Goal: Task Accomplishment & Management: Complete application form

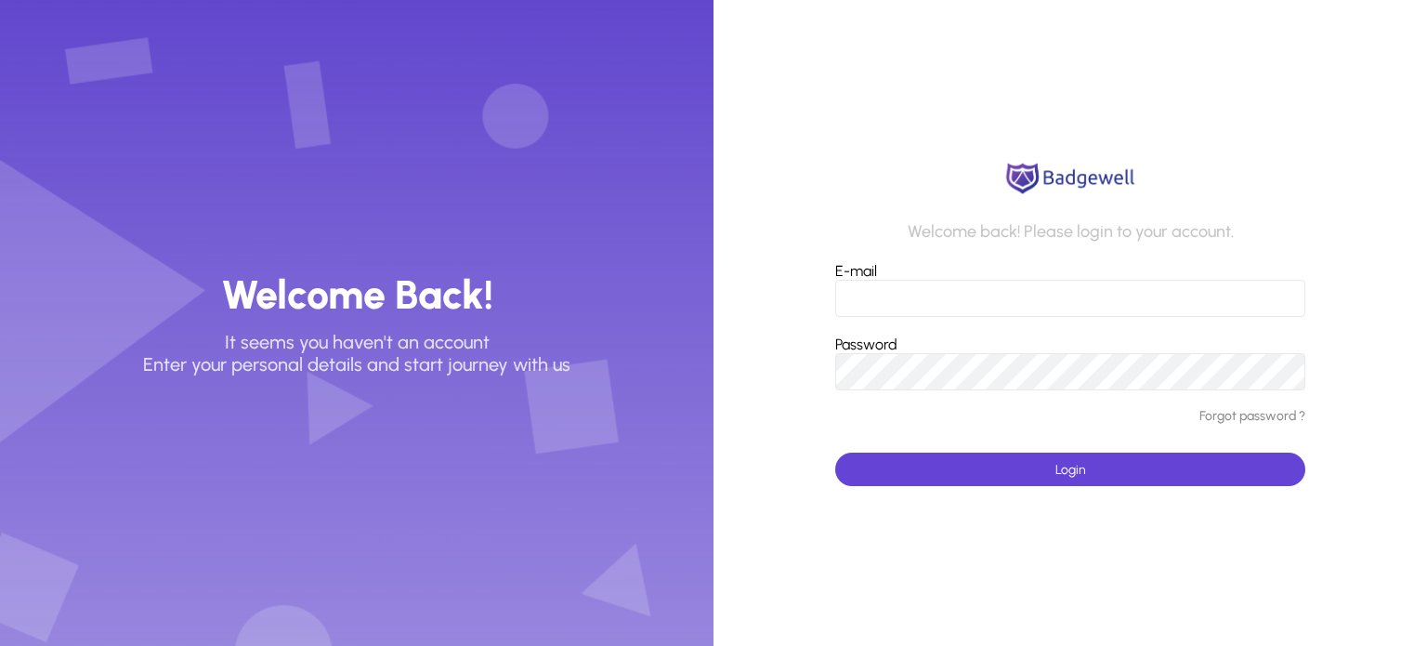
click at [948, 274] on div "E-mail" at bounding box center [1070, 289] width 471 height 55
click at [907, 306] on input "E-mail" at bounding box center [1070, 298] width 471 height 37
type input "*"
click at [880, 308] on input "E-mail" at bounding box center [1070, 298] width 471 height 37
type input "*"
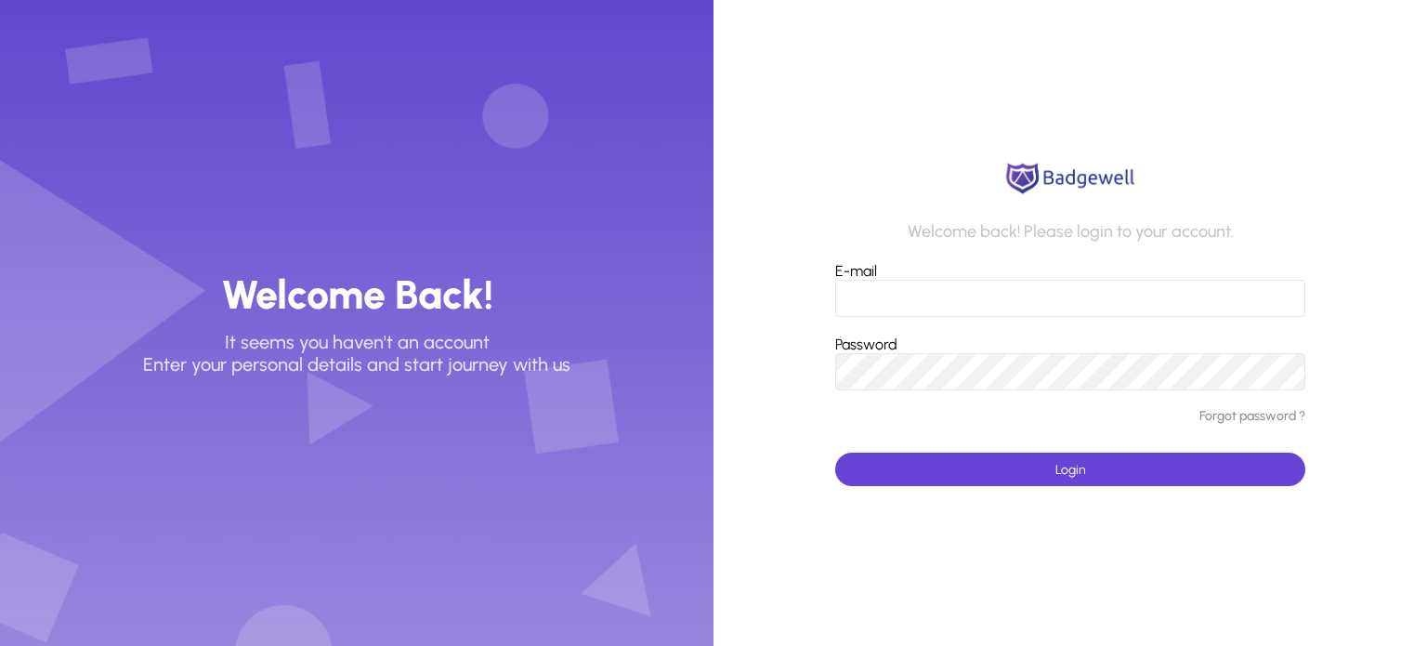
click at [861, 289] on input "E-mail" at bounding box center [1070, 298] width 471 height 37
click at [936, 300] on input "**********" at bounding box center [1070, 298] width 471 height 37
click at [916, 485] on span "submit" at bounding box center [1070, 469] width 471 height 45
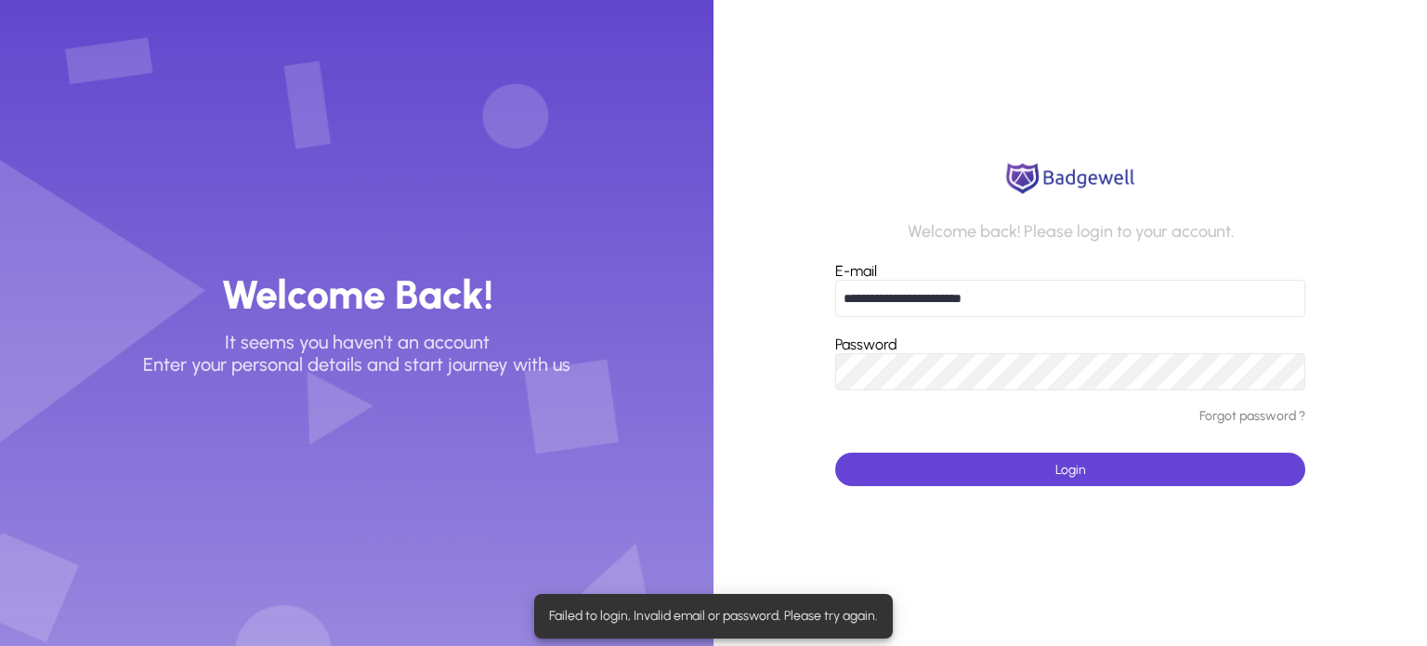
click at [1024, 293] on input "**********" at bounding box center [1070, 298] width 471 height 37
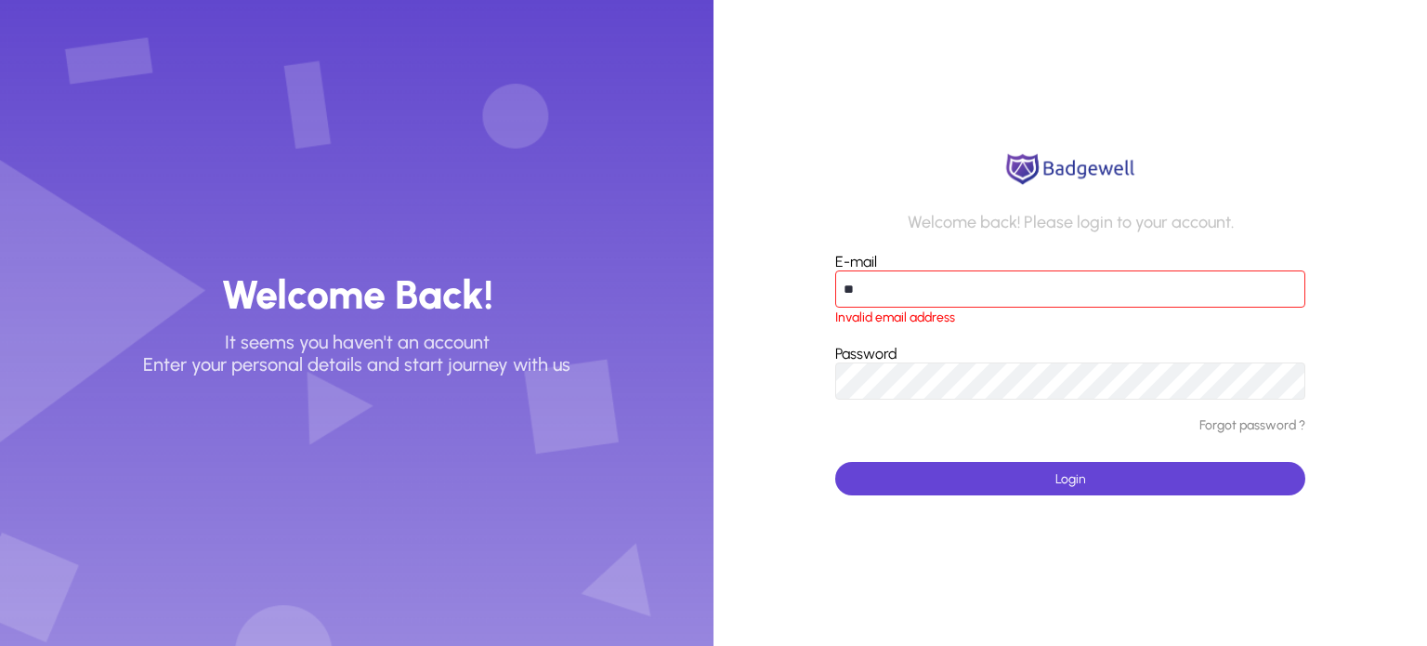
type input "*"
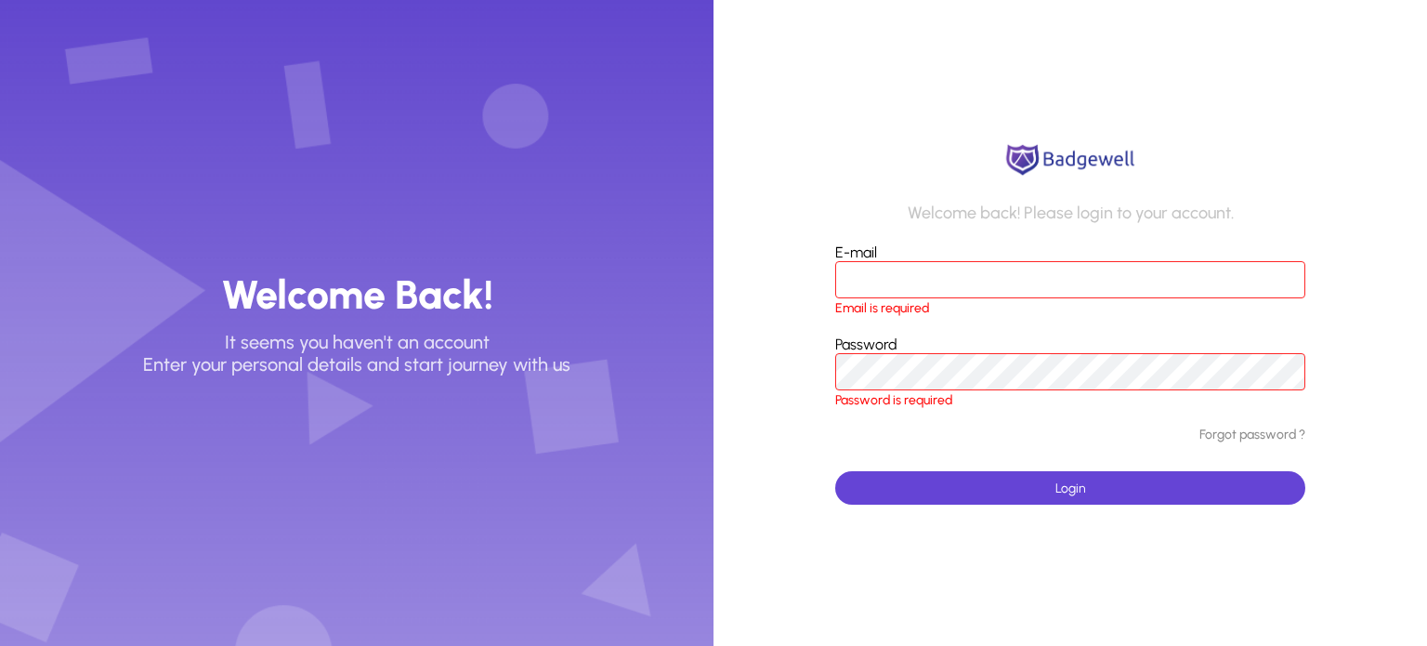
click at [899, 274] on input "E-mail" at bounding box center [1070, 279] width 471 height 37
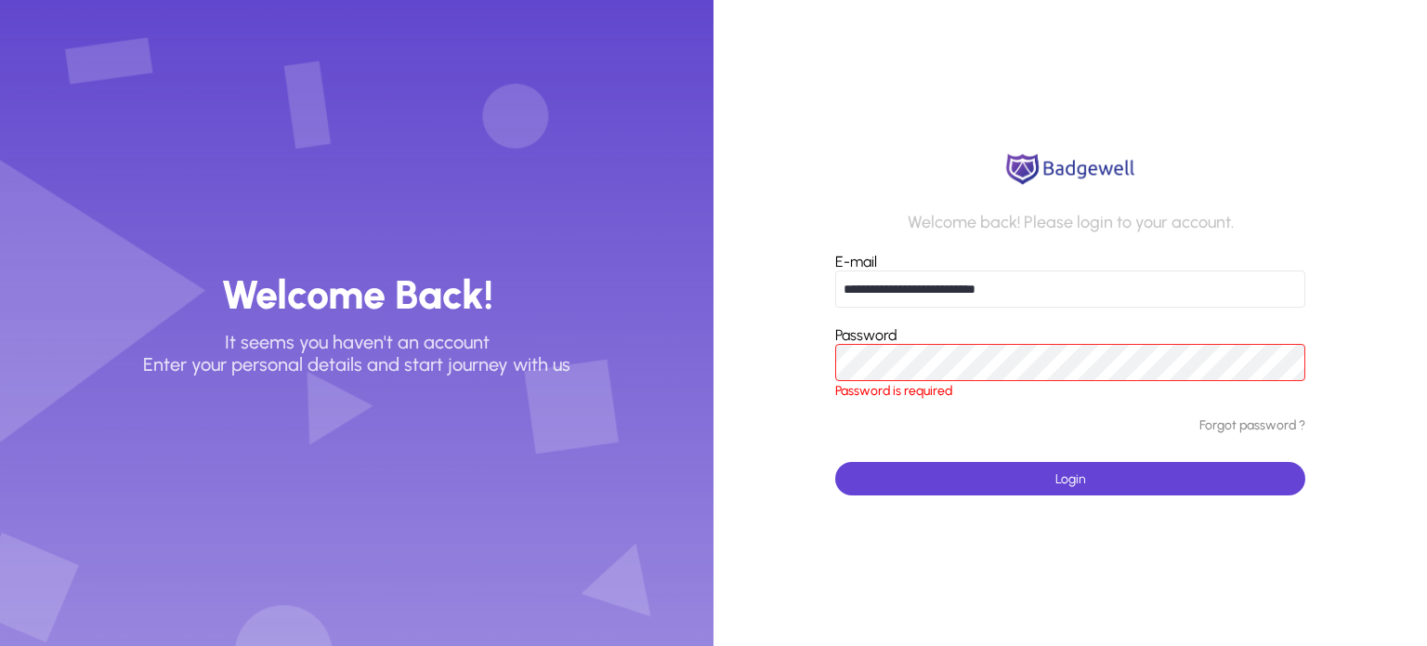
click at [939, 292] on input "**********" at bounding box center [1070, 288] width 471 height 37
type input "**********"
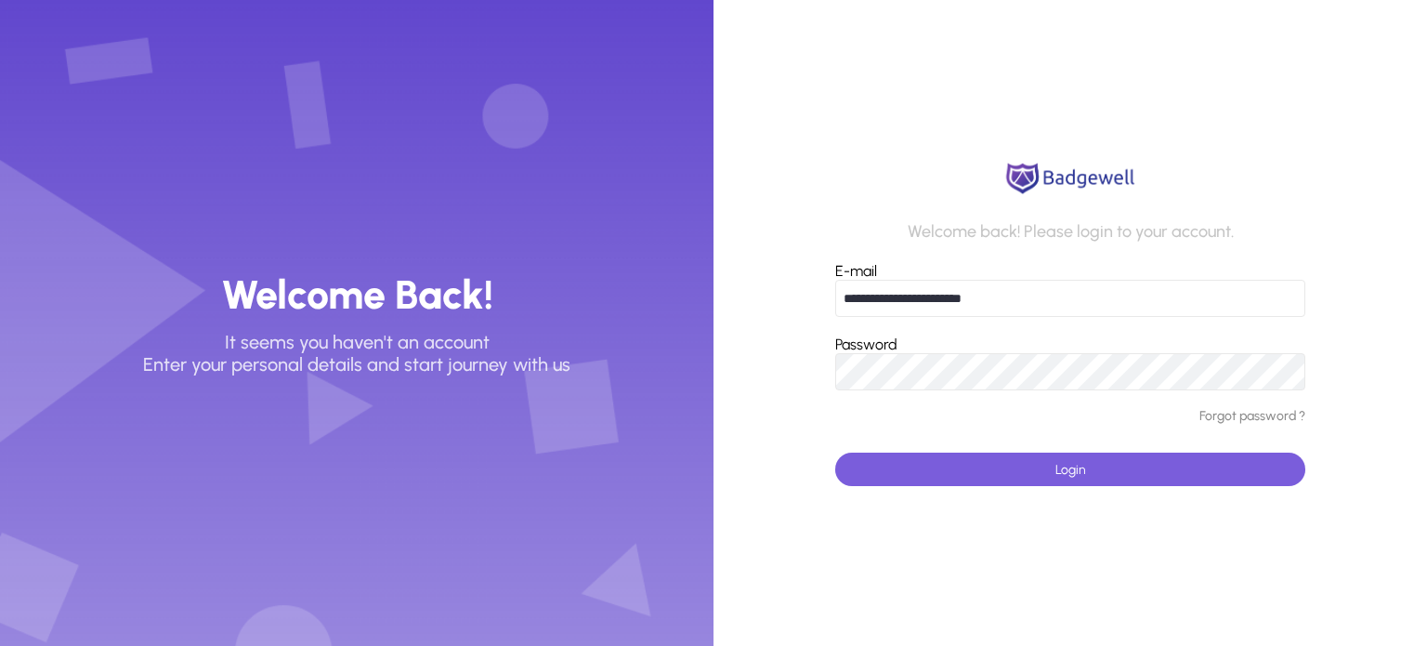
click at [948, 452] on span "submit" at bounding box center [1070, 469] width 471 height 45
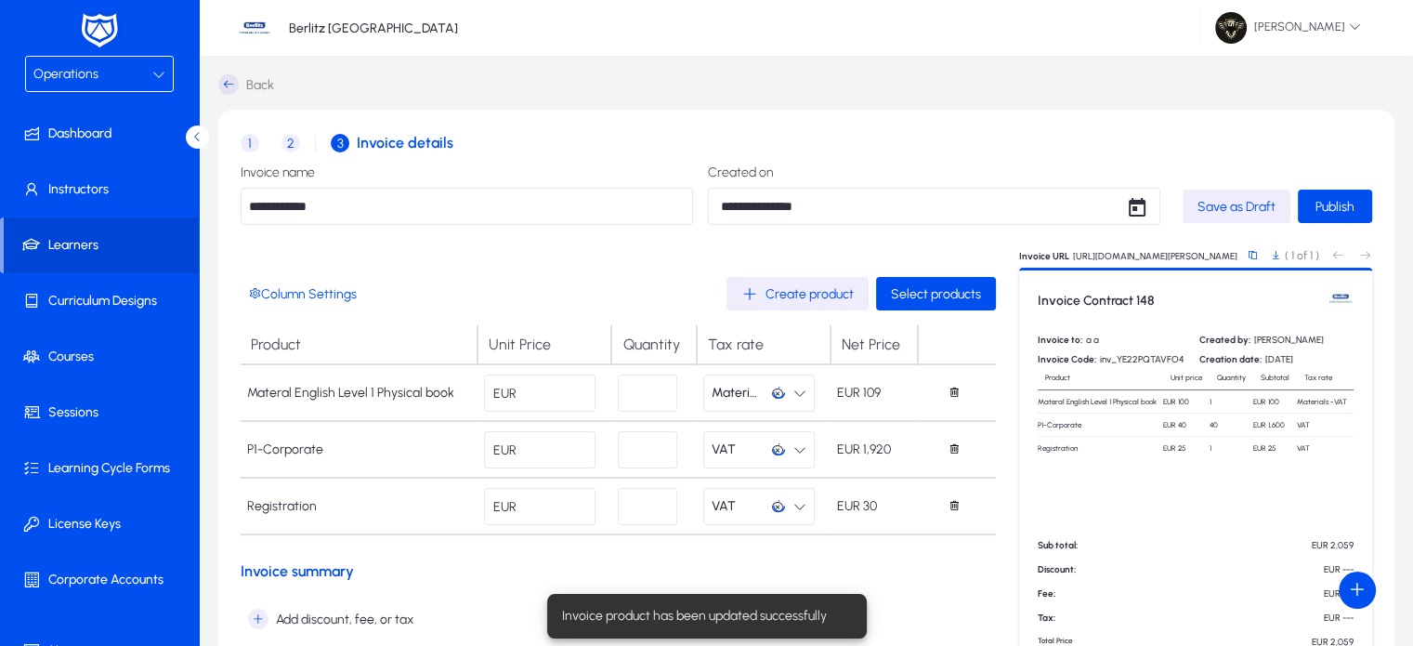
click at [650, 82] on div "**********" at bounding box center [806, 502] width 1213 height 892
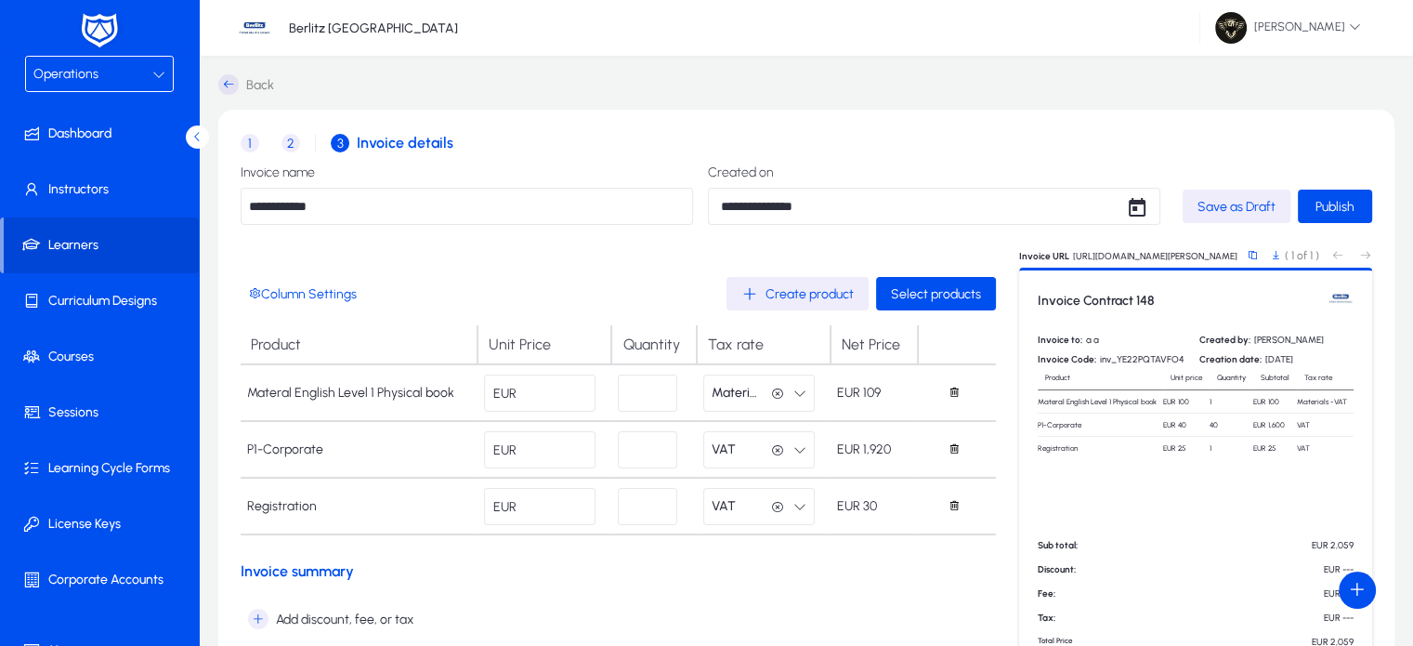
click at [590, 89] on div "**********" at bounding box center [806, 502] width 1213 height 892
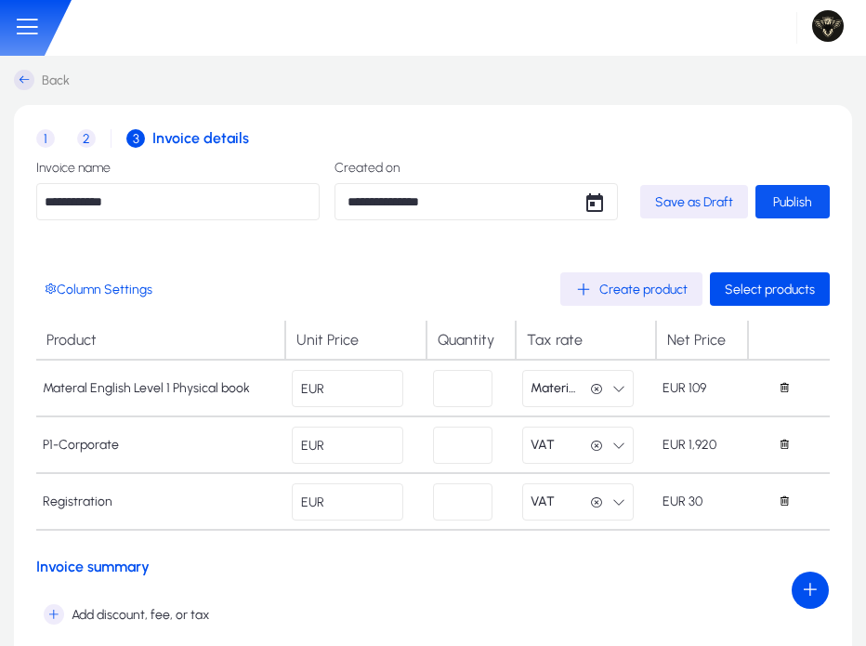
click at [796, 206] on span "Publish" at bounding box center [792, 202] width 39 height 16
click at [93, 137] on span "2" at bounding box center [86, 138] width 19 height 19
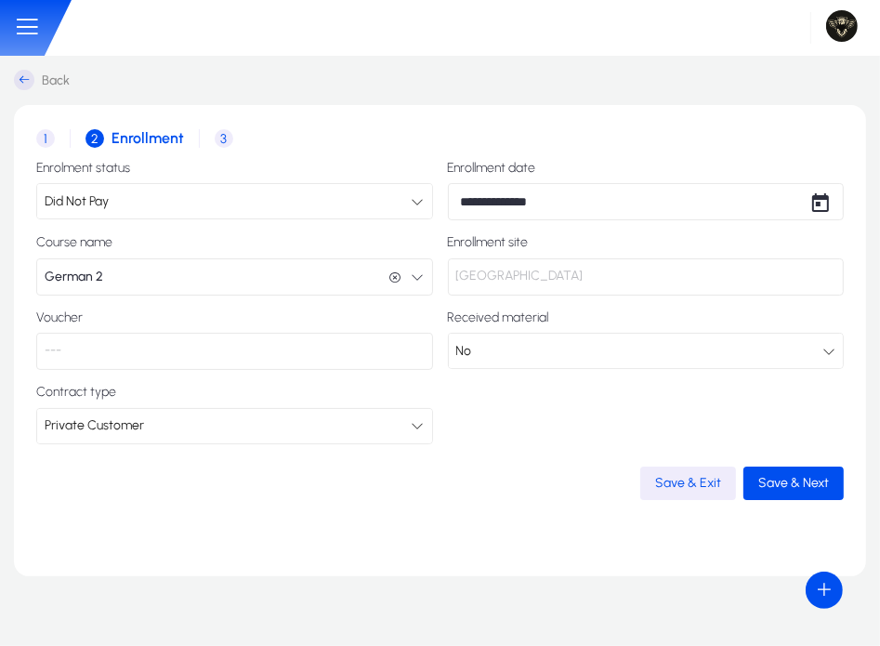
click at [321, 278] on button "German 2 German 2" at bounding box center [234, 276] width 397 height 37
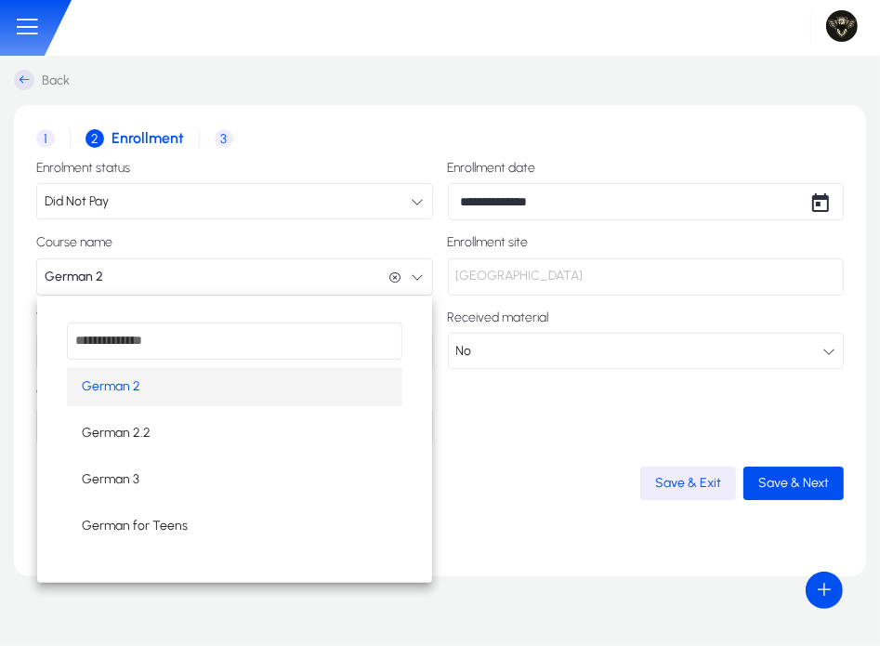
click at [321, 278] on div at bounding box center [440, 323] width 880 height 646
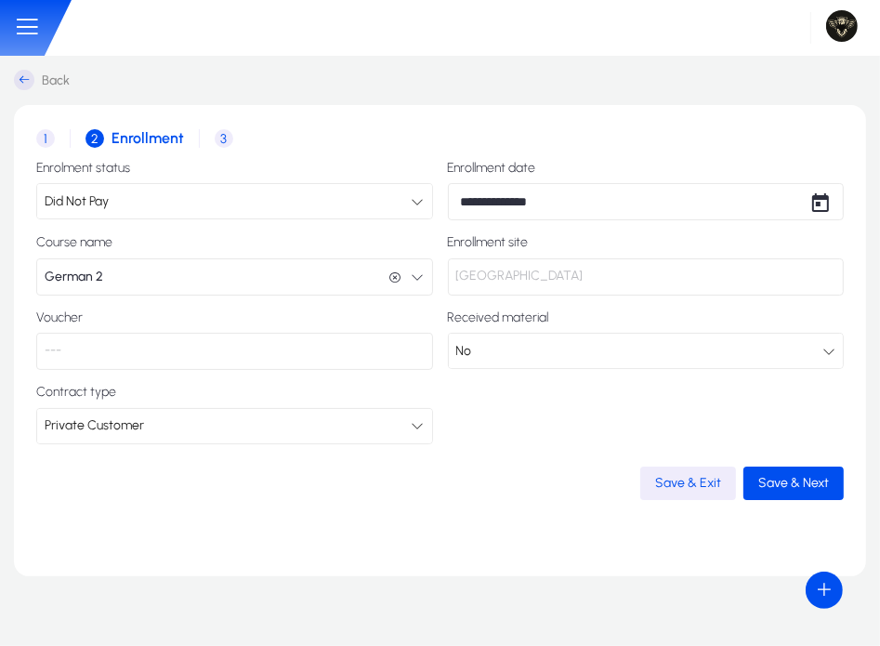
click at [229, 133] on span "3 Invoice details" at bounding box center [220, 138] width 41 height 19
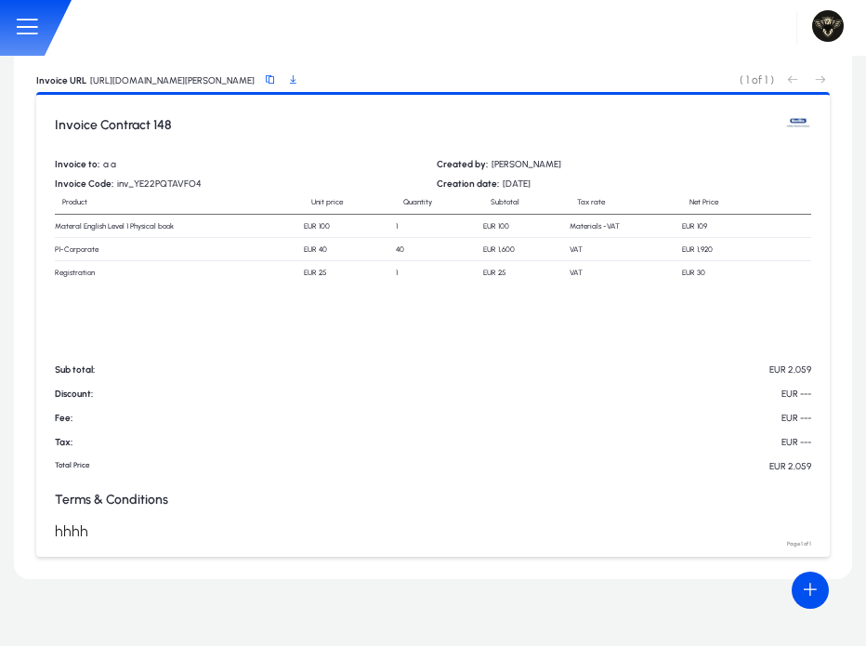
scroll to position [777, 0]
click at [476, 28] on div at bounding box center [472, 28] width 787 height 56
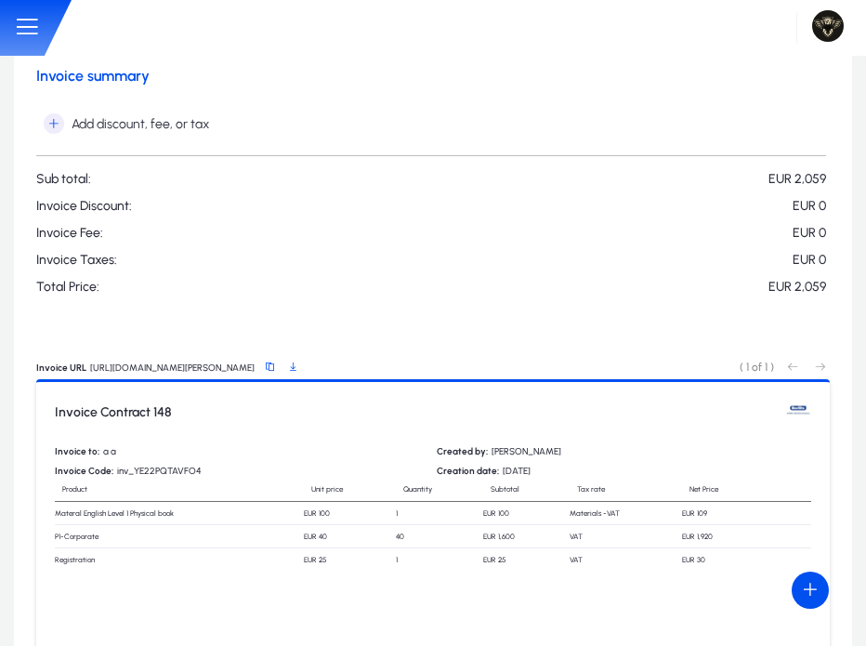
scroll to position [0, 0]
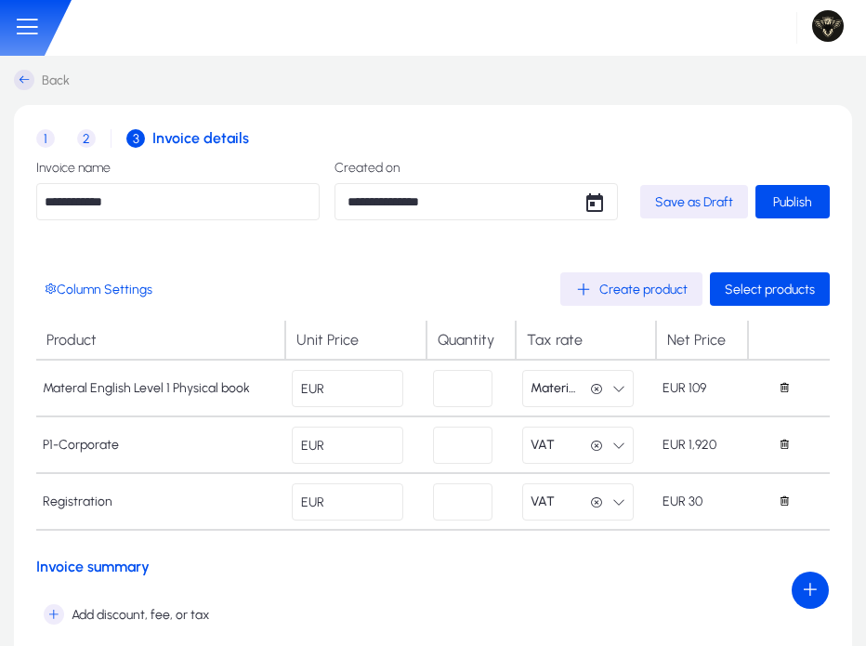
click at [42, 140] on span "1" at bounding box center [45, 138] width 19 height 19
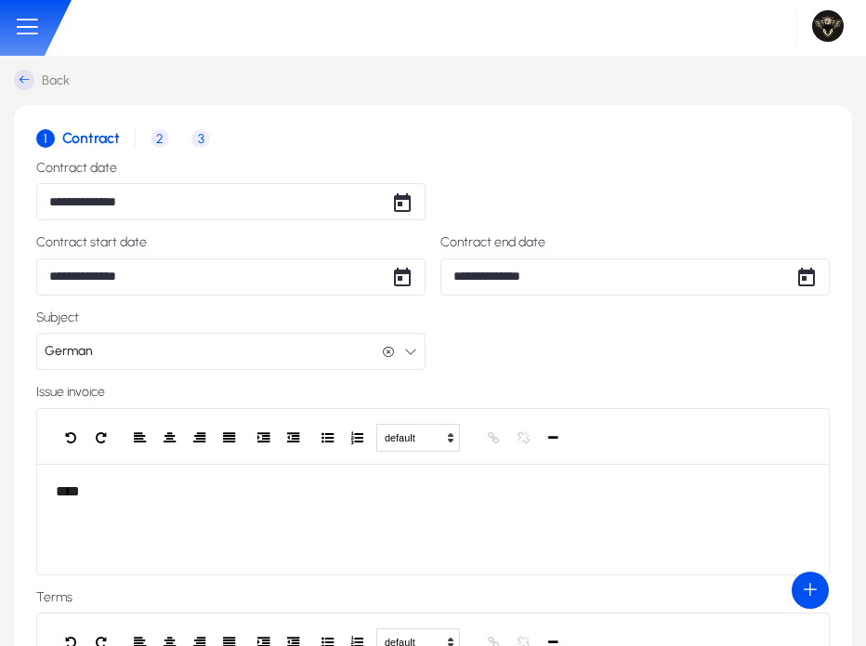
click at [19, 33] on icon at bounding box center [27, 27] width 28 height 28
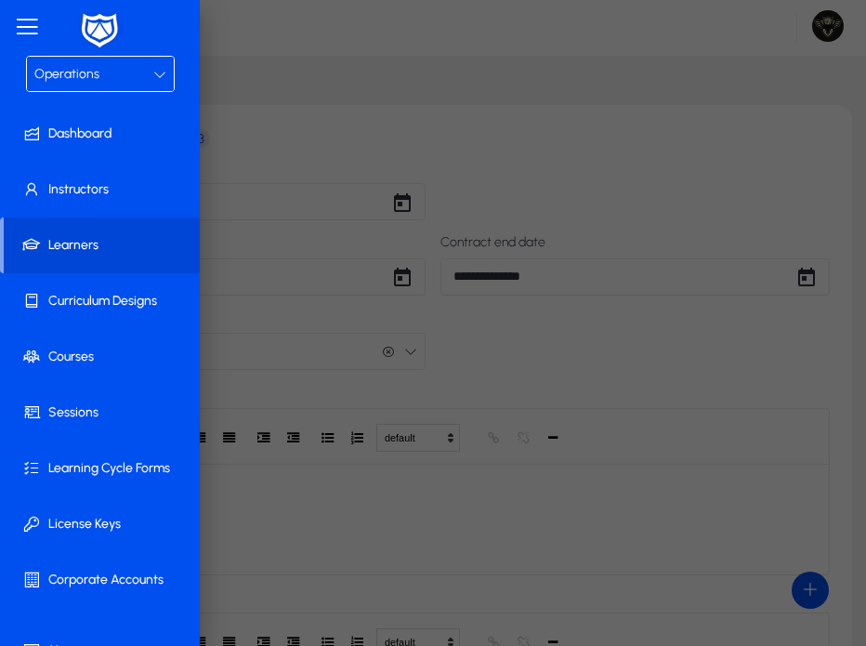
click at [100, 76] on div "Operations" at bounding box center [93, 74] width 119 height 24
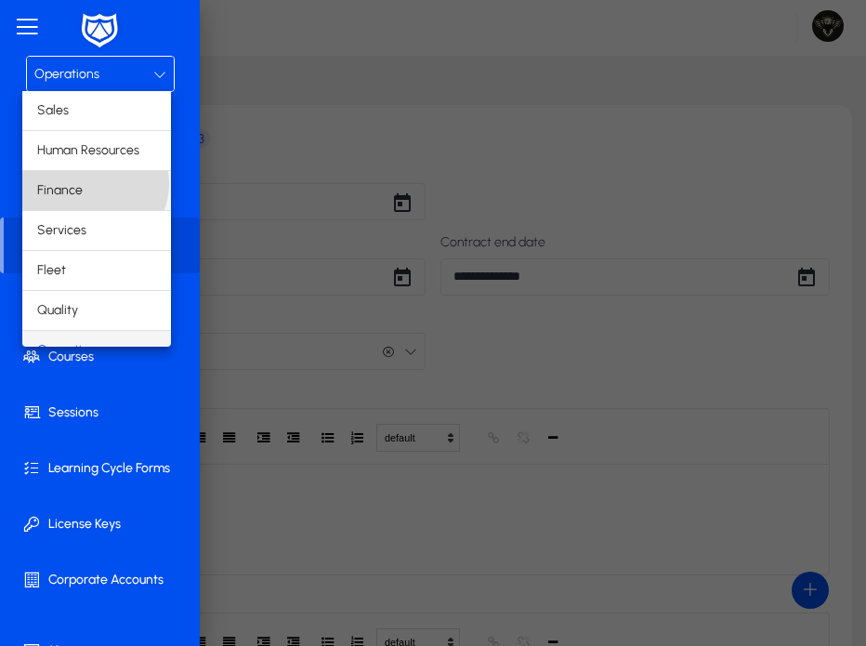
click at [93, 183] on mat-option "Finance" at bounding box center [96, 190] width 149 height 39
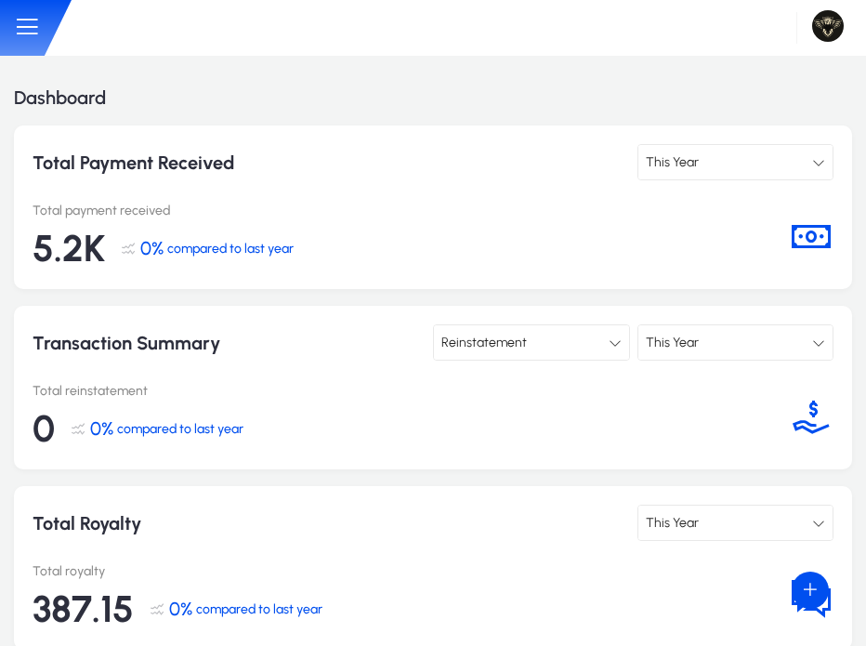
click at [21, 26] on icon at bounding box center [27, 27] width 28 height 28
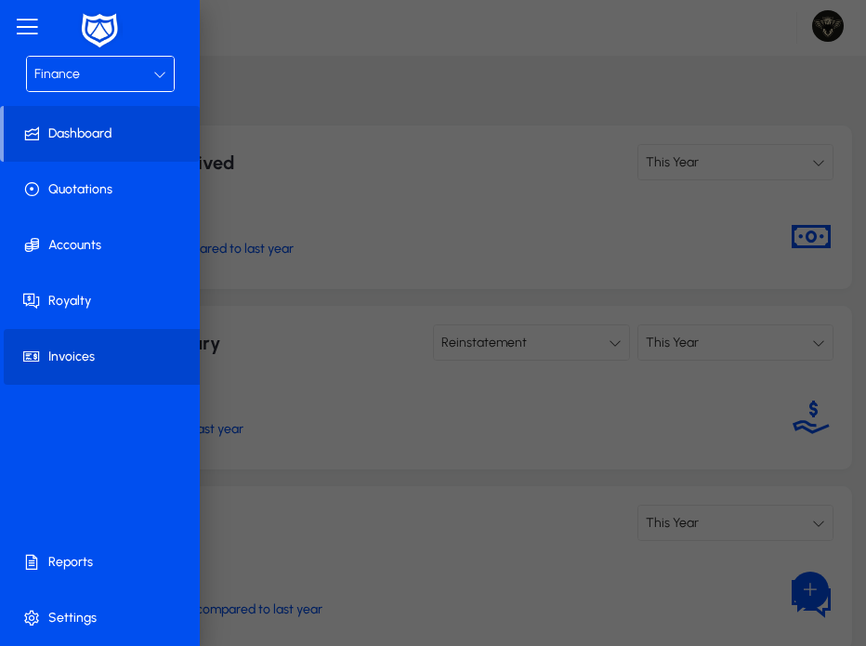
click at [68, 368] on span at bounding box center [104, 356] width 200 height 45
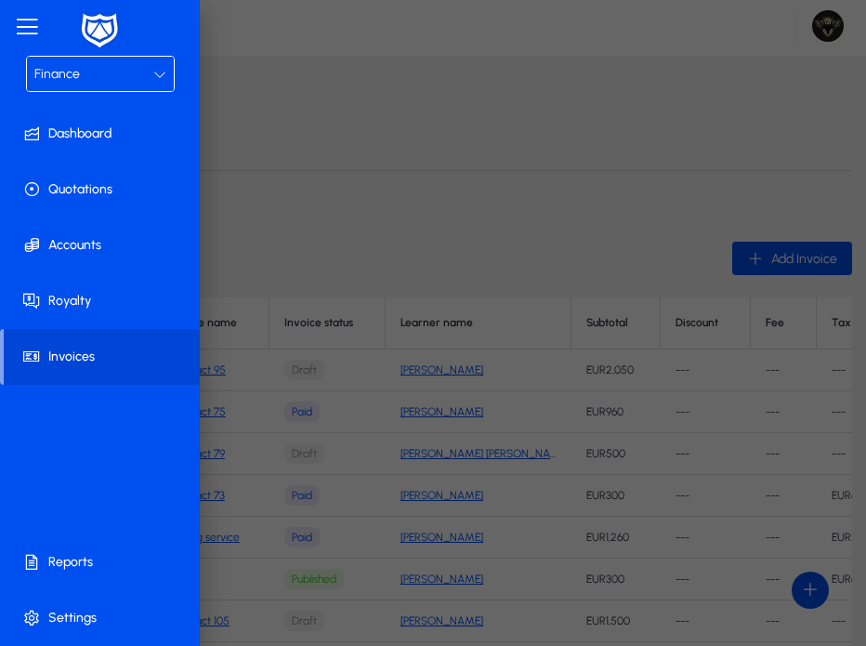
click at [663, 181] on div at bounding box center [433, 442] width 866 height 884
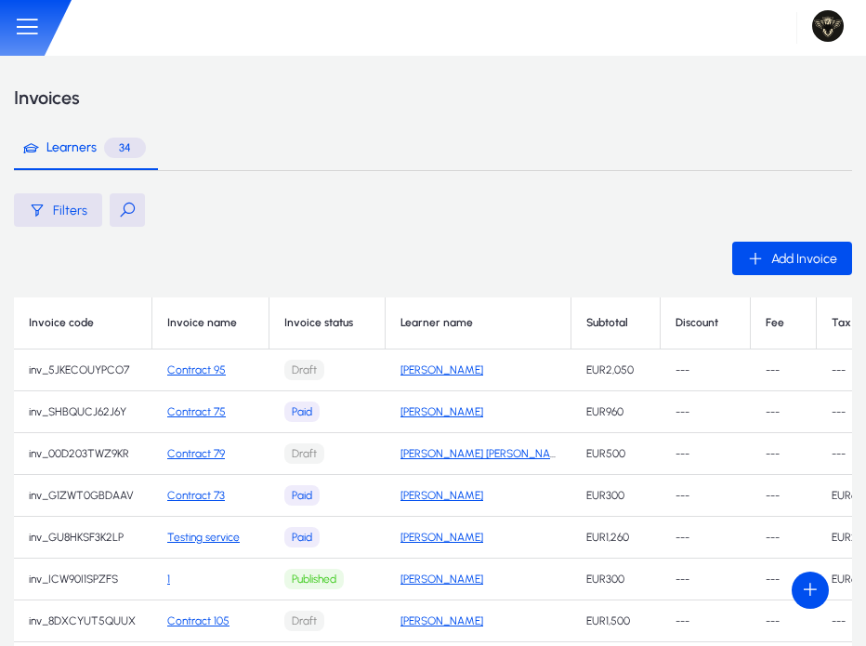
click at [126, 207] on button at bounding box center [127, 209] width 35 height 33
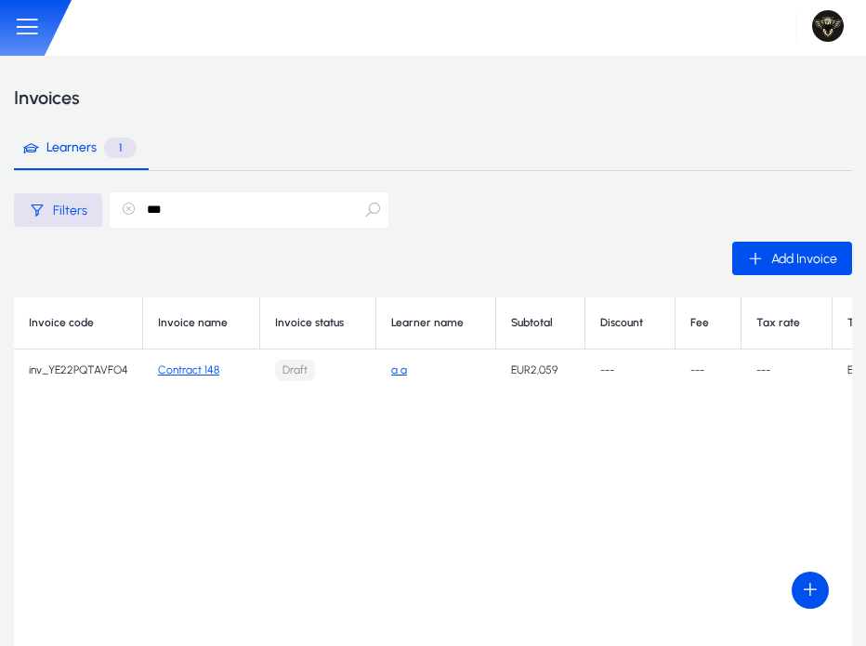
type input "***"
click at [190, 367] on link "Contract 148" at bounding box center [188, 369] width 61 height 13
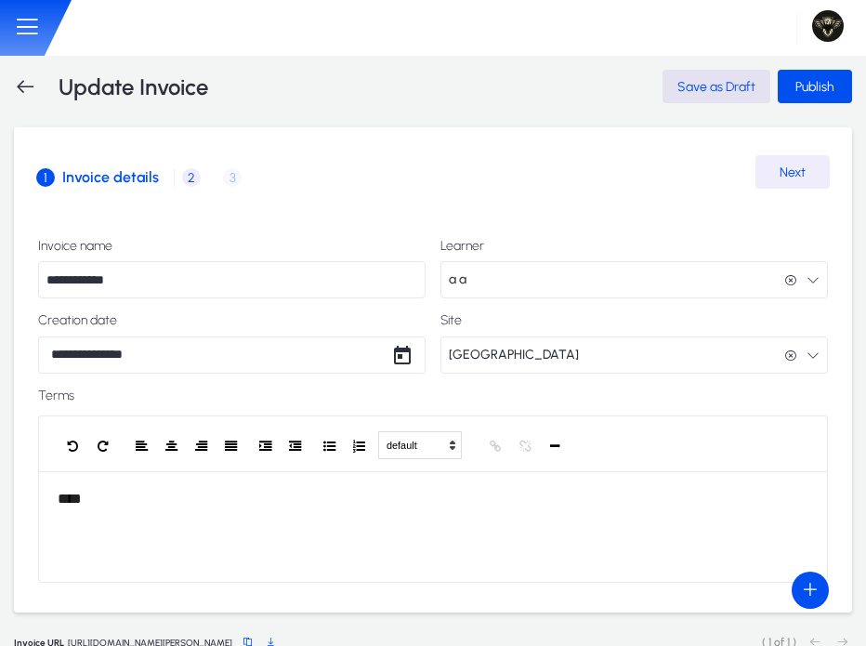
click at [186, 181] on span "2" at bounding box center [191, 177] width 19 height 19
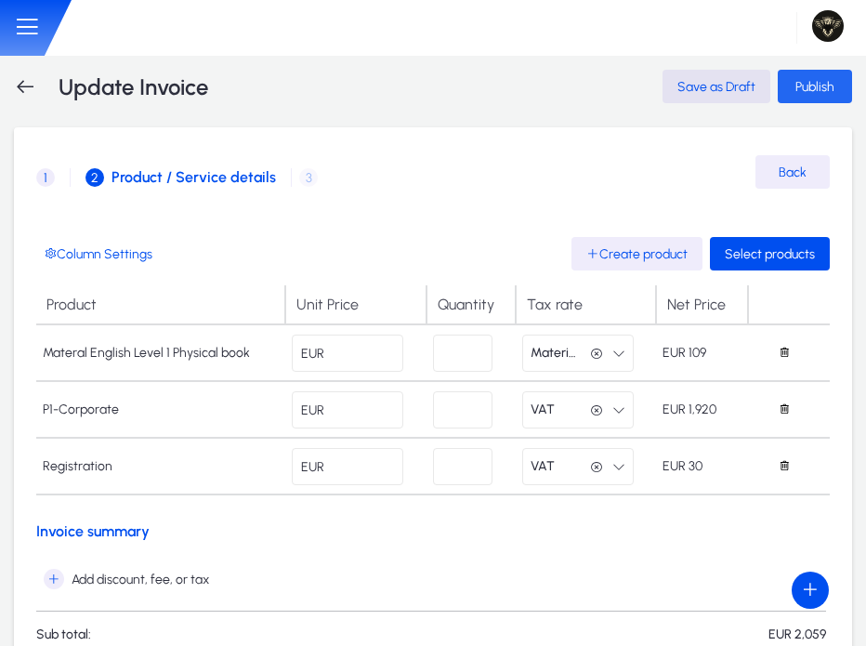
click at [803, 91] on span "Publish" at bounding box center [814, 87] width 39 height 16
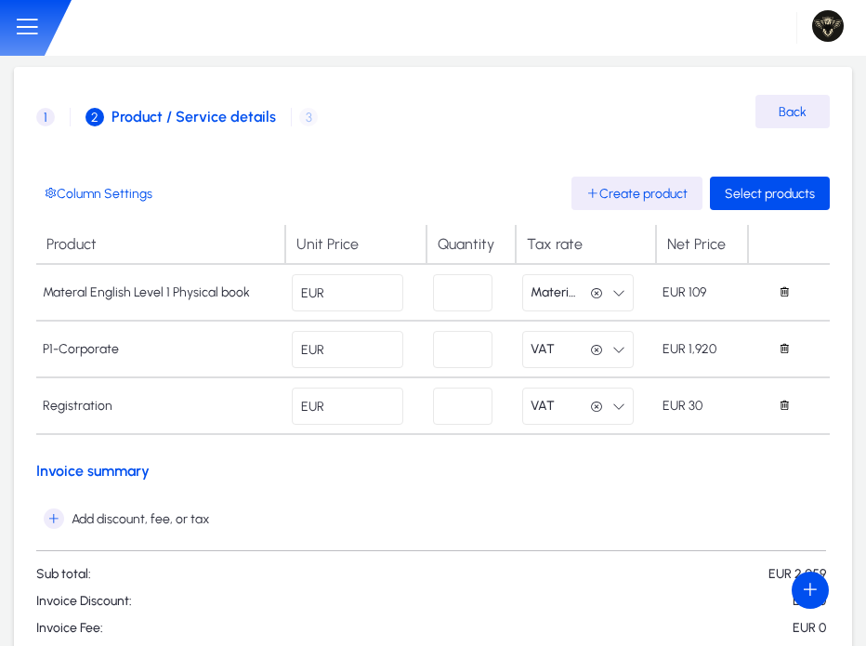
scroll to position [38, 0]
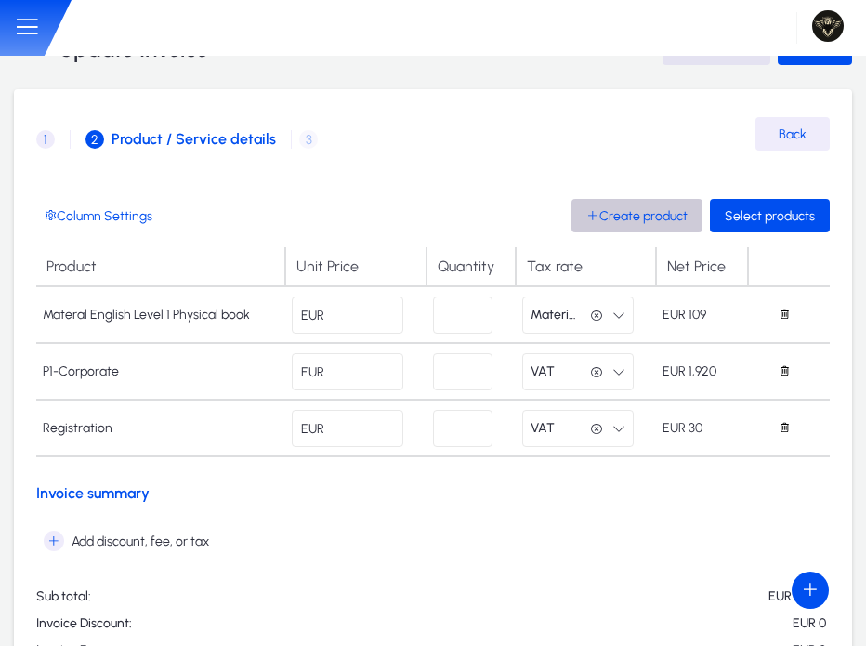
click at [663, 218] on span "Create product" at bounding box center [636, 216] width 101 height 16
click at [39, 27] on icon at bounding box center [27, 27] width 28 height 28
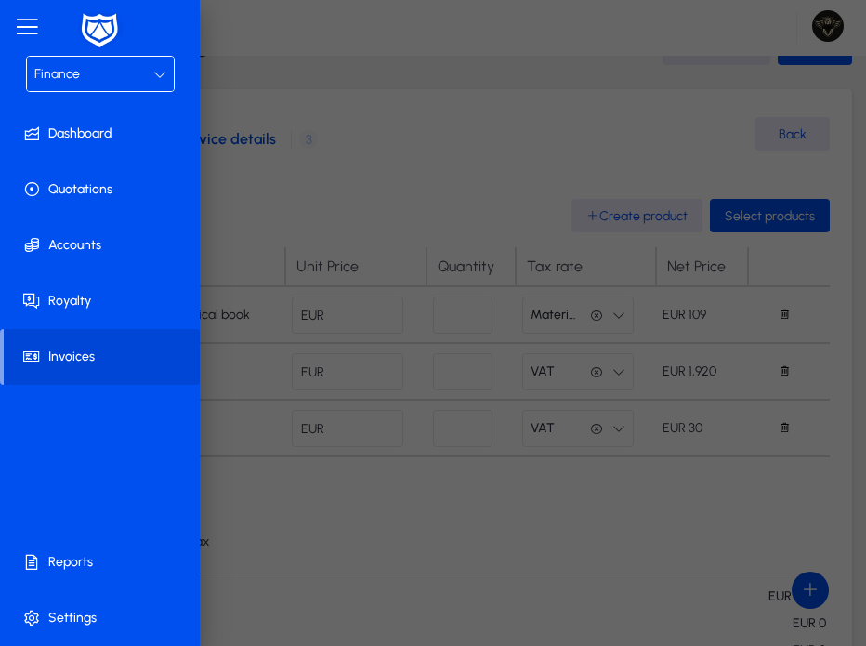
click at [98, 78] on div "Finance" at bounding box center [93, 74] width 119 height 24
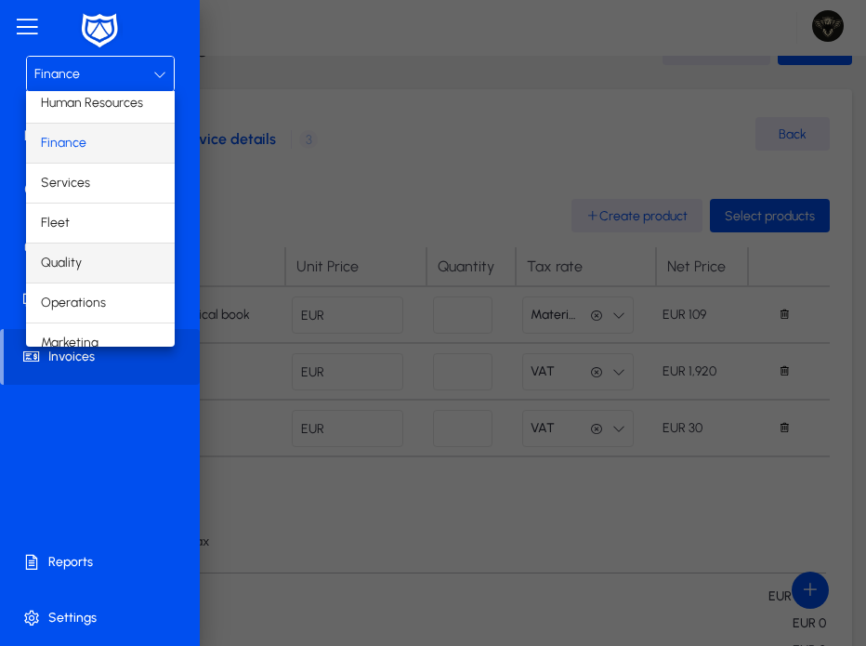
scroll to position [61, 0]
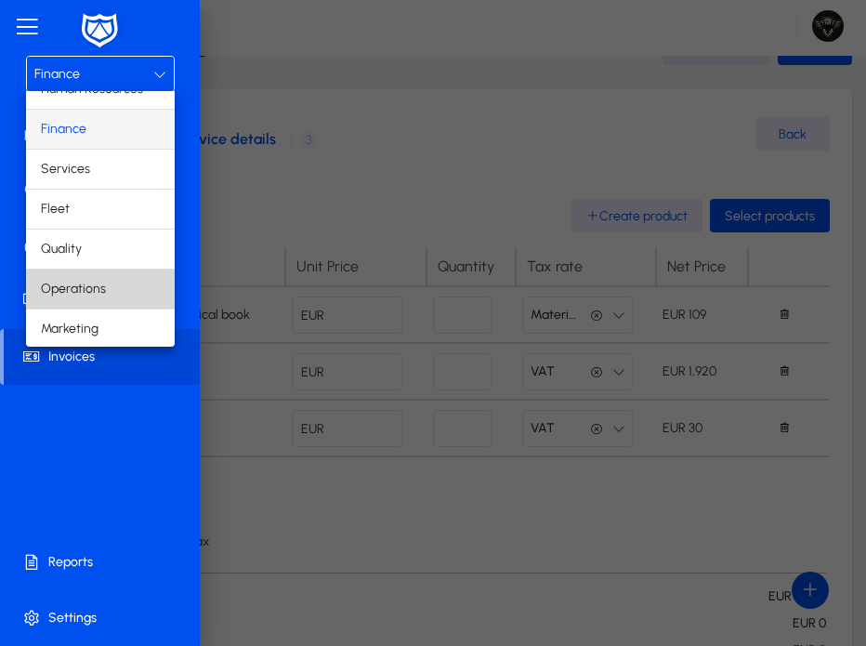
click at [79, 295] on span "Operations" at bounding box center [73, 289] width 65 height 22
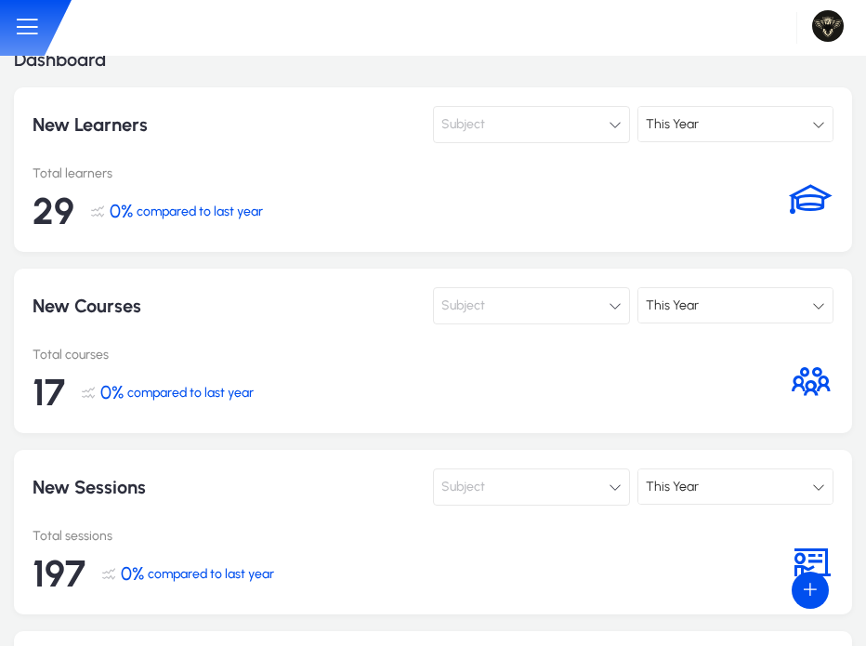
click at [20, 25] on icon at bounding box center [27, 27] width 28 height 28
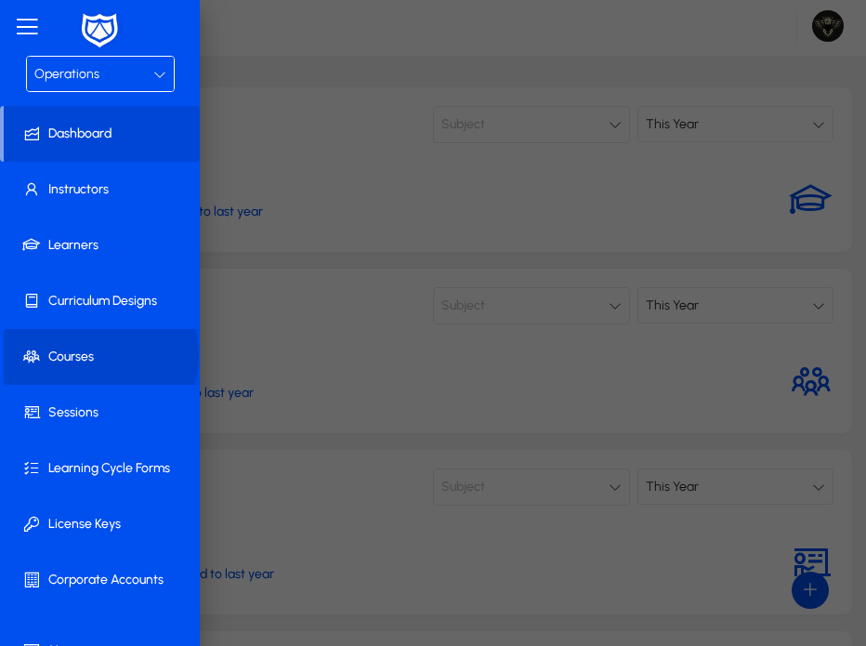
click at [94, 355] on span "Courses" at bounding box center [104, 356] width 200 height 19
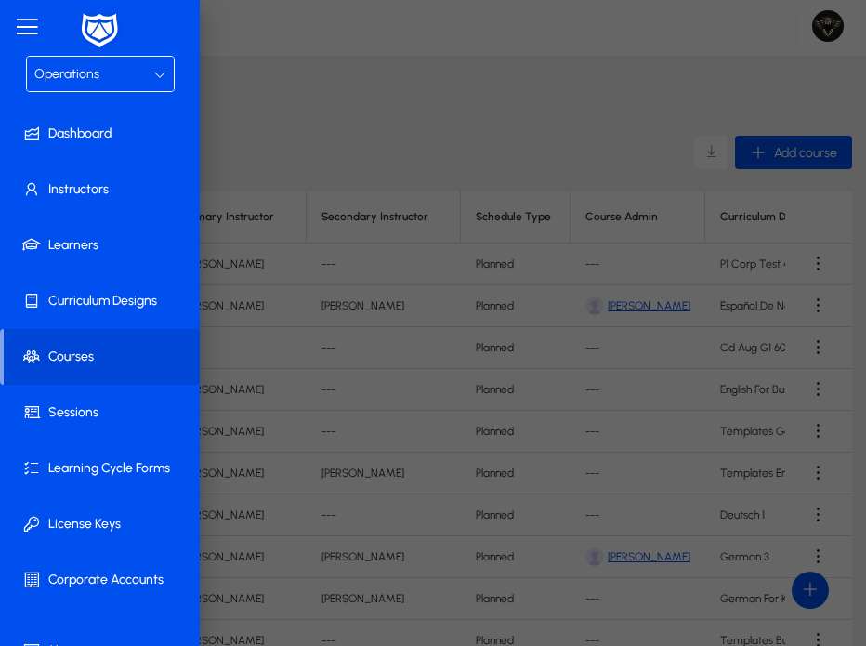
click at [405, 148] on div at bounding box center [433, 370] width 866 height 817
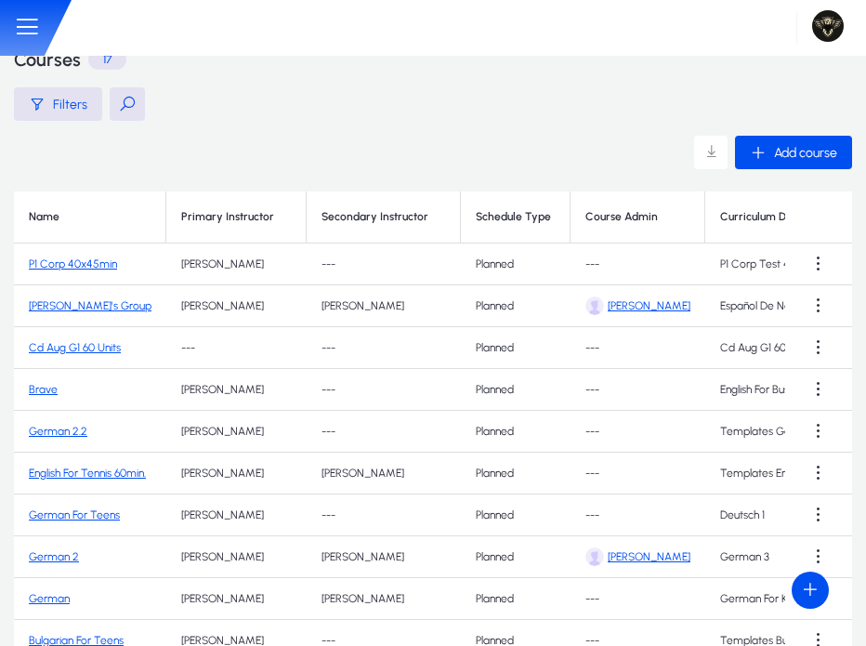
click at [130, 108] on button at bounding box center [127, 103] width 35 height 33
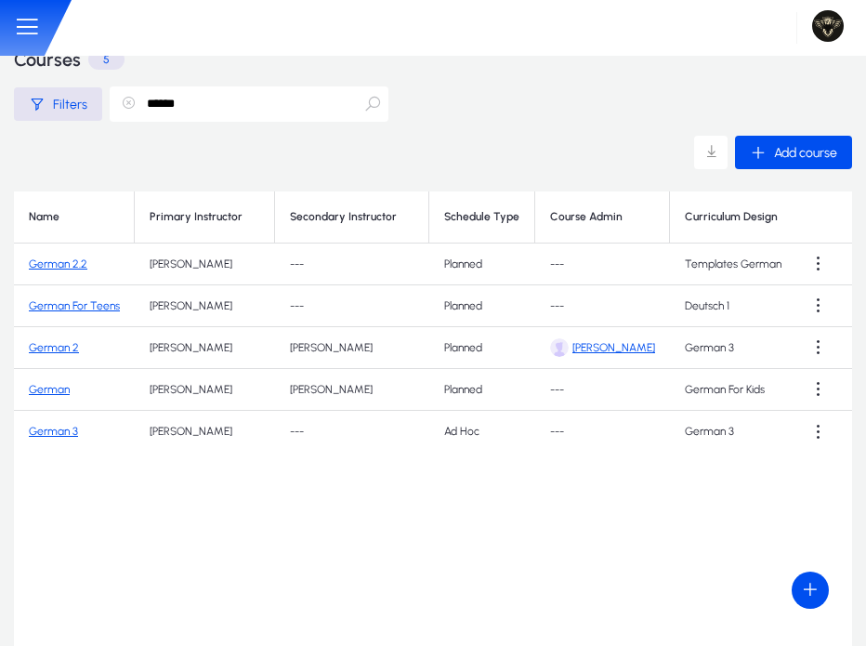
type input "******"
click at [47, 346] on link "German 2" at bounding box center [54, 347] width 50 height 13
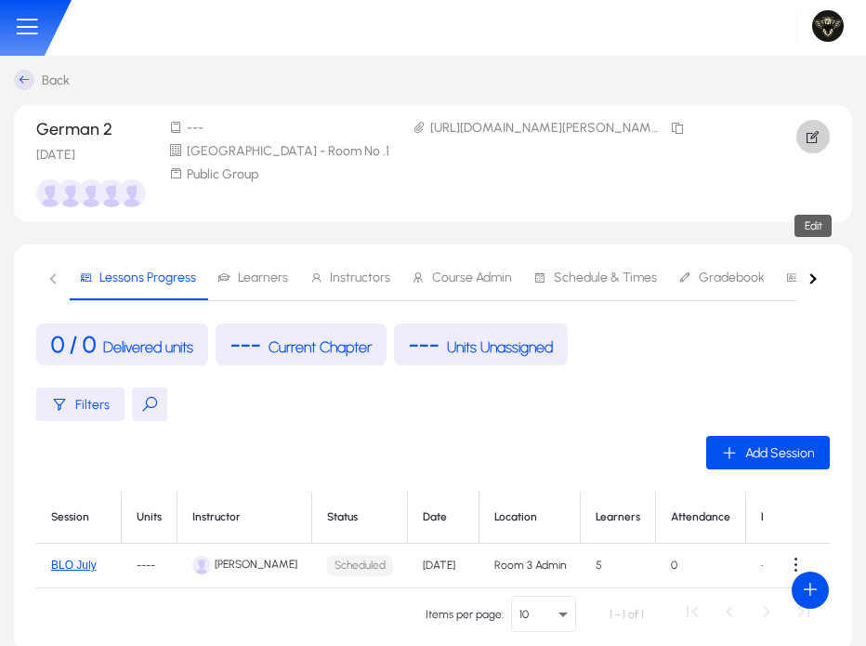
click at [815, 132] on icon "button" at bounding box center [813, 136] width 17 height 17
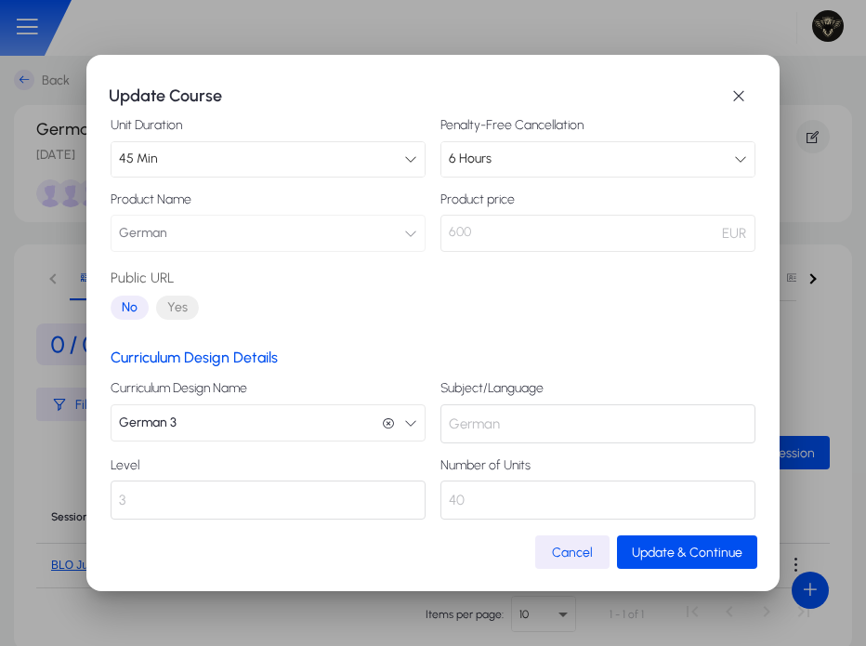
scroll to position [187, 0]
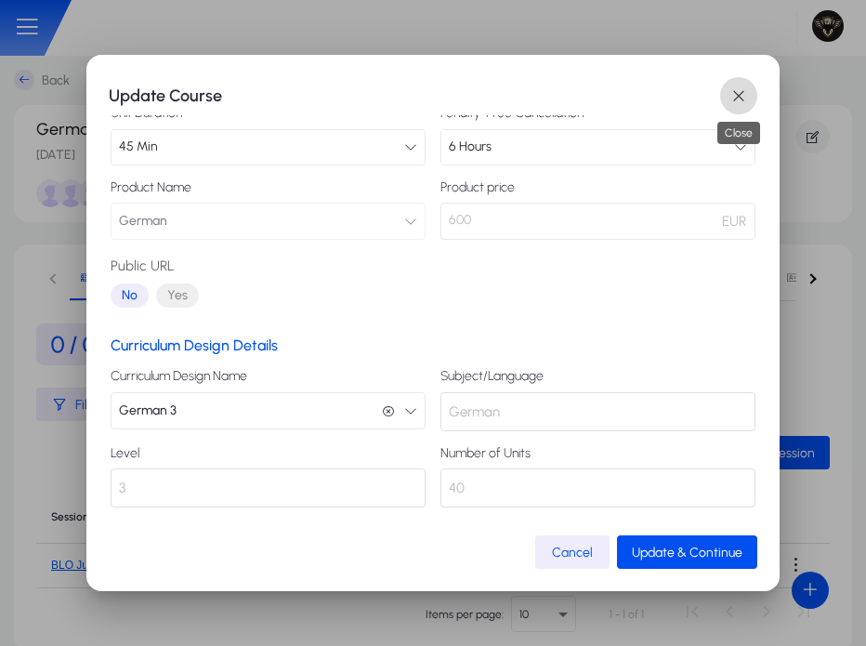
click at [747, 86] on span "button" at bounding box center [738, 95] width 37 height 37
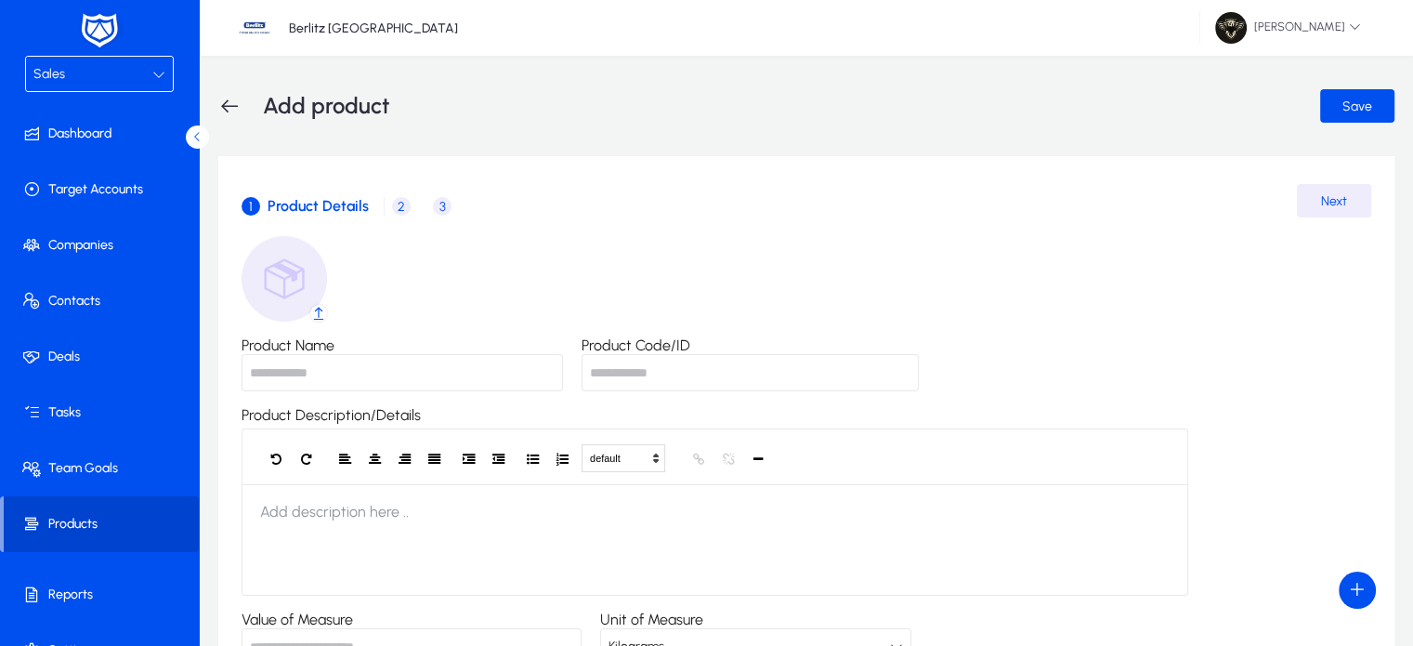
click at [108, 531] on span "Products" at bounding box center [101, 524] width 195 height 19
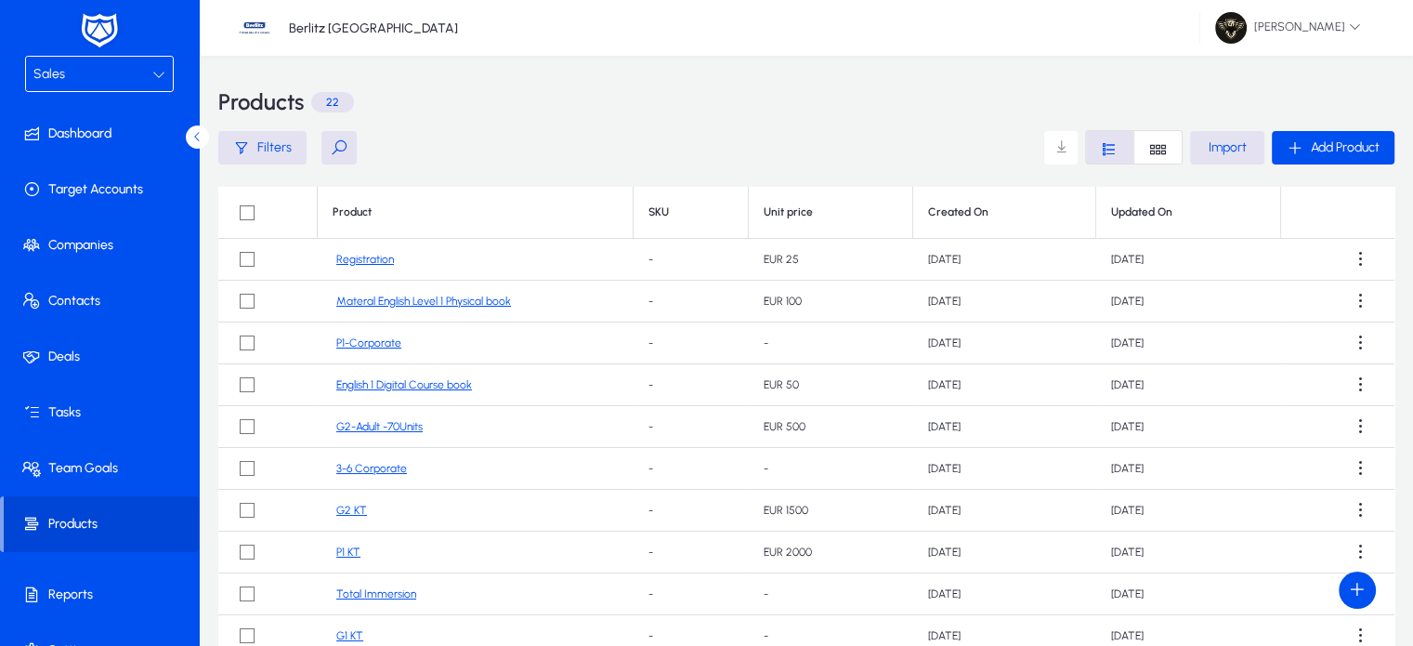
click at [107, 83] on div "Sales" at bounding box center [92, 74] width 119 height 24
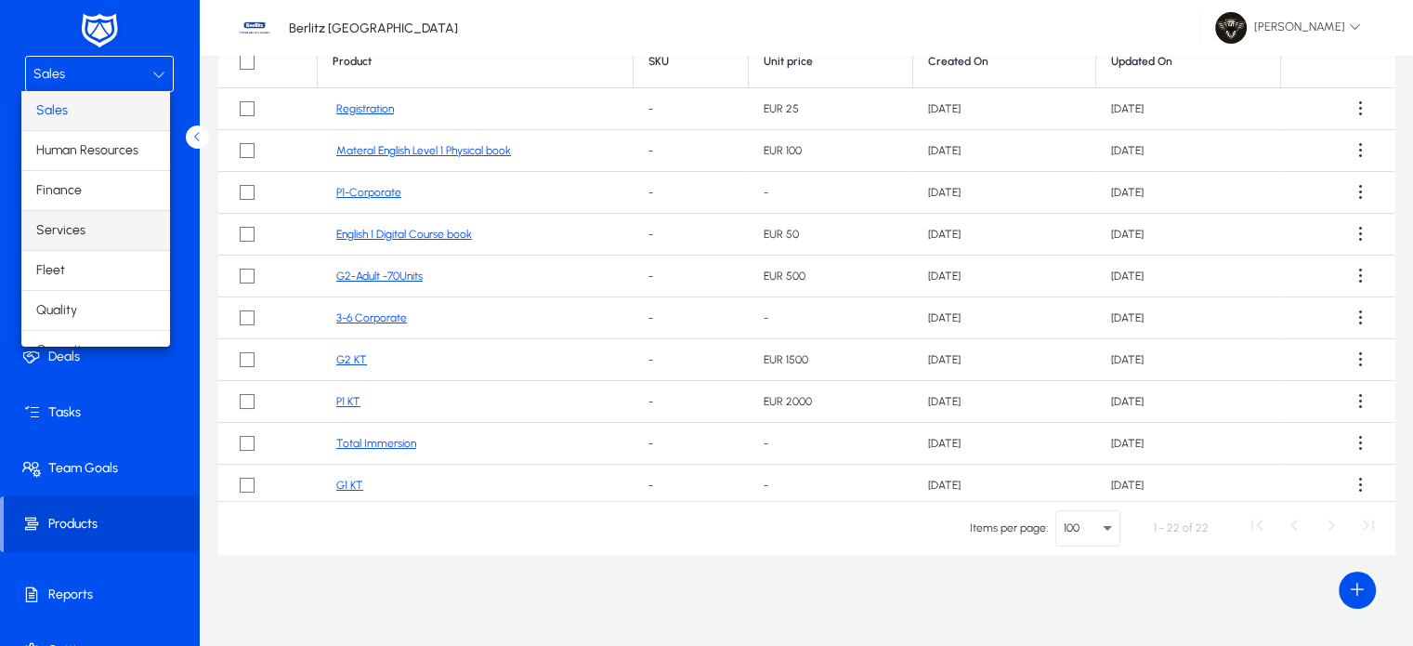
scroll to position [61, 0]
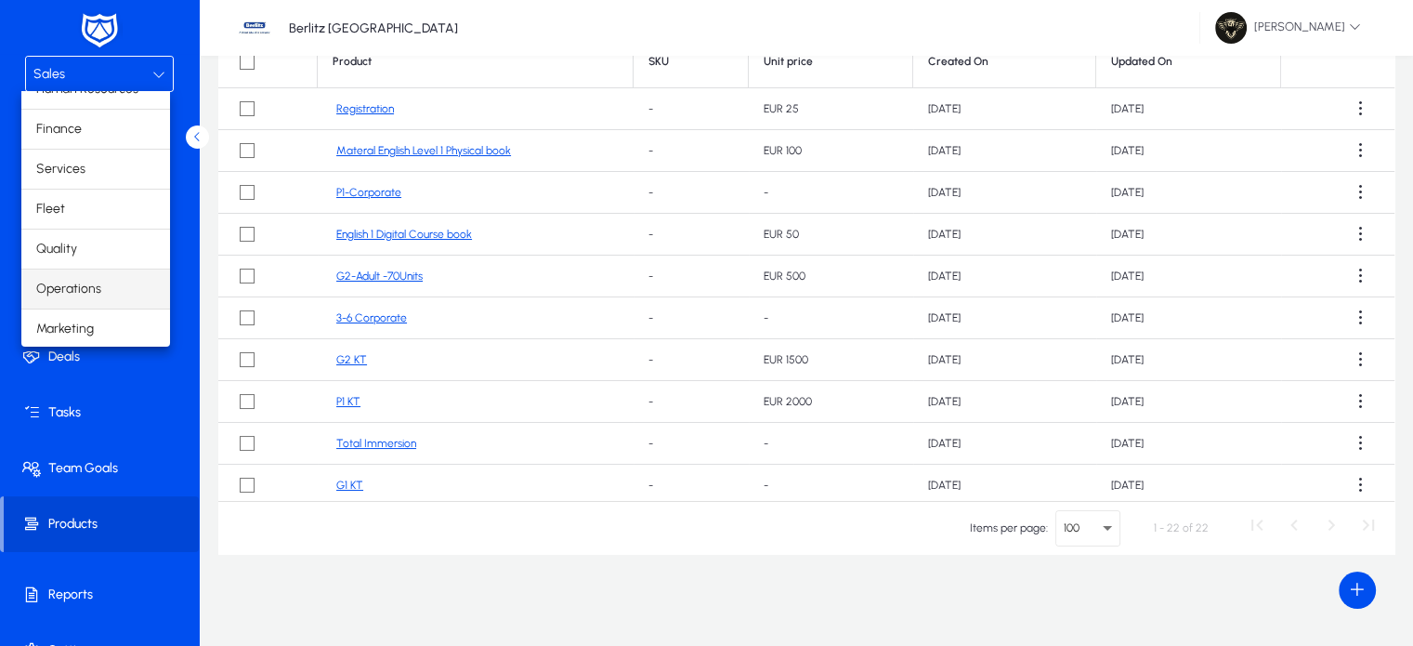
click at [85, 304] on mat-option "Operations" at bounding box center [95, 288] width 149 height 39
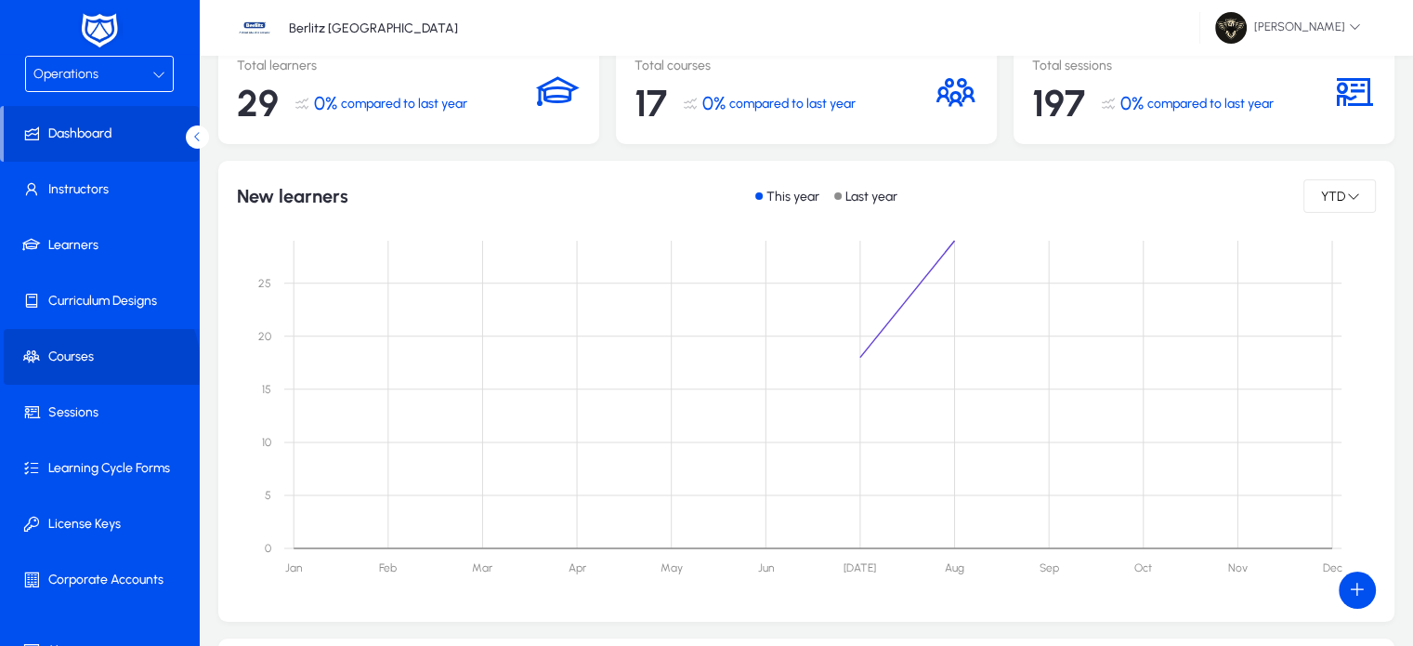
click at [93, 365] on span "Courses" at bounding box center [103, 356] width 199 height 19
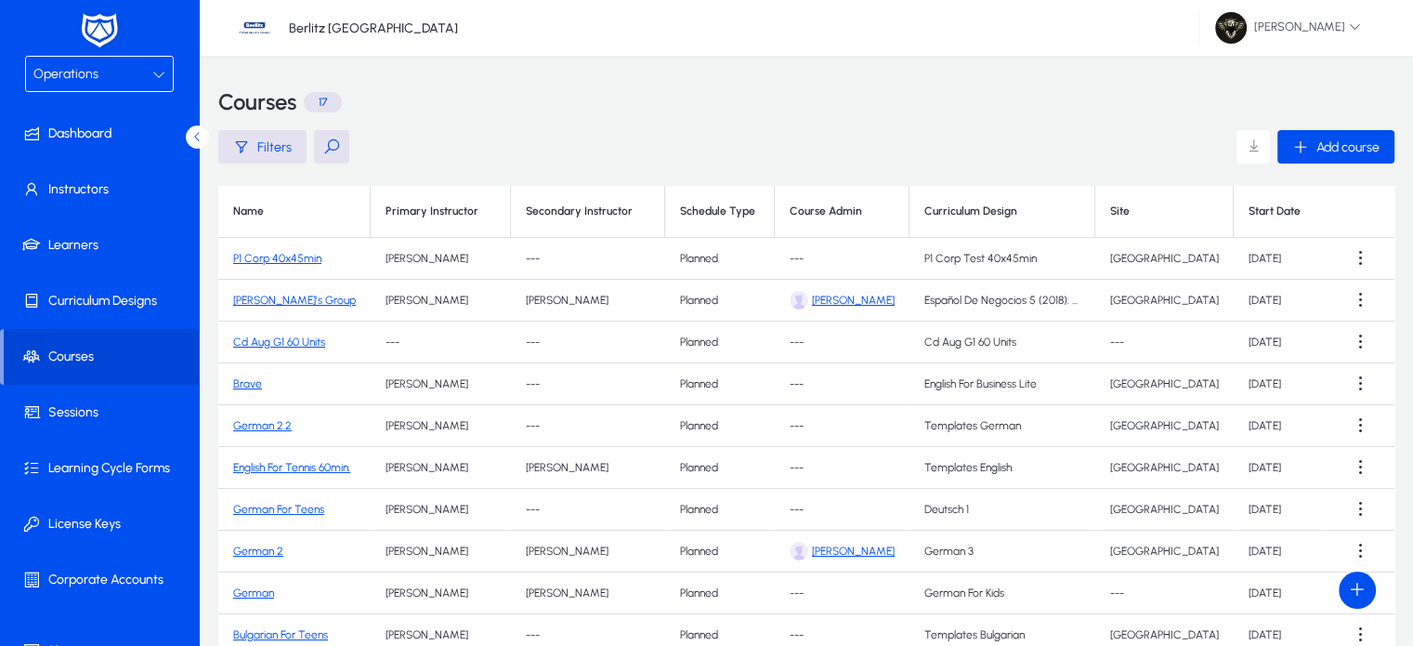
click at [264, 554] on link "German 2" at bounding box center [258, 550] width 50 height 13
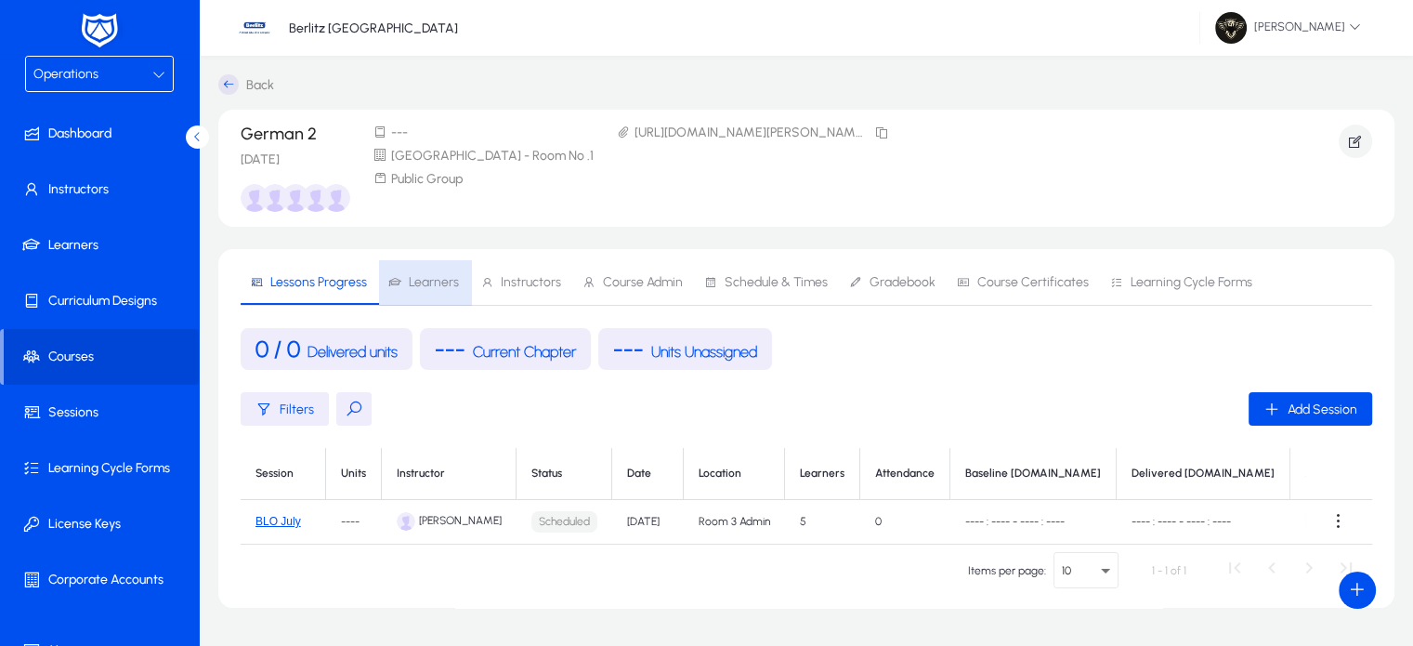
click at [449, 279] on span "Learners" at bounding box center [434, 282] width 50 height 13
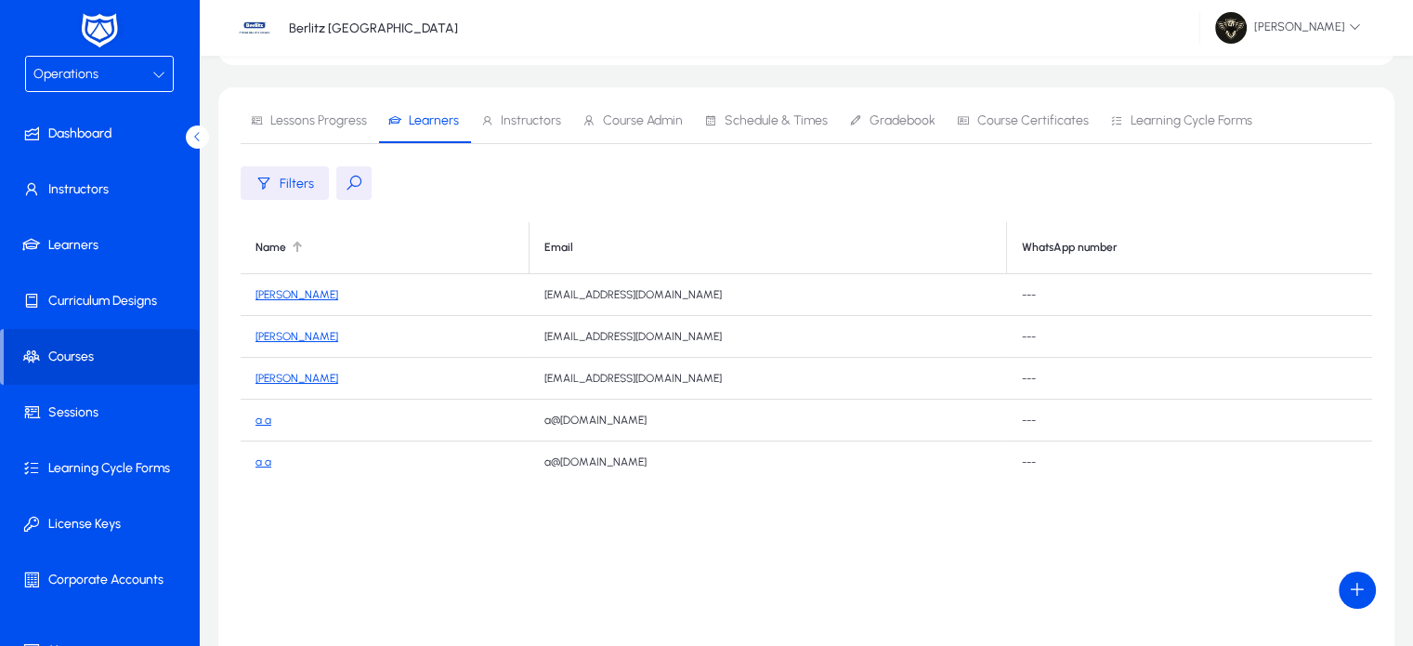
scroll to position [167, 0]
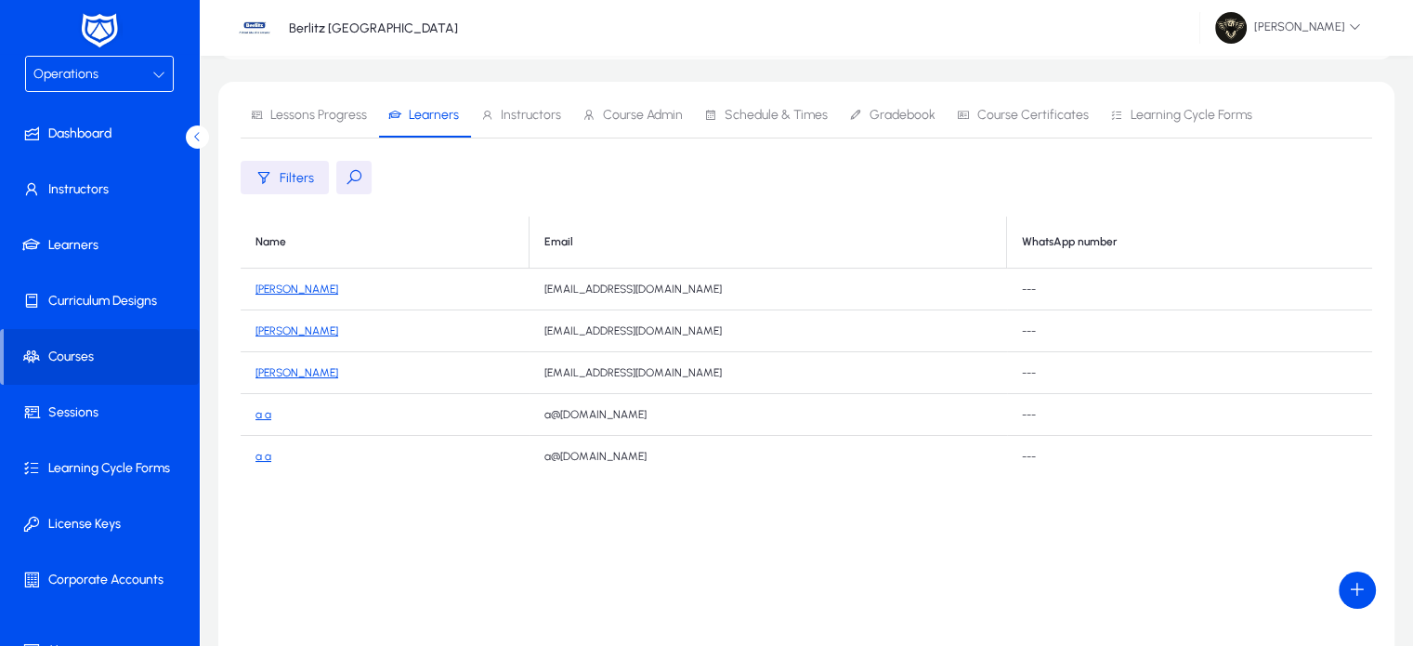
click at [295, 288] on link "Serena Williams" at bounding box center [296, 288] width 83 height 13
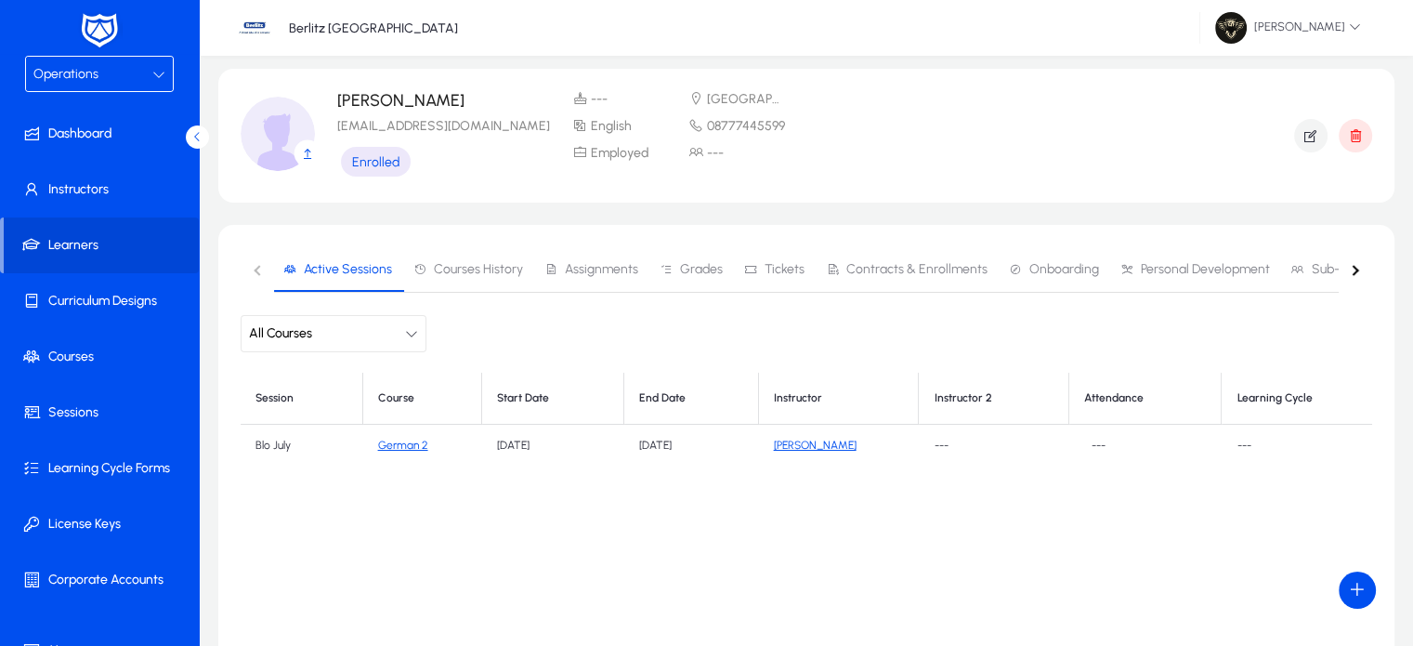
scroll to position [45, 0]
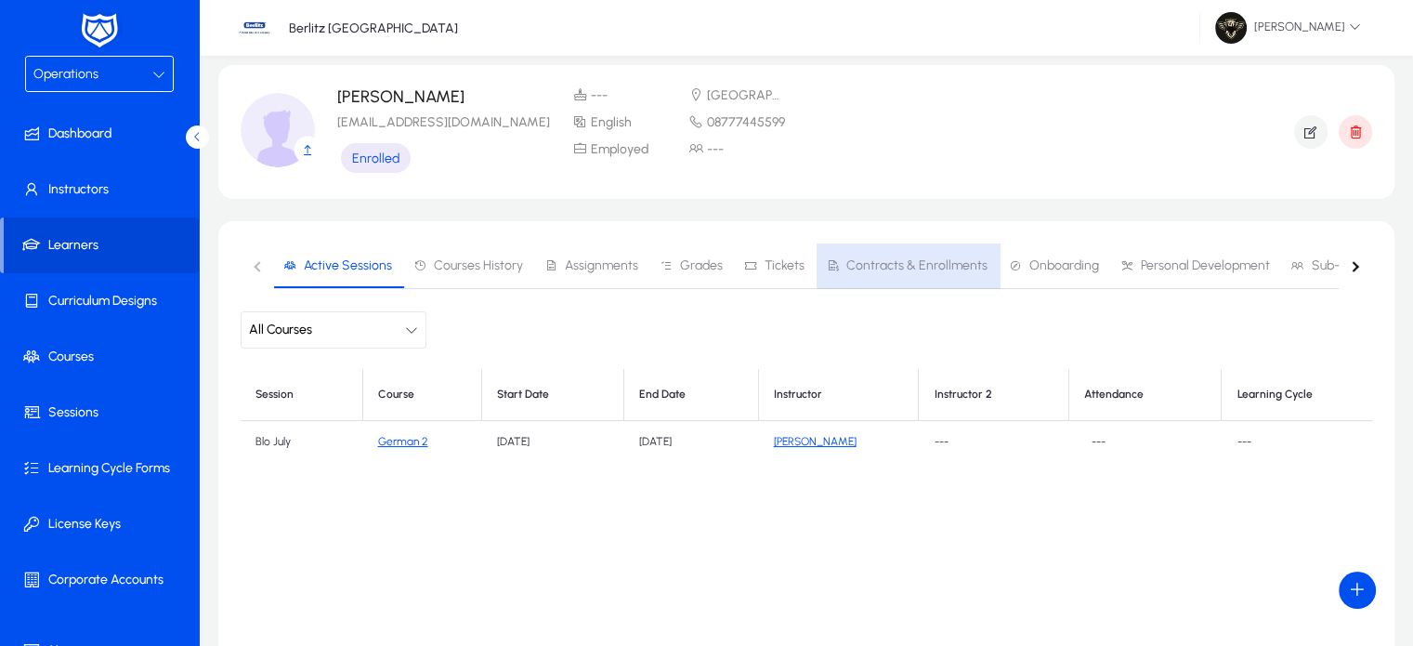
click at [910, 256] on span "Contracts & Enrollments" at bounding box center [907, 265] width 162 height 45
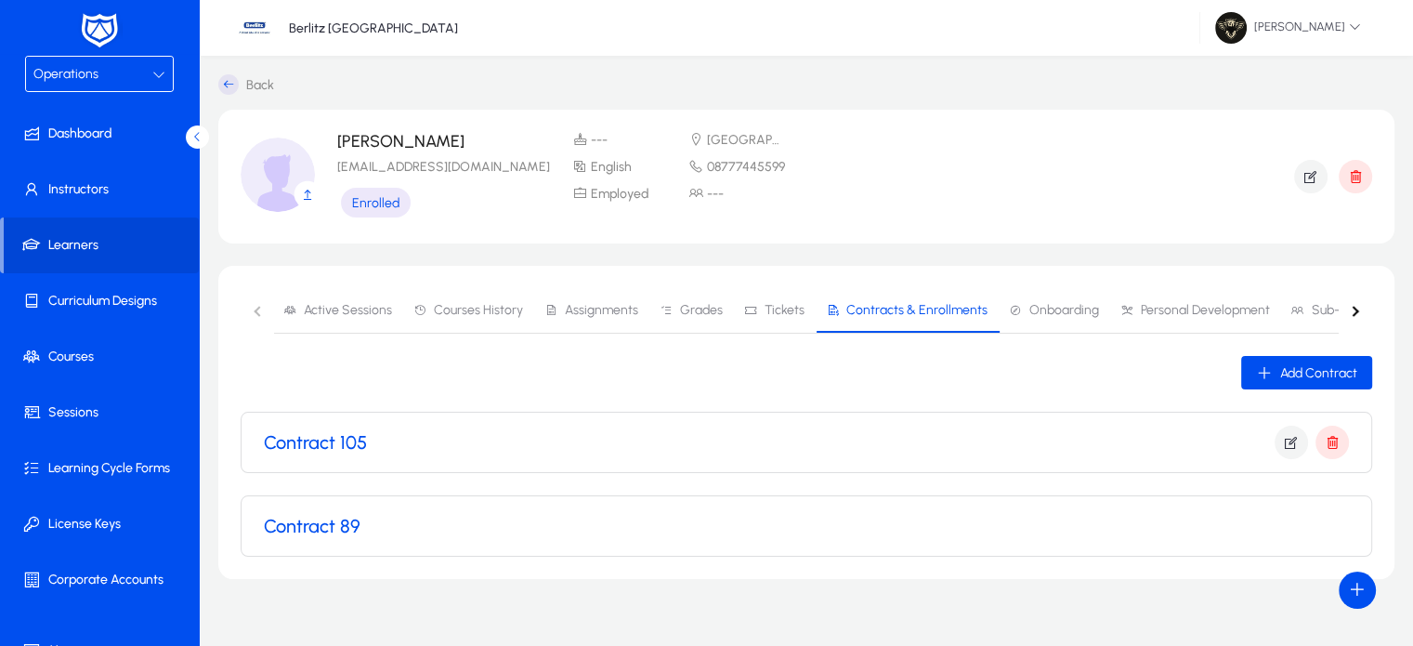
click at [98, 70] on div "Operations" at bounding box center [92, 74] width 119 height 24
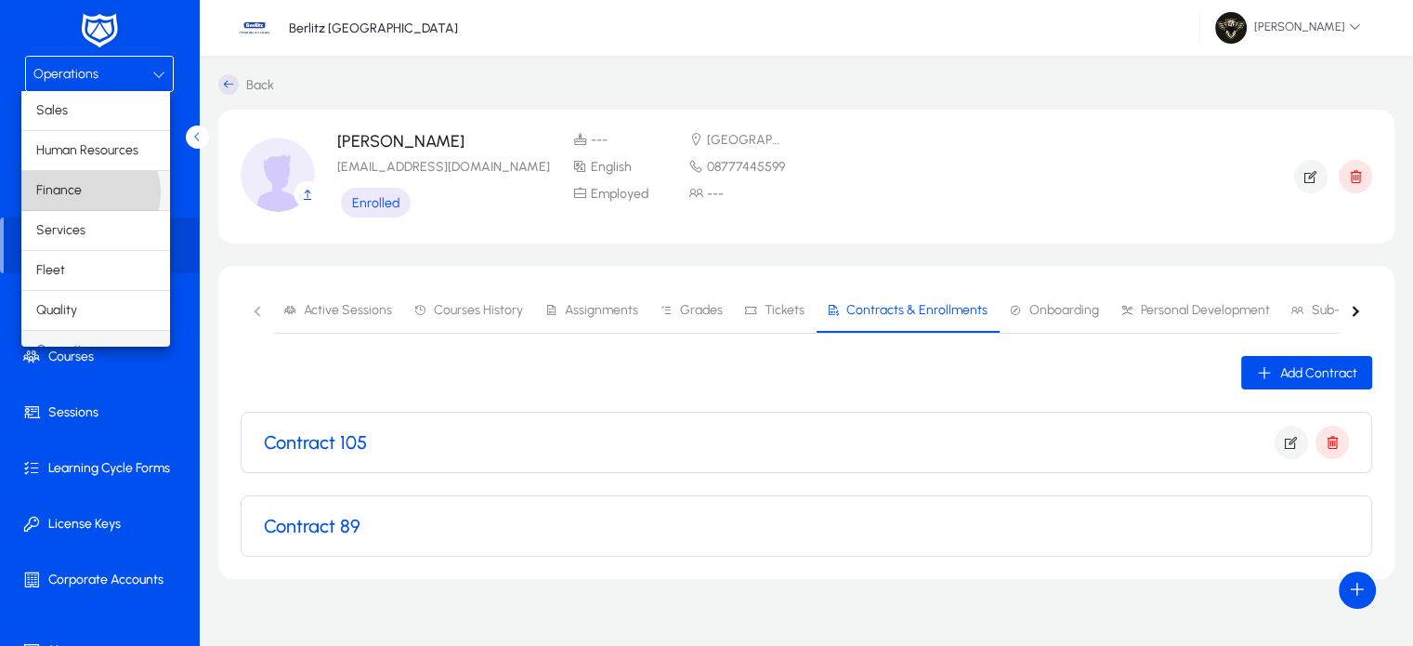
click at [89, 192] on mat-option "Finance" at bounding box center [95, 190] width 149 height 39
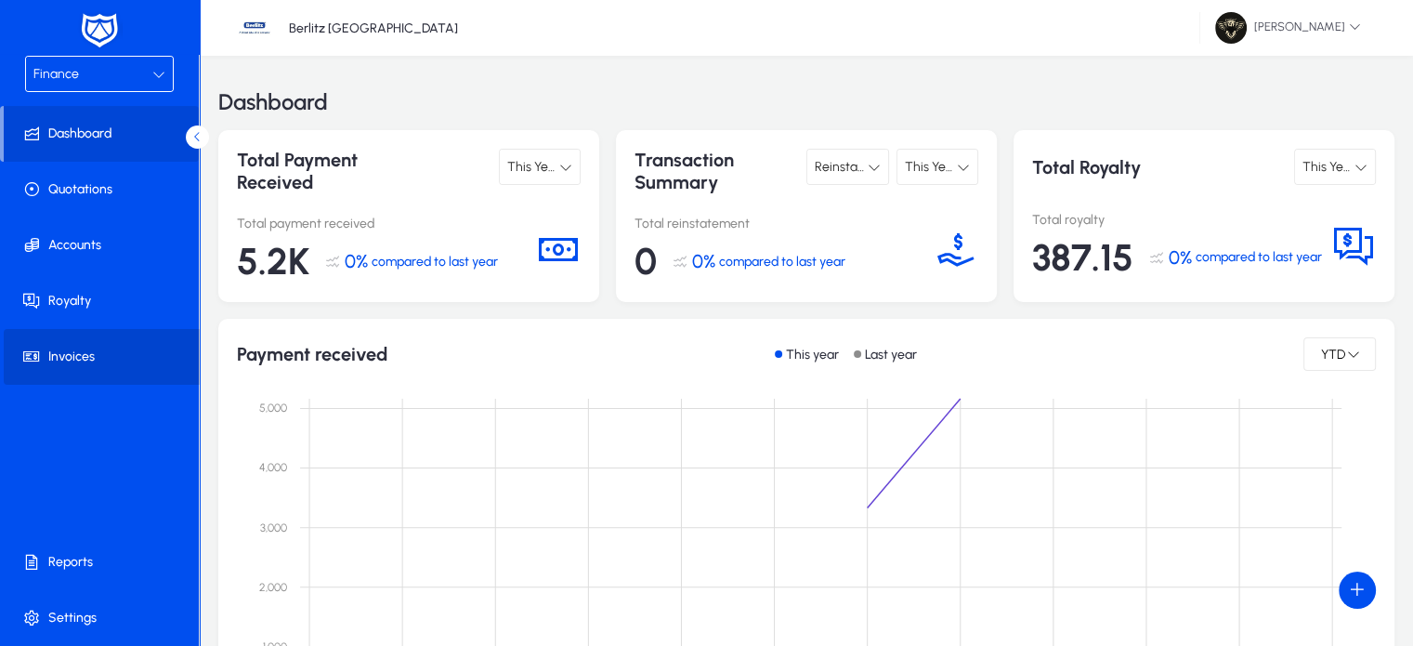
click at [92, 348] on span "Invoices" at bounding box center [103, 356] width 199 height 19
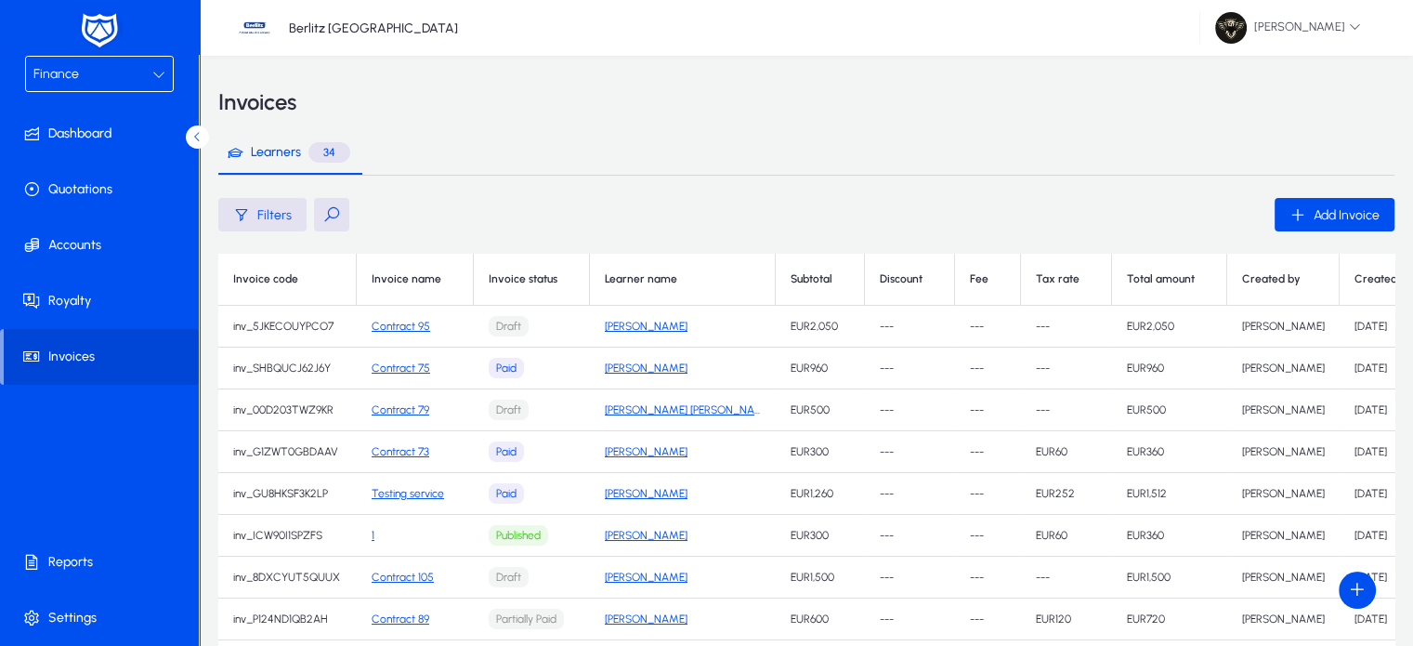
click at [333, 219] on button at bounding box center [331, 214] width 35 height 33
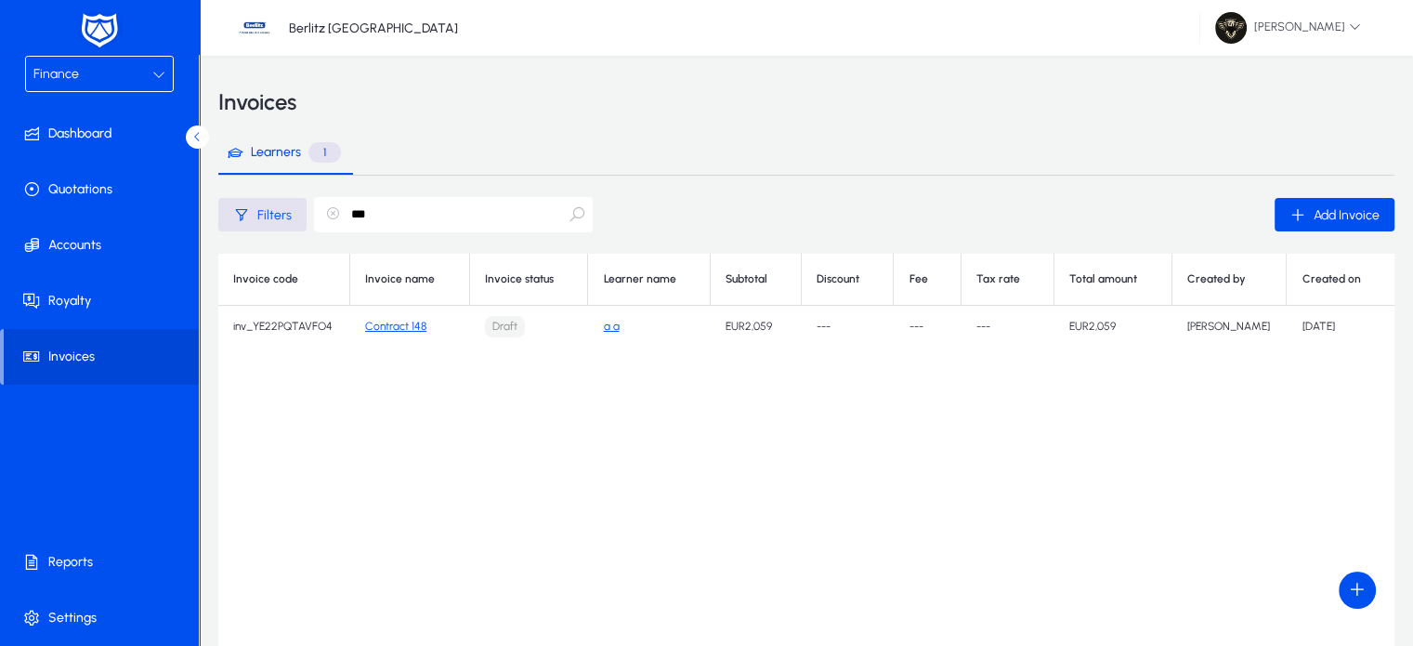
type input "***"
click at [611, 329] on link "a a" at bounding box center [611, 326] width 16 height 13
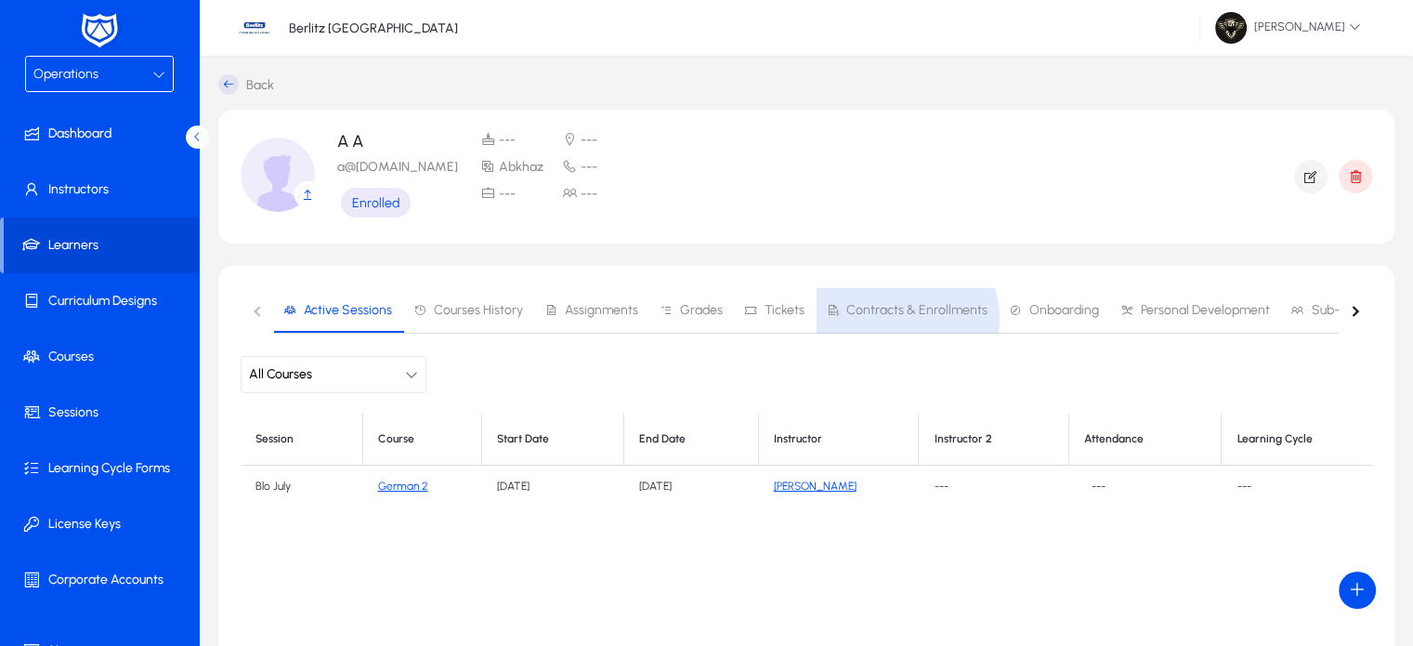
click at [887, 319] on span "Contracts & Enrollments" at bounding box center [907, 310] width 162 height 45
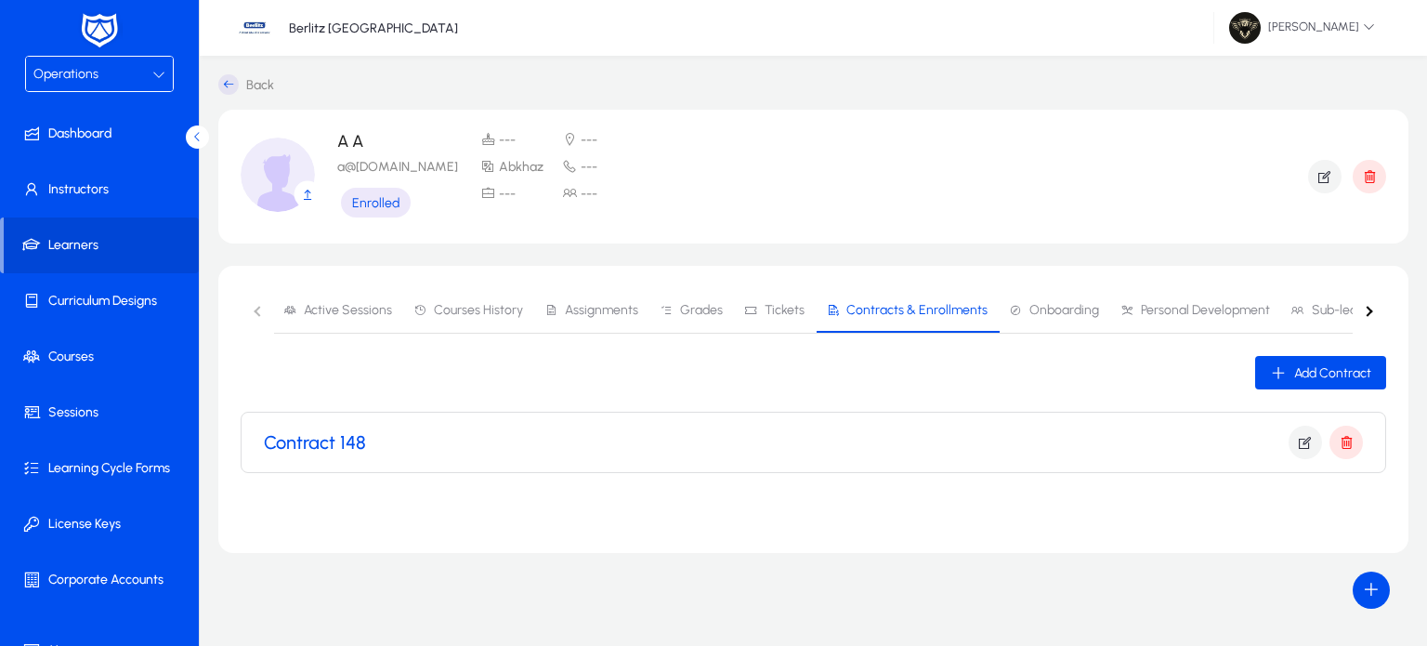
click at [767, 422] on div "Contract 148" at bounding box center [813, 442] width 1099 height 59
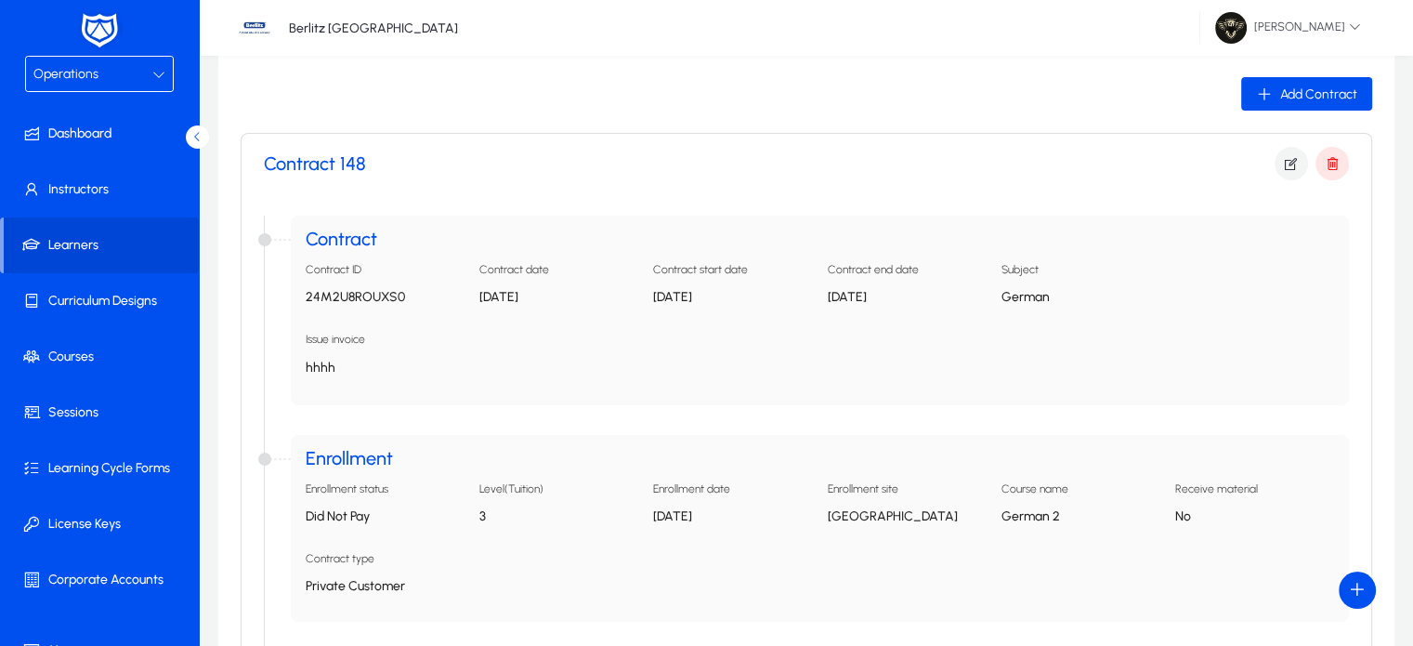
scroll to position [279, 0]
click at [1288, 163] on icon "button" at bounding box center [1291, 163] width 17 height 17
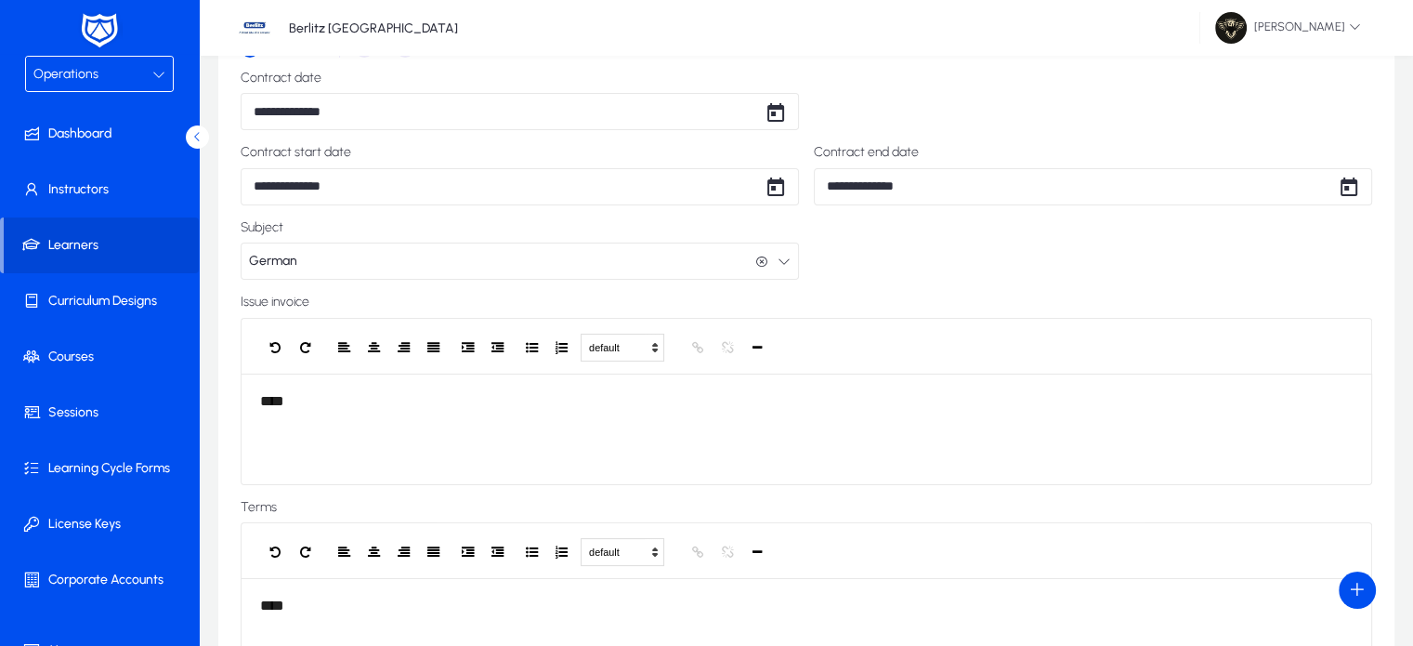
scroll to position [308, 0]
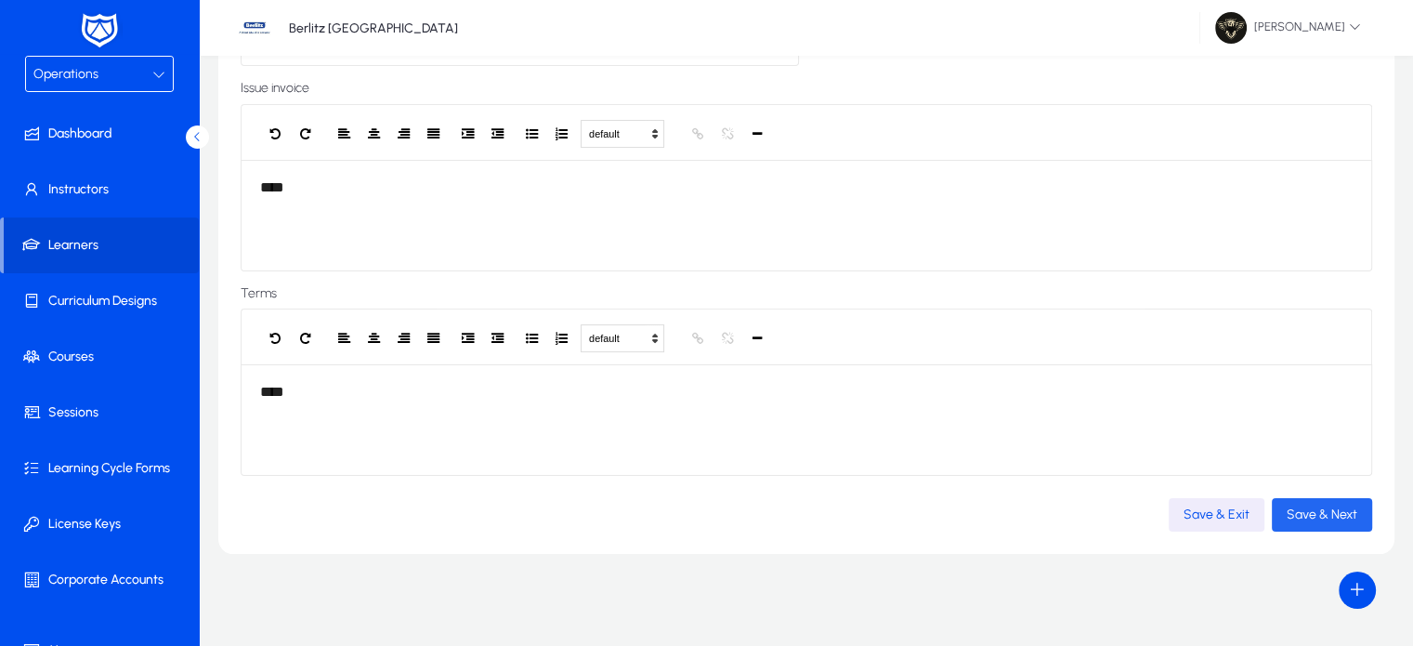
click at [1342, 533] on span "button" at bounding box center [1322, 514] width 100 height 45
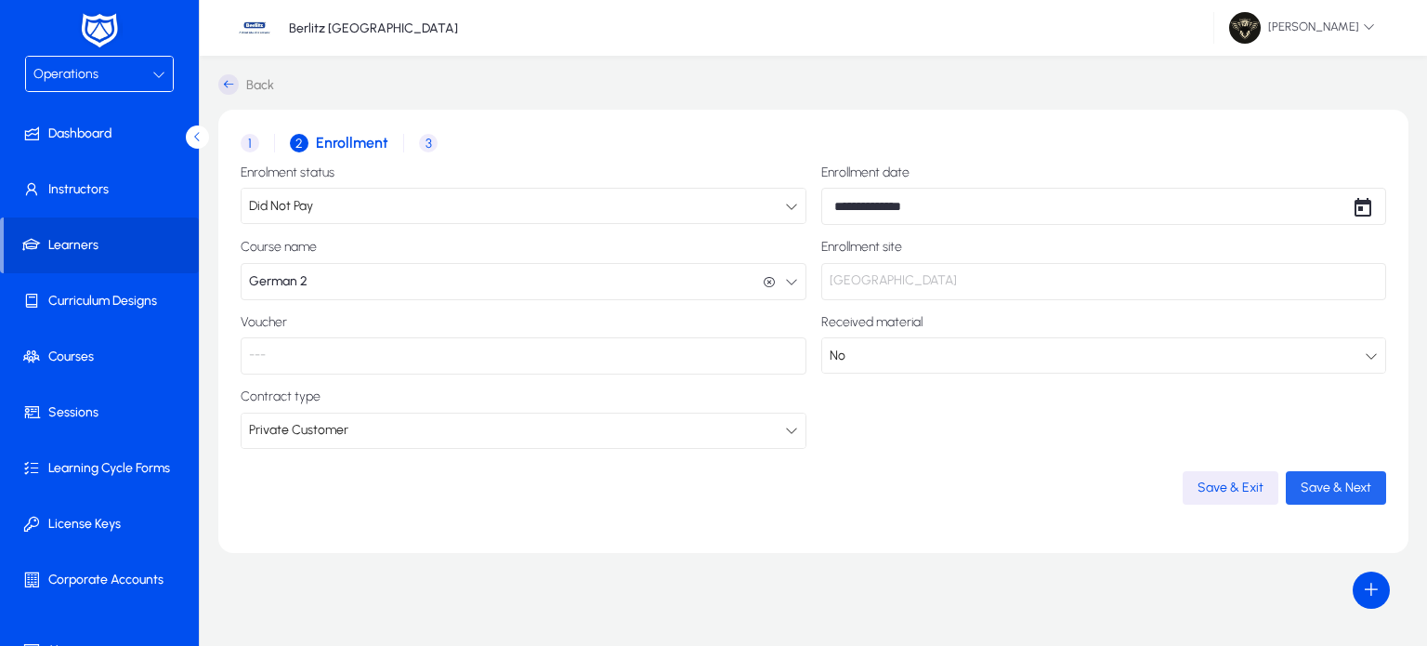
click at [1368, 502] on span "button" at bounding box center [1336, 487] width 100 height 45
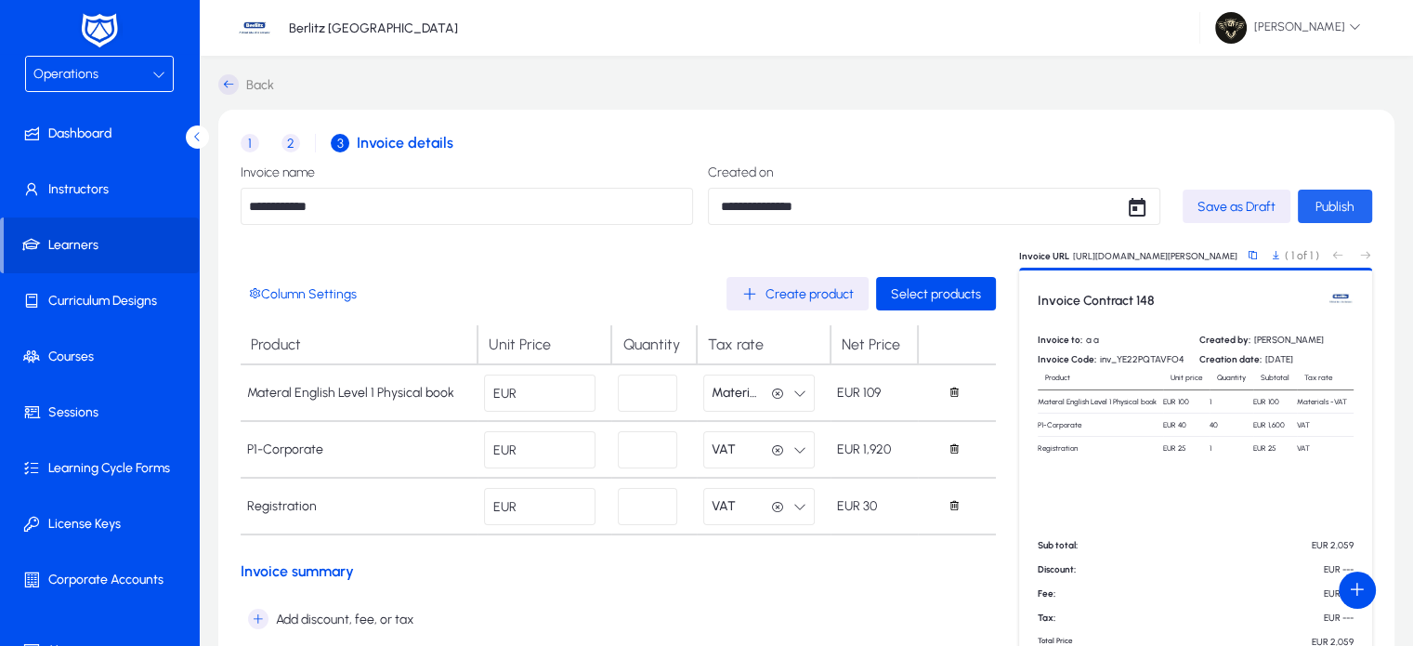
click at [1327, 202] on span "Publish" at bounding box center [1335, 207] width 39 height 16
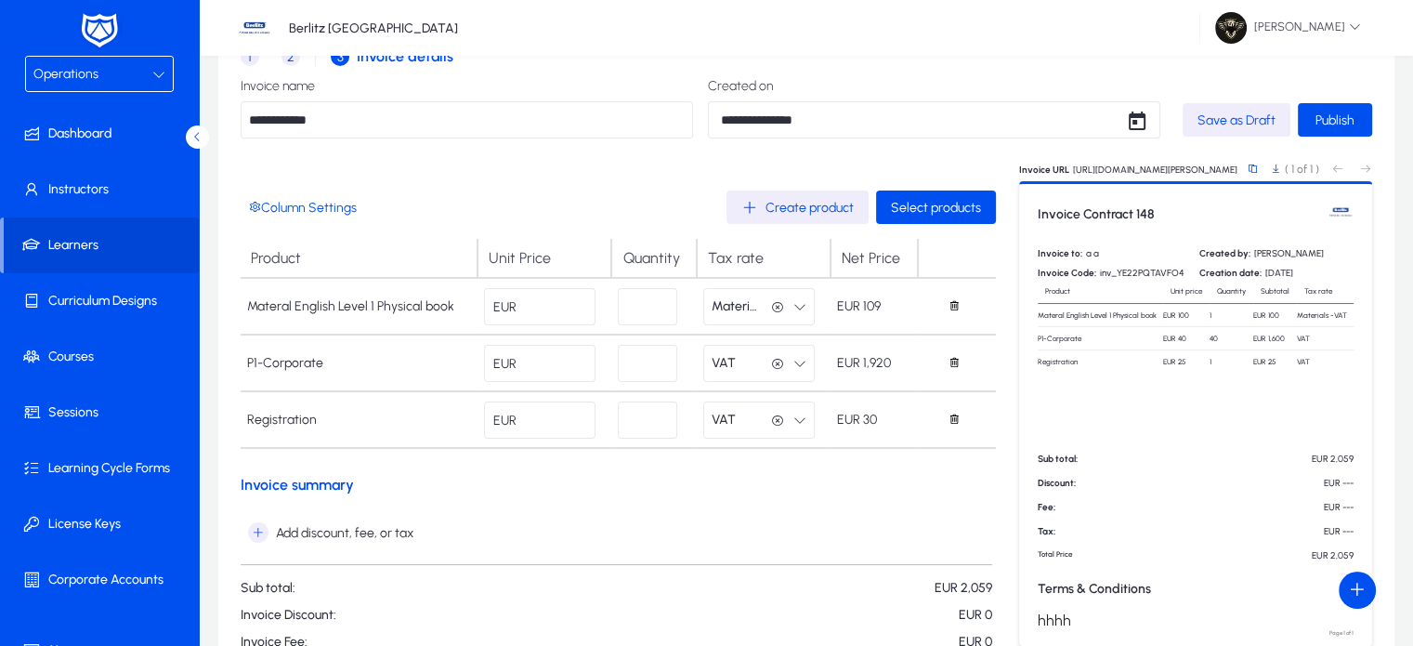
scroll to position [84, 0]
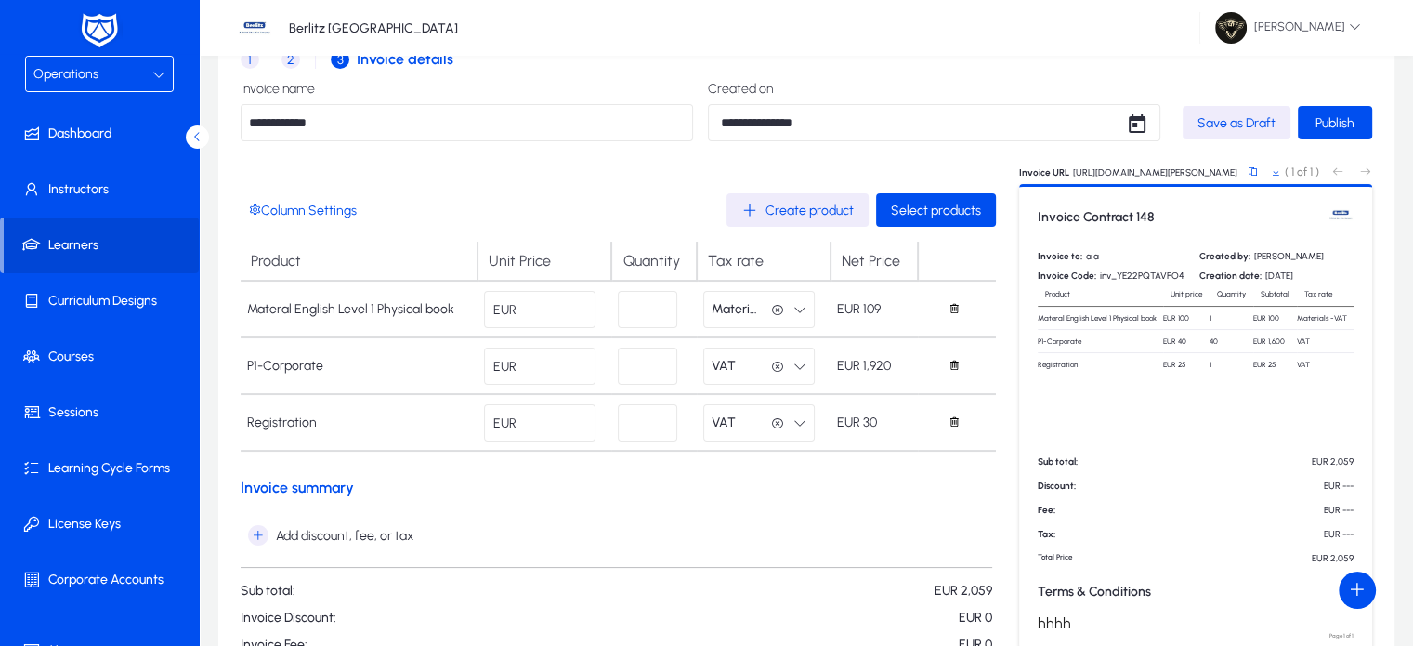
click at [461, 228] on app-invoice-products-table "Product Unit Price Quantity Tax rate Net Price Materal English Level 1 Physical…" at bounding box center [618, 341] width 755 height 229
click at [779, 213] on span "Create product" at bounding box center [810, 211] width 88 height 16
click at [963, 210] on span "Select products" at bounding box center [936, 211] width 90 height 16
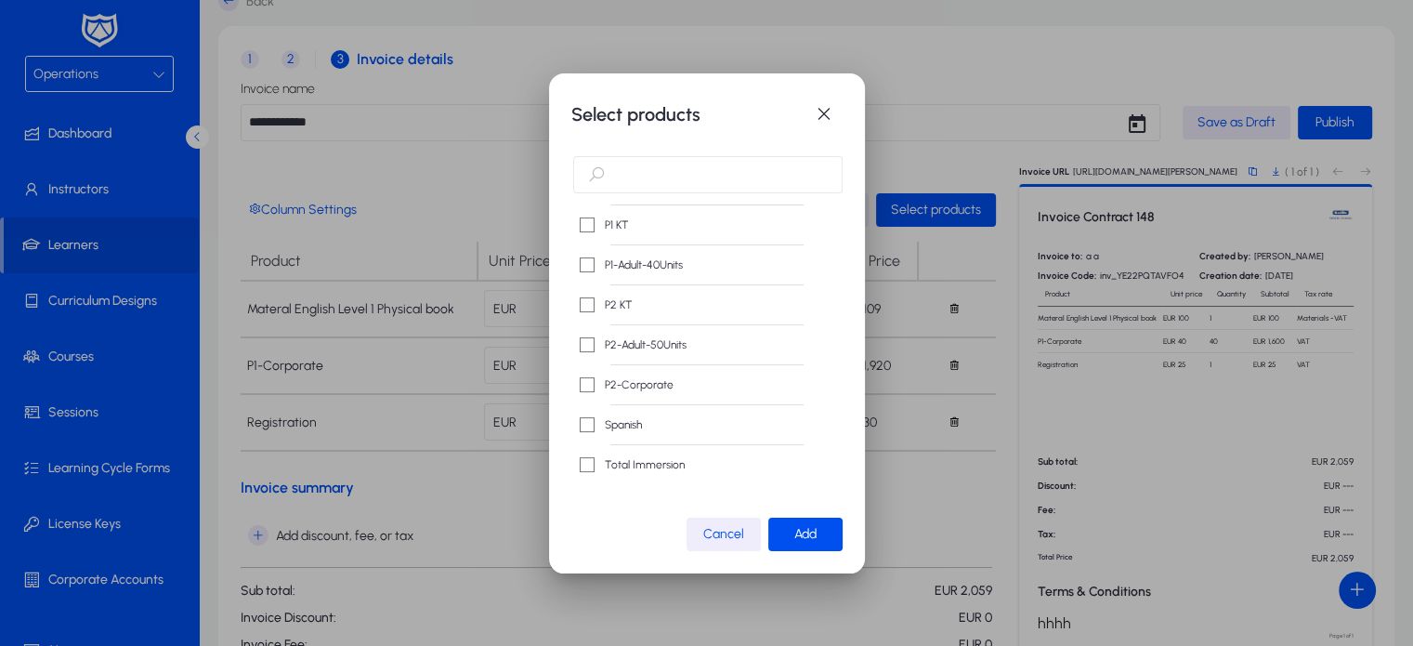
scroll to position [0, 0]
click at [654, 167] on input "text" at bounding box center [707, 174] width 269 height 37
type input "***"
click at [614, 225] on div "German" at bounding box center [609, 215] width 72 height 28
click at [779, 527] on span "button" at bounding box center [805, 534] width 74 height 45
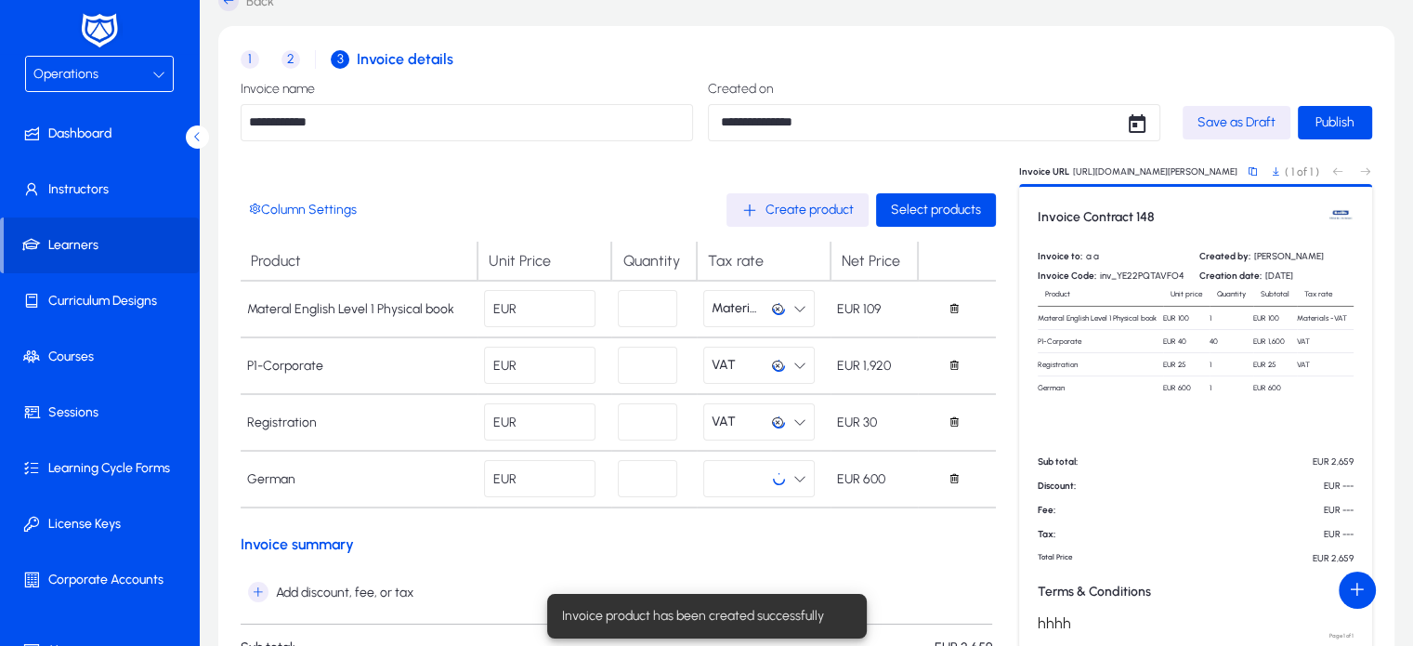
scroll to position [84, 0]
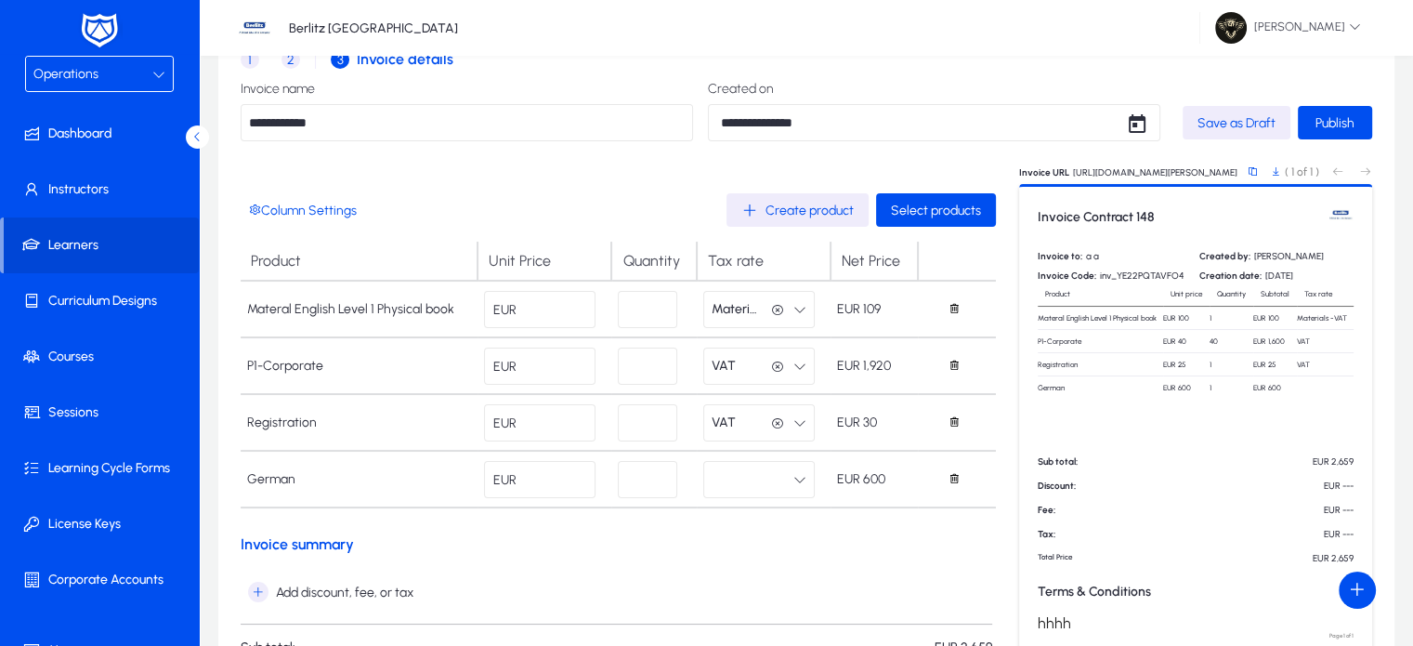
click at [751, 490] on button "button" at bounding box center [758, 479] width 111 height 37
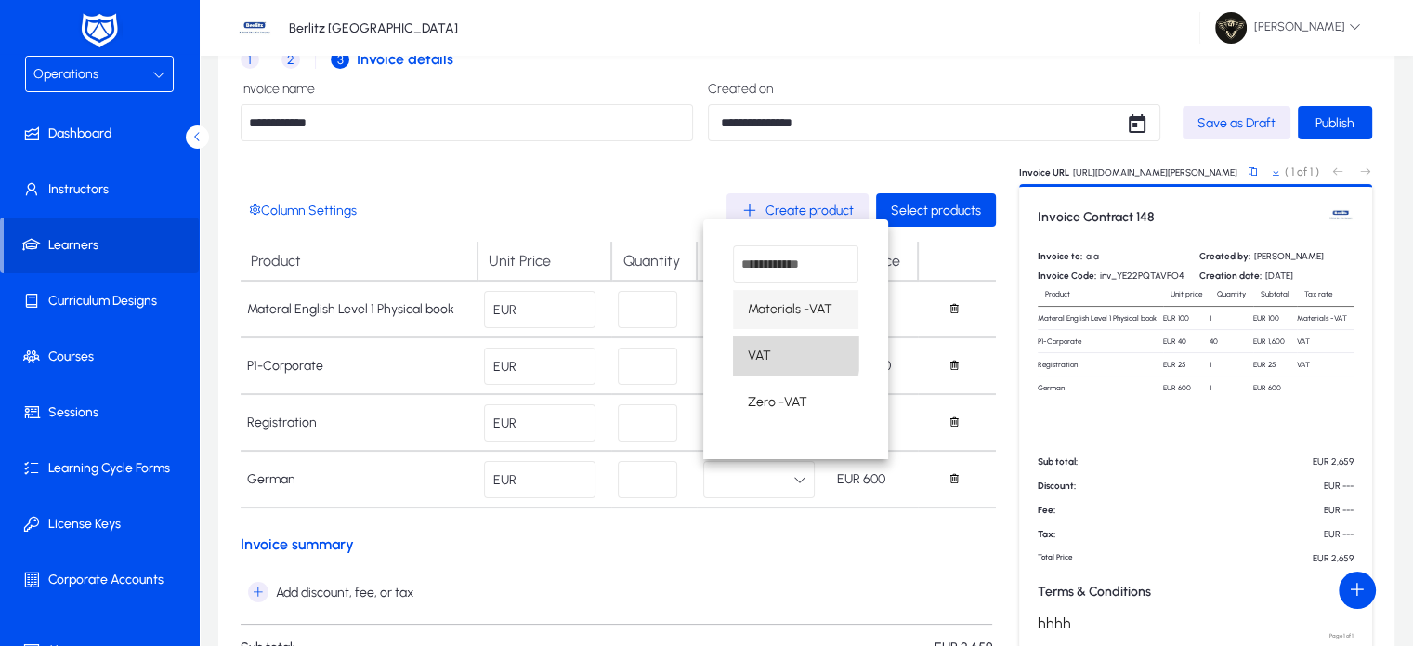
click at [770, 352] on span "VAT" at bounding box center [759, 356] width 23 height 22
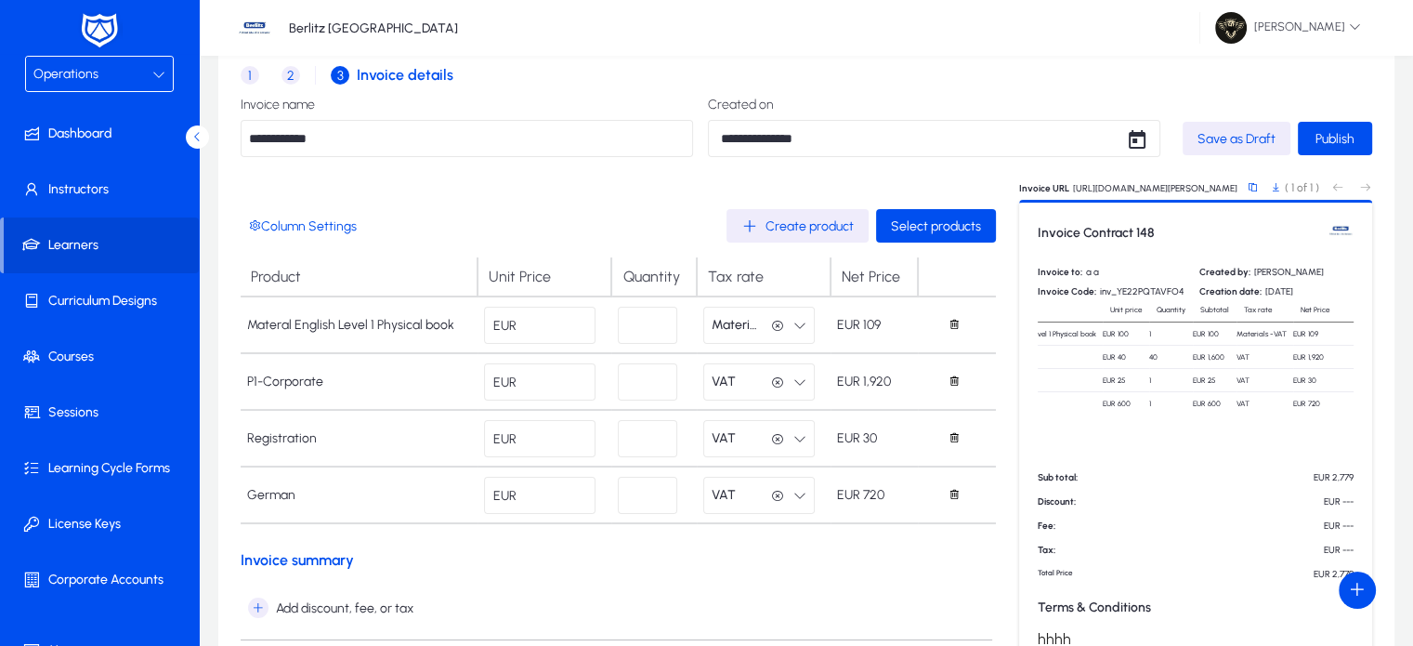
scroll to position [0, 0]
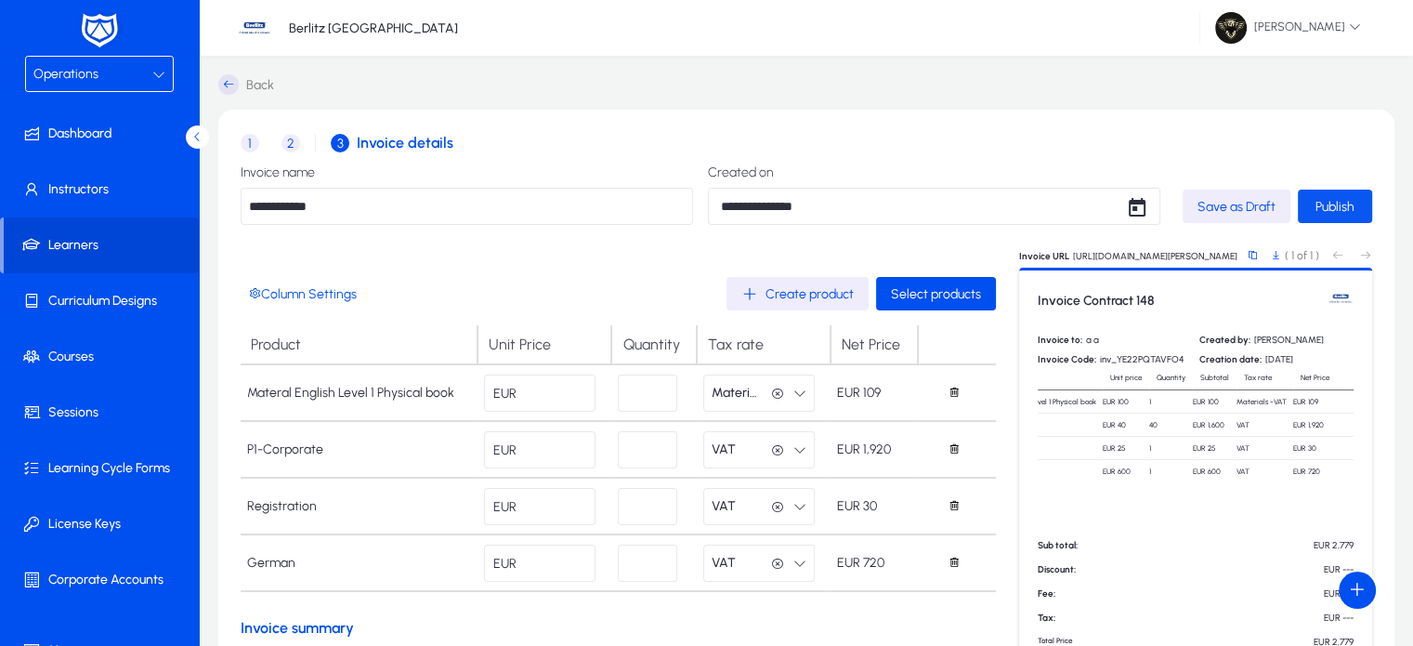
click at [1348, 214] on span "Publish" at bounding box center [1335, 207] width 39 height 16
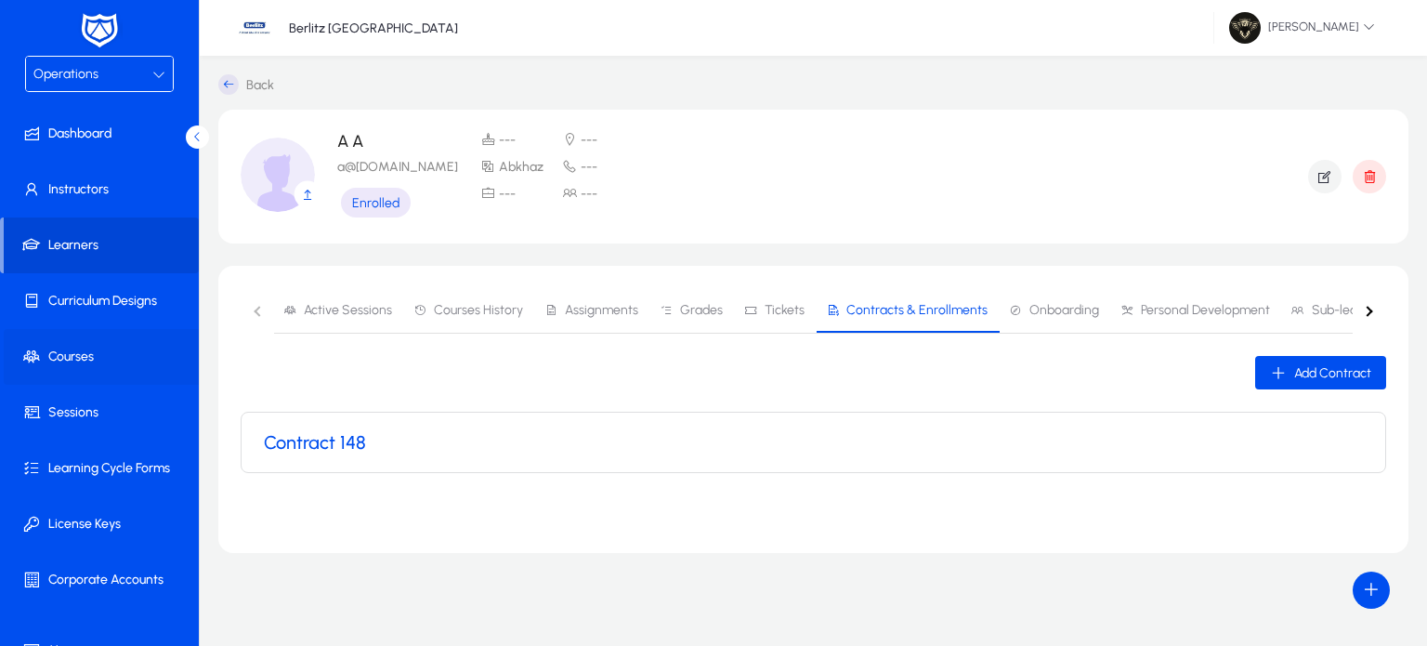
click at [72, 376] on span at bounding box center [103, 356] width 199 height 45
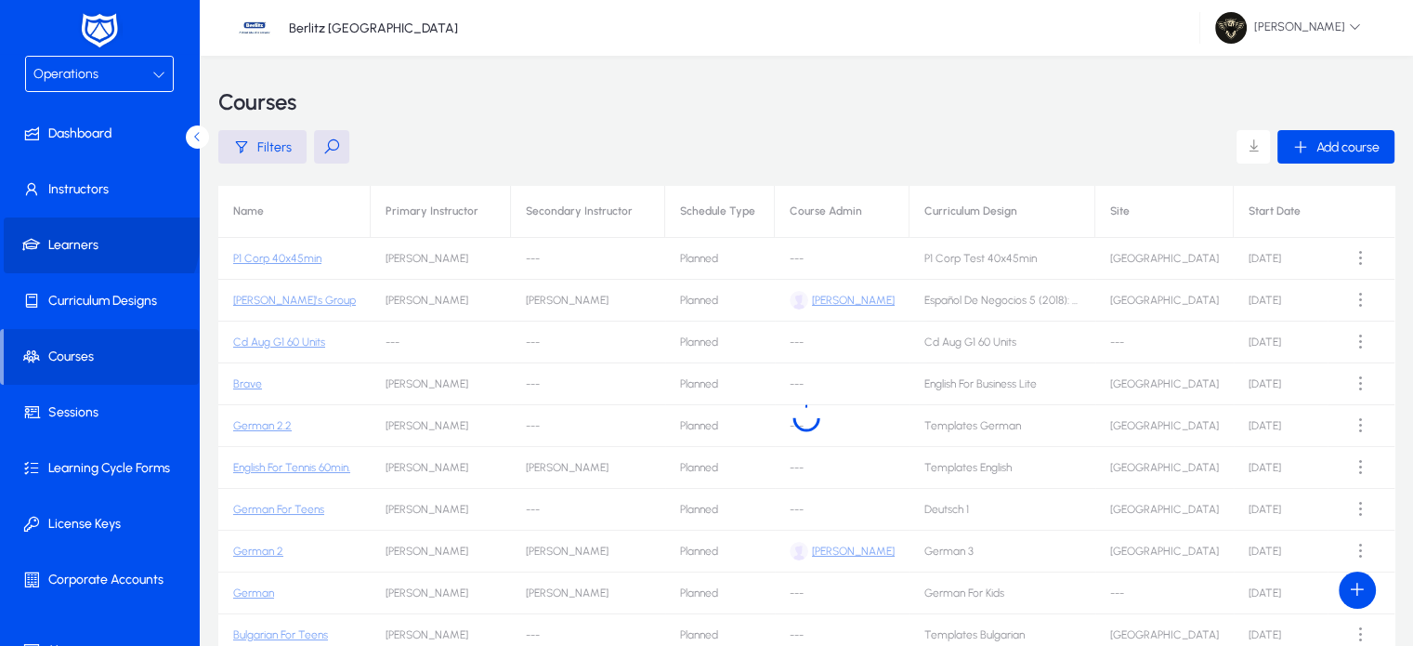
click at [71, 229] on span at bounding box center [103, 245] width 199 height 45
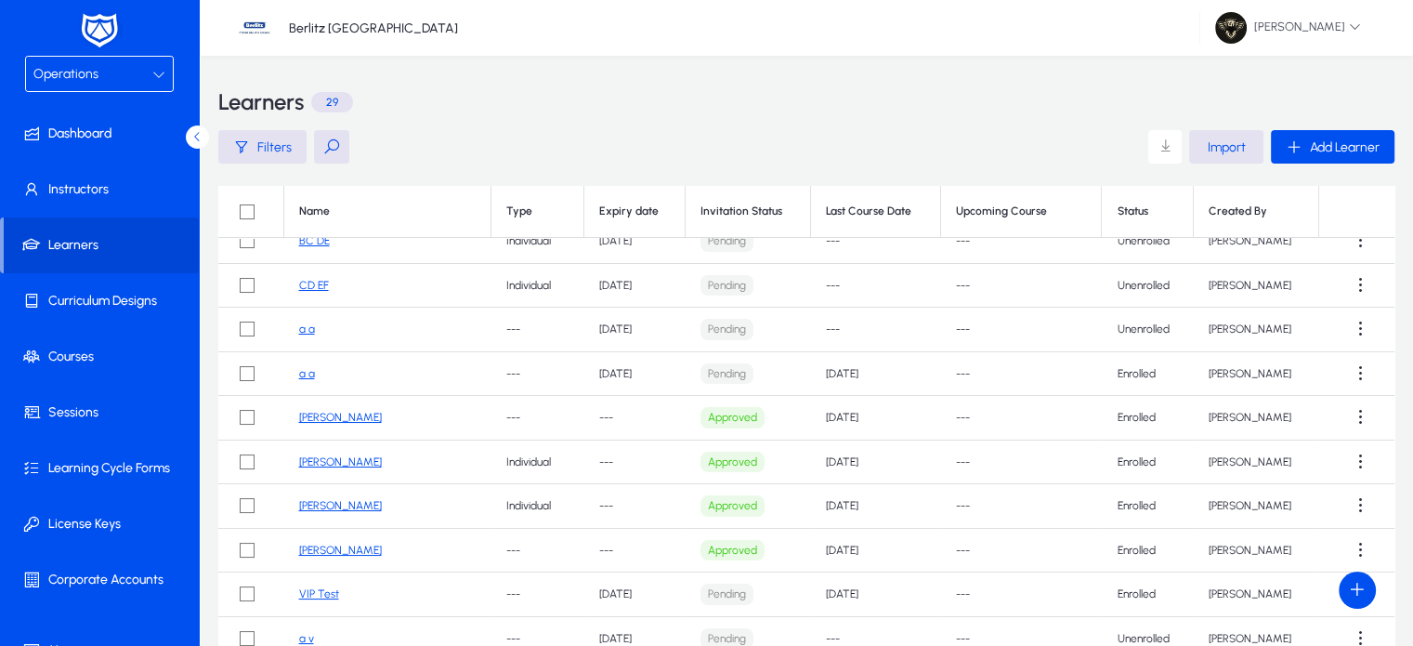
scroll to position [108, 0]
click at [329, 159] on button at bounding box center [331, 146] width 35 height 33
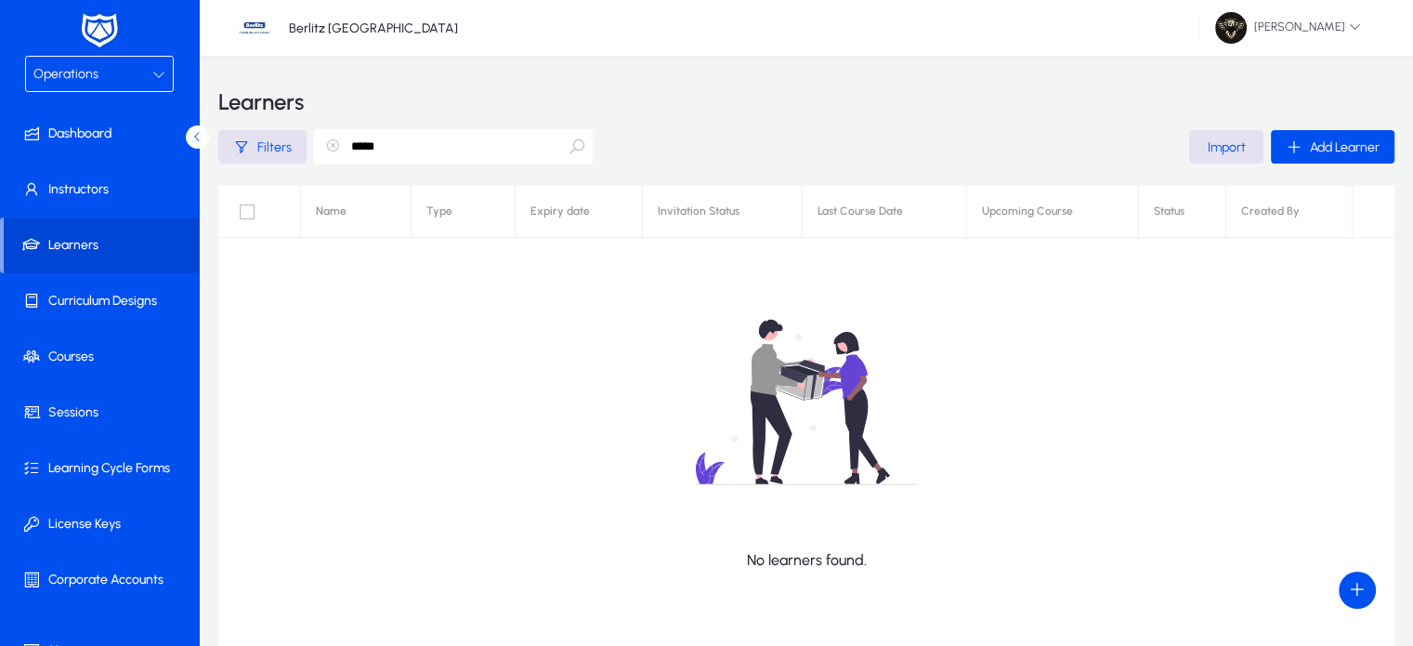
scroll to position [0, 0]
type input "*"
click at [1269, 21] on span "Hazem Mourad" at bounding box center [1288, 28] width 146 height 32
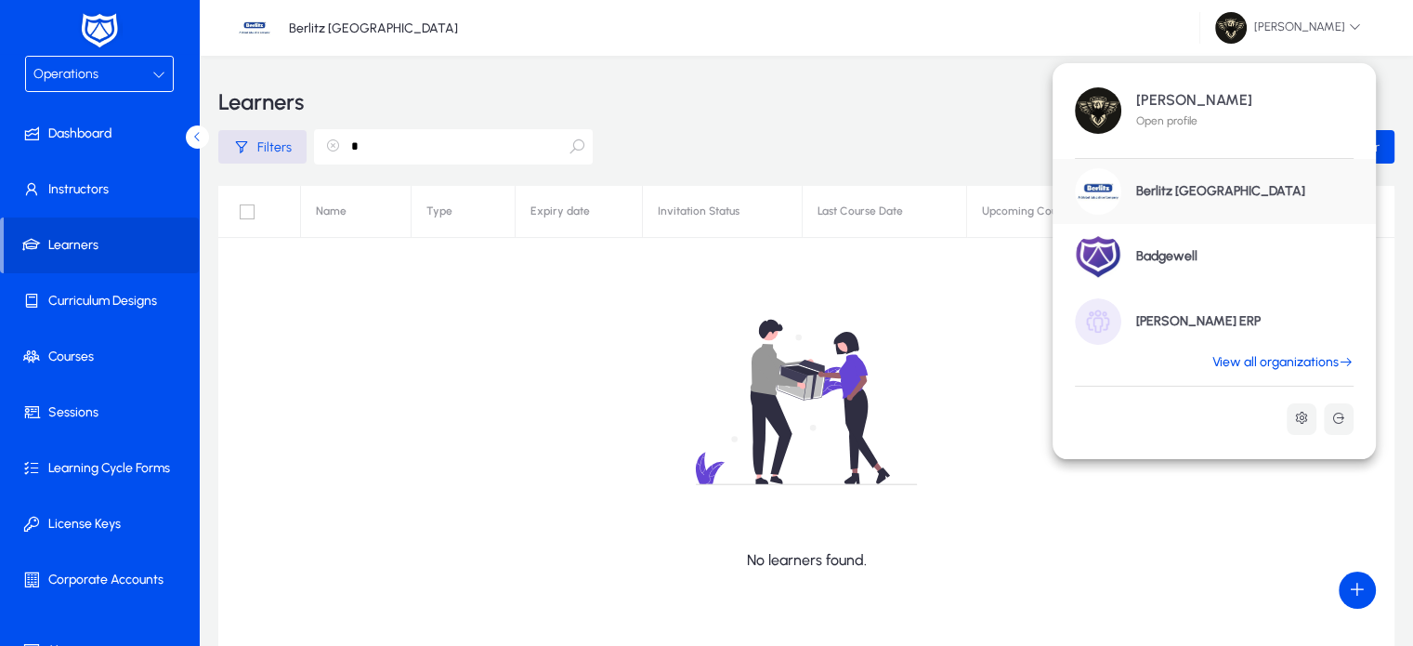
click at [1172, 318] on h1 "GENNIE ERP" at bounding box center [1198, 321] width 124 height 17
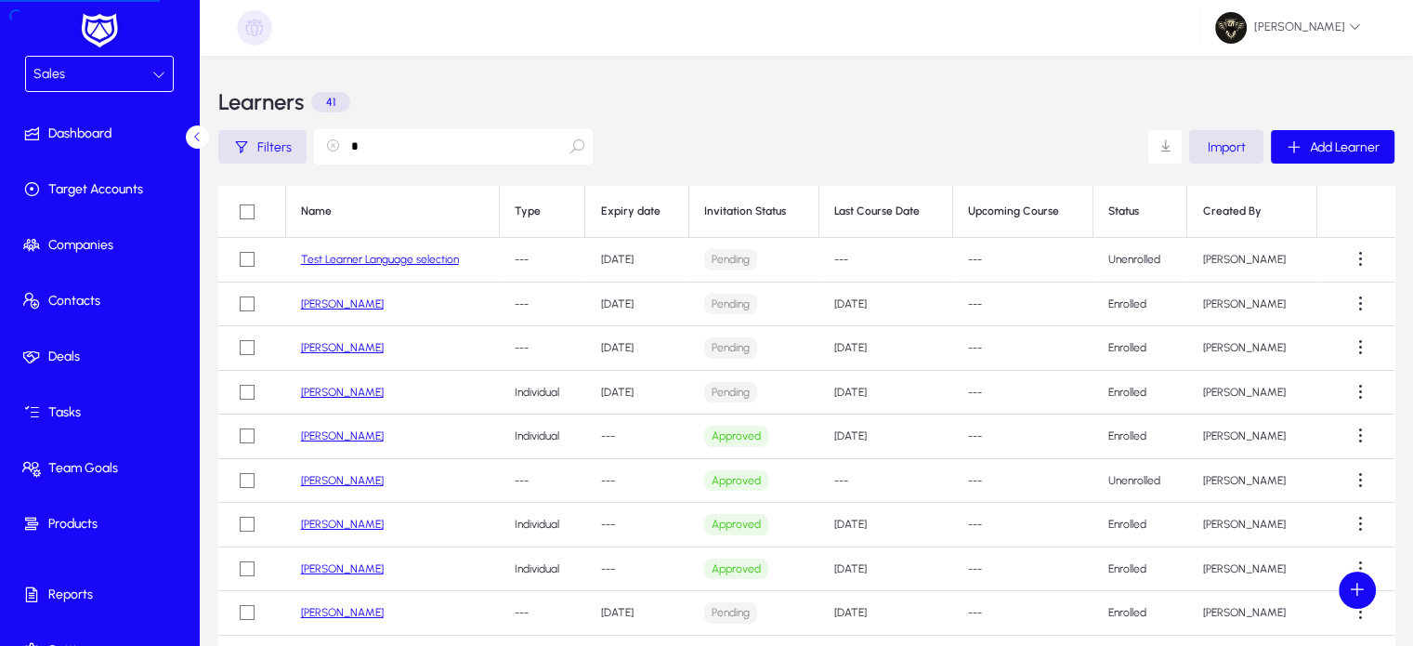
click at [93, 76] on div "Sales" at bounding box center [92, 74] width 119 height 24
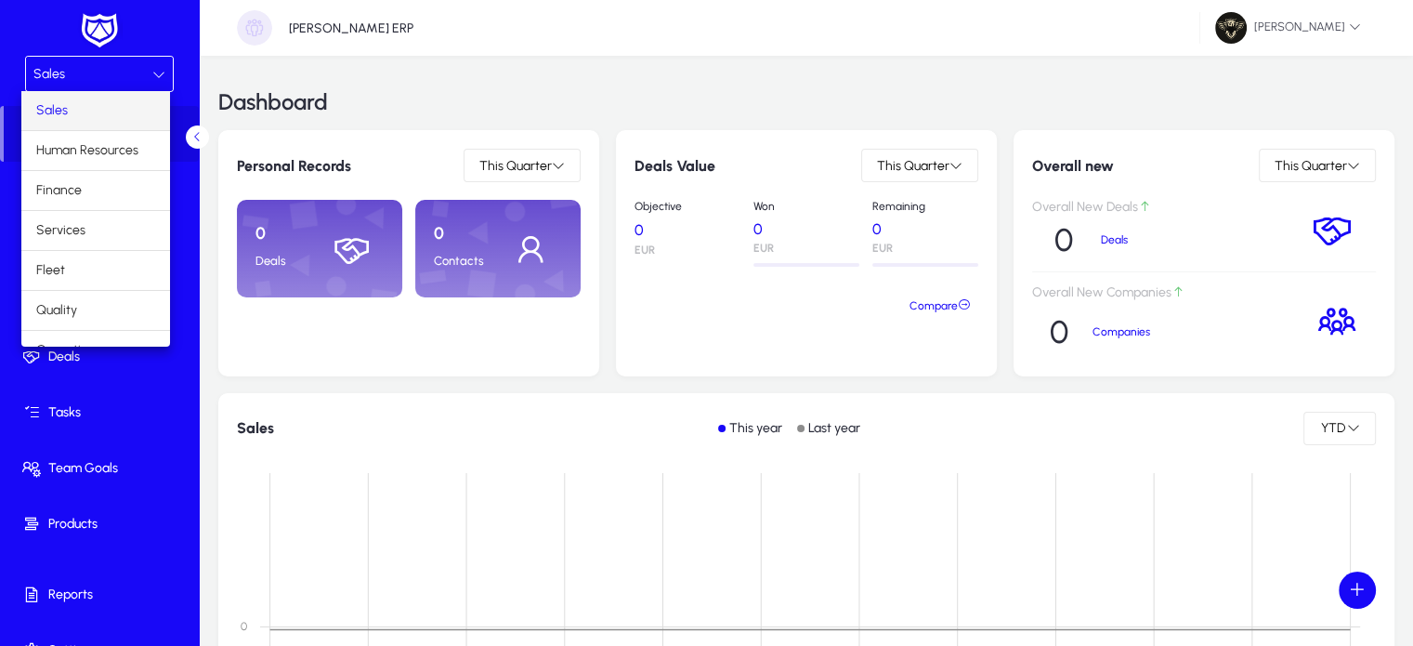
scroll to position [61, 0]
drag, startPoint x: 253, startPoint y: 434, endPoint x: 245, endPoint y: 359, distance: 75.6
click at [245, 359] on div at bounding box center [706, 323] width 1413 height 646
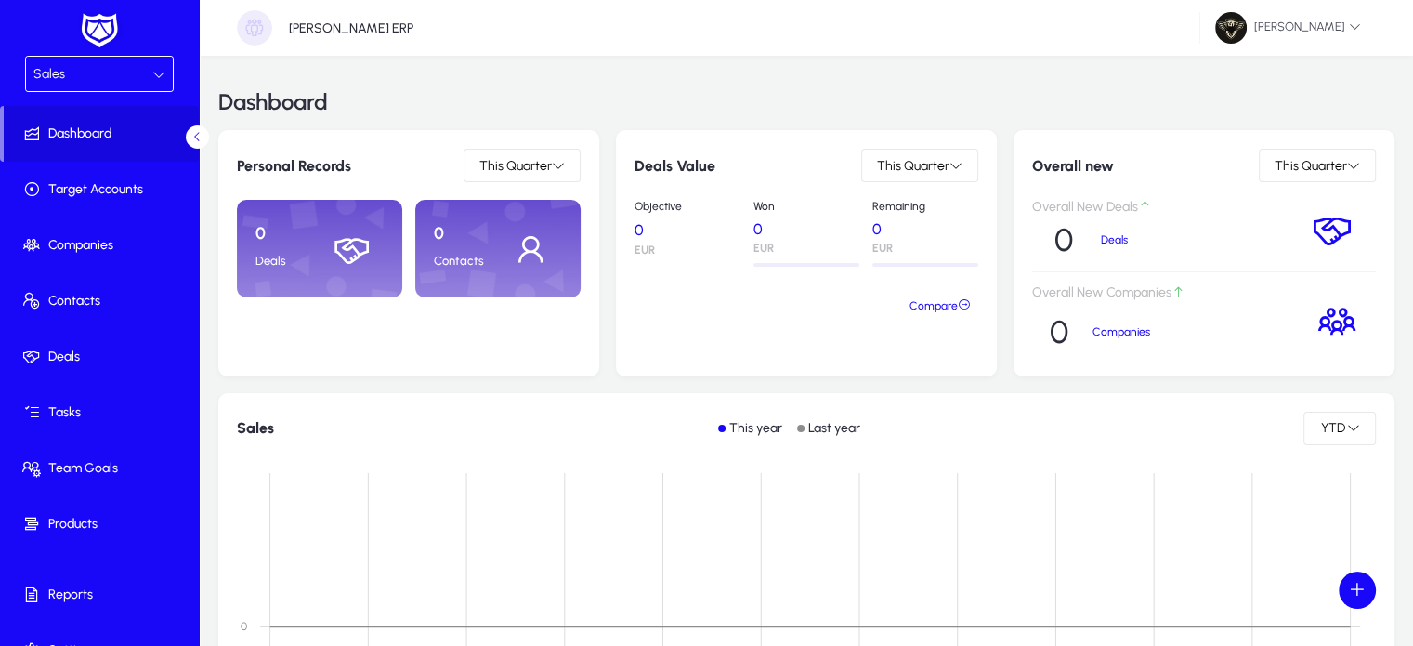
click at [245, 359] on div "Personal Records This Quarter 0 Deals 0 Contacts" at bounding box center [408, 253] width 381 height 246
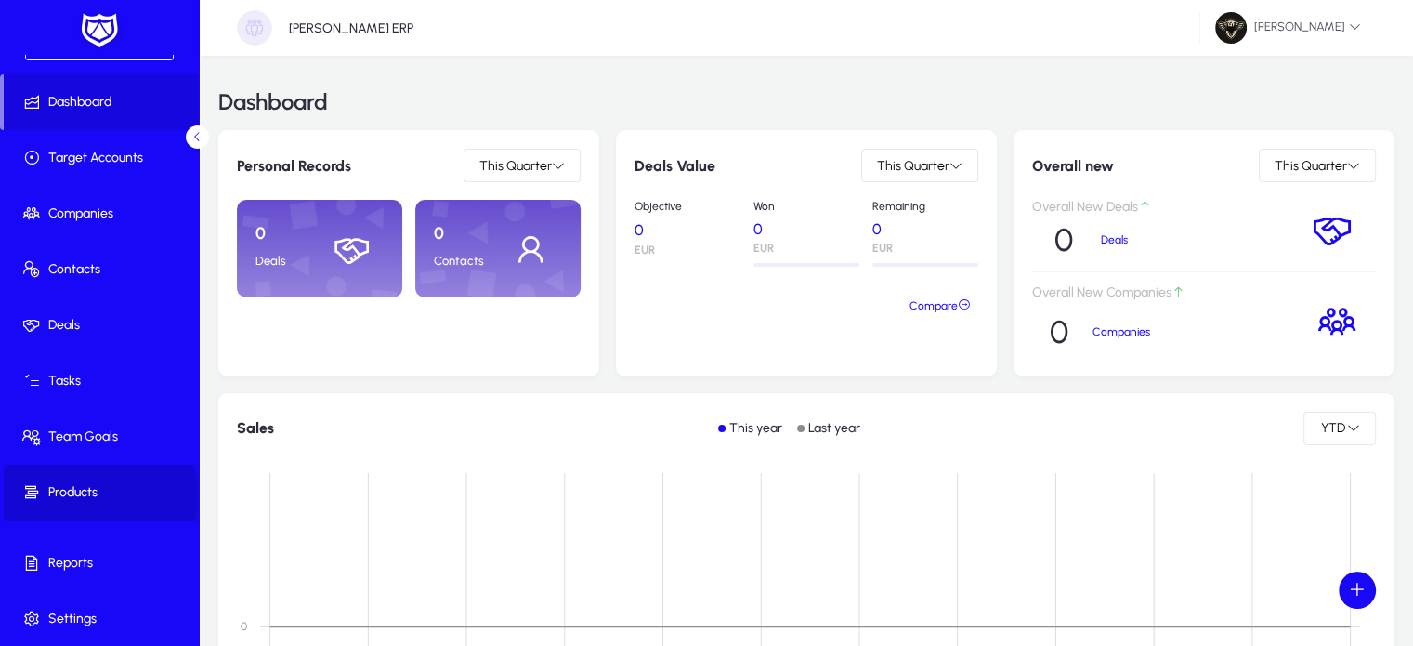
click at [78, 493] on span "Products" at bounding box center [103, 492] width 199 height 19
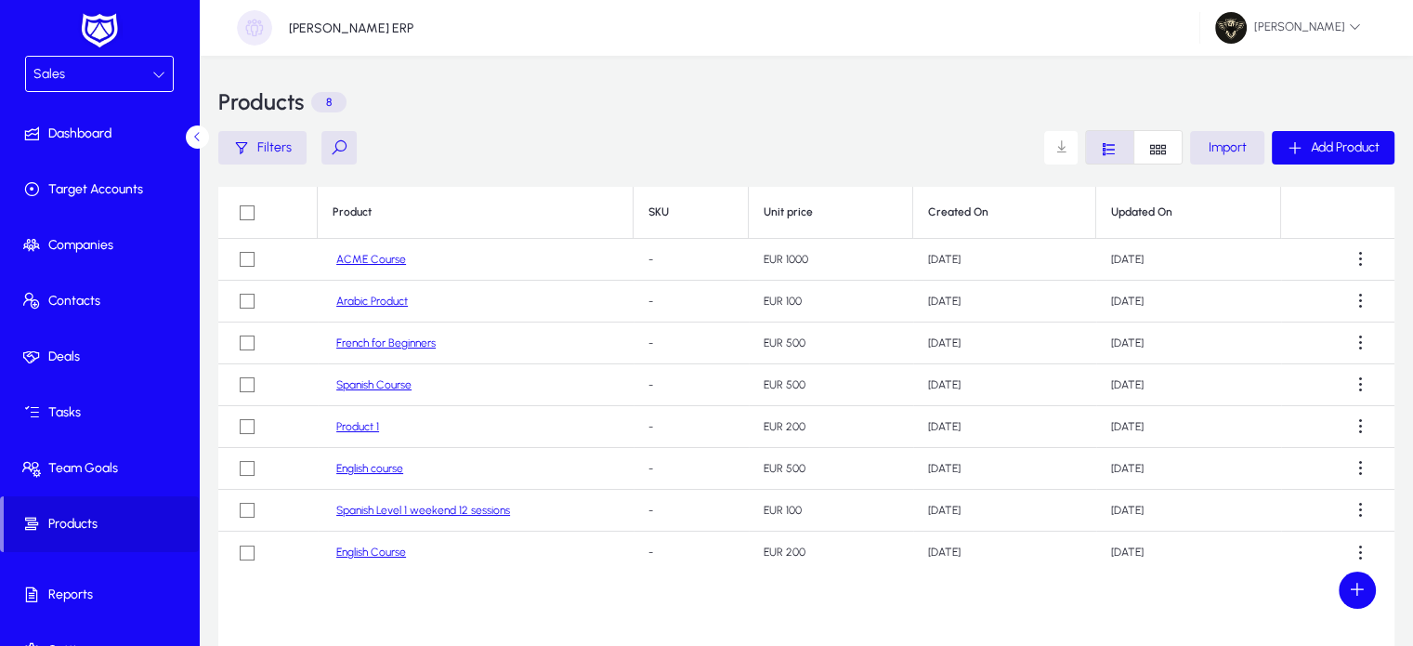
click at [93, 79] on div "Sales" at bounding box center [92, 74] width 119 height 24
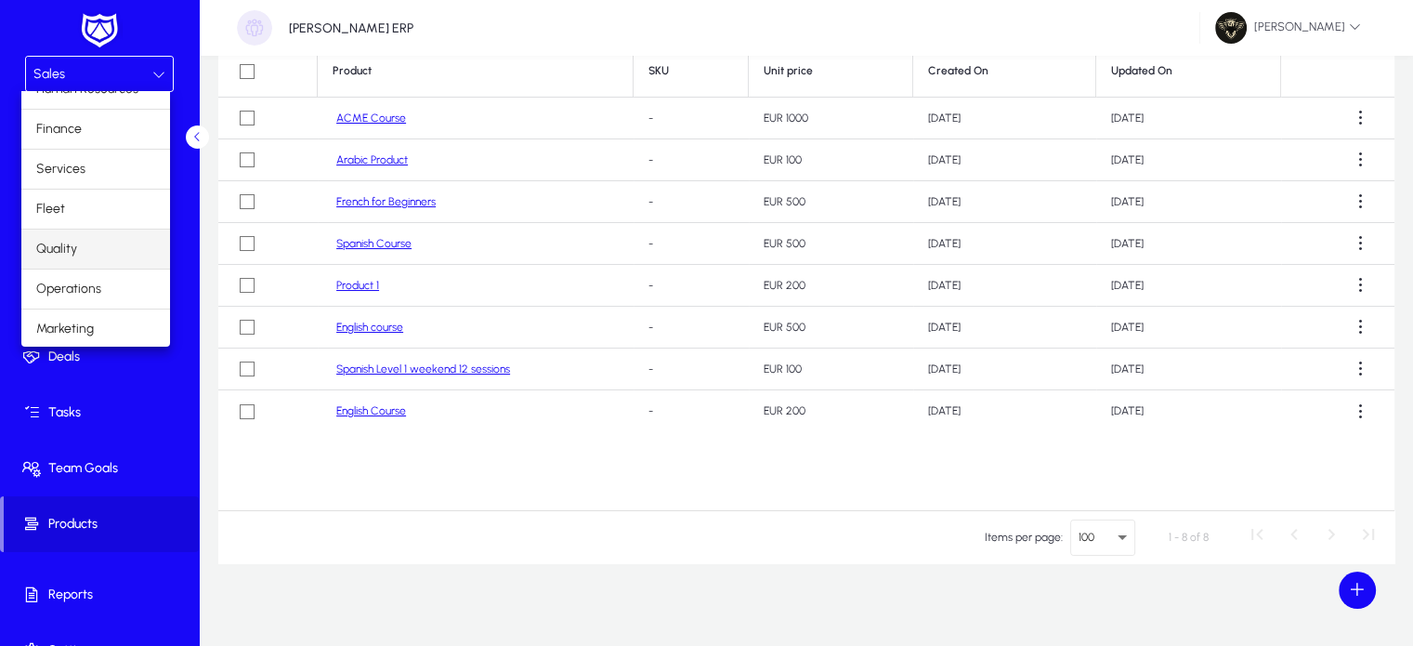
scroll to position [144, 0]
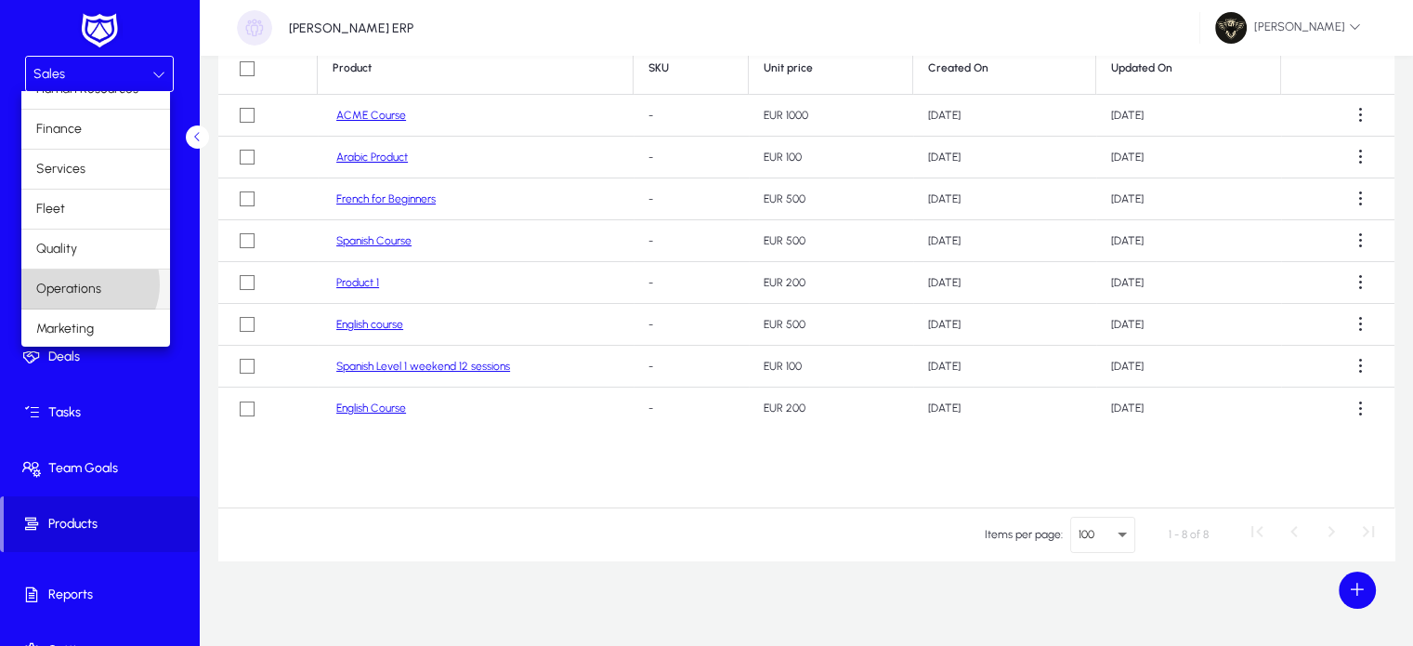
click at [87, 282] on span "Operations" at bounding box center [68, 289] width 65 height 22
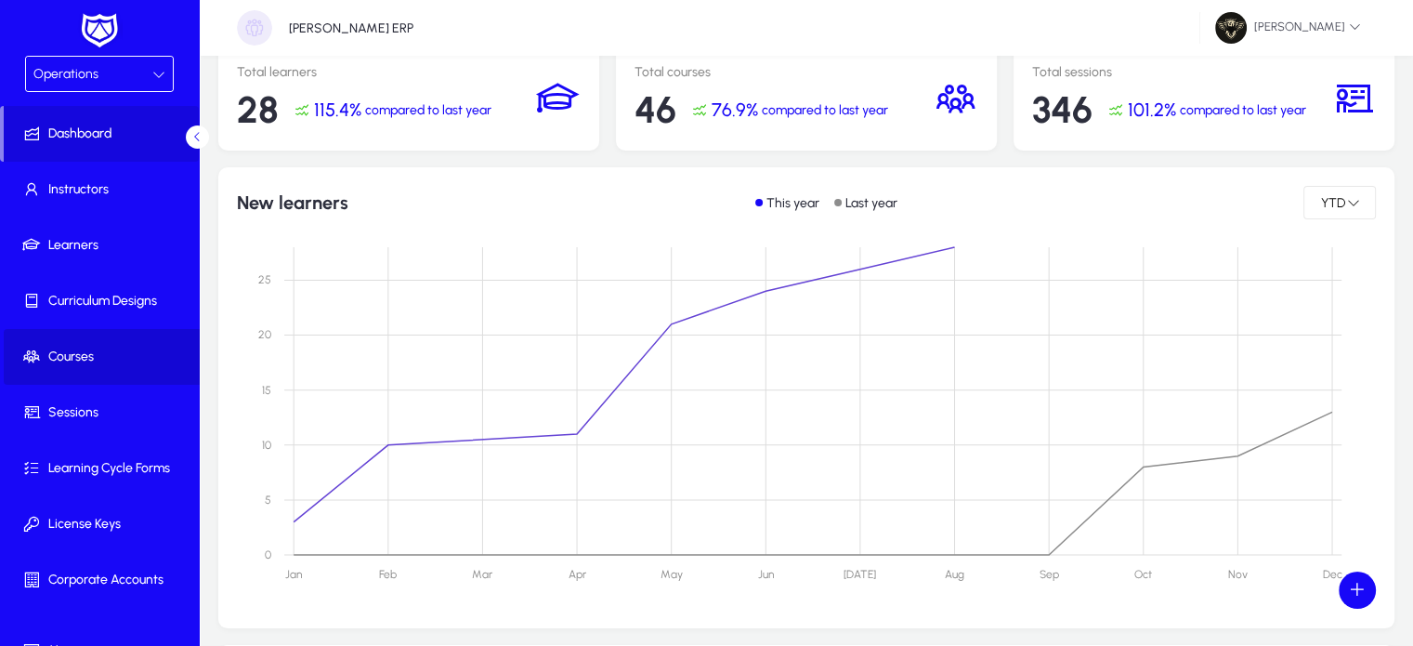
click at [107, 344] on span at bounding box center [103, 356] width 199 height 45
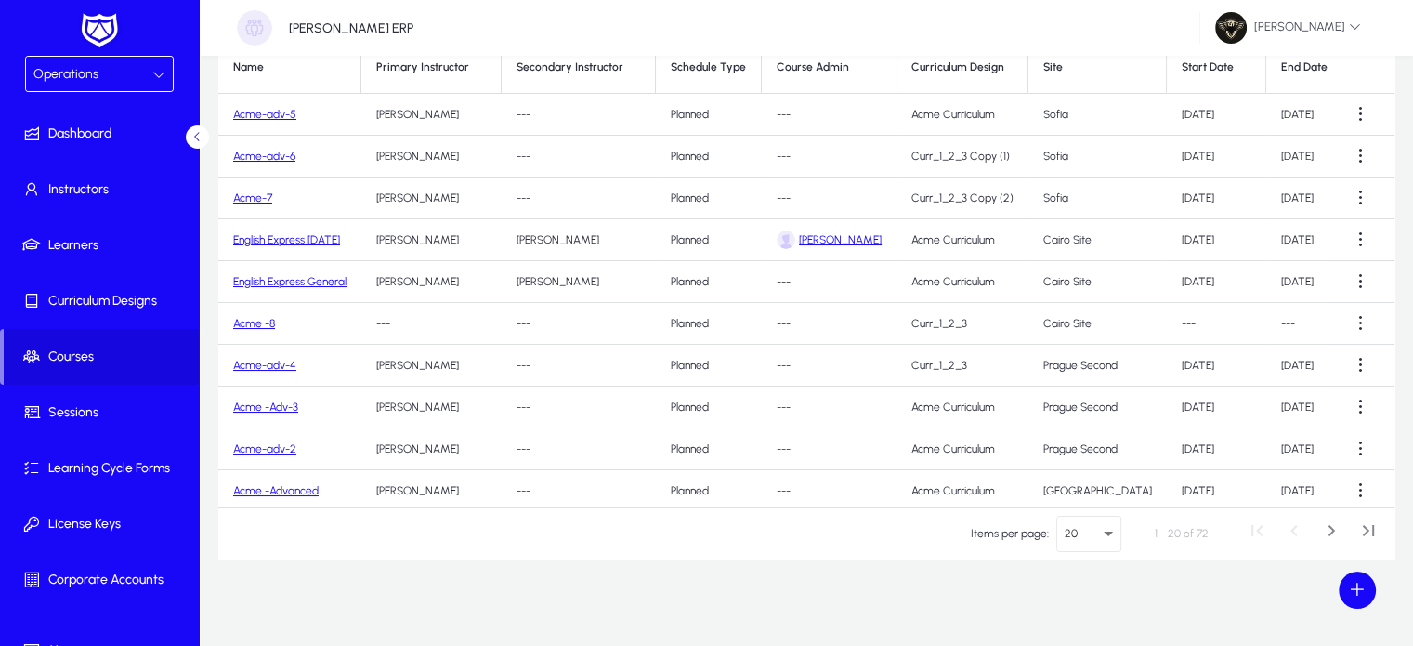
click at [271, 118] on link "Acme-adv-5" at bounding box center [264, 114] width 63 height 13
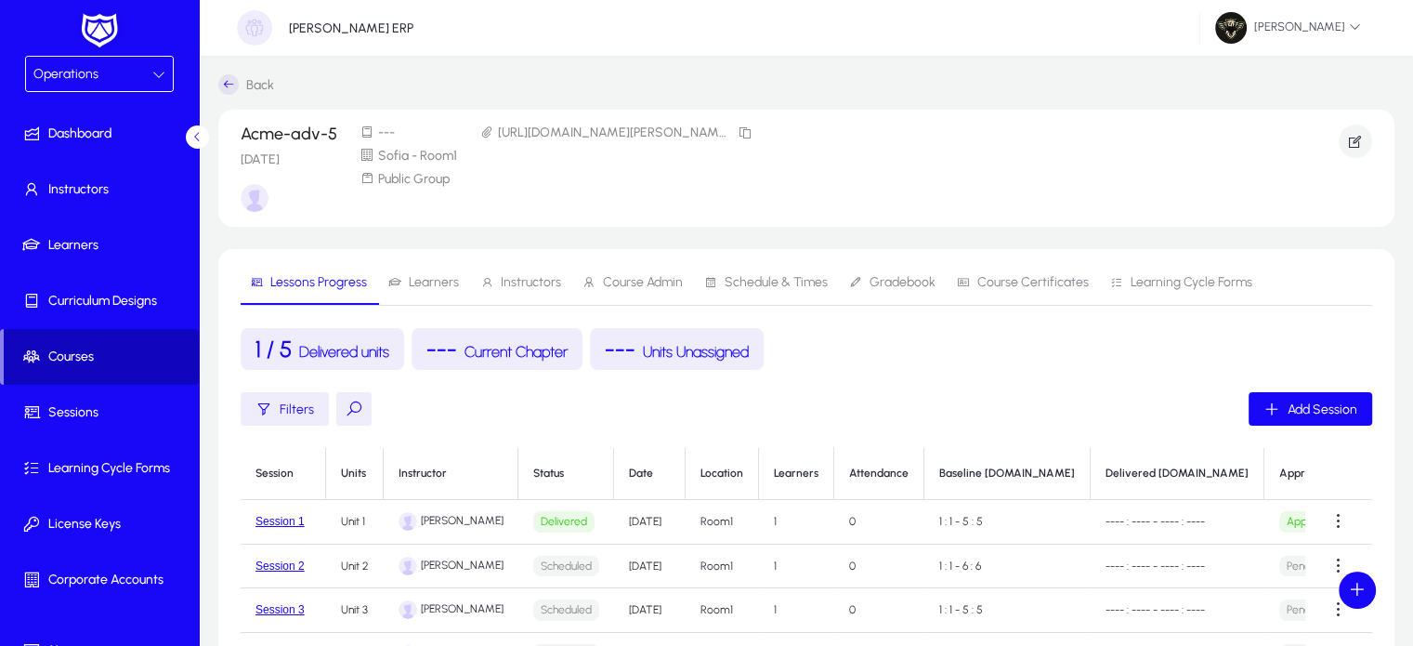
click at [108, 361] on span "Courses" at bounding box center [101, 356] width 195 height 19
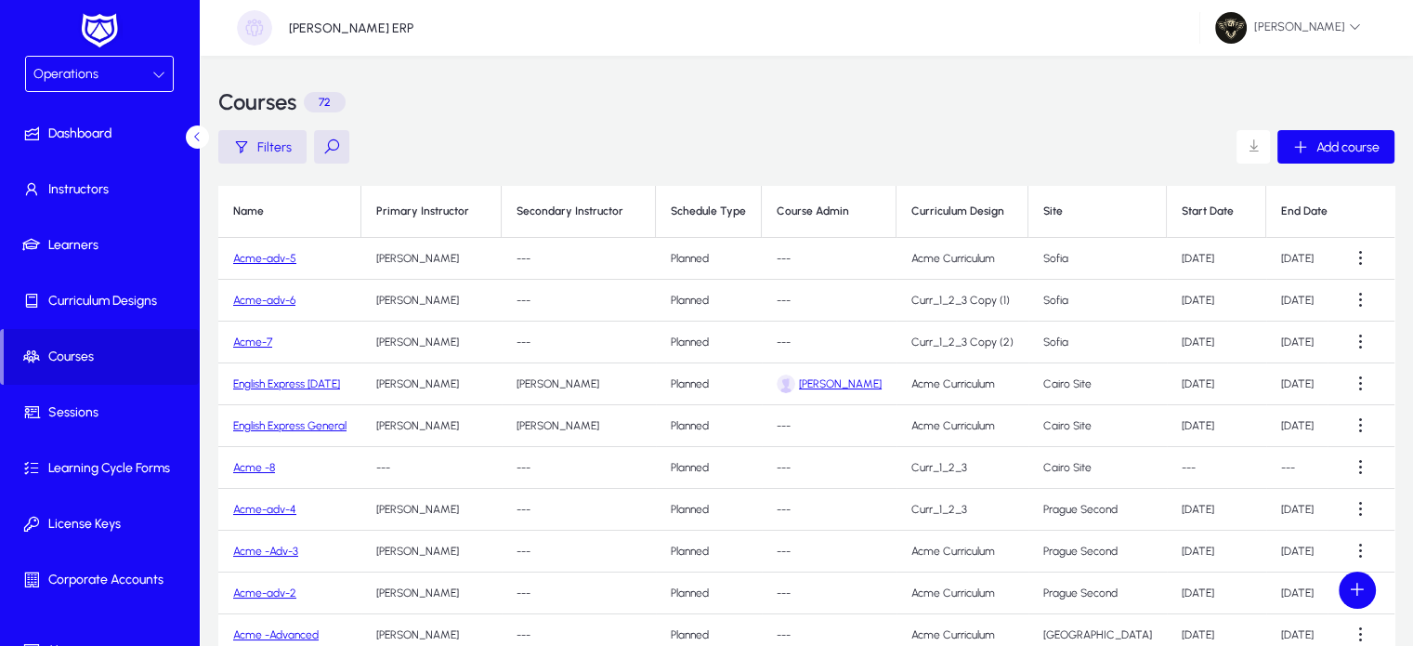
click at [276, 297] on link "Acme-adv-6" at bounding box center [264, 300] width 62 height 13
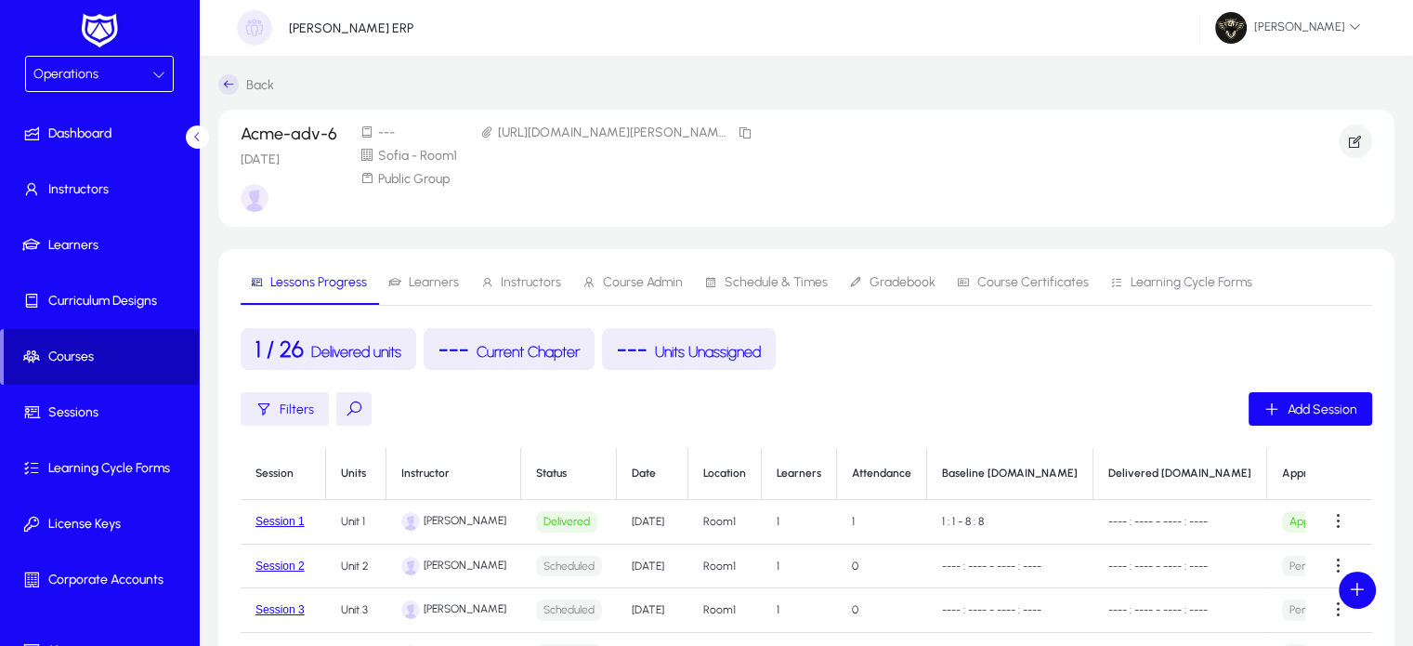
click at [100, 355] on span "Courses" at bounding box center [101, 356] width 195 height 19
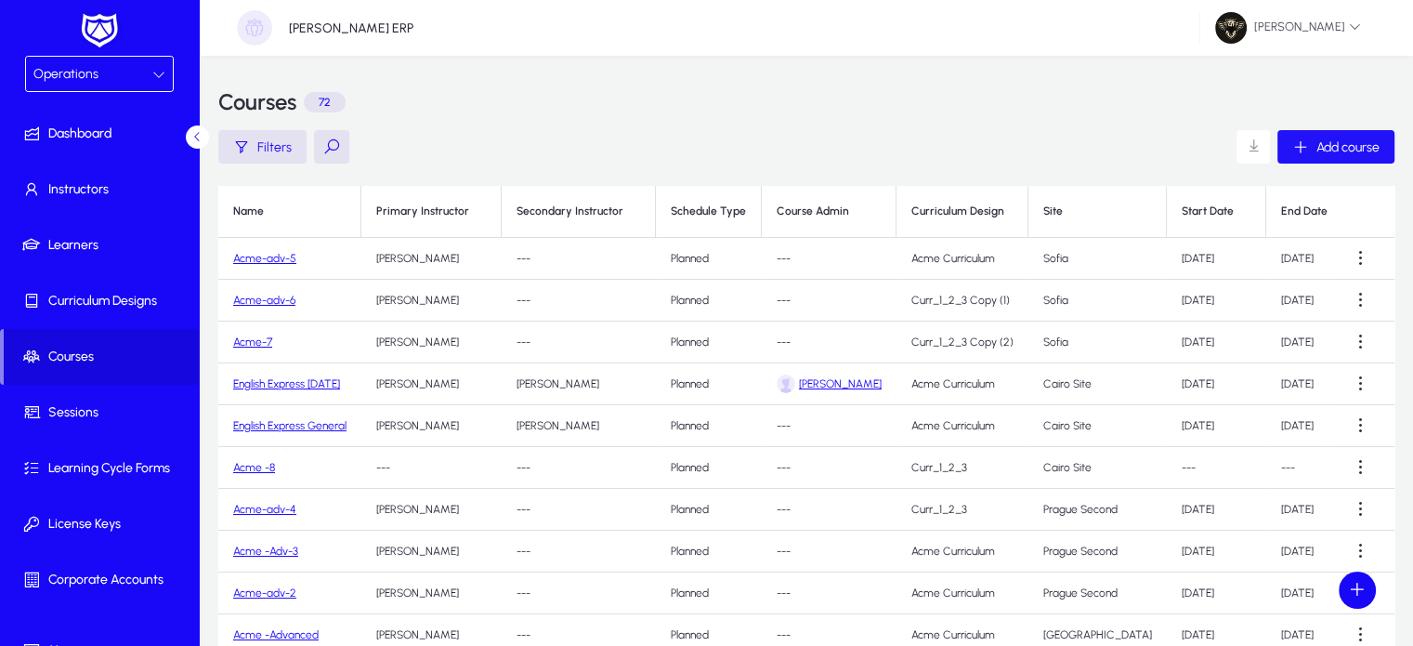
click at [1360, 147] on span "Add course" at bounding box center [1348, 147] width 63 height 16
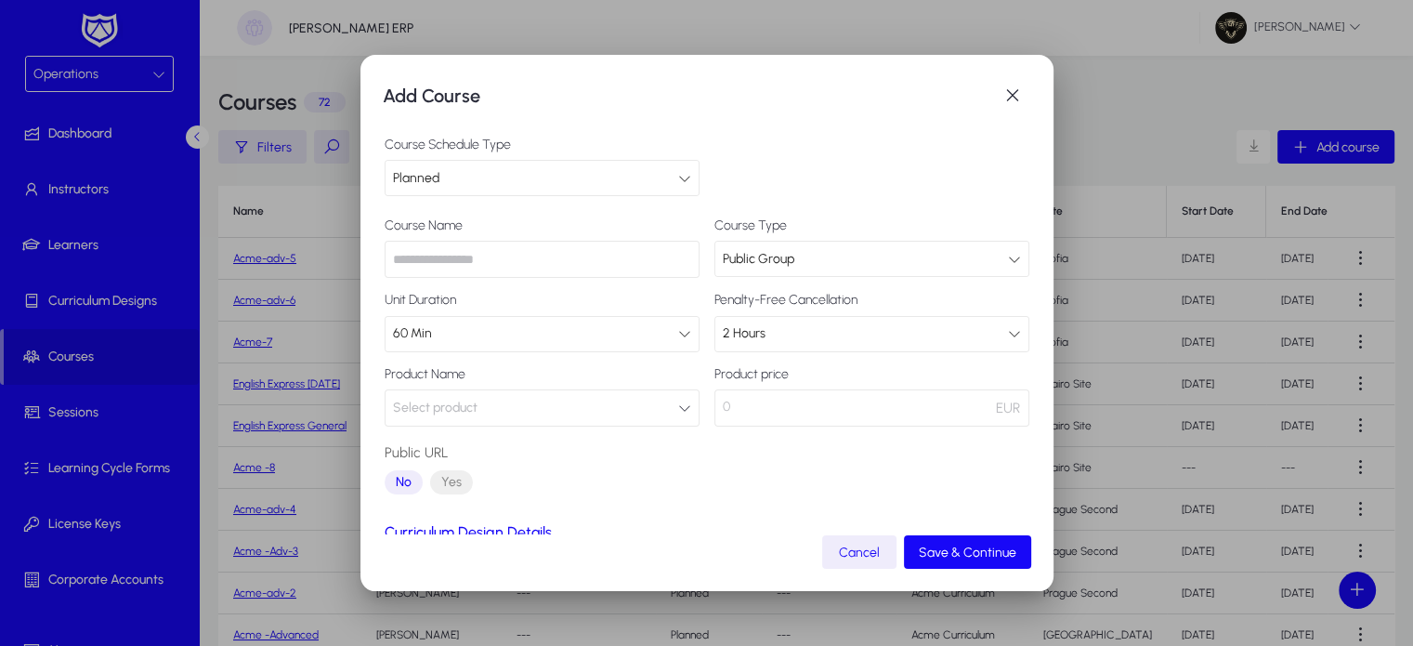
click at [453, 259] on input "text" at bounding box center [542, 259] width 315 height 37
type input "*******"
click at [495, 400] on button "Select product" at bounding box center [542, 407] width 315 height 37
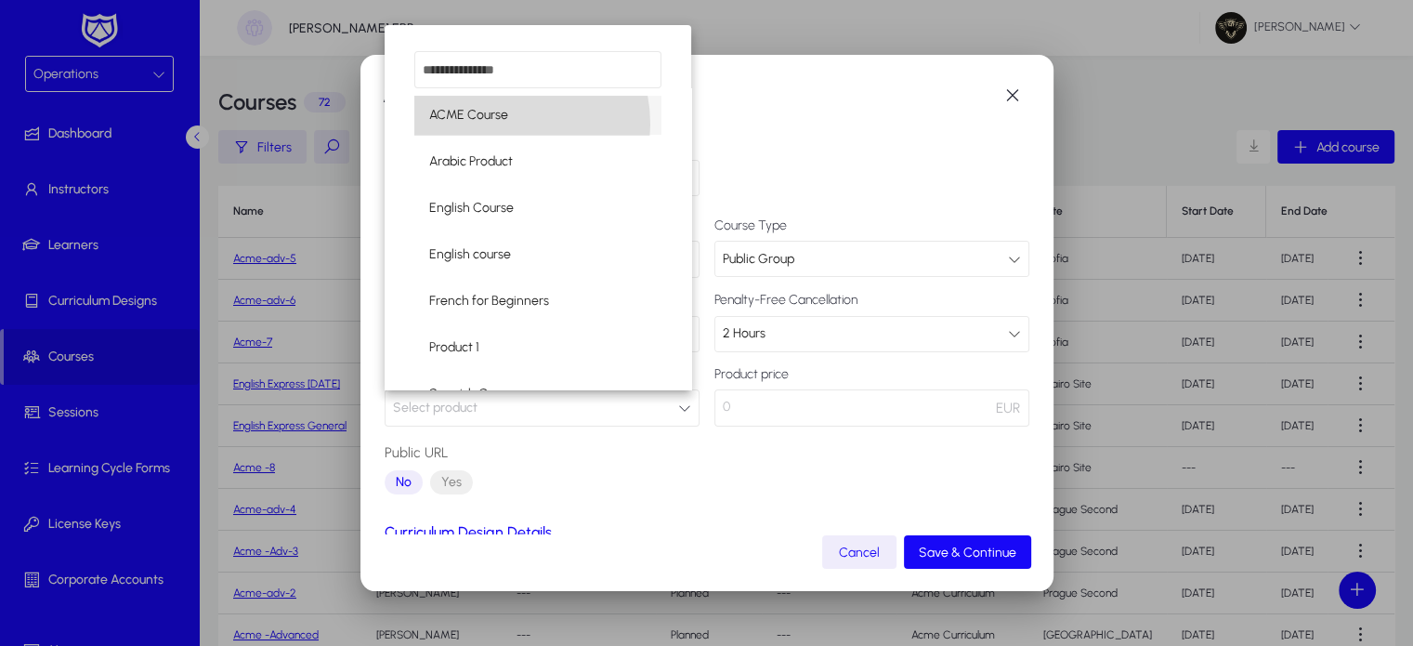
click at [493, 124] on span "ACME Course" at bounding box center [468, 115] width 79 height 22
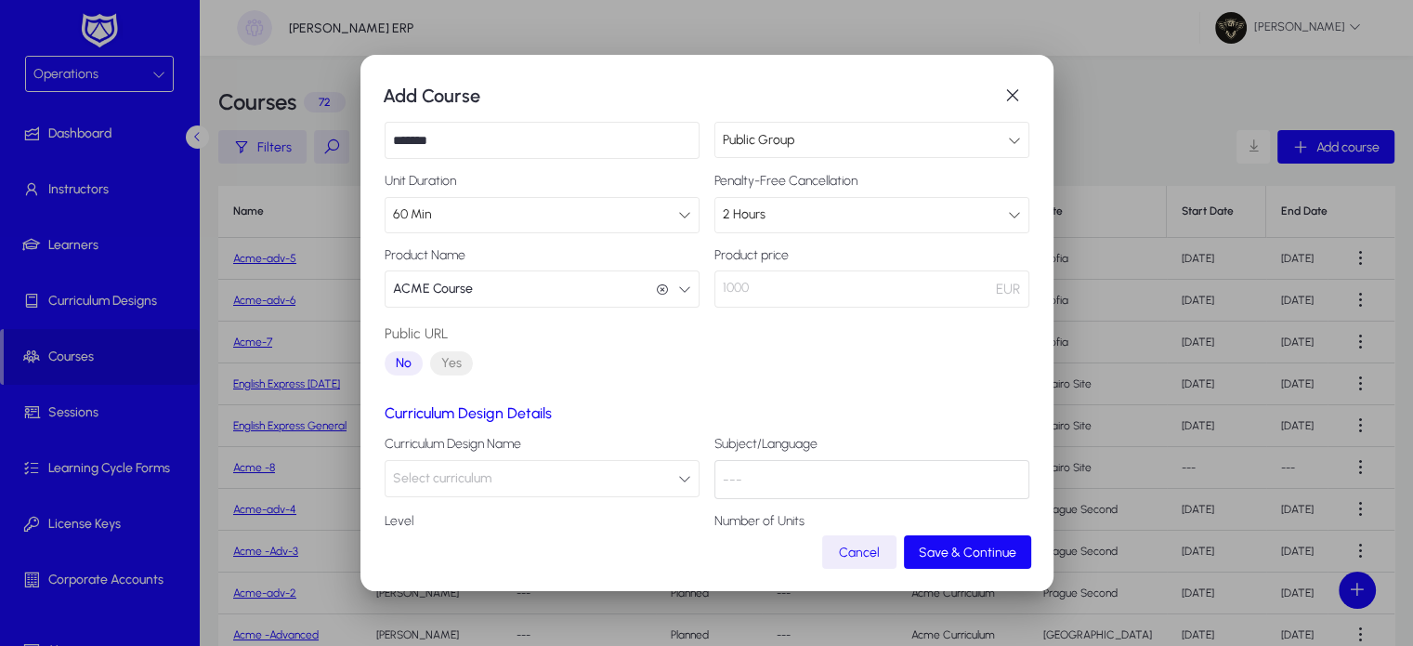
scroll to position [187, 0]
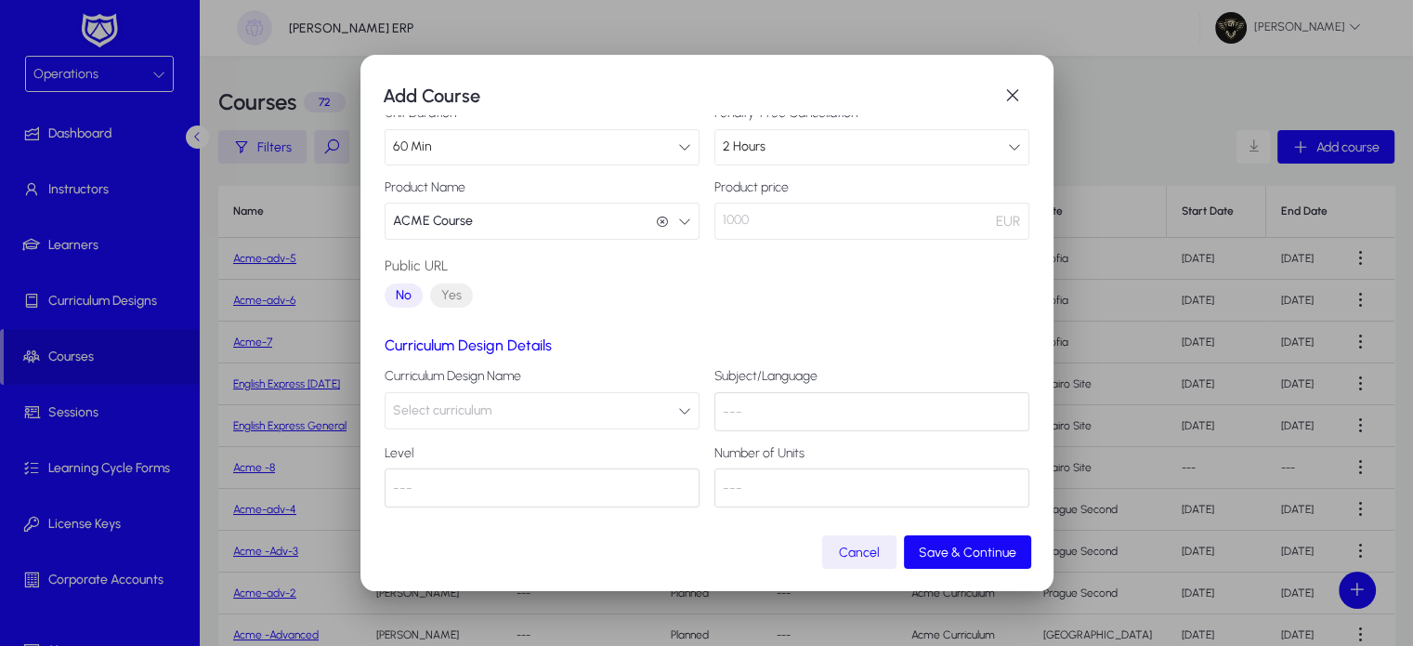
click at [439, 423] on span "Select curriculum" at bounding box center [442, 410] width 98 height 37
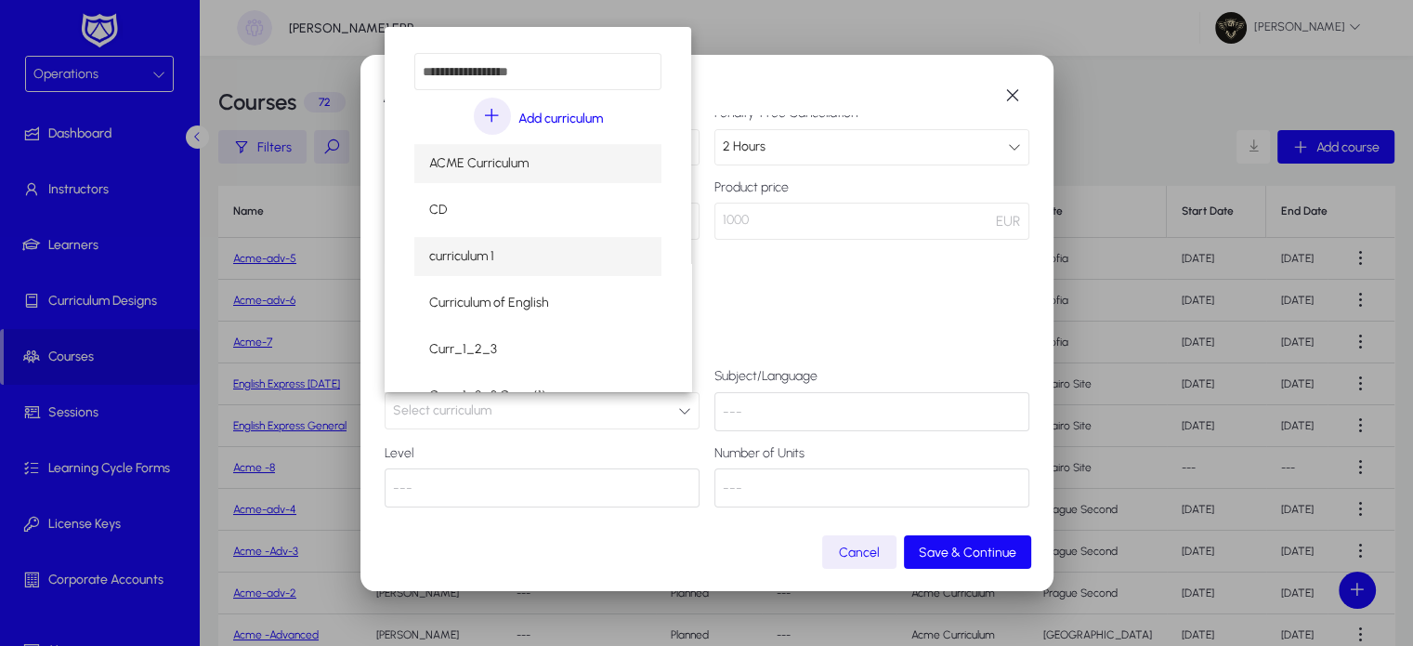
click at [461, 254] on span "curriculum 1" at bounding box center [461, 256] width 65 height 22
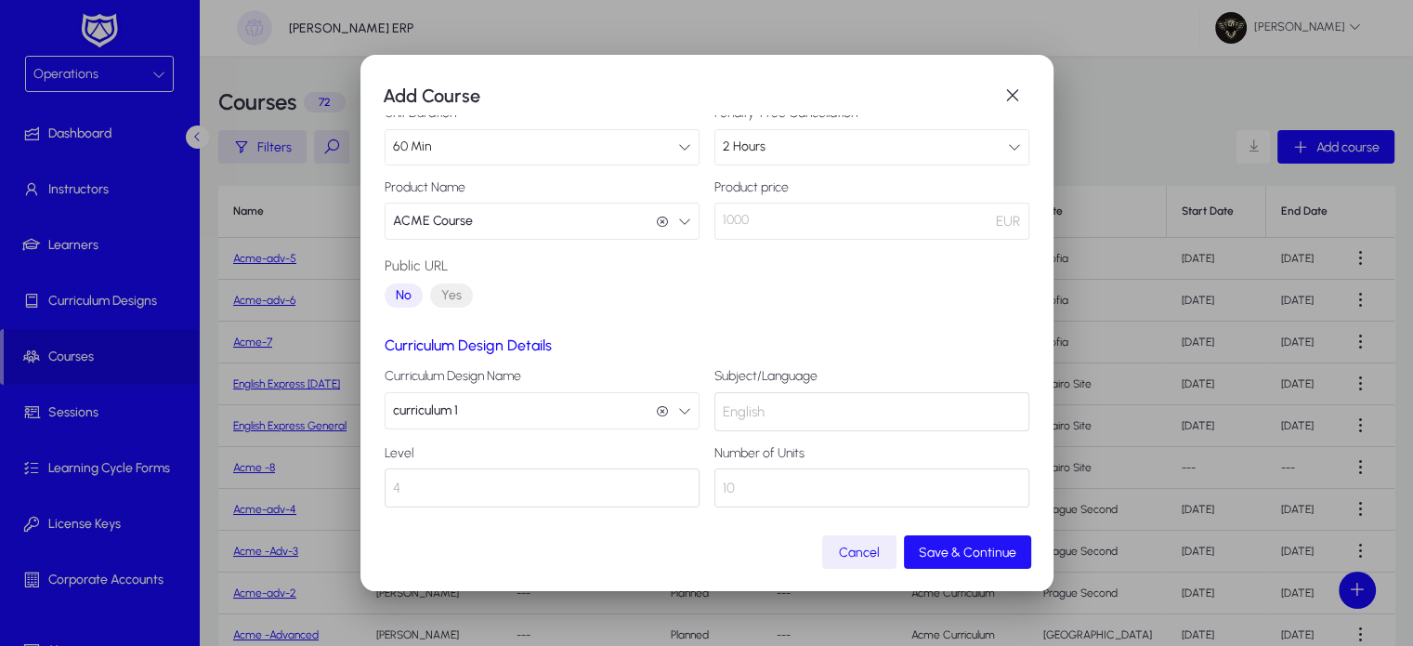
click at [969, 564] on span "submit" at bounding box center [967, 552] width 127 height 45
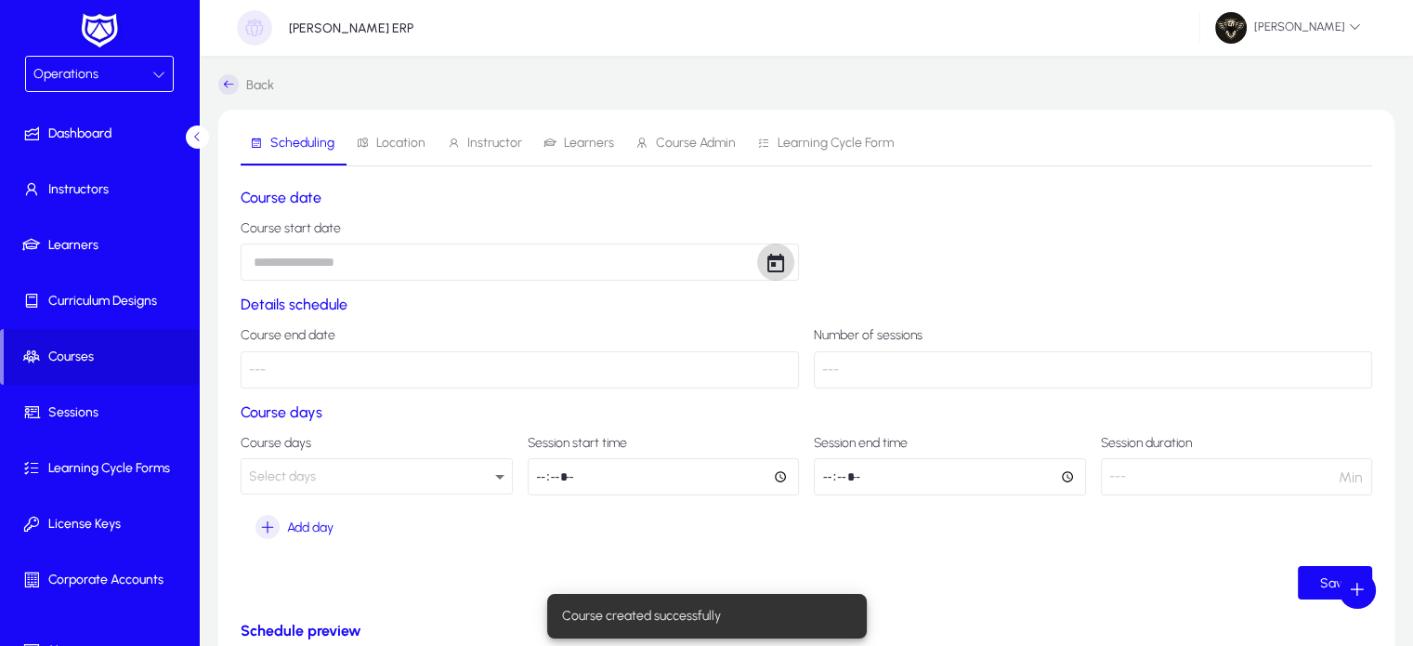
click at [779, 259] on span "Open calendar" at bounding box center [775, 261] width 37 height 37
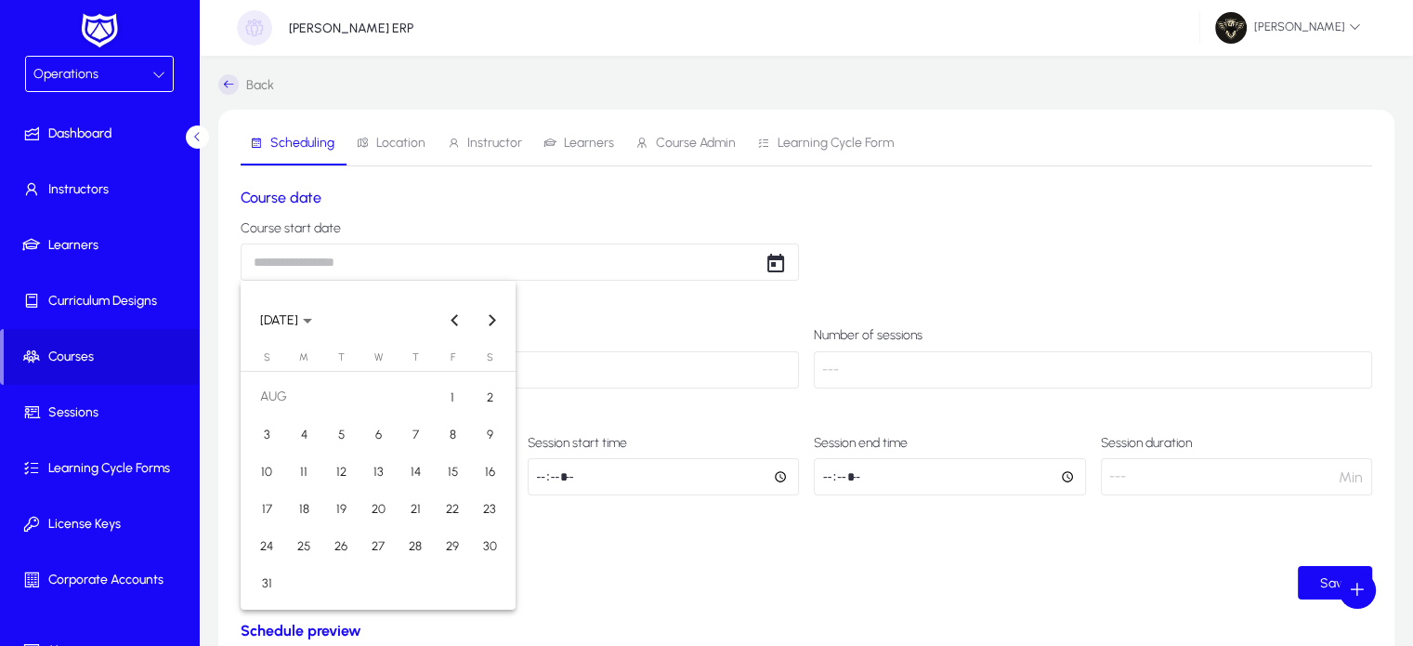
click at [450, 389] on span "1" at bounding box center [452, 396] width 33 height 33
type input "**********"
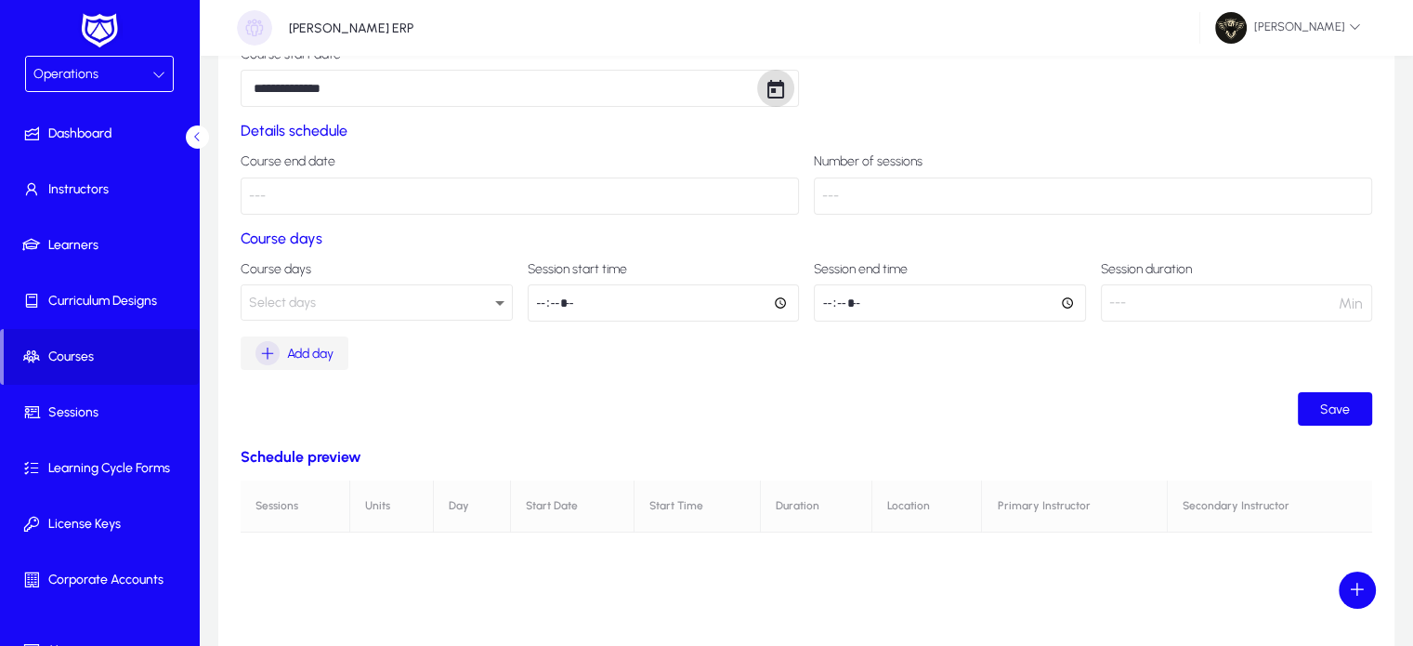
scroll to position [175, 0]
click at [328, 314] on div "Select days" at bounding box center [377, 301] width 270 height 34
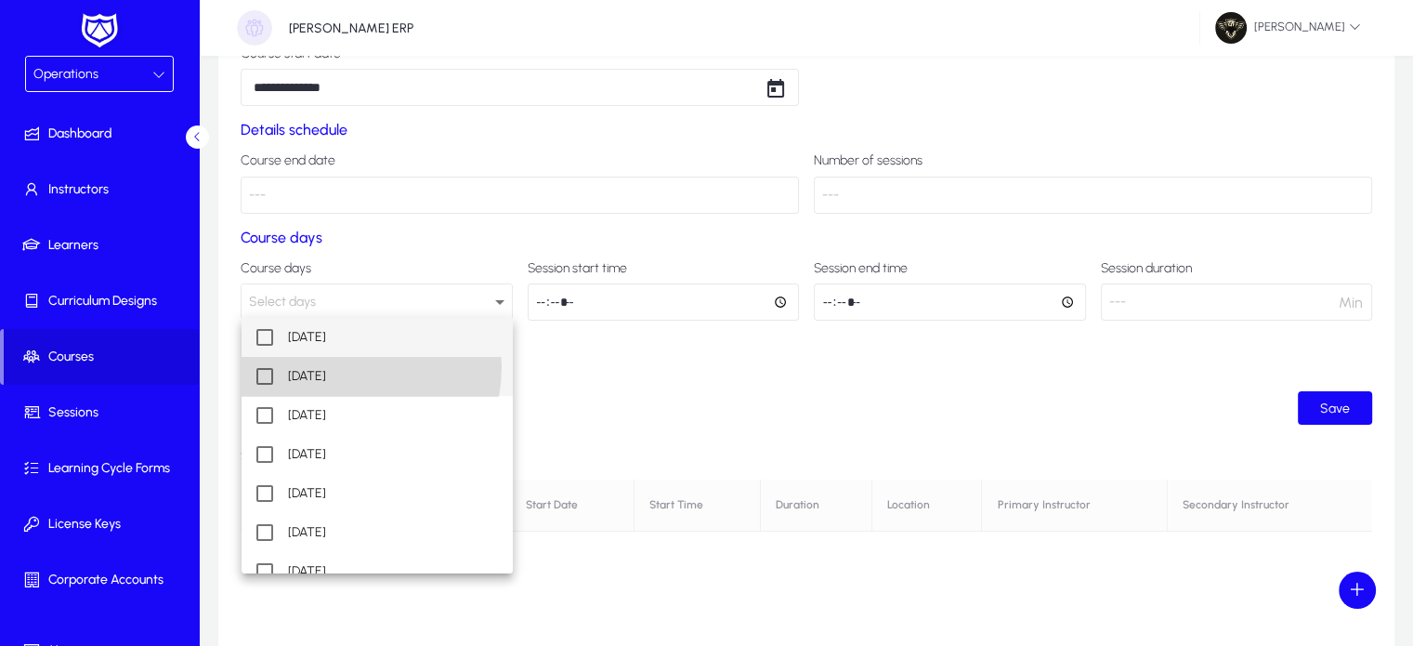
click at [341, 367] on mat-option "Tuesday" at bounding box center [377, 376] width 271 height 39
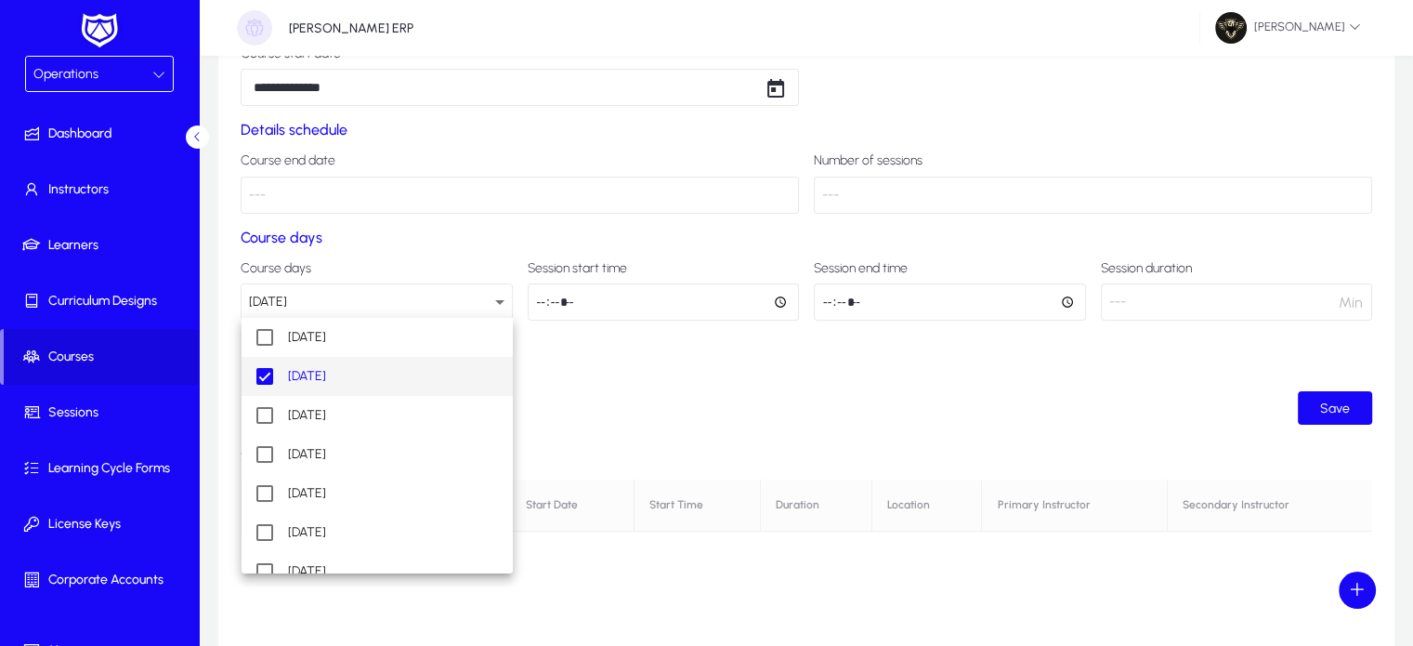
click at [1053, 367] on div at bounding box center [706, 323] width 1413 height 646
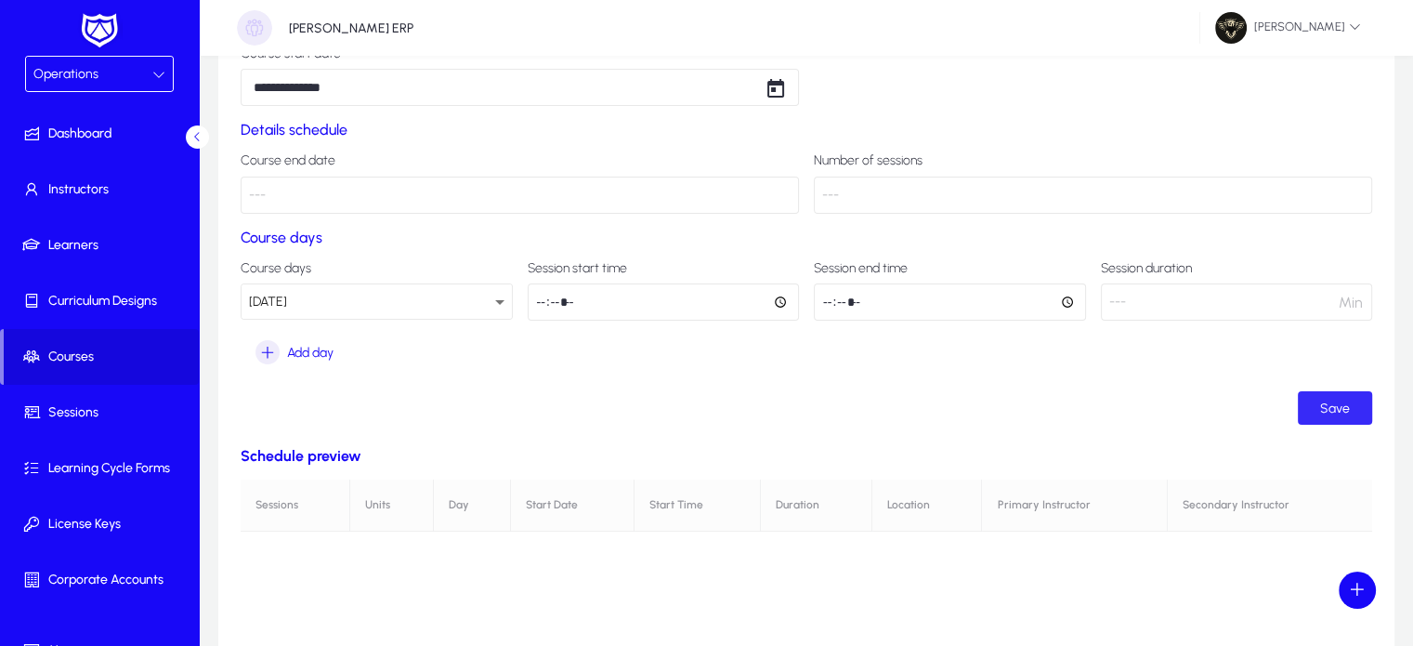
click at [1356, 416] on span "submit" at bounding box center [1335, 408] width 74 height 45
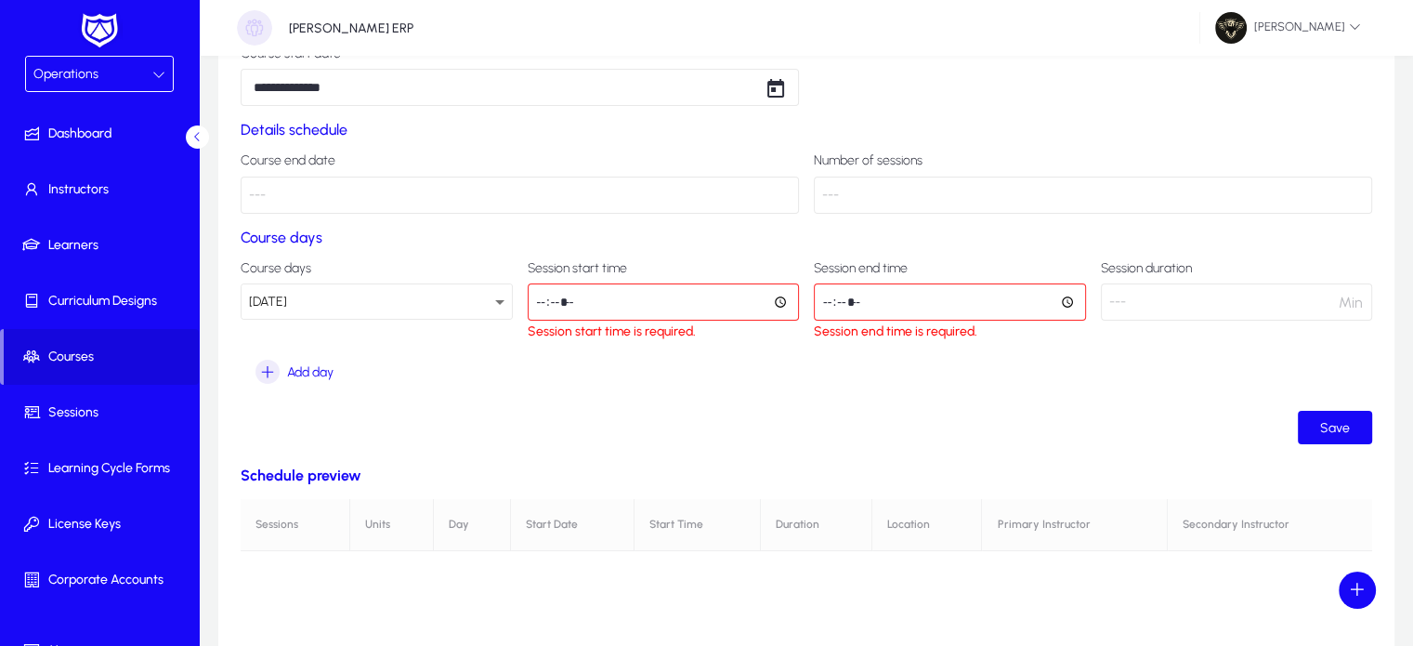
click at [533, 306] on input "time" at bounding box center [664, 301] width 272 height 37
type input "*****"
click at [825, 304] on input "time" at bounding box center [950, 301] width 272 height 37
type input "*****"
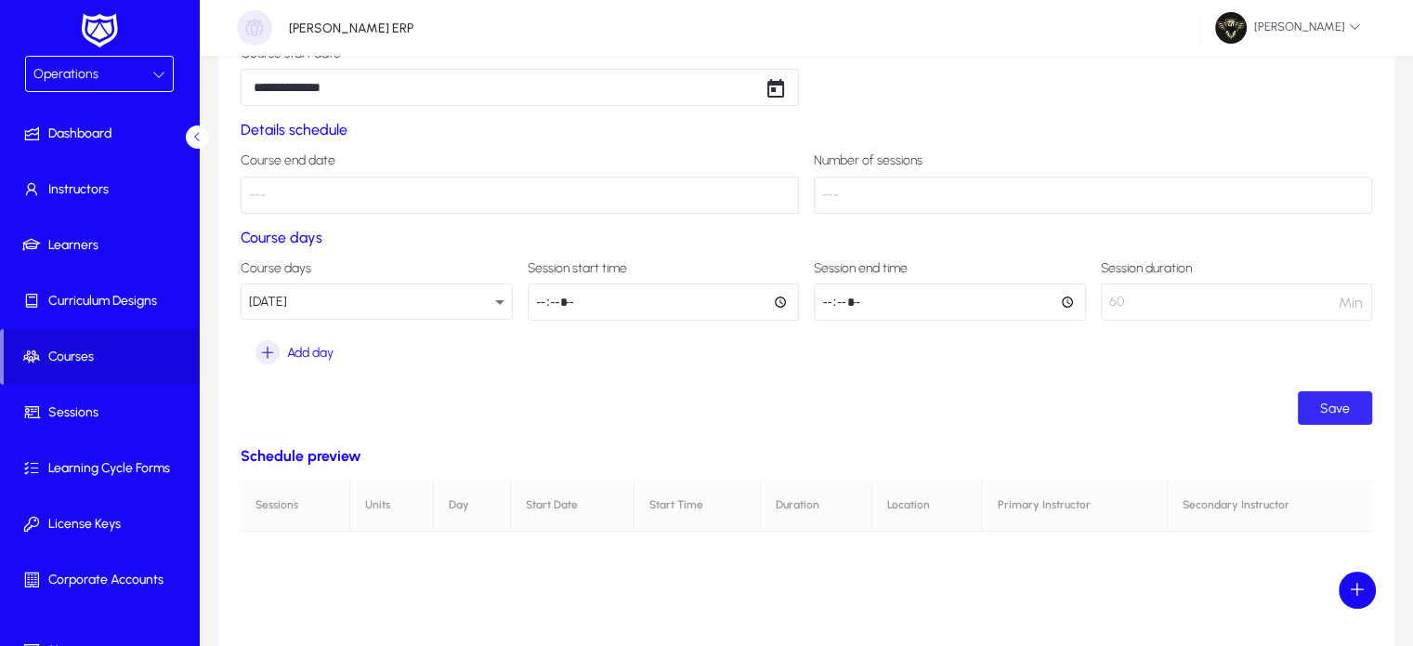
click at [1330, 408] on span "Save" at bounding box center [1335, 408] width 30 height 16
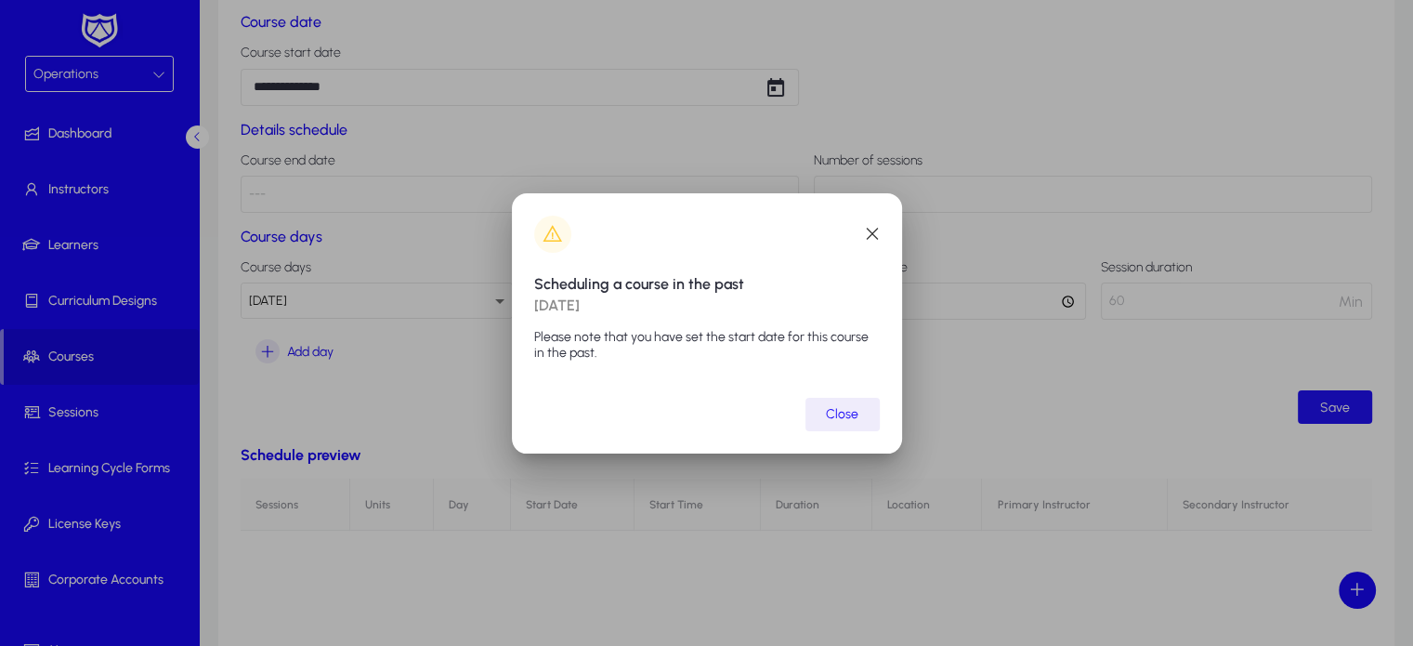
scroll to position [0, 0]
click at [809, 426] on span "submit" at bounding box center [843, 414] width 74 height 45
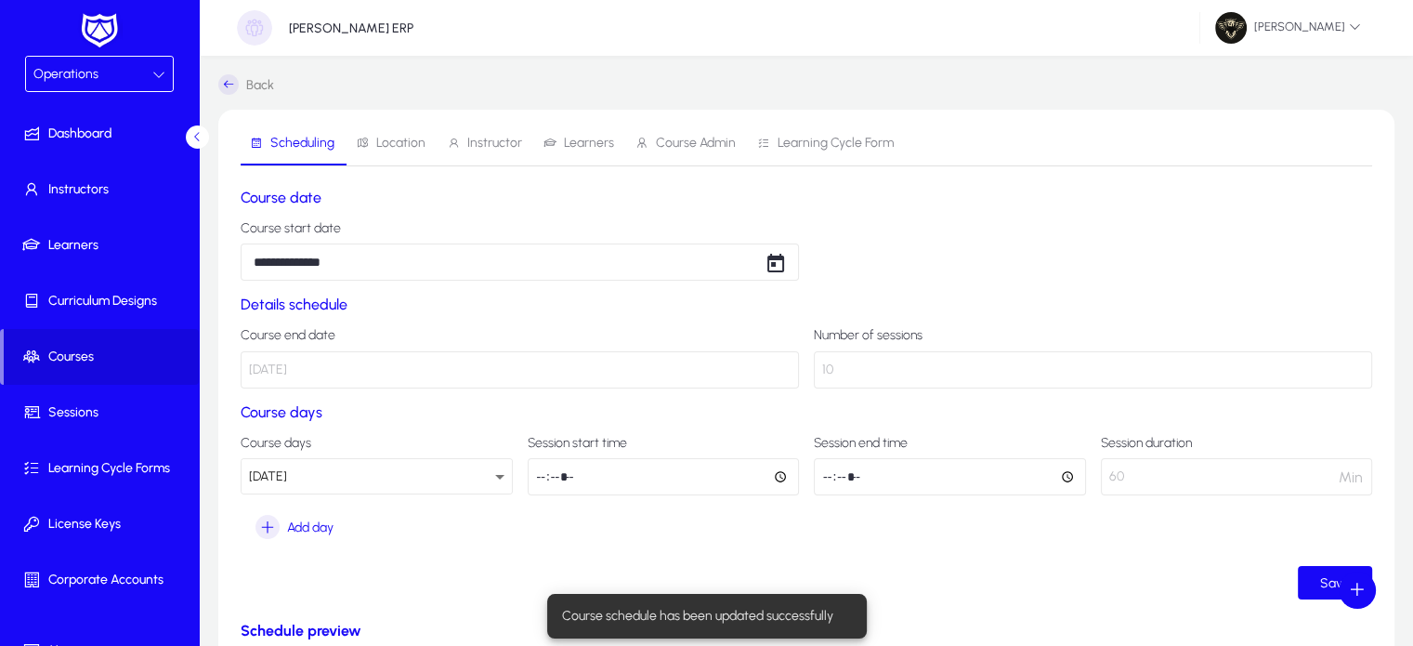
click at [382, 145] on span "Location" at bounding box center [400, 143] width 49 height 13
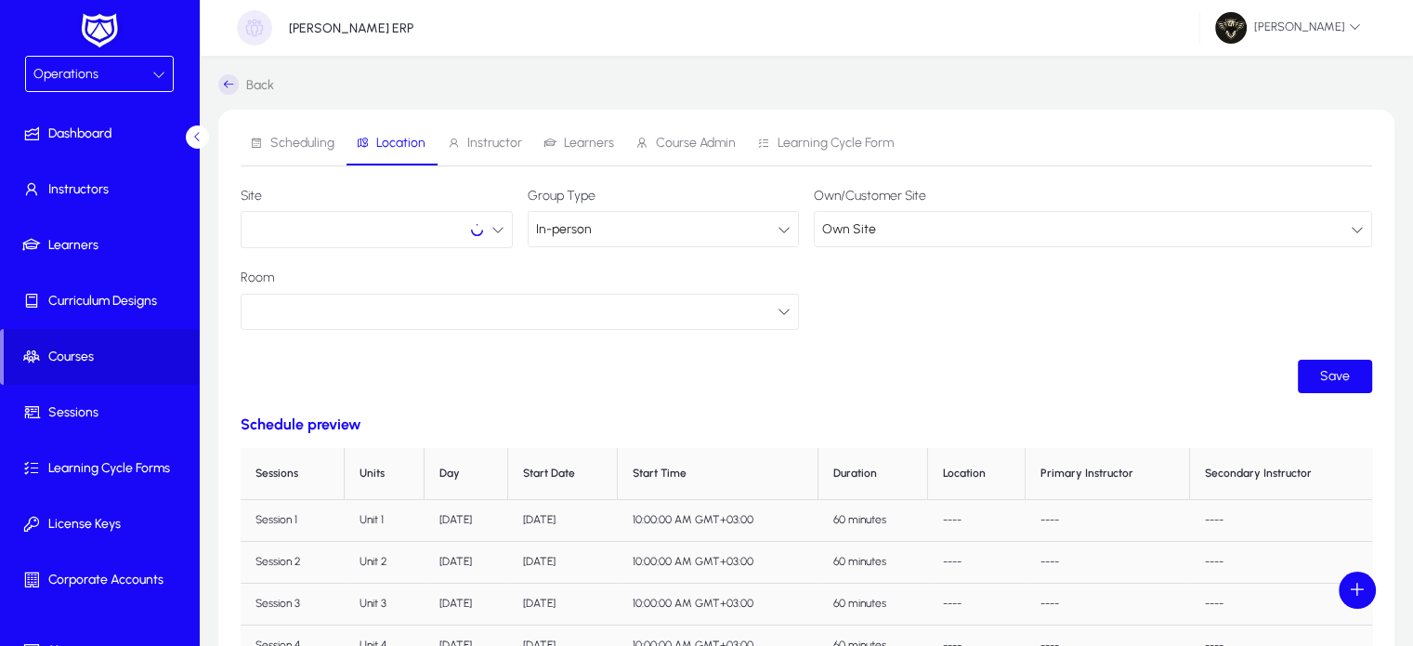
click at [386, 224] on button "button" at bounding box center [377, 229] width 272 height 37
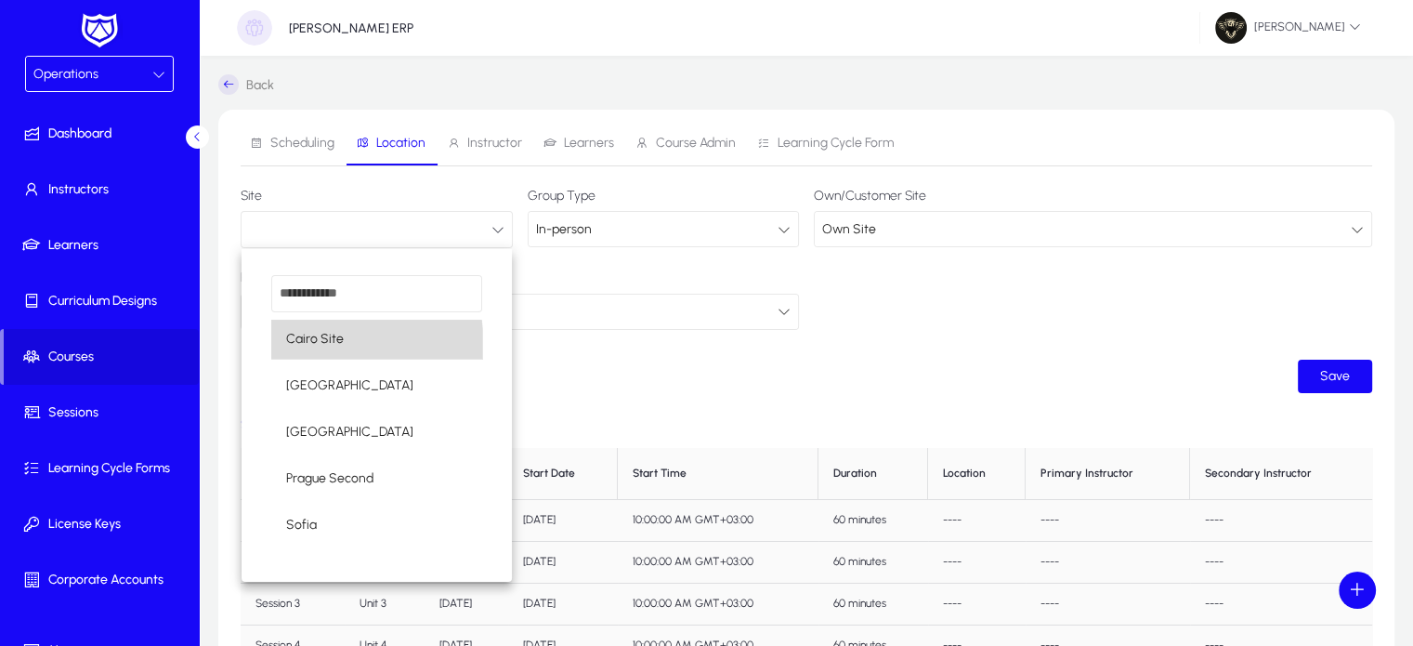
click at [318, 352] on mat-option "Cairo Site" at bounding box center [376, 339] width 211 height 39
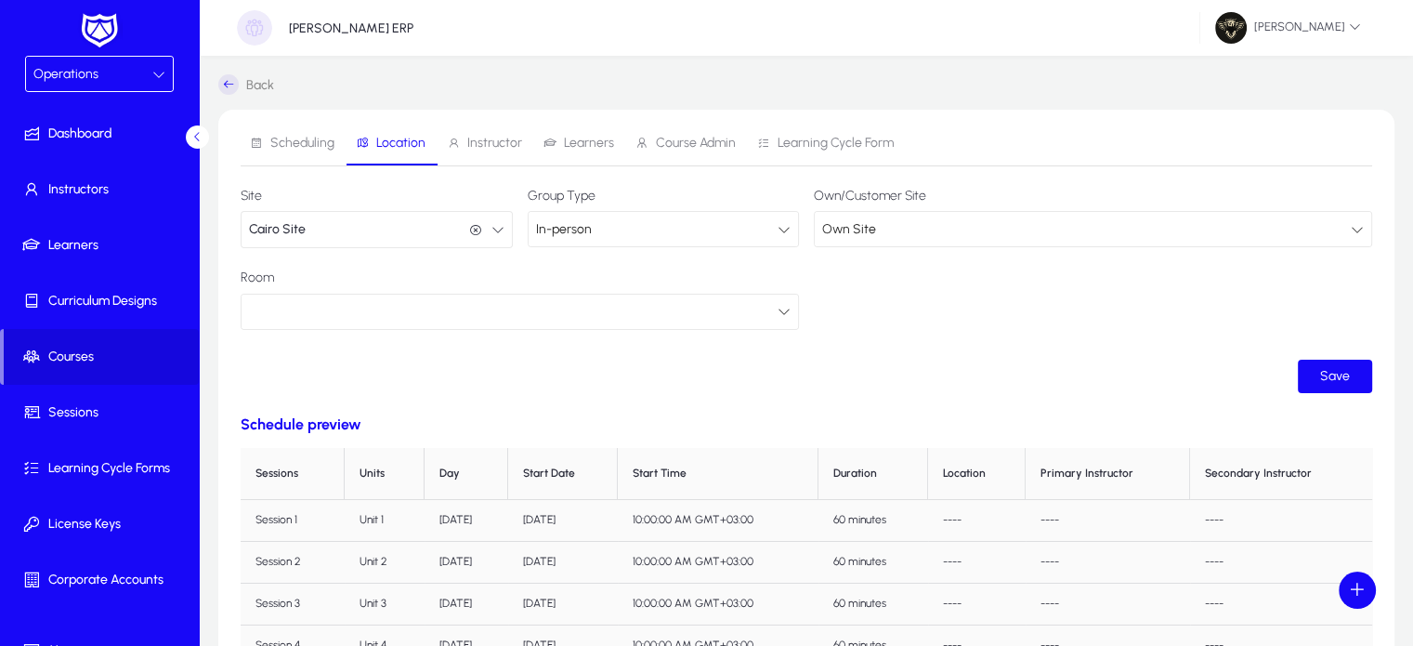
click at [451, 319] on div at bounding box center [513, 311] width 529 height 24
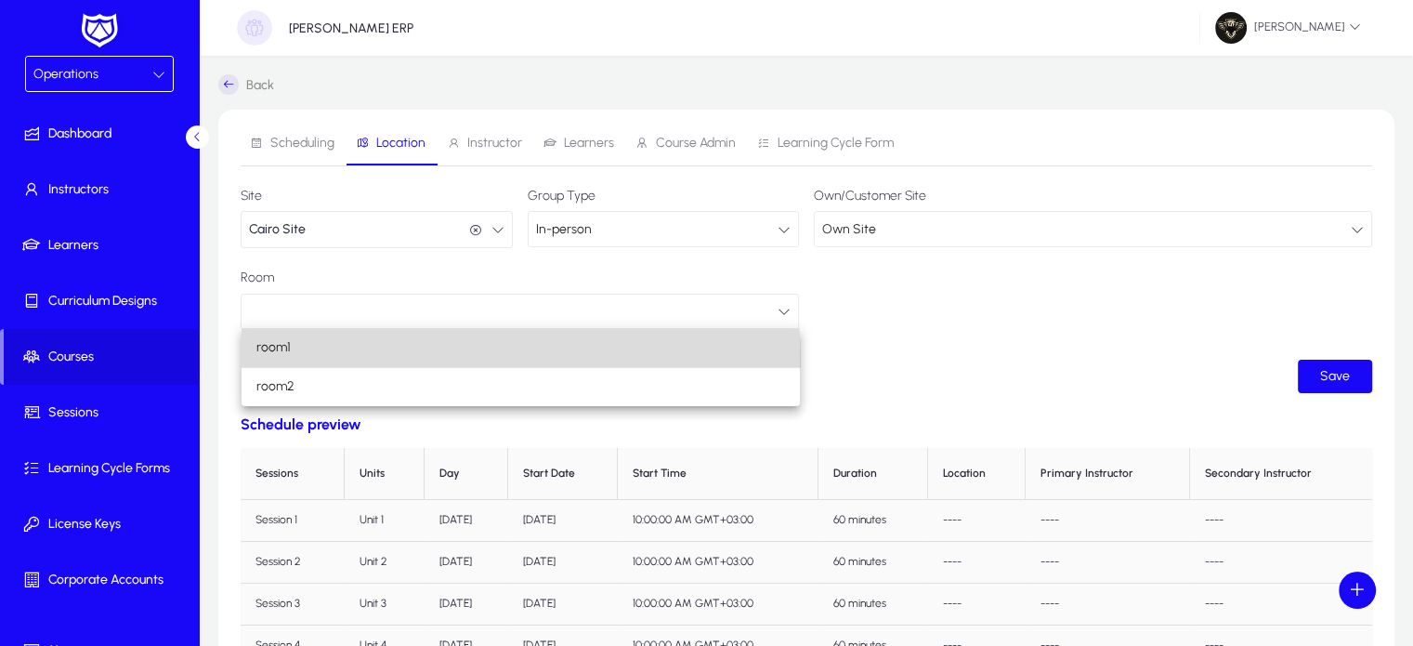
click at [365, 363] on mat-option "room1" at bounding box center [521, 347] width 558 height 39
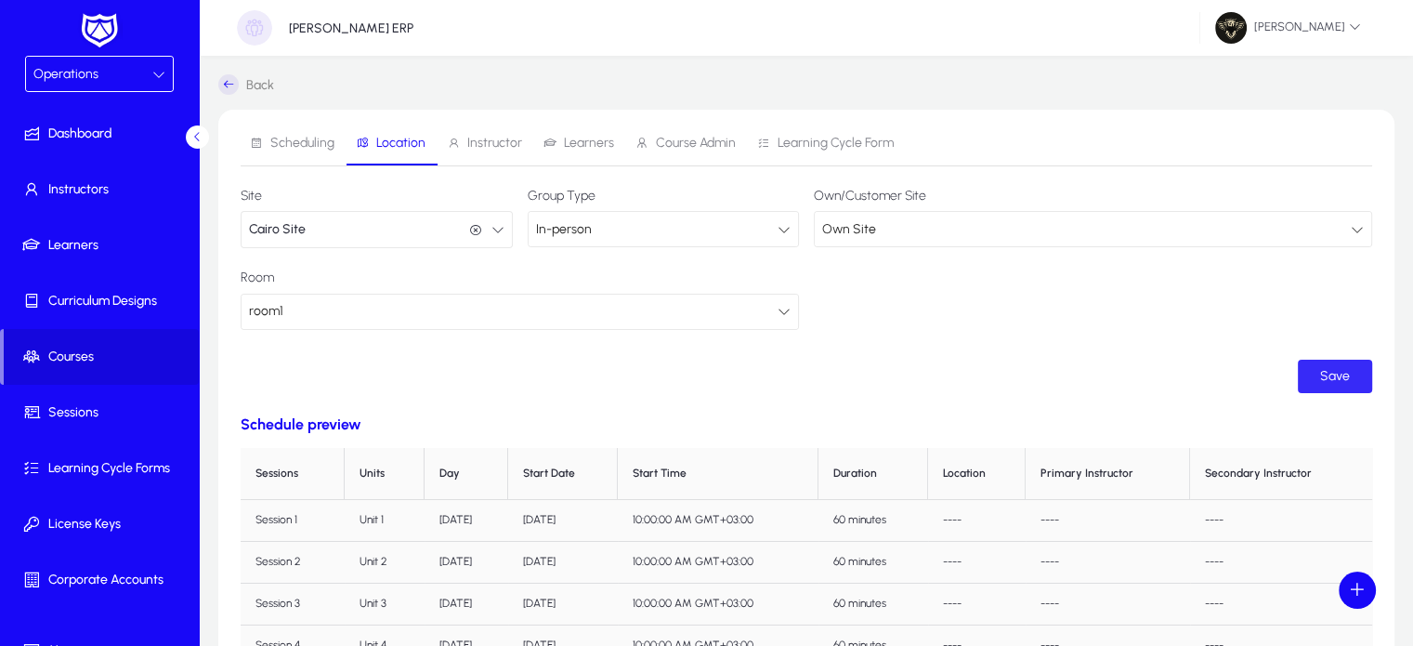
click at [1338, 381] on span "Save" at bounding box center [1335, 376] width 30 height 16
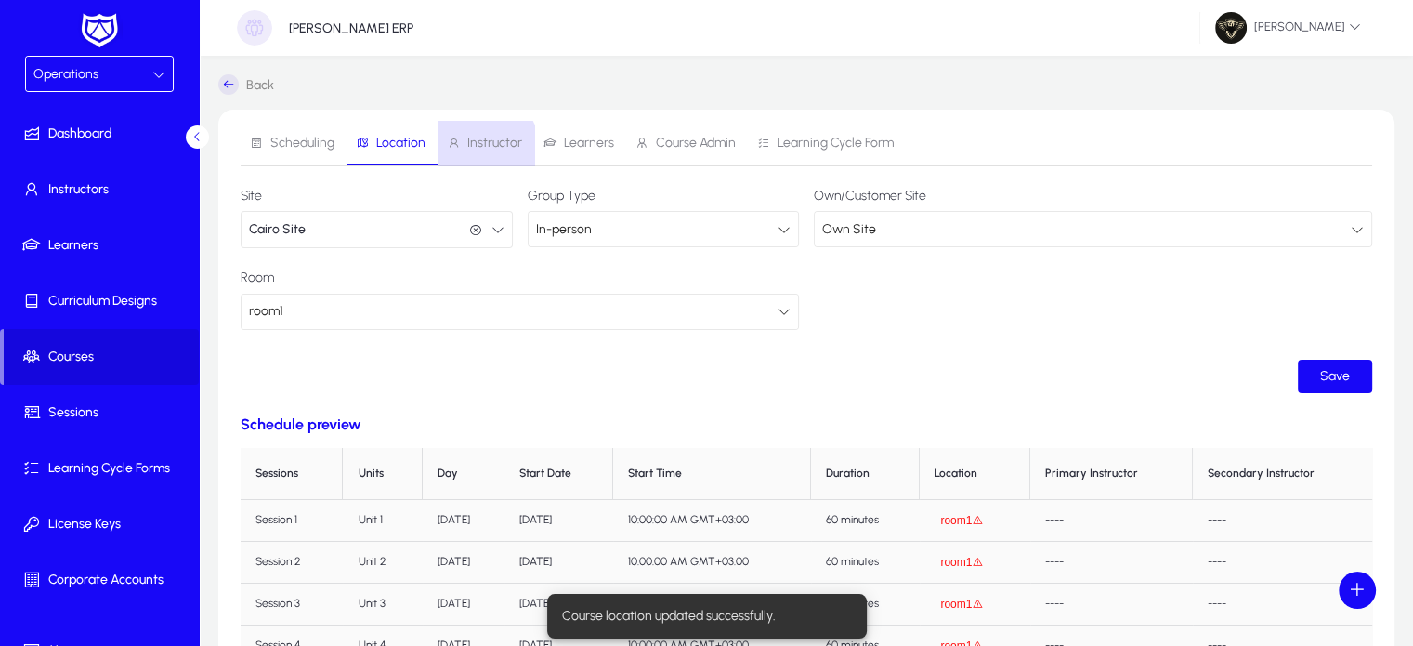
click at [480, 148] on span "Instructor" at bounding box center [494, 143] width 55 height 13
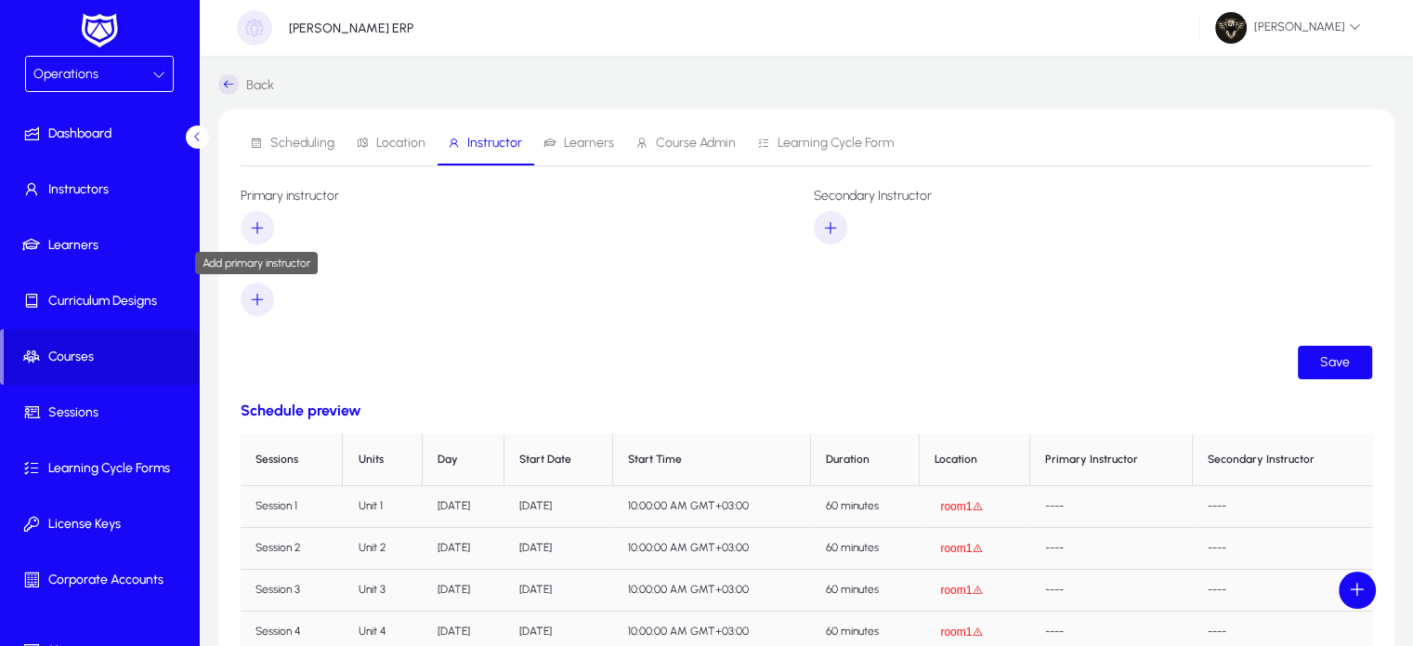
click at [254, 224] on icon "button" at bounding box center [257, 227] width 17 height 17
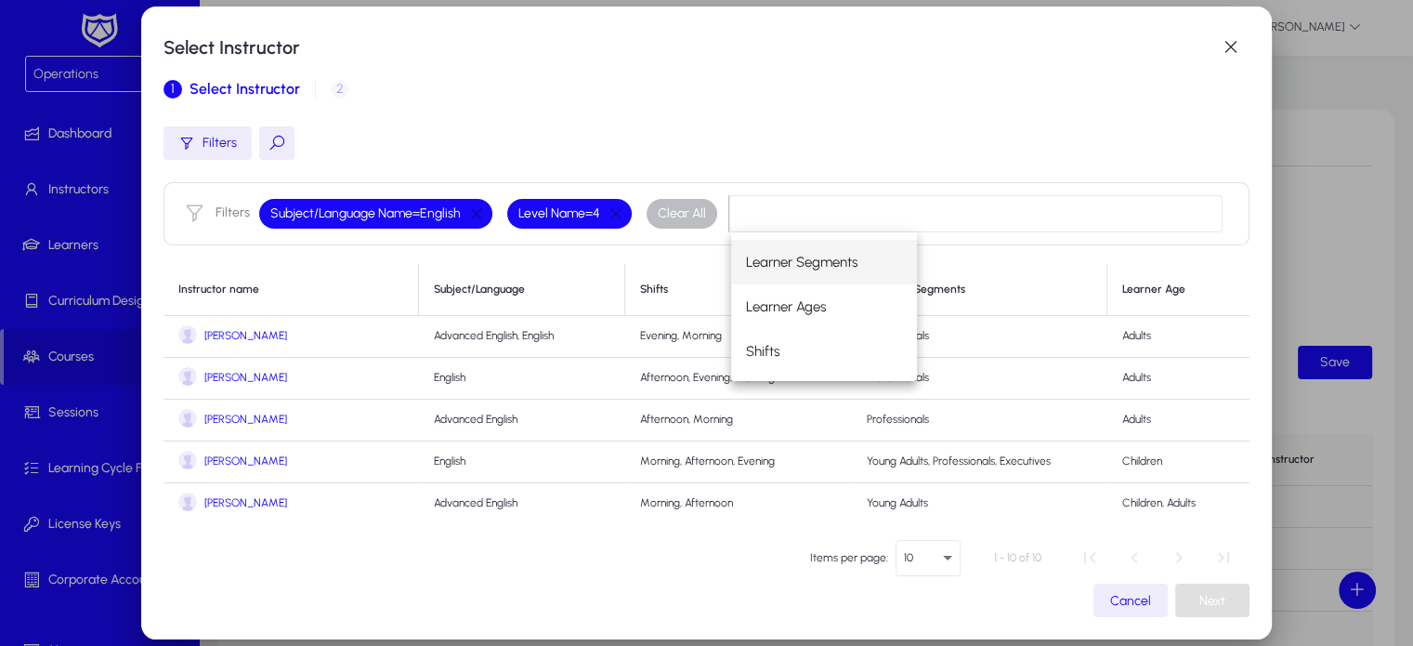
click at [216, 325] on link "John Doe" at bounding box center [291, 336] width 226 height 22
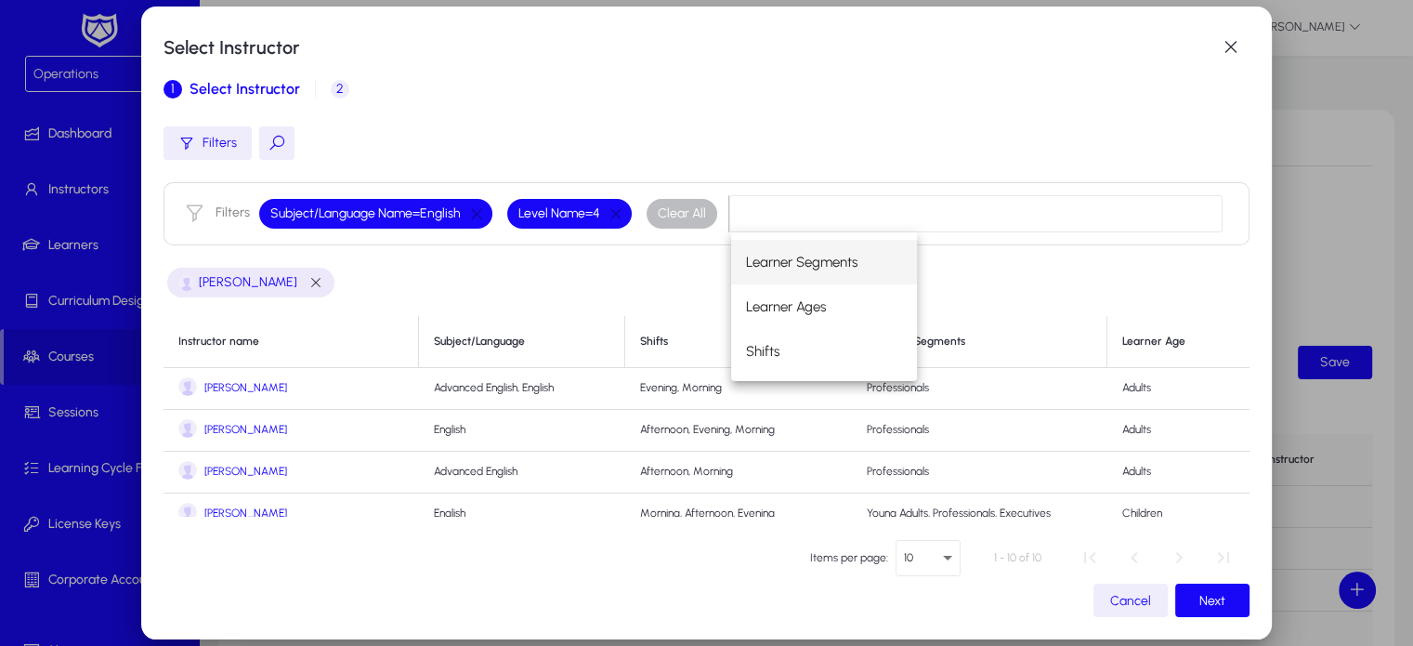
click at [216, 325] on th "Instructor name" at bounding box center [291, 342] width 255 height 52
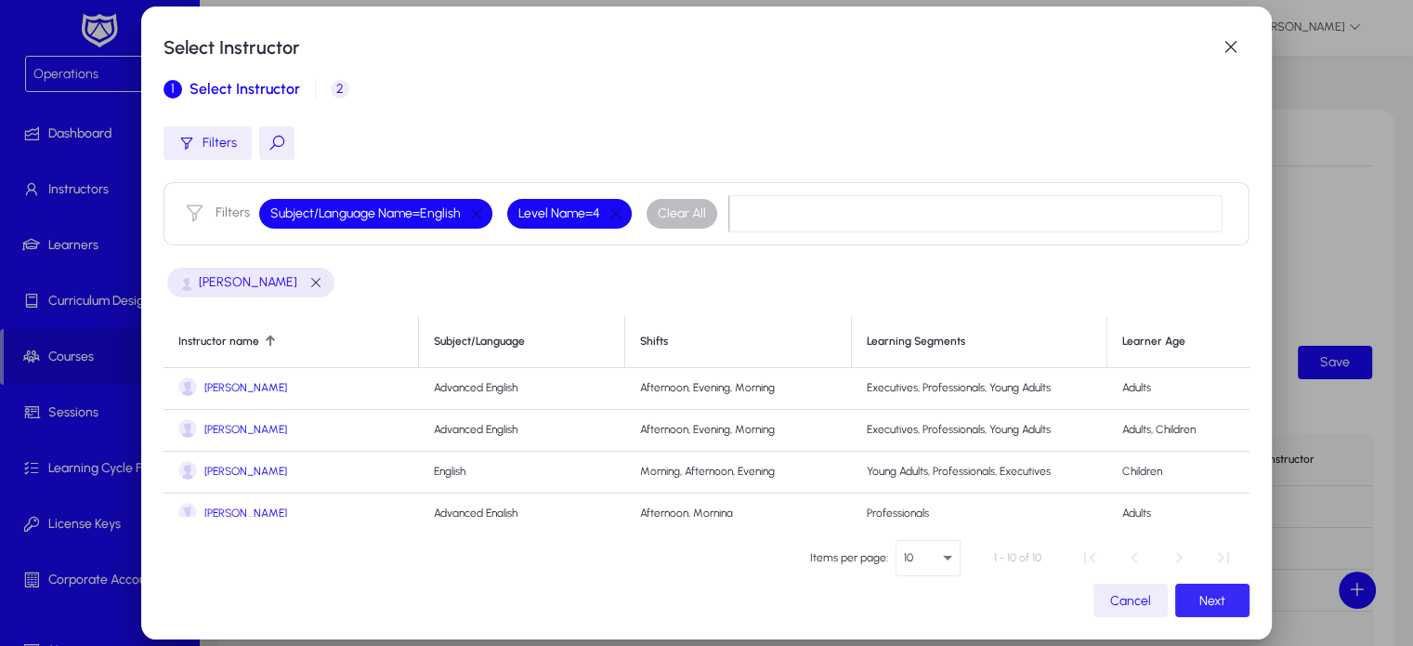
click at [1185, 598] on span "button" at bounding box center [1212, 600] width 74 height 45
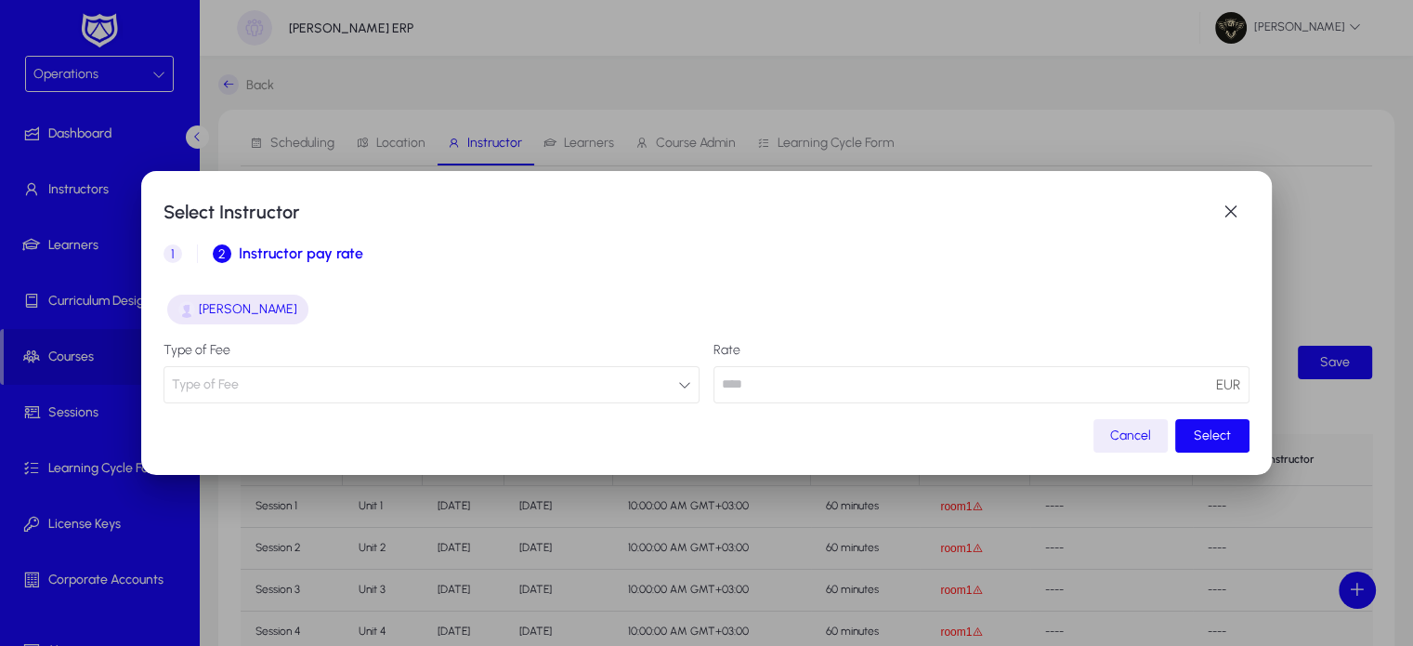
click at [511, 382] on button "Type of Fee" at bounding box center [432, 384] width 536 height 37
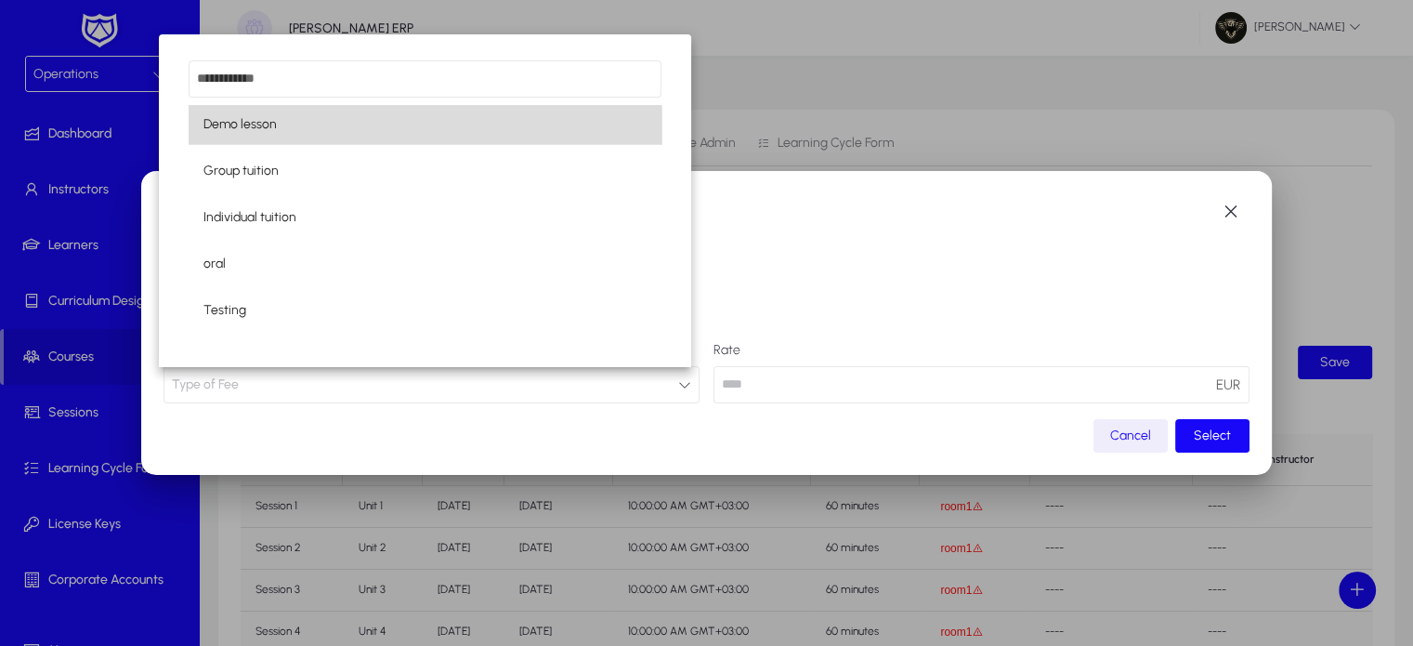
click at [266, 137] on mat-option "Demo lesson" at bounding box center [426, 124] width 474 height 39
type input "***"
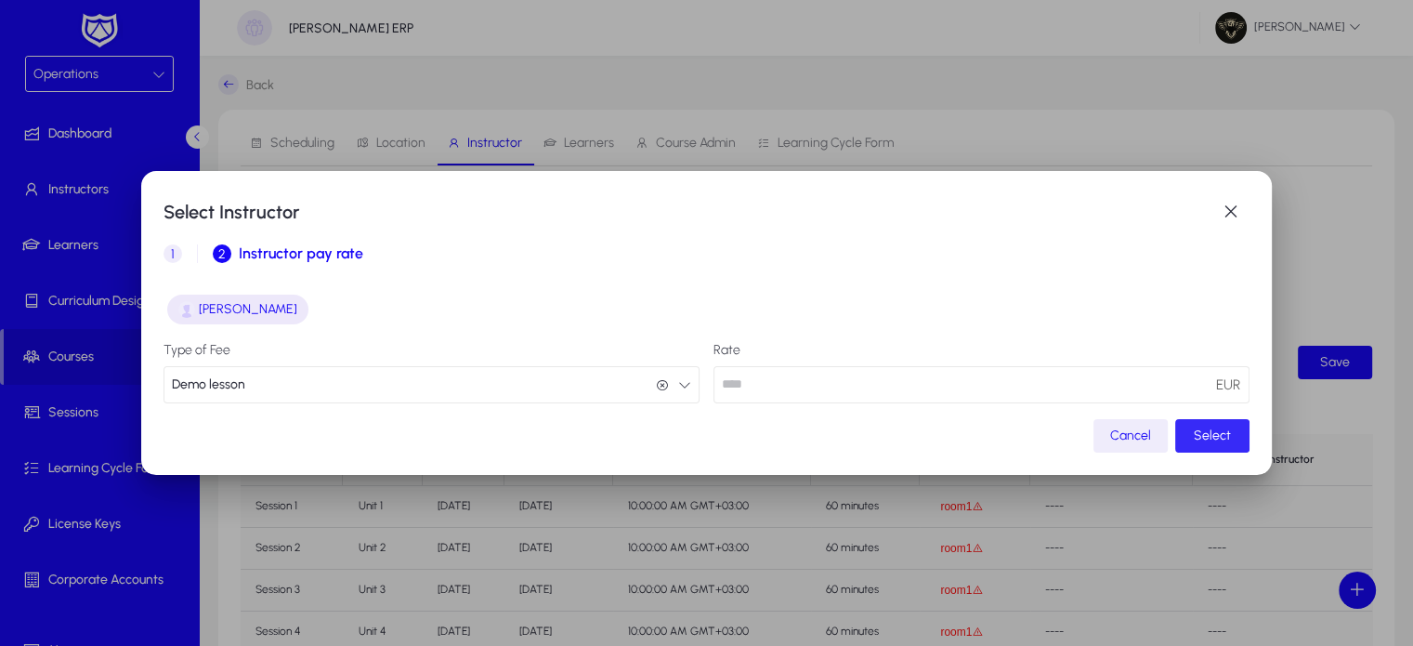
click at [1220, 443] on span "button" at bounding box center [1212, 435] width 74 height 45
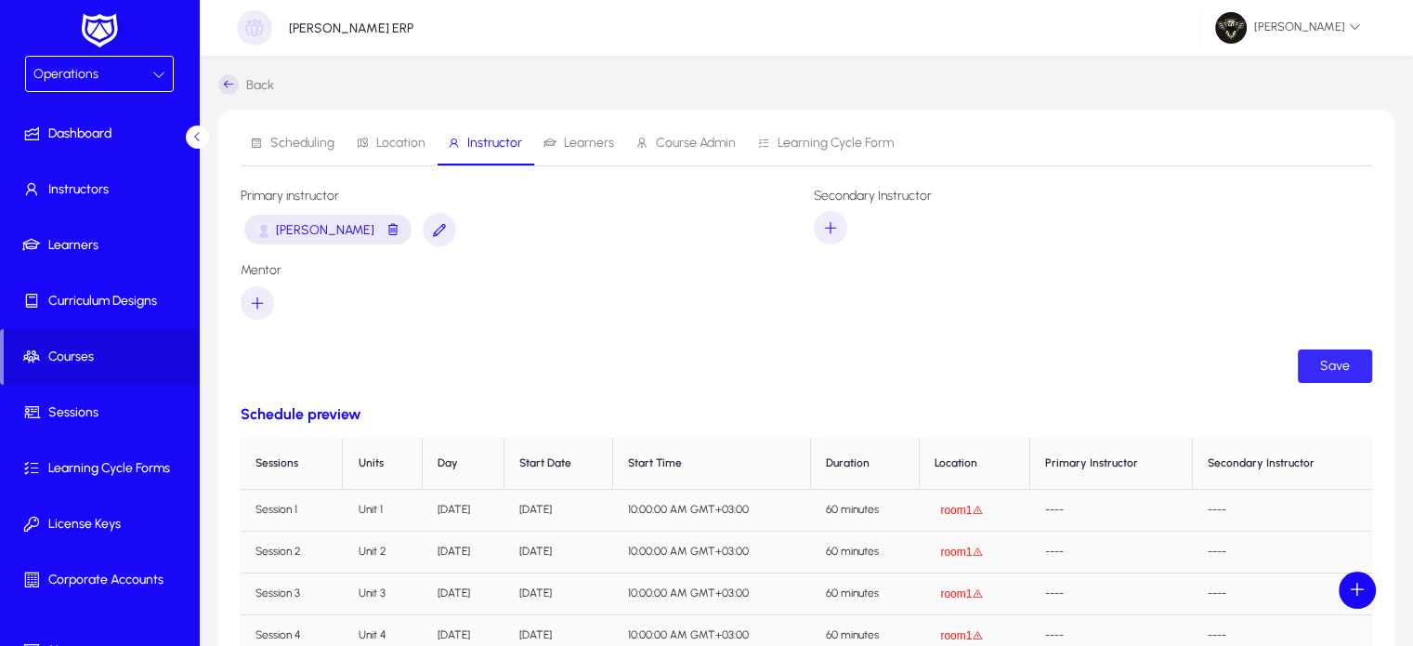
click at [1329, 352] on span "submit" at bounding box center [1335, 366] width 74 height 45
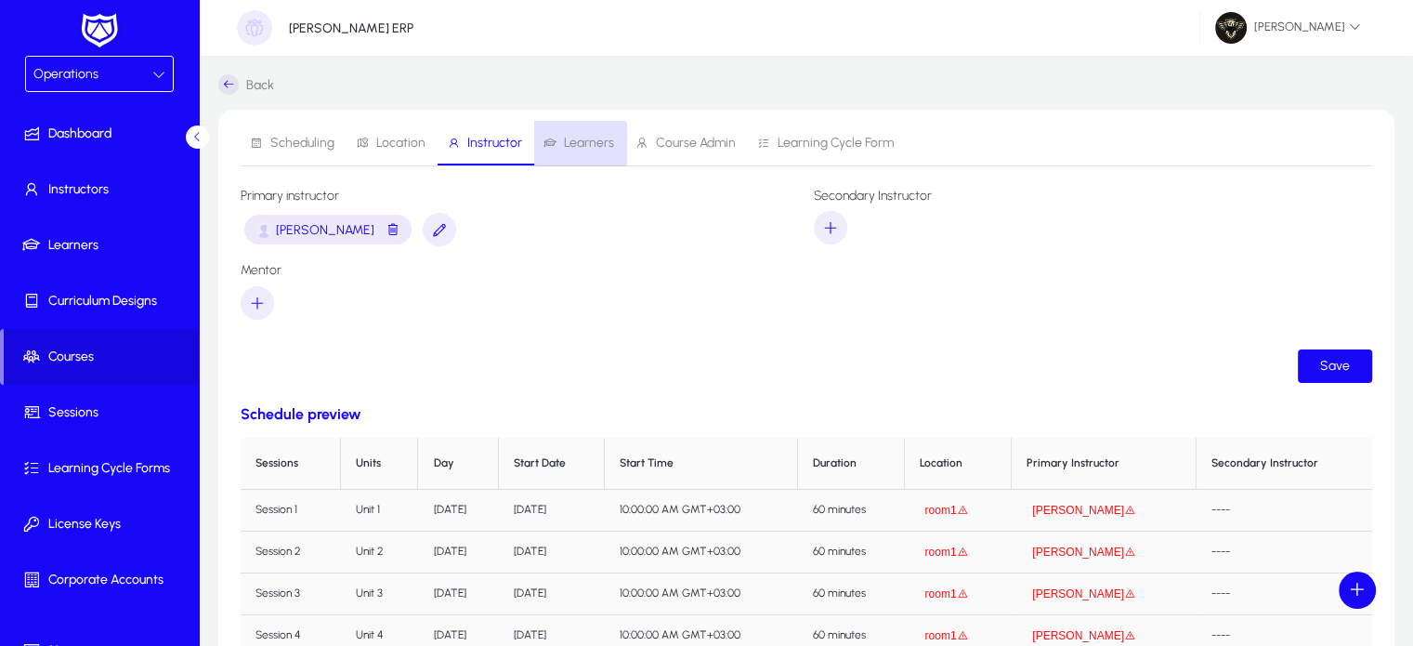
click at [572, 144] on span "Learners" at bounding box center [589, 143] width 50 height 13
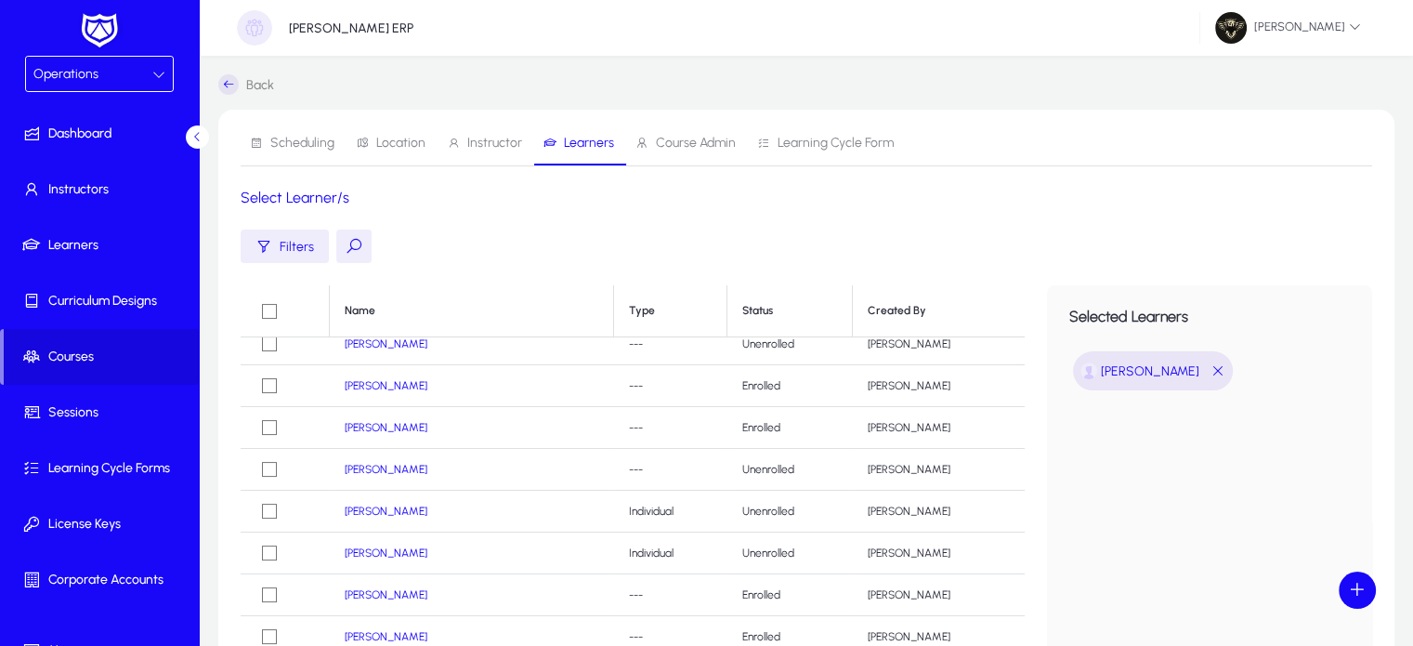
scroll to position [327, 0]
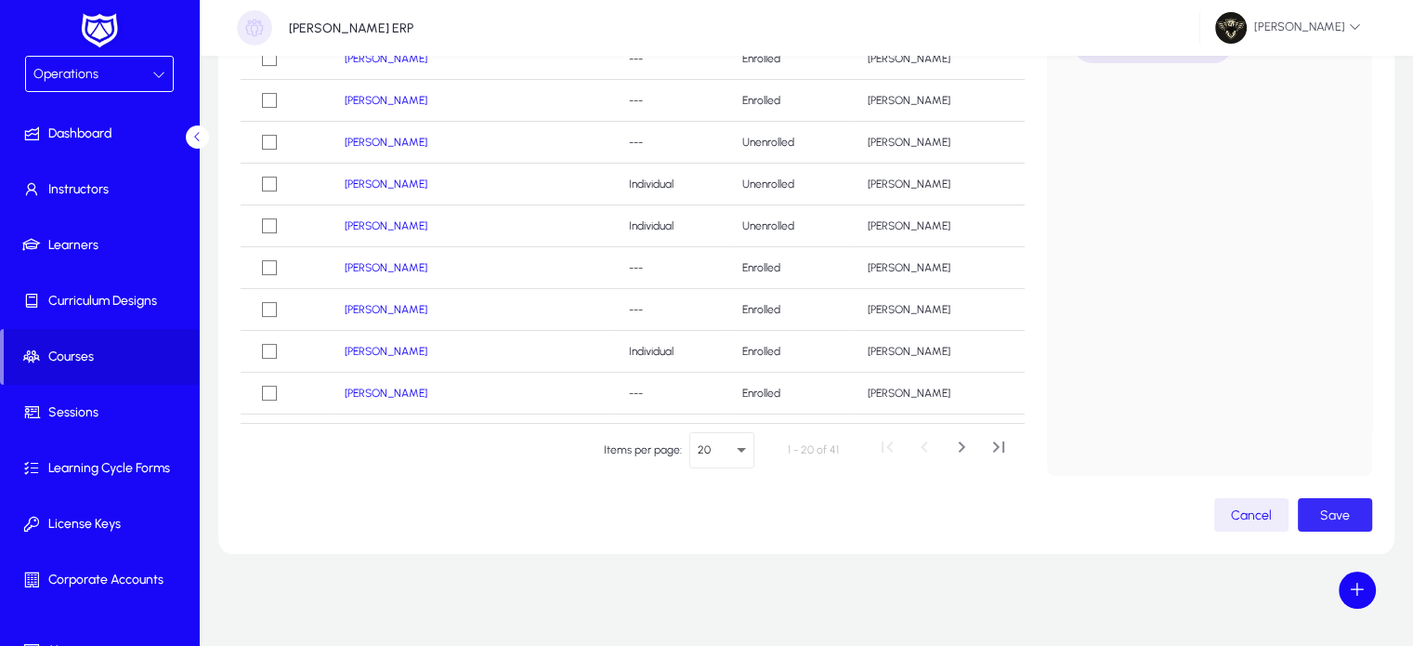
click at [1341, 520] on span "Save" at bounding box center [1335, 515] width 30 height 16
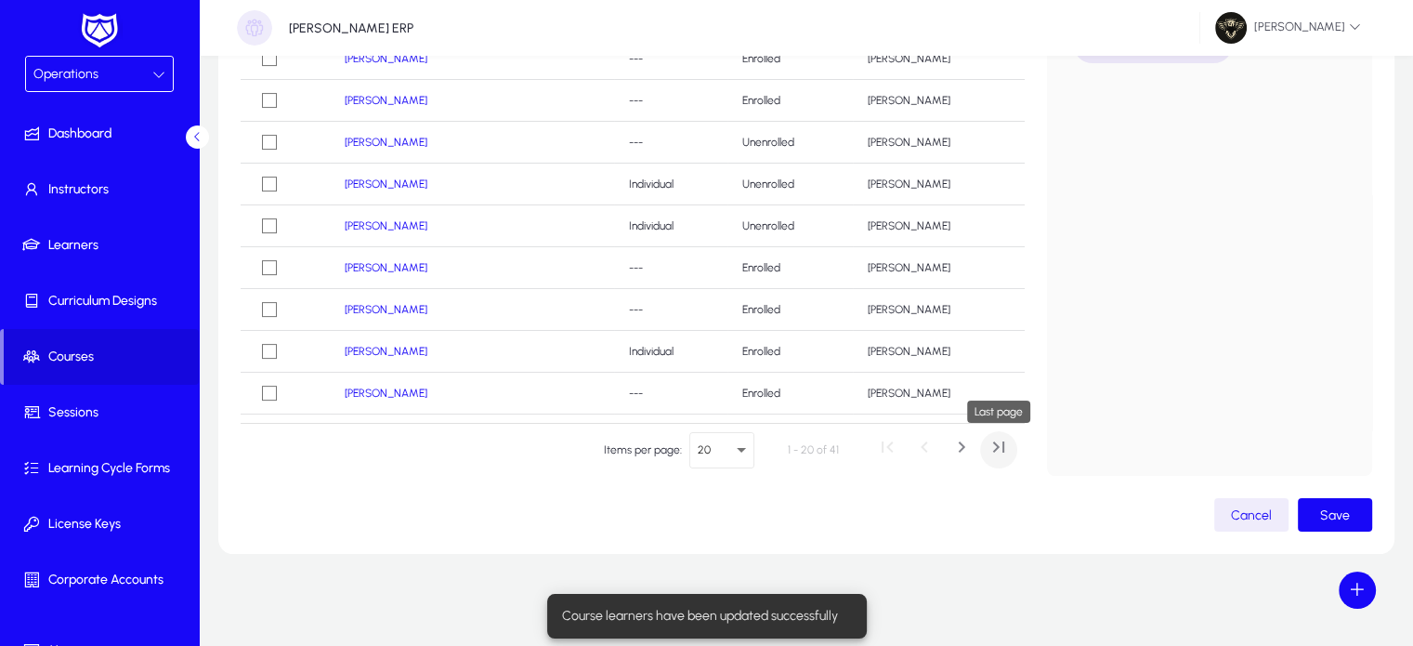
scroll to position [0, 0]
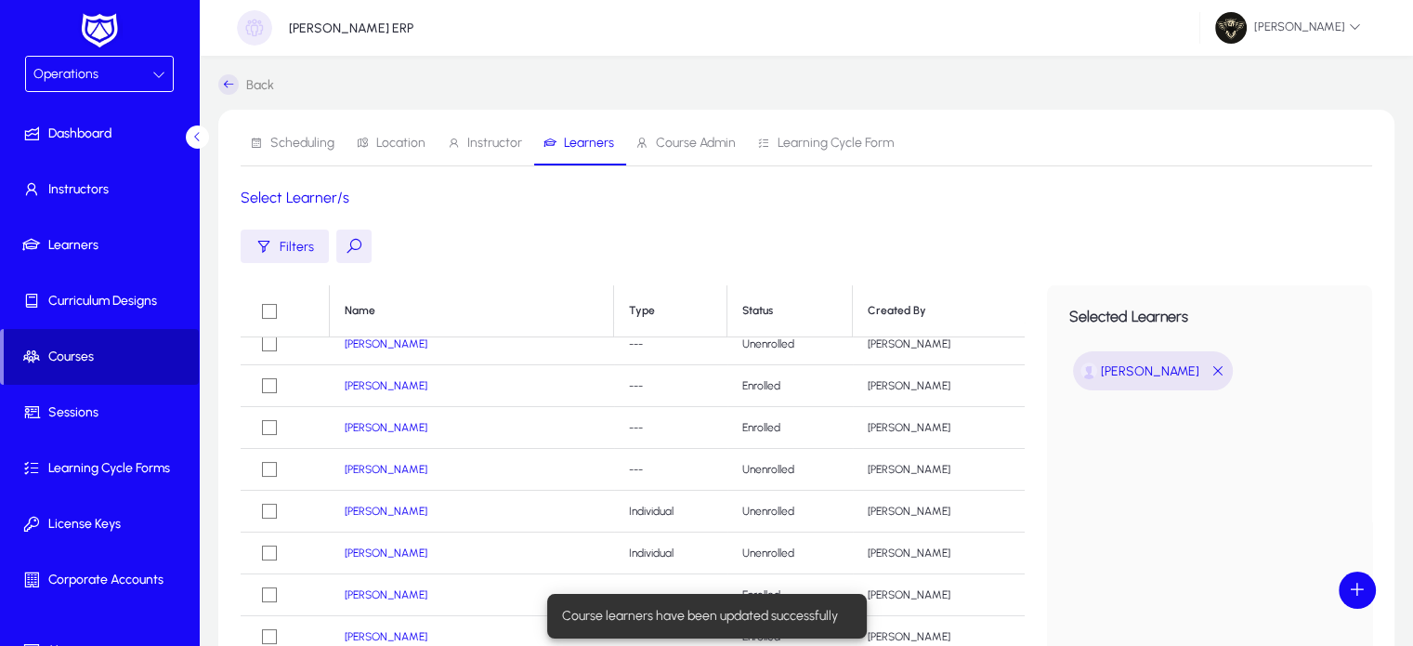
click at [125, 360] on span "Courses" at bounding box center [101, 356] width 195 height 19
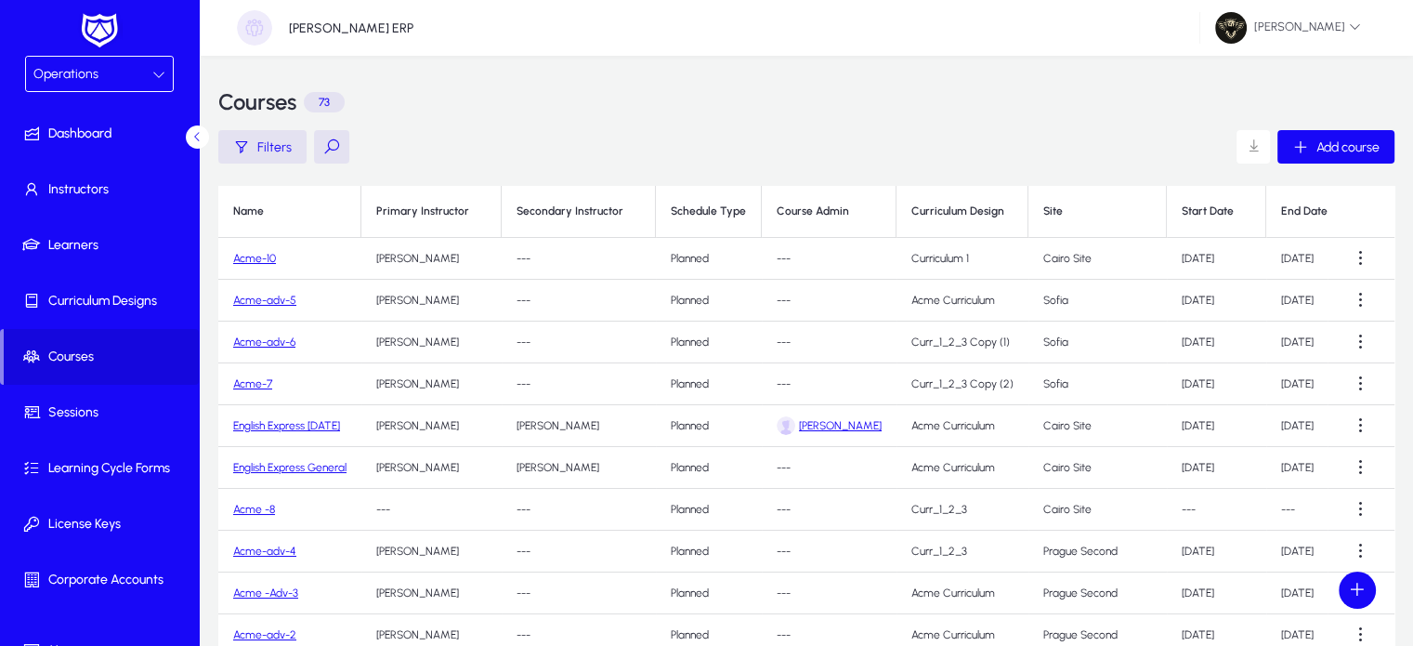
click at [262, 266] on td "Acme-10" at bounding box center [289, 259] width 143 height 42
click at [262, 262] on link "Acme-10" at bounding box center [254, 258] width 43 height 13
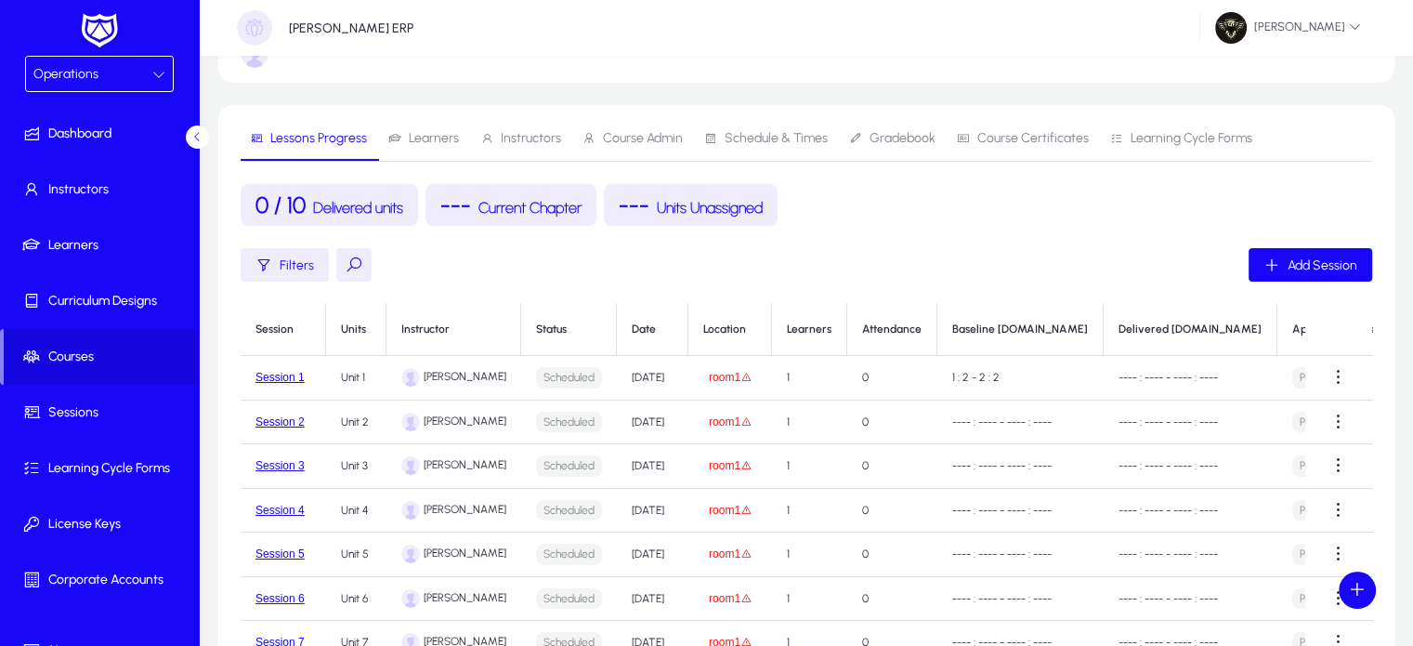
scroll to position [111, 0]
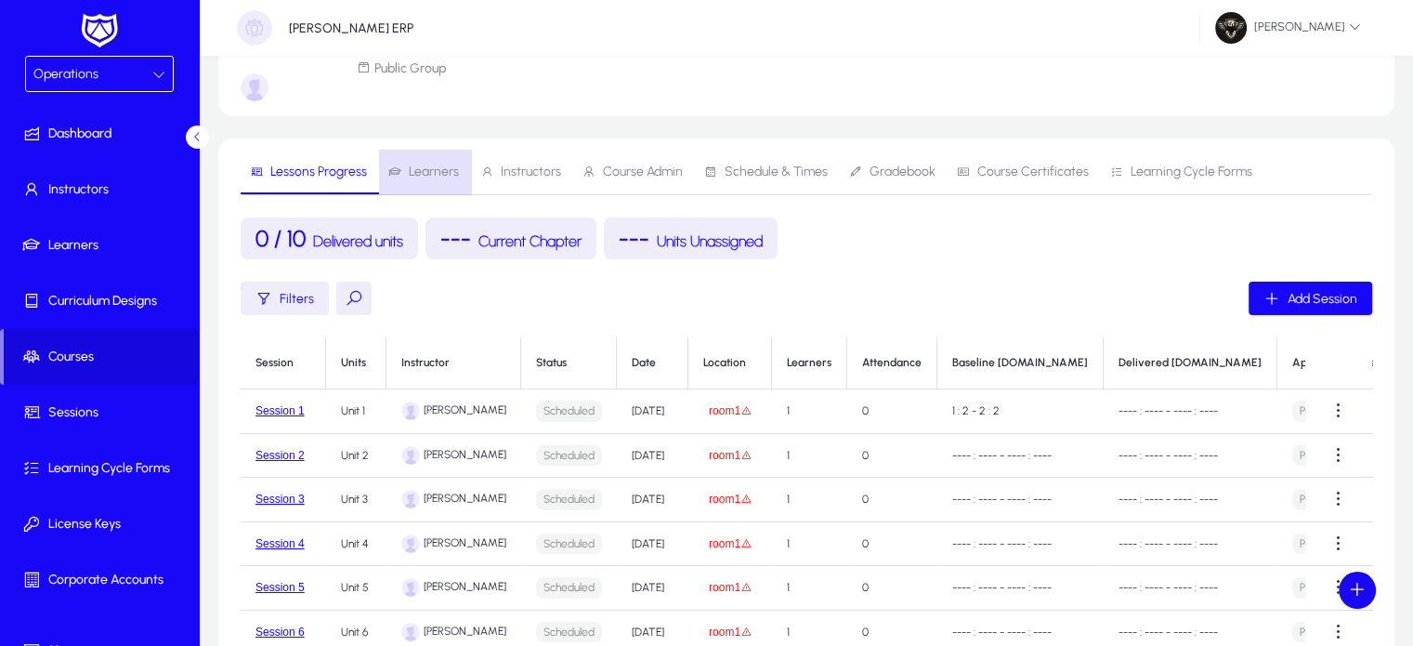
click at [446, 178] on span "Learners" at bounding box center [434, 171] width 50 height 13
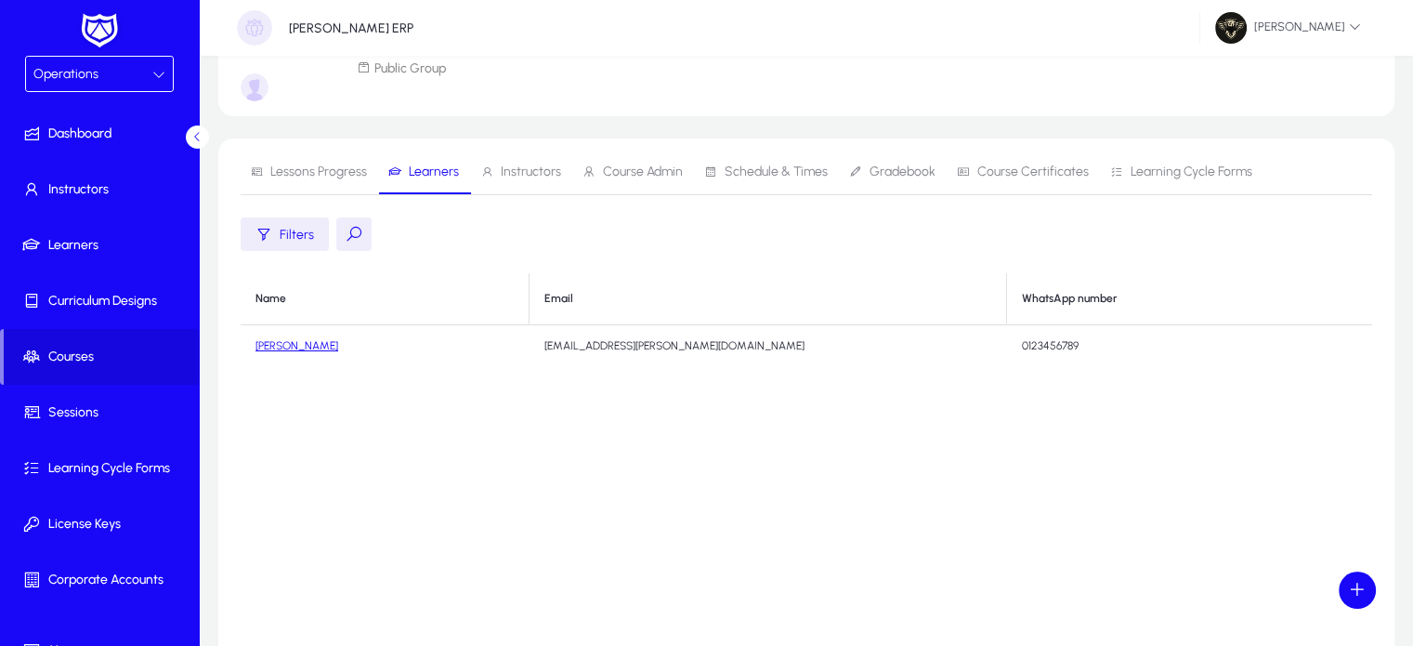
click at [308, 349] on link "Hazem Mourad" at bounding box center [296, 345] width 83 height 13
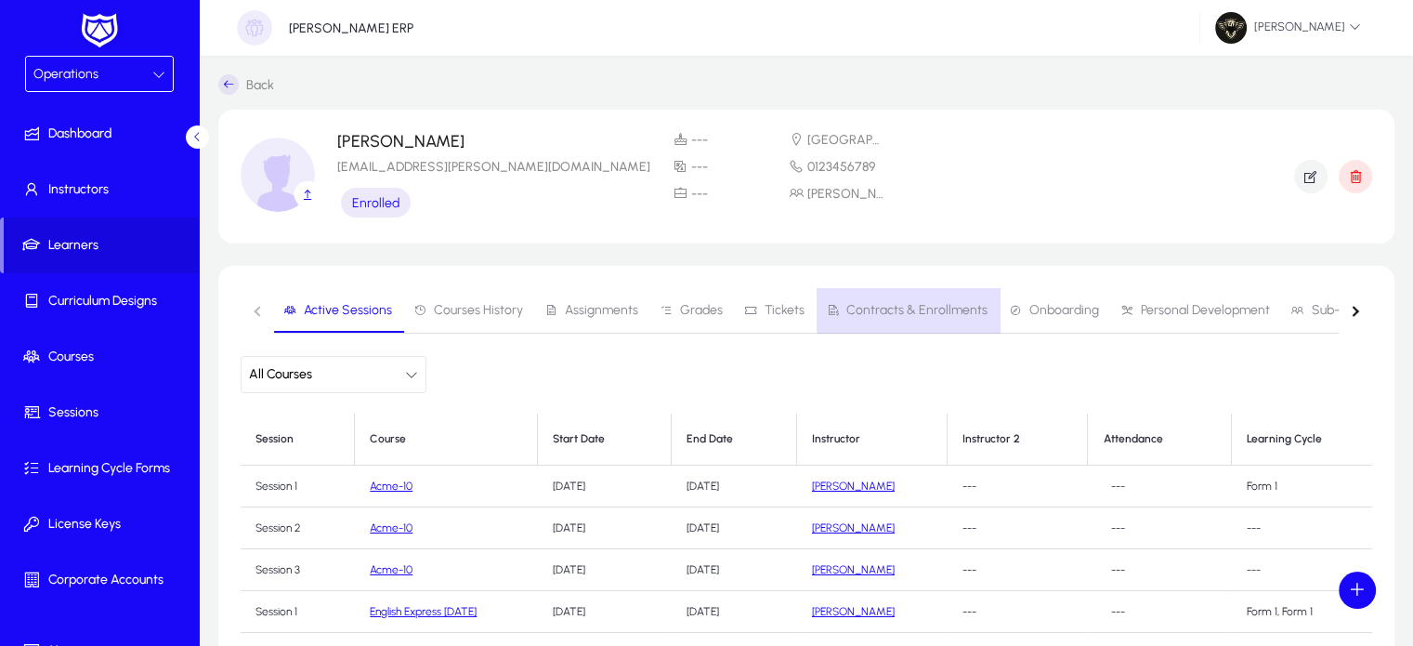
click at [915, 304] on span "Contracts & Enrollments" at bounding box center [916, 310] width 141 height 13
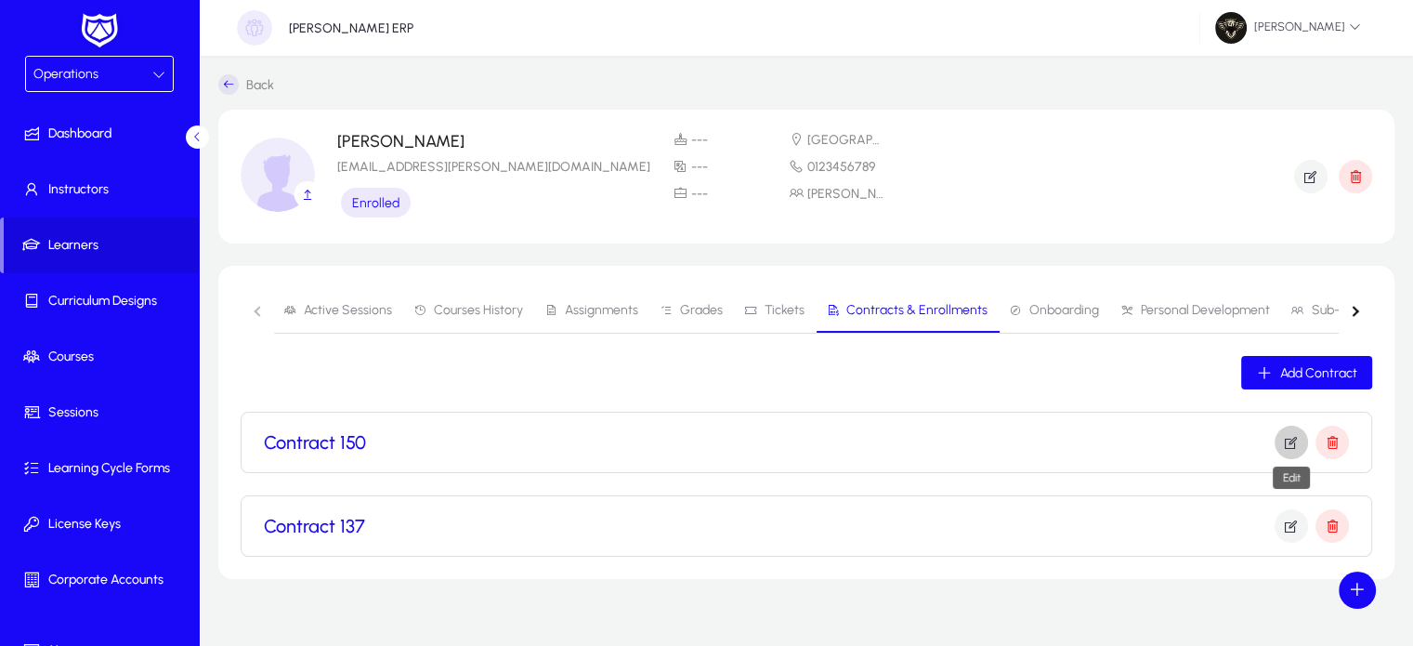
click at [1290, 440] on icon "button" at bounding box center [1291, 442] width 17 height 17
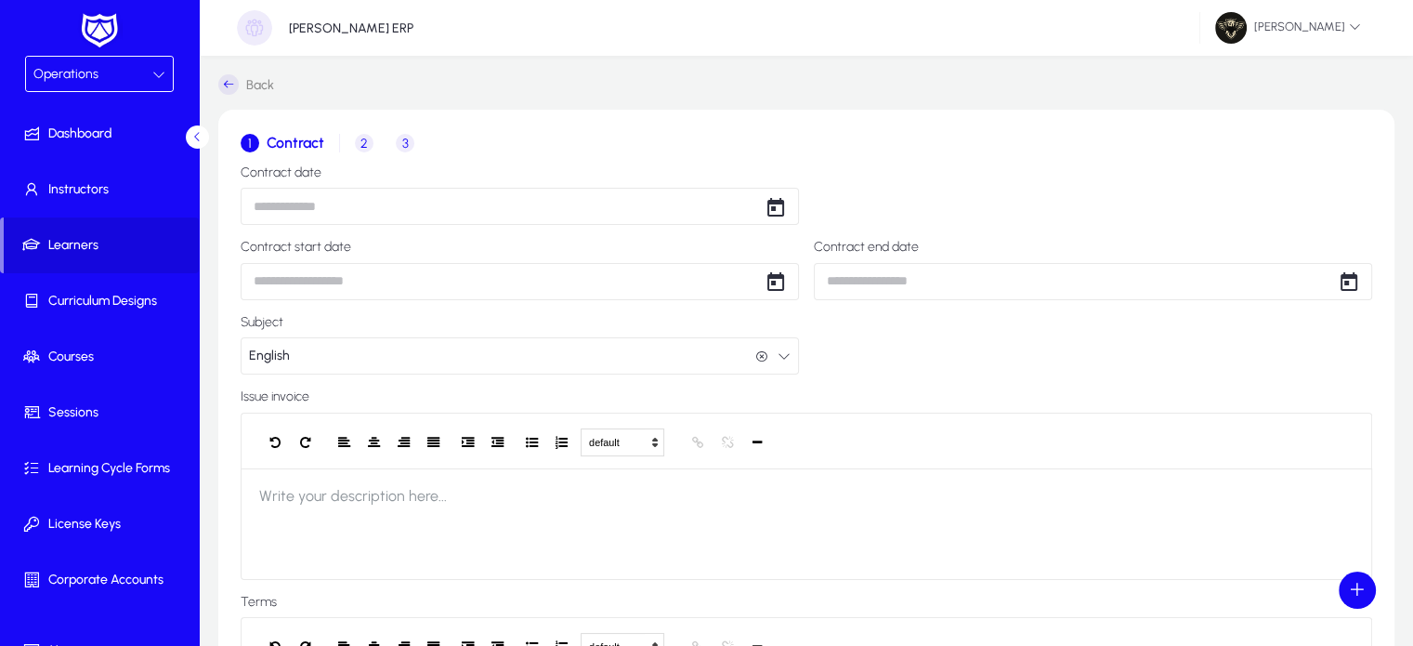
click at [364, 143] on span "2" at bounding box center [364, 143] width 19 height 19
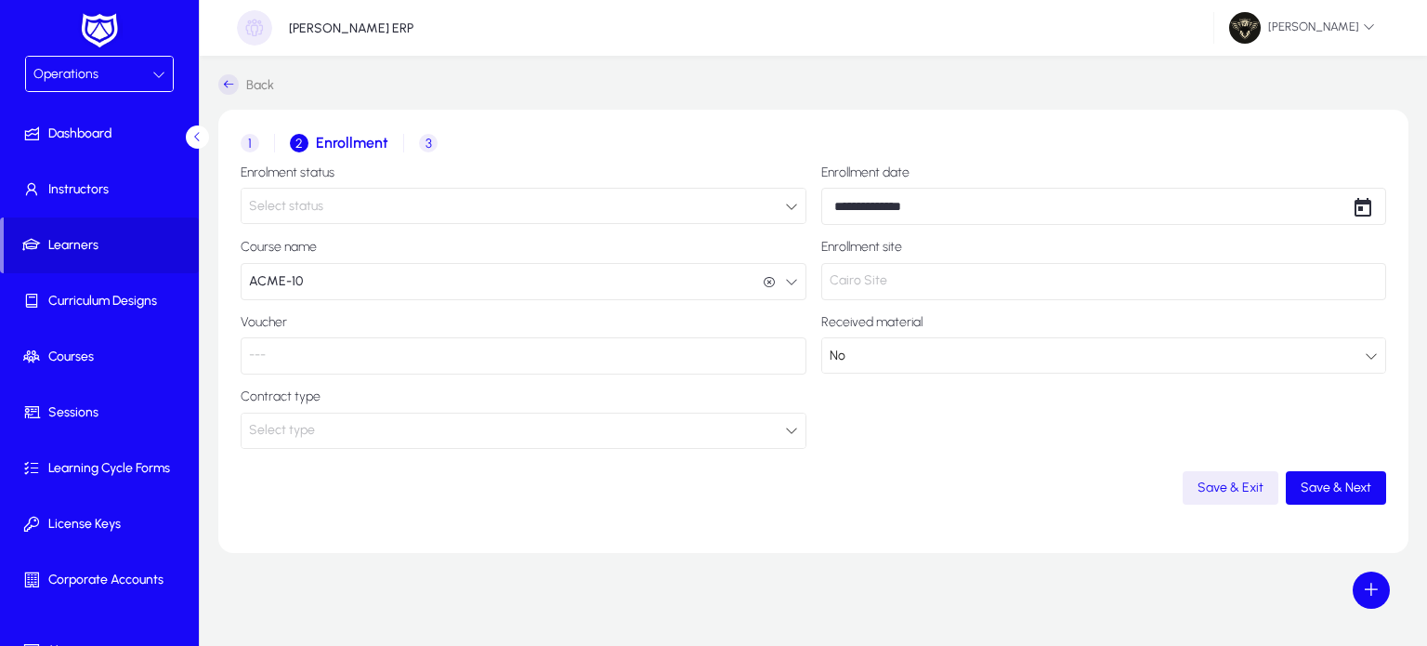
click at [346, 279] on button "ACME-10 ACME-10" at bounding box center [524, 281] width 566 height 37
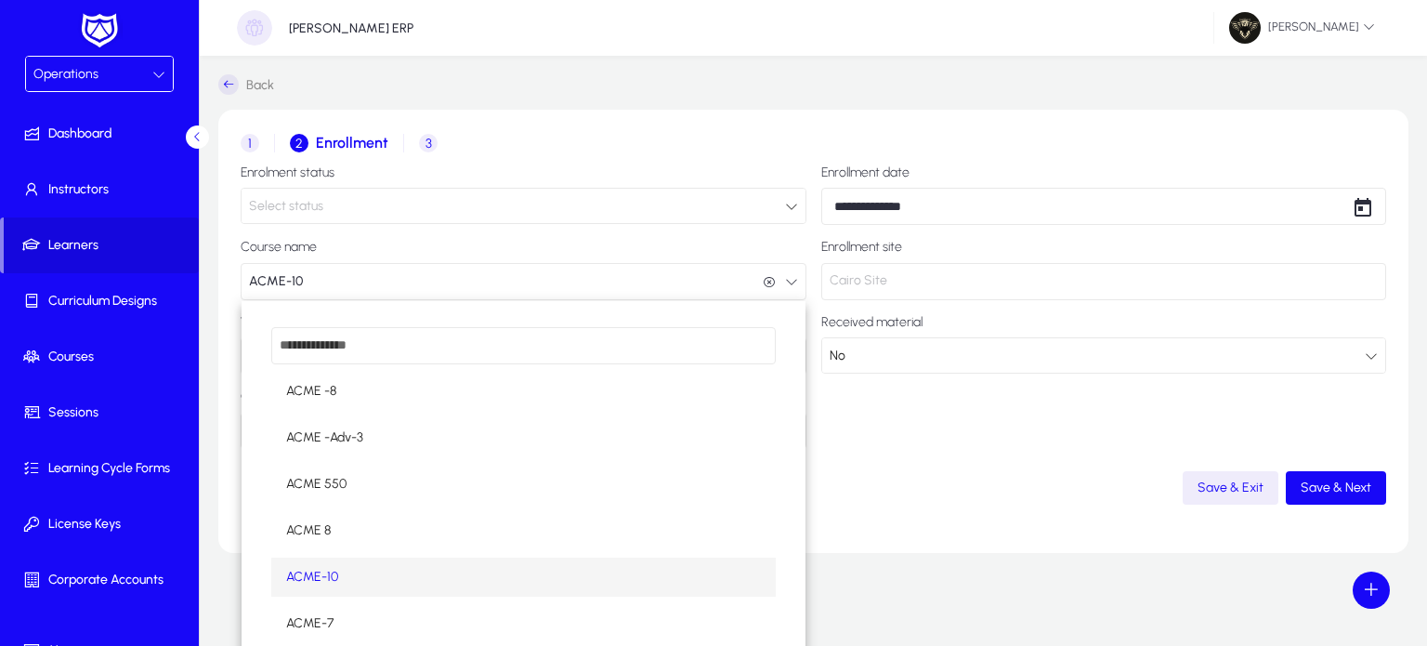
click at [346, 279] on div at bounding box center [713, 323] width 1427 height 646
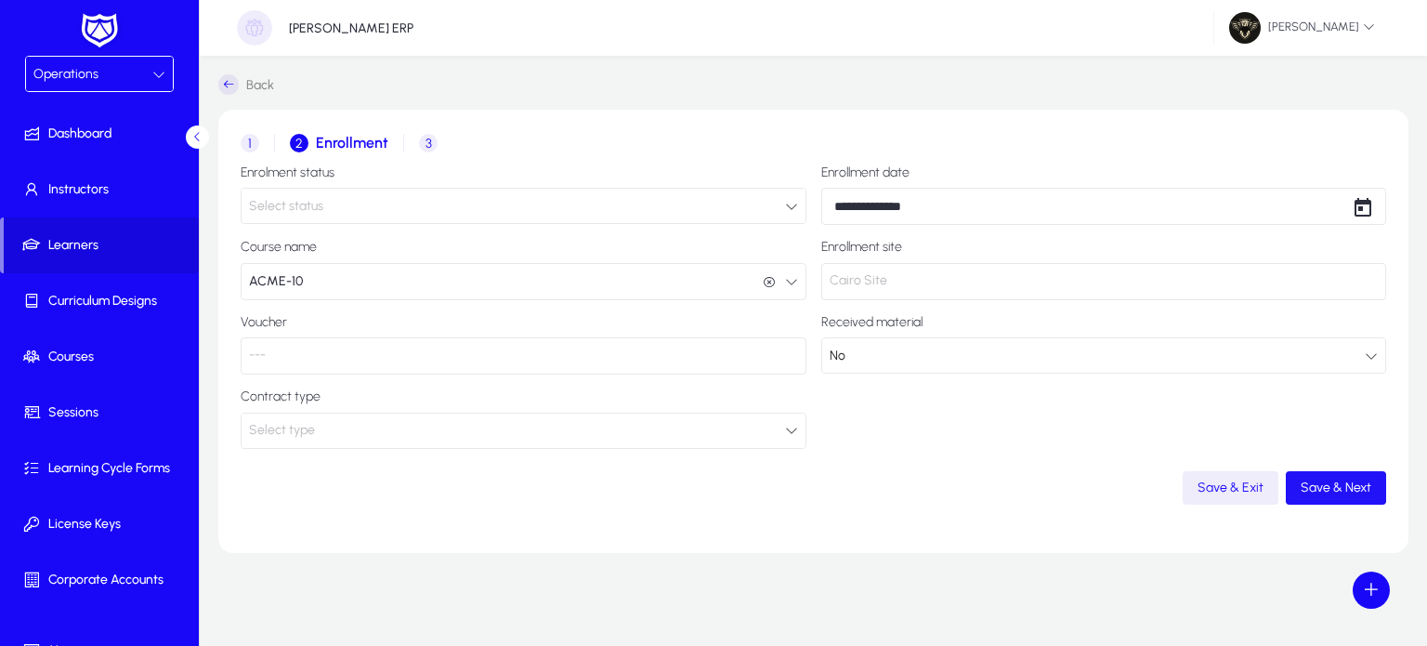
click at [1334, 504] on span "button" at bounding box center [1336, 487] width 100 height 45
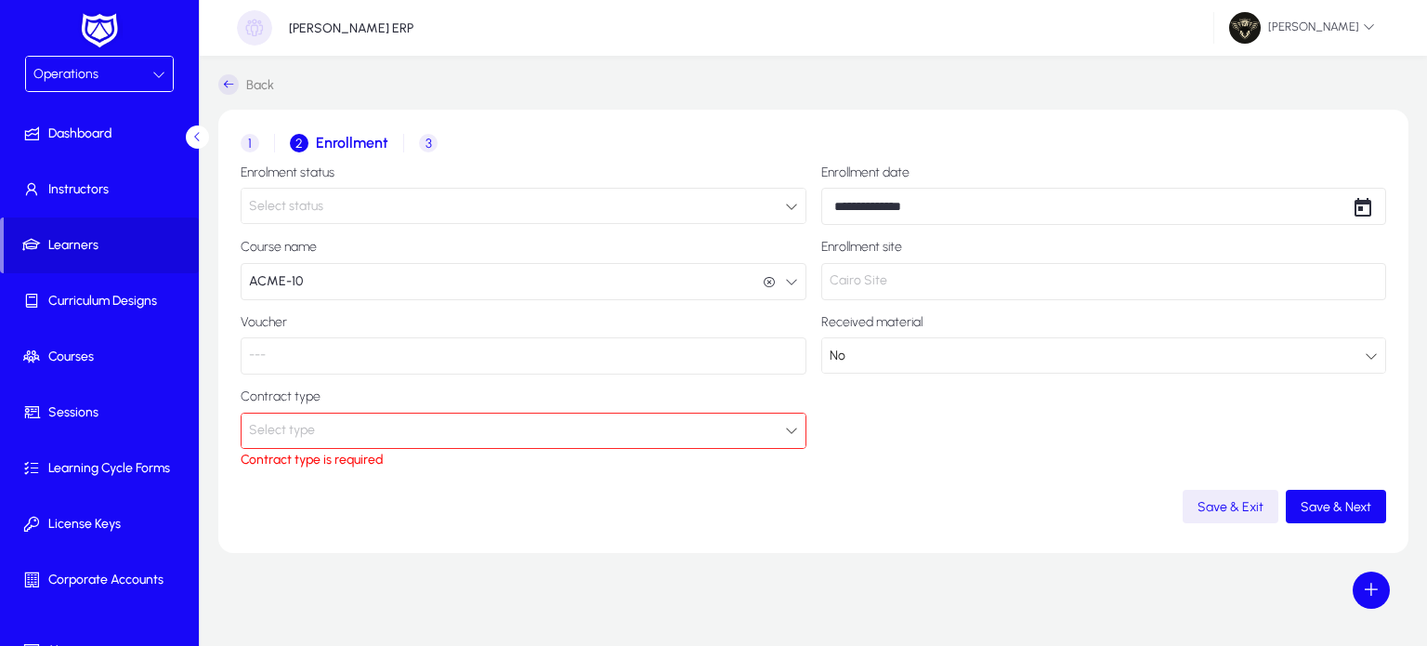
click at [499, 438] on div "Select type" at bounding box center [517, 430] width 536 height 24
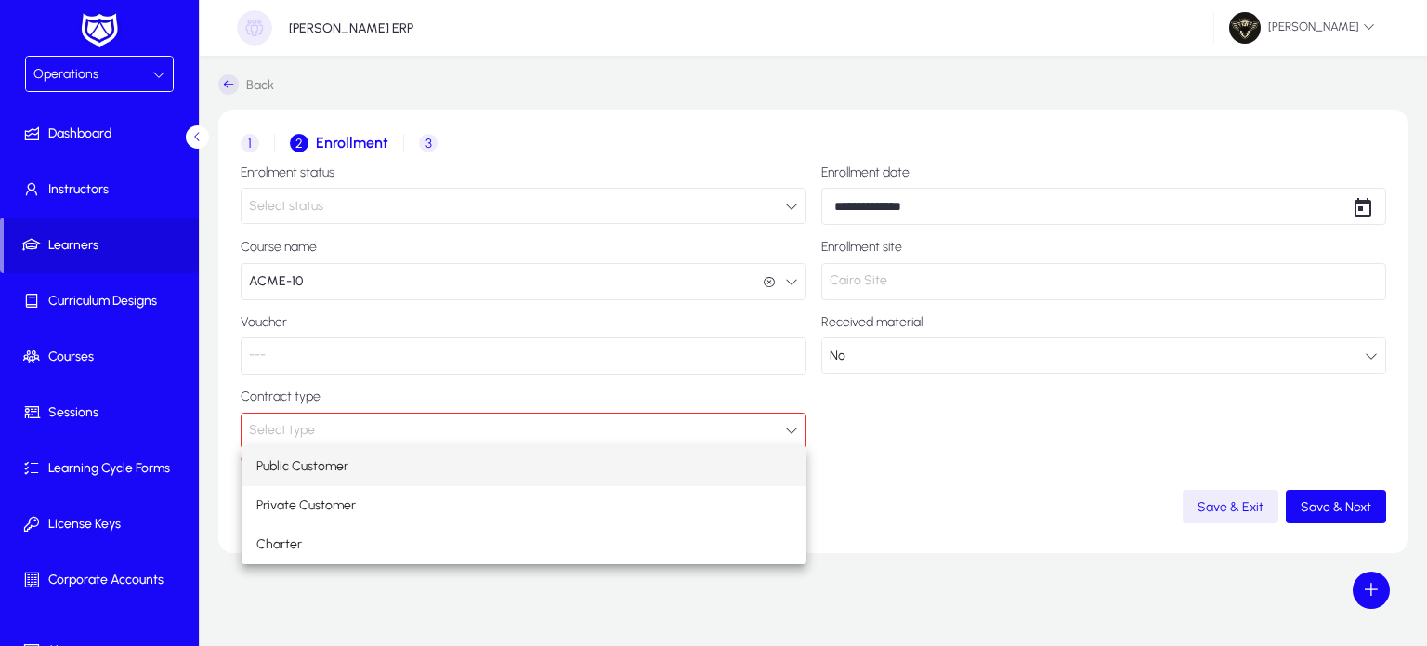
click at [344, 456] on span "Public Customer" at bounding box center [302, 466] width 92 height 22
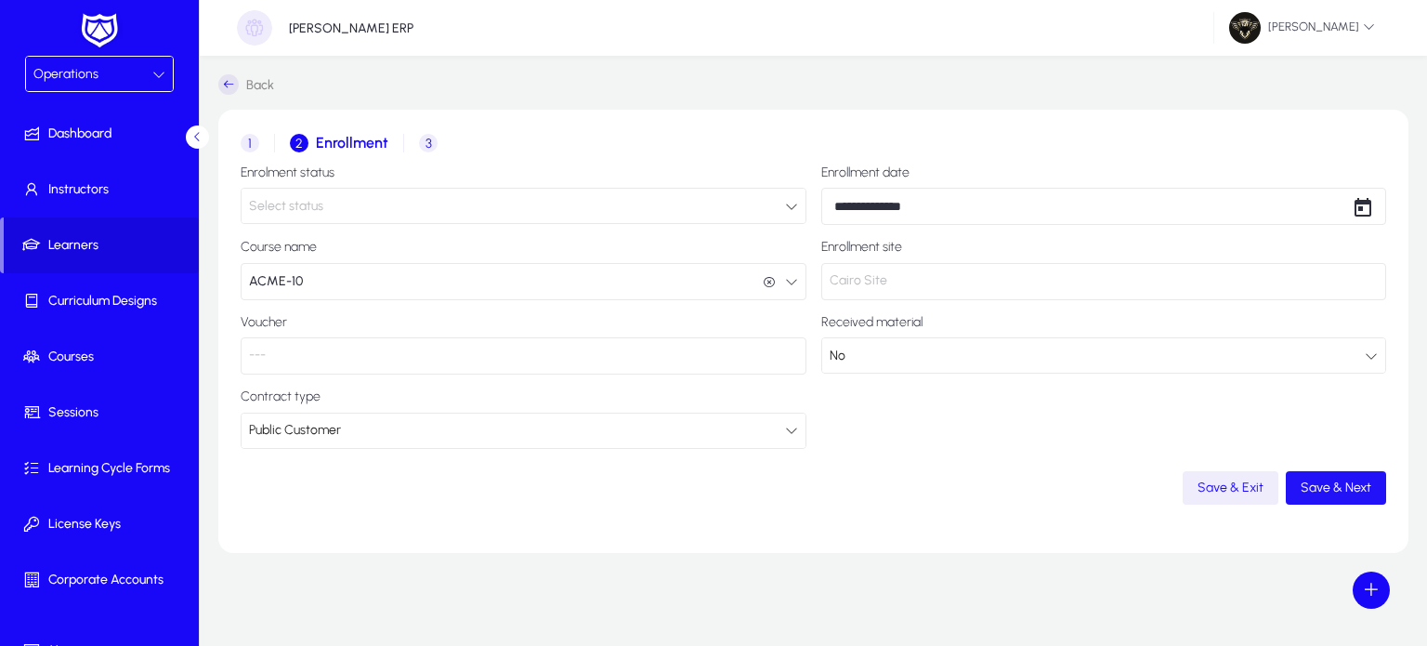
click at [1371, 497] on span "button" at bounding box center [1336, 487] width 100 height 45
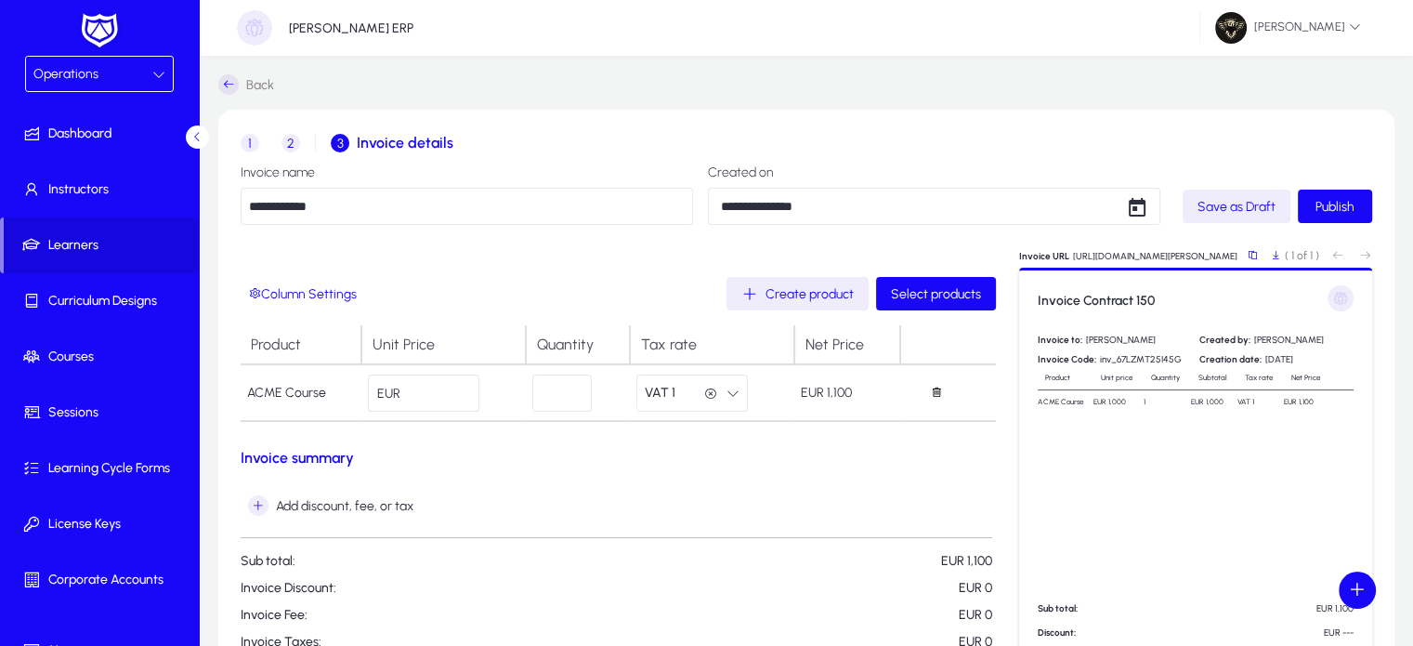
drag, startPoint x: 229, startPoint y: 397, endPoint x: 339, endPoint y: 395, distance: 110.6
click at [339, 395] on div "**********" at bounding box center [806, 432] width 1176 height 645
click at [431, 455] on h3 "Invoice summary" at bounding box center [618, 458] width 755 height 18
click at [795, 296] on span "Create product" at bounding box center [810, 294] width 88 height 16
click at [922, 300] on span "Select products" at bounding box center [936, 294] width 90 height 16
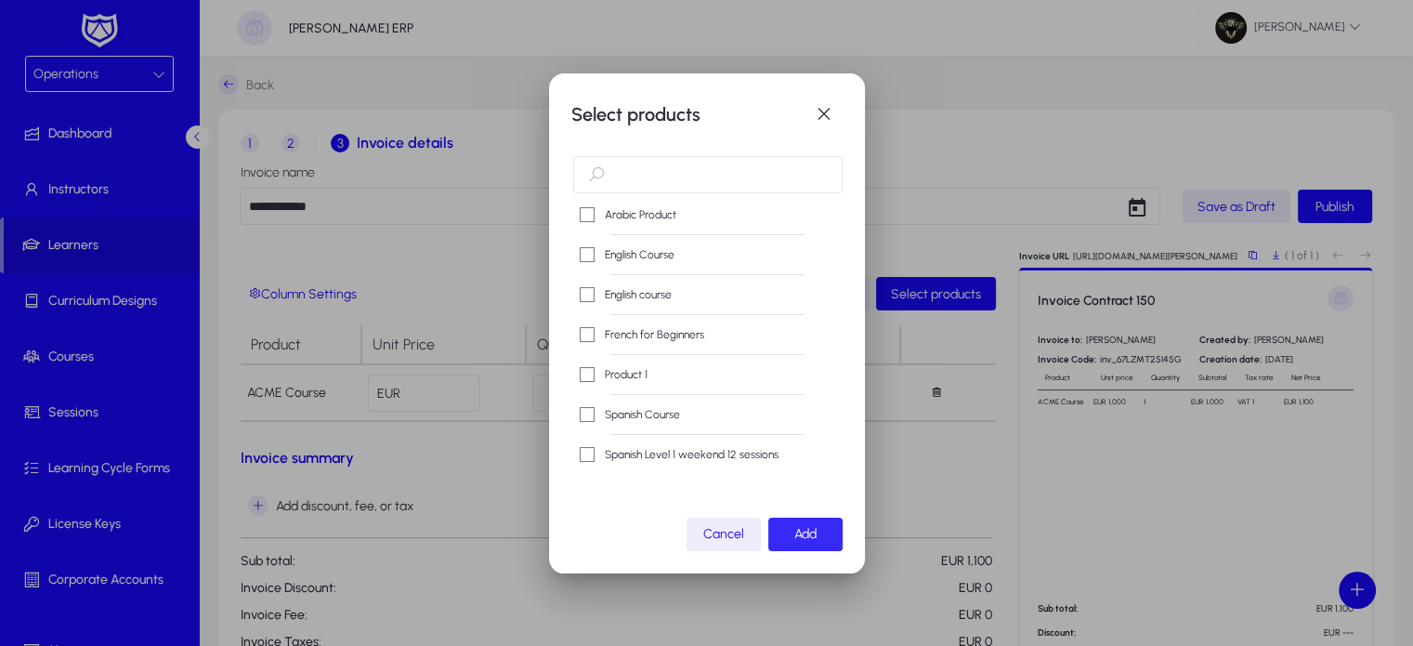
click at [798, 530] on span "Add" at bounding box center [805, 534] width 22 height 16
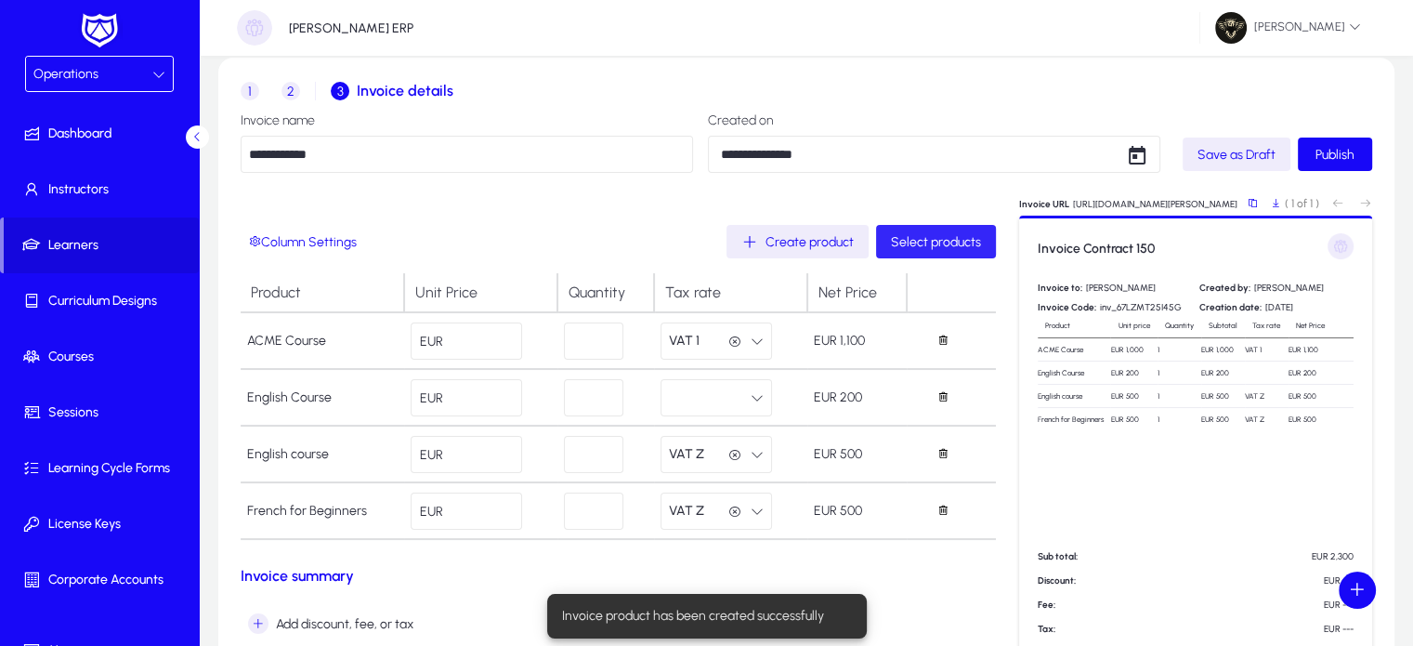
scroll to position [99, 0]
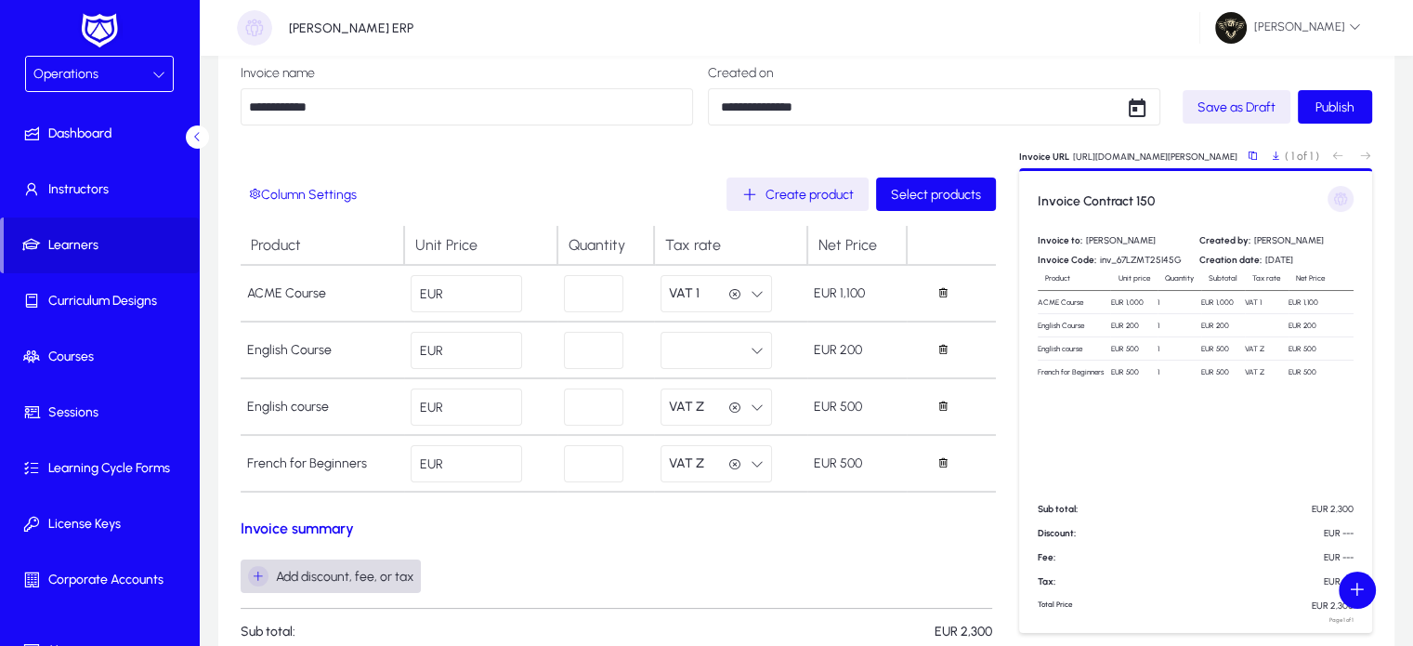
click at [342, 568] on span "Add discount, fee, or tax" at bounding box center [330, 576] width 165 height 20
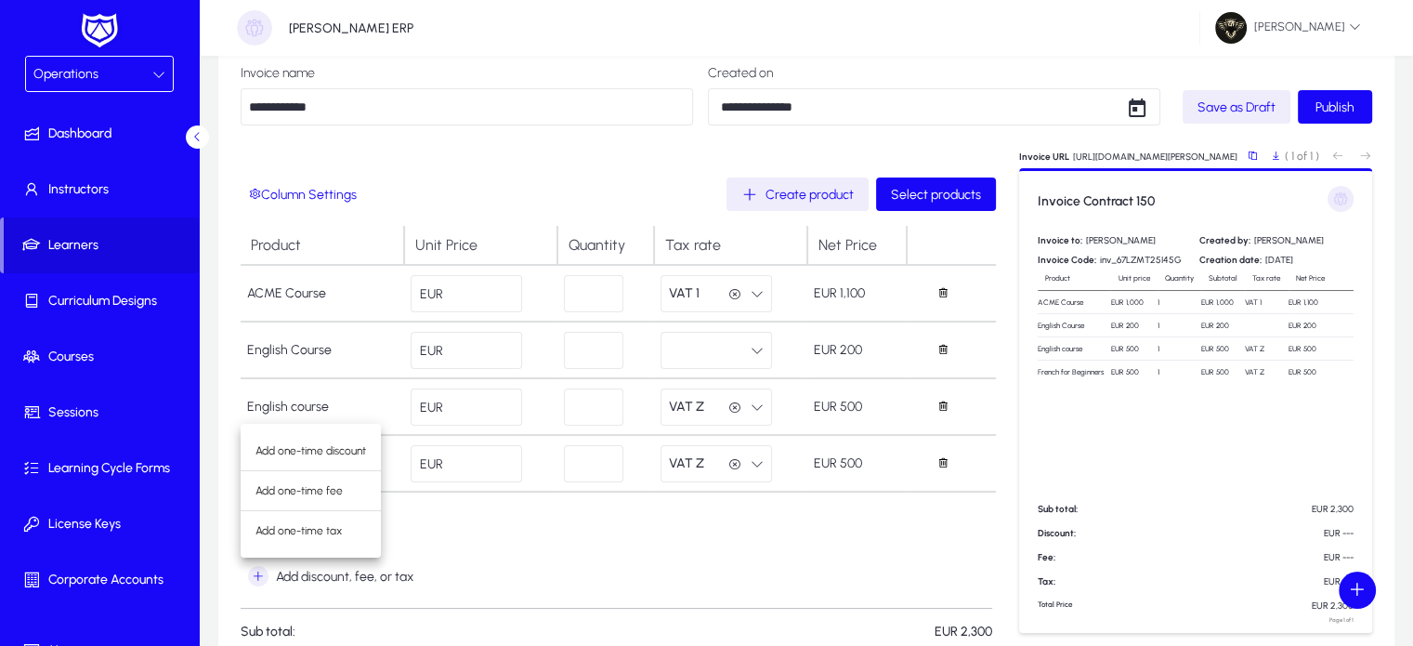
click at [508, 553] on div at bounding box center [706, 323] width 1413 height 646
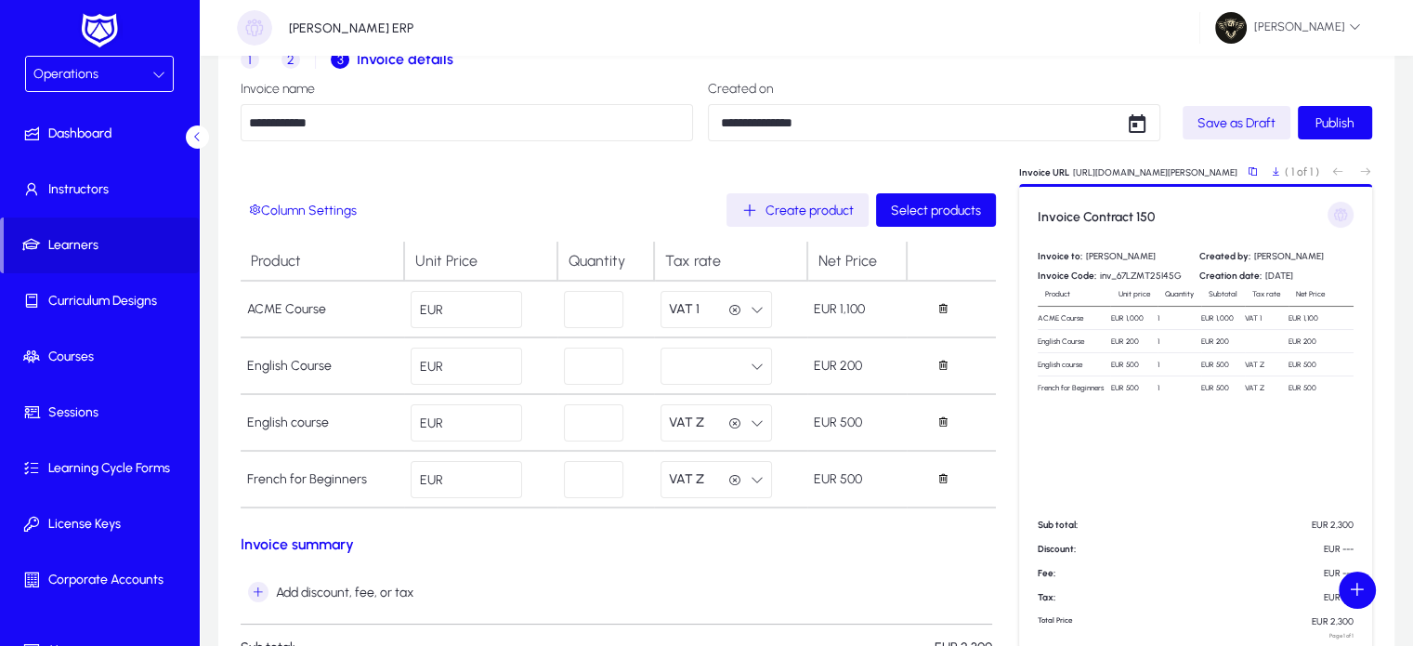
scroll to position [82, 0]
click at [689, 365] on button "button" at bounding box center [716, 367] width 111 height 37
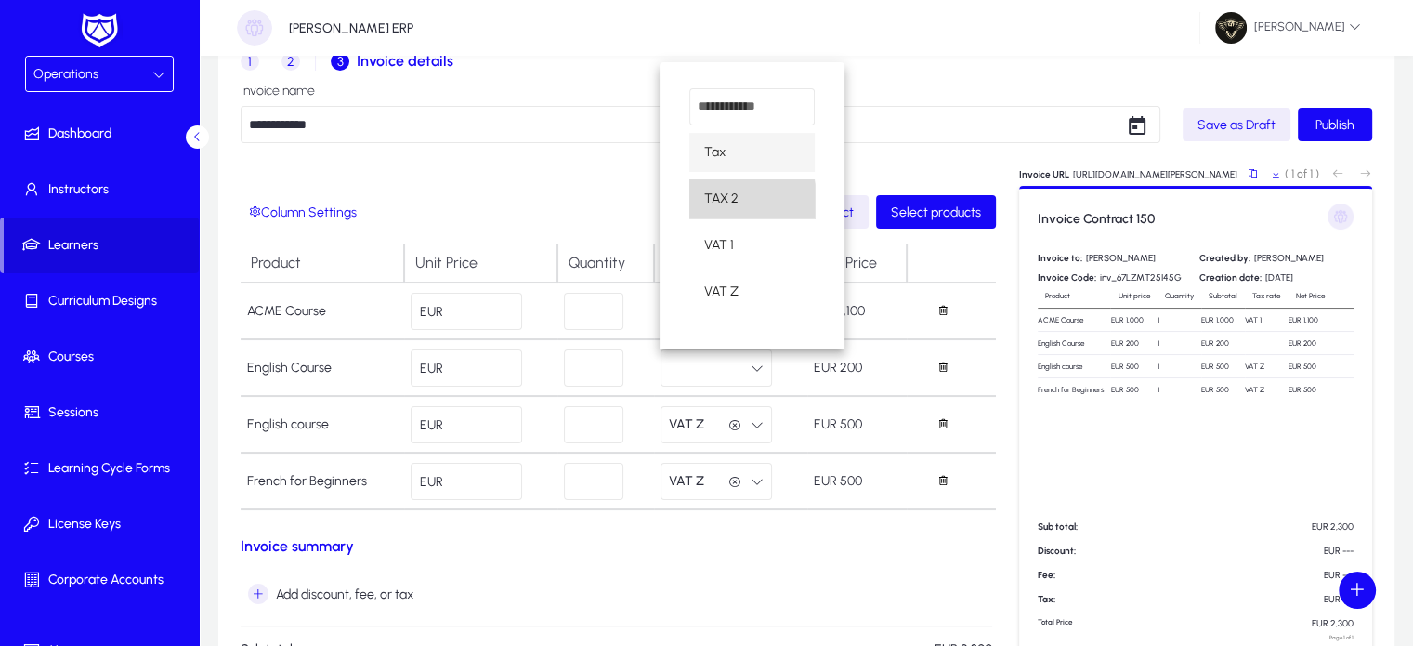
click at [724, 203] on span "TAX 2" at bounding box center [721, 199] width 34 height 22
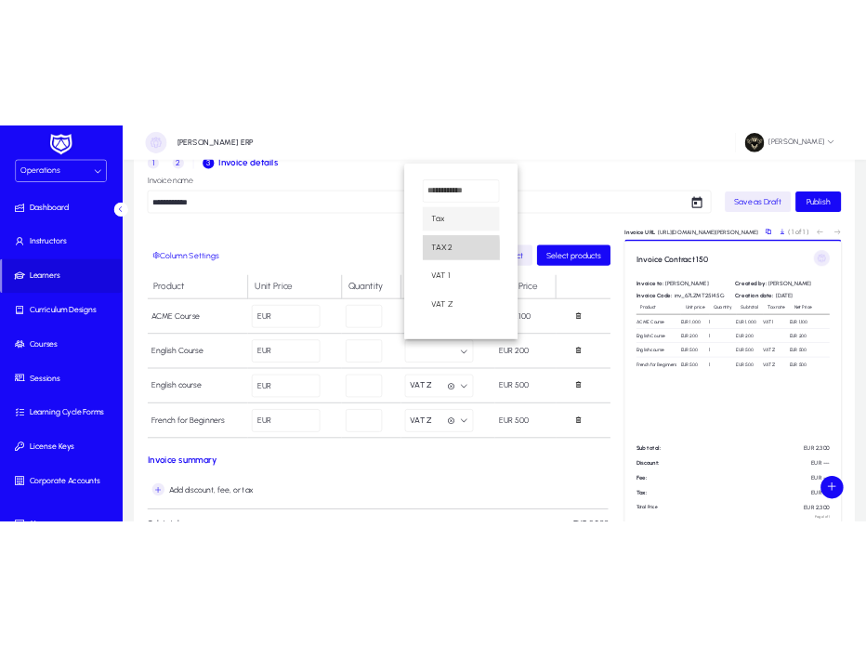
scroll to position [0, 0]
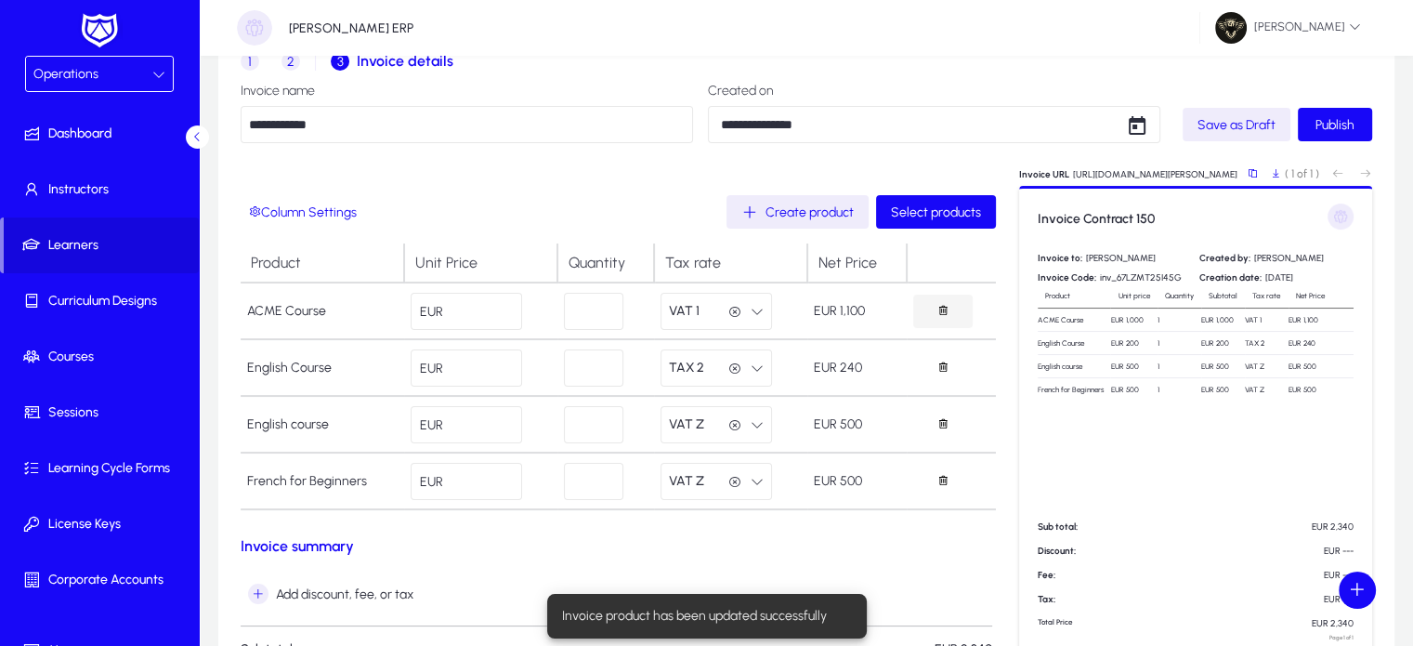
click at [939, 315] on icon "button" at bounding box center [943, 310] width 13 height 13
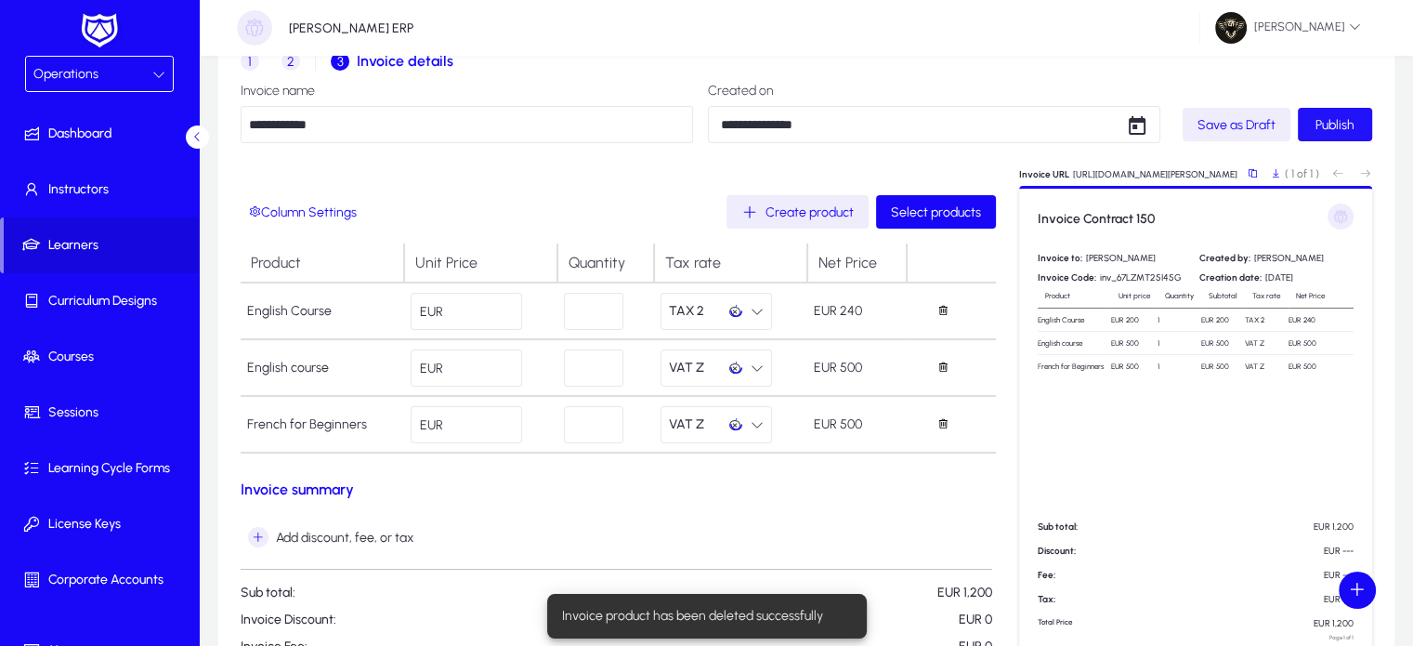
click at [1349, 111] on span "submit" at bounding box center [1335, 124] width 74 height 45
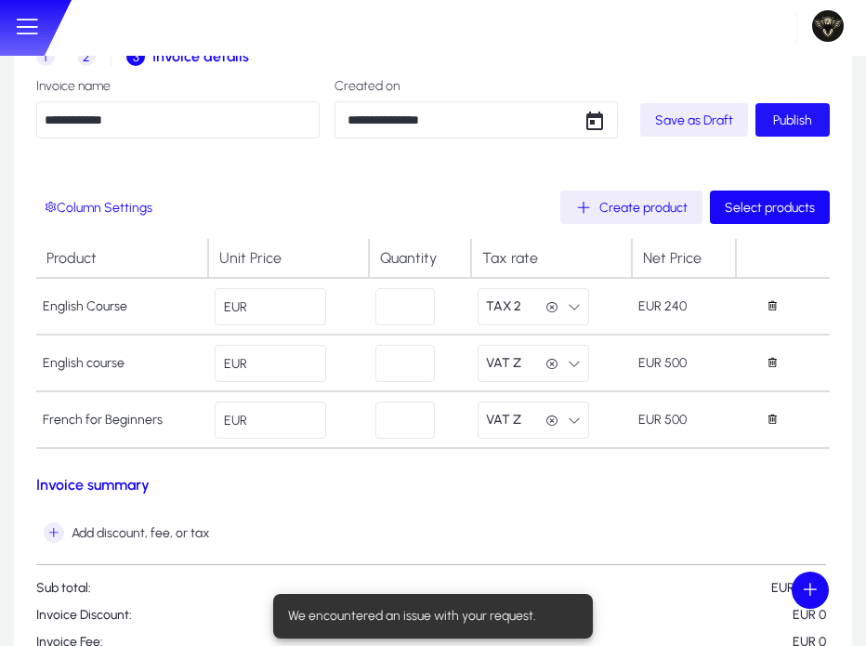
click at [789, 118] on span "Publish" at bounding box center [792, 120] width 39 height 16
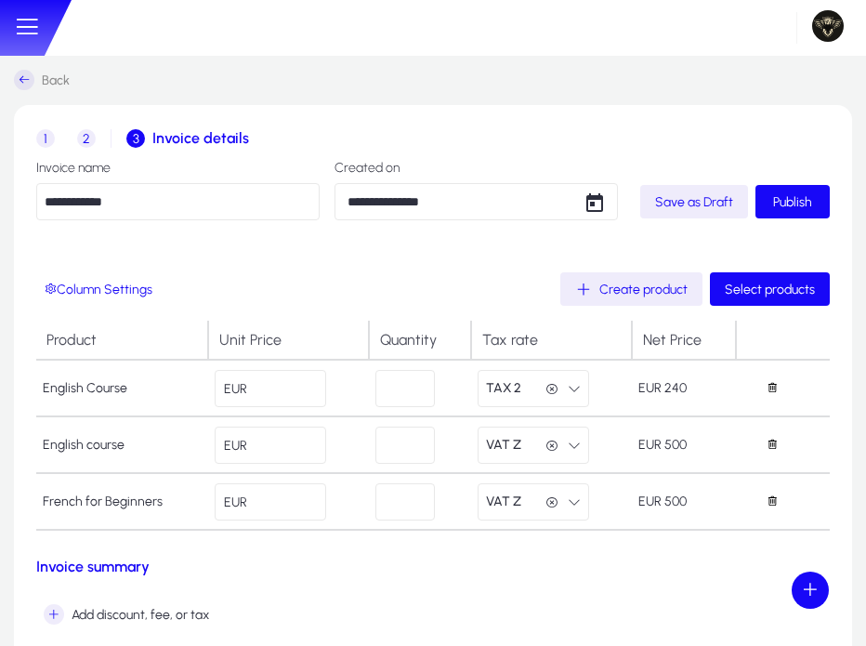
click at [84, 140] on span "2" at bounding box center [86, 138] width 19 height 19
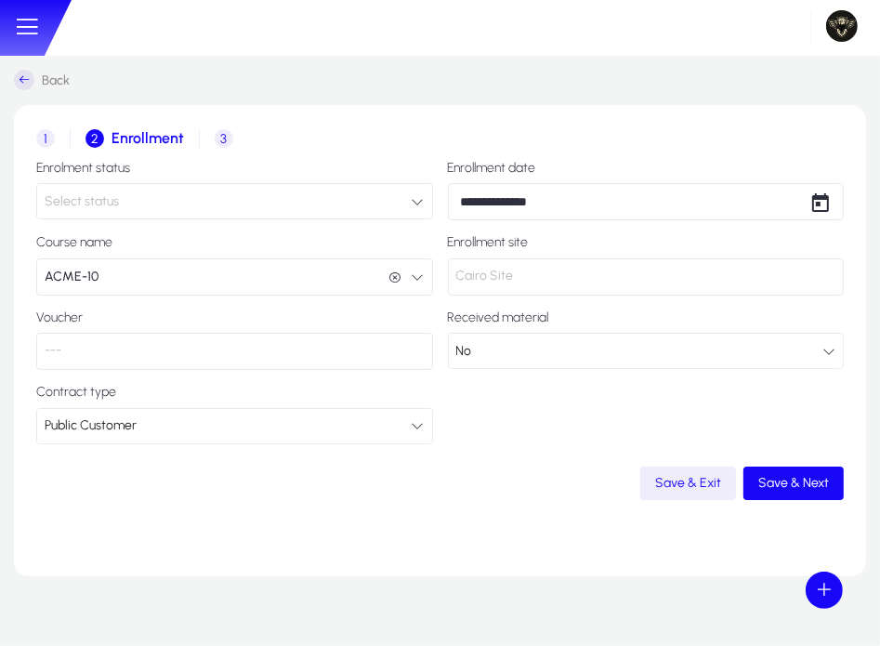
click at [129, 282] on button "ACME-10 ACME-10" at bounding box center [234, 276] width 397 height 37
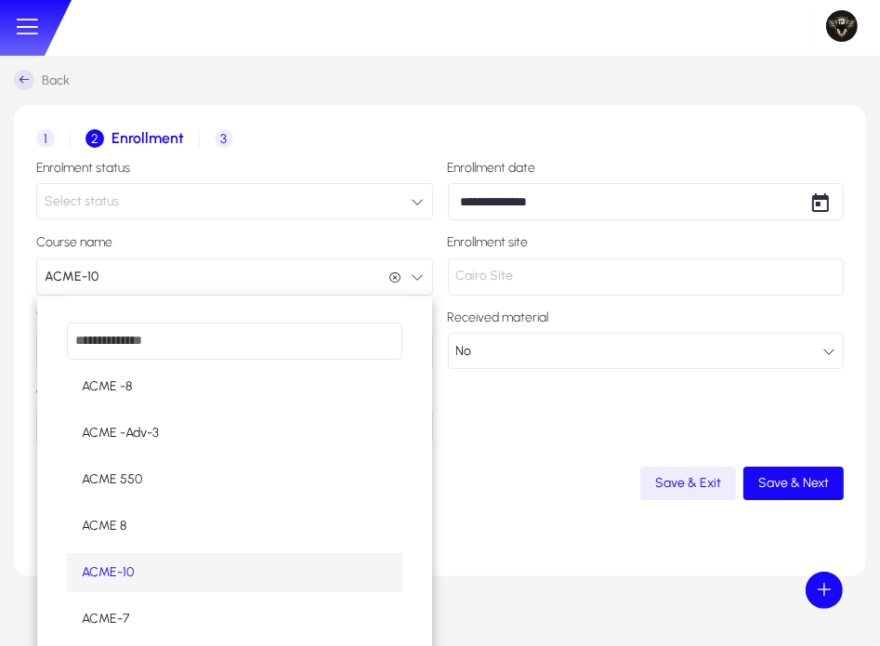
click at [129, 282] on div at bounding box center [440, 323] width 880 height 646
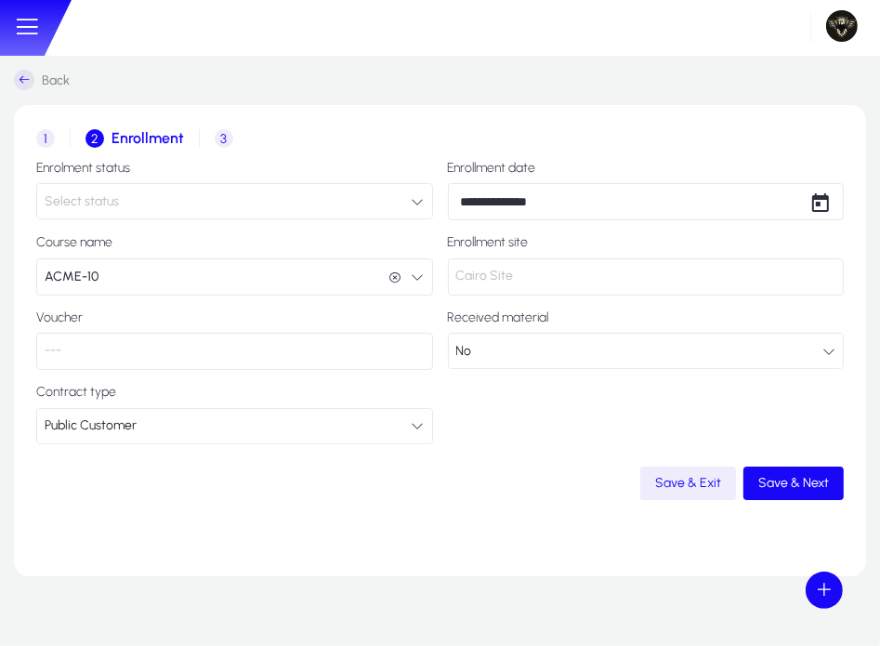
click at [217, 133] on span "3" at bounding box center [224, 138] width 19 height 19
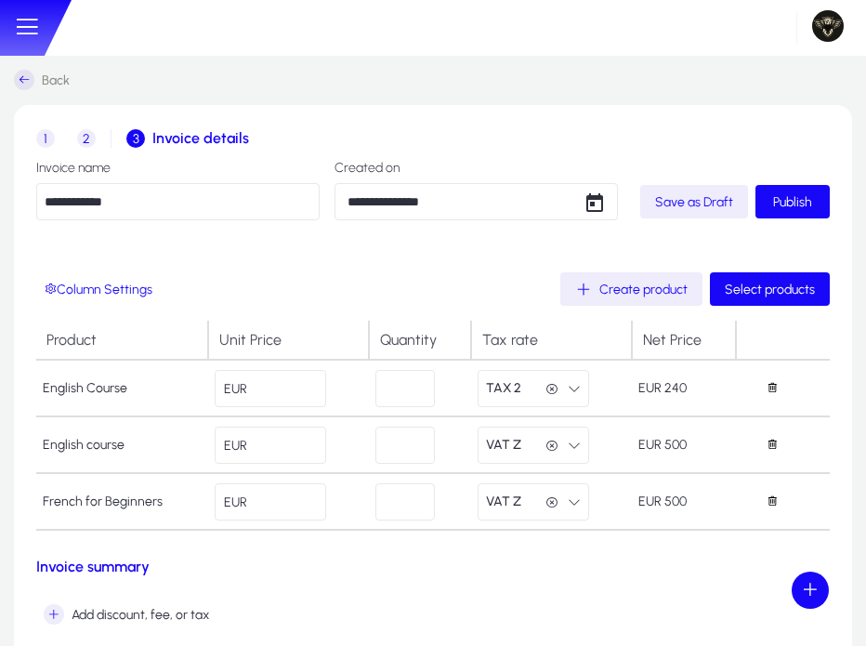
click at [89, 136] on span "2" at bounding box center [86, 138] width 19 height 19
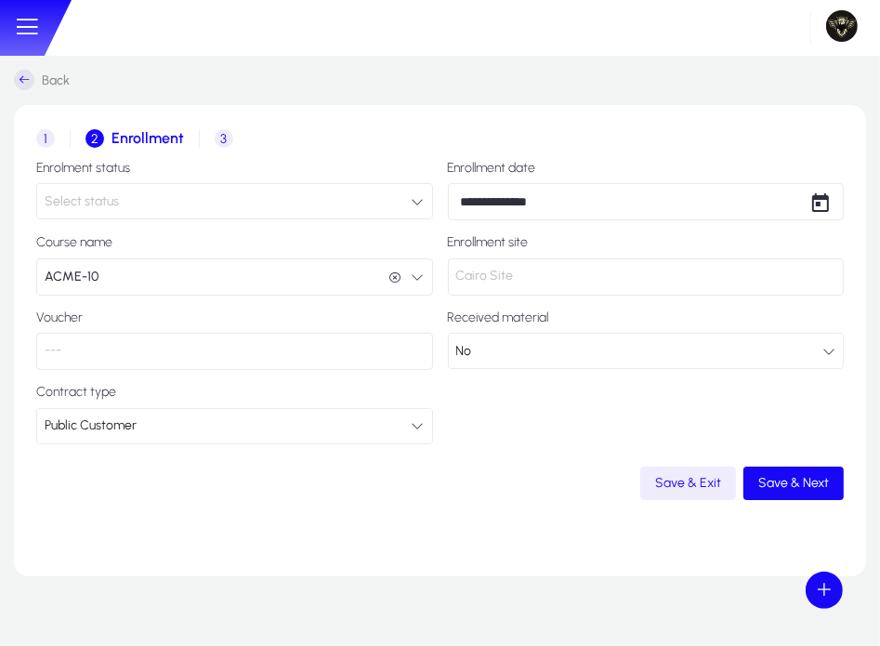
click at [396, 278] on icon "button" at bounding box center [395, 277] width 13 height 13
click at [812, 495] on span "button" at bounding box center [793, 483] width 100 height 45
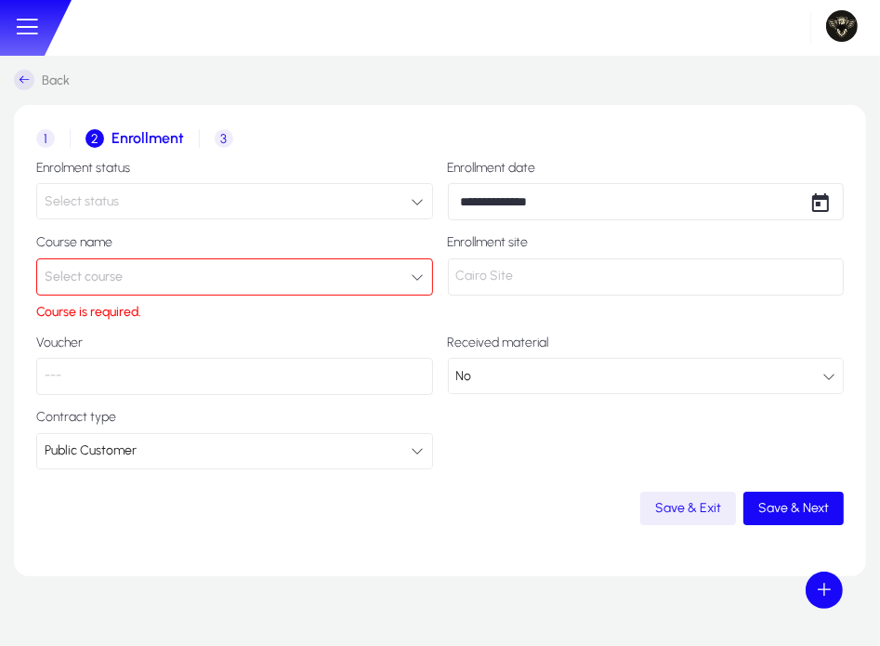
click at [186, 261] on button "Select course" at bounding box center [234, 276] width 397 height 37
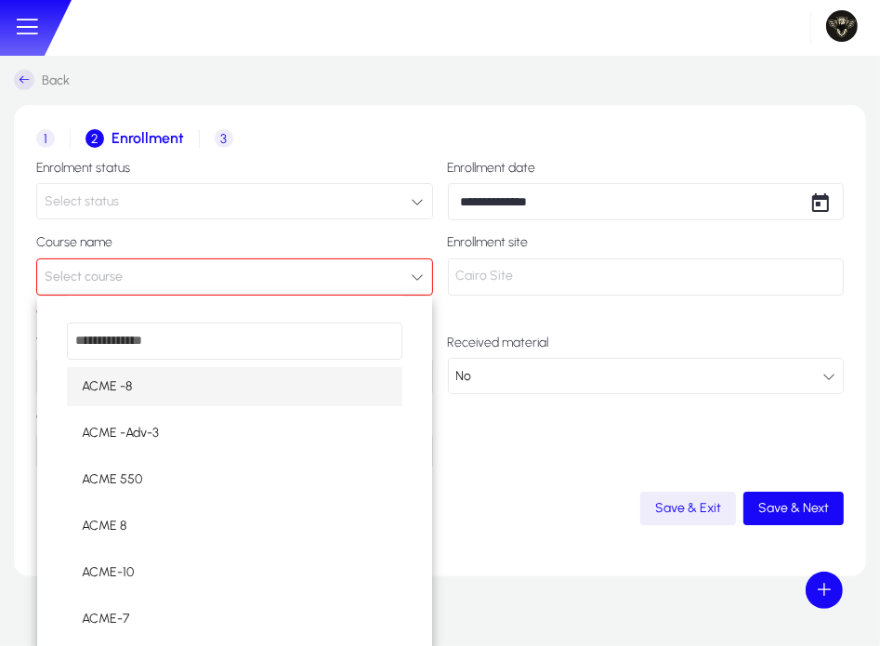
click at [30, 22] on div at bounding box center [440, 323] width 880 height 646
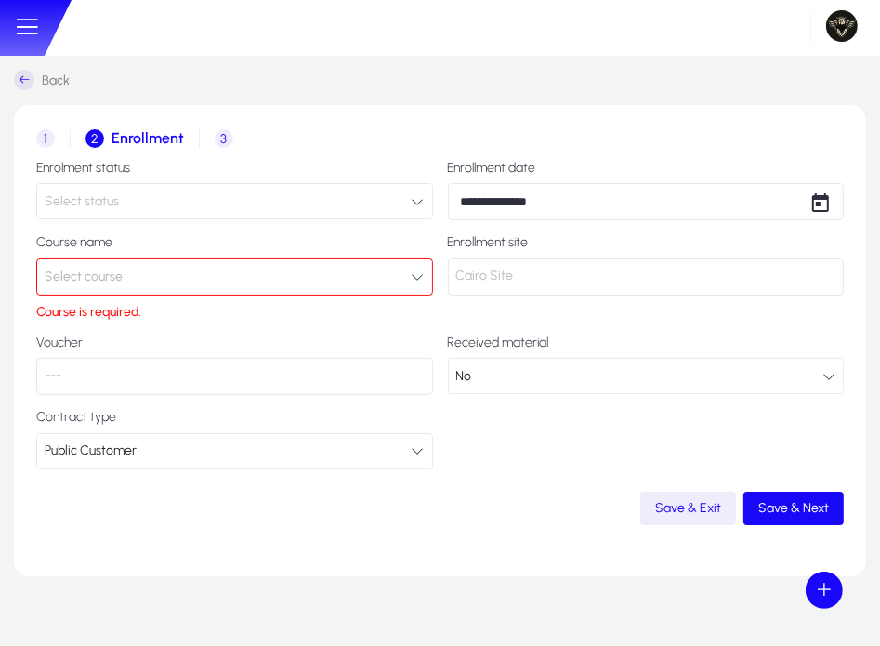
click at [30, 22] on icon at bounding box center [27, 27] width 28 height 28
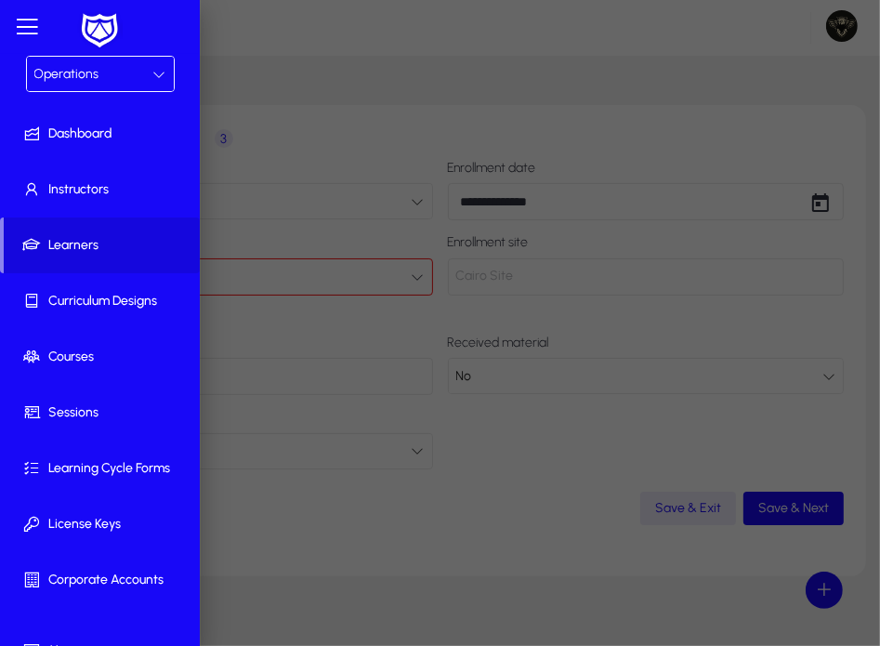
click at [113, 58] on div "Operations" at bounding box center [100, 74] width 147 height 34
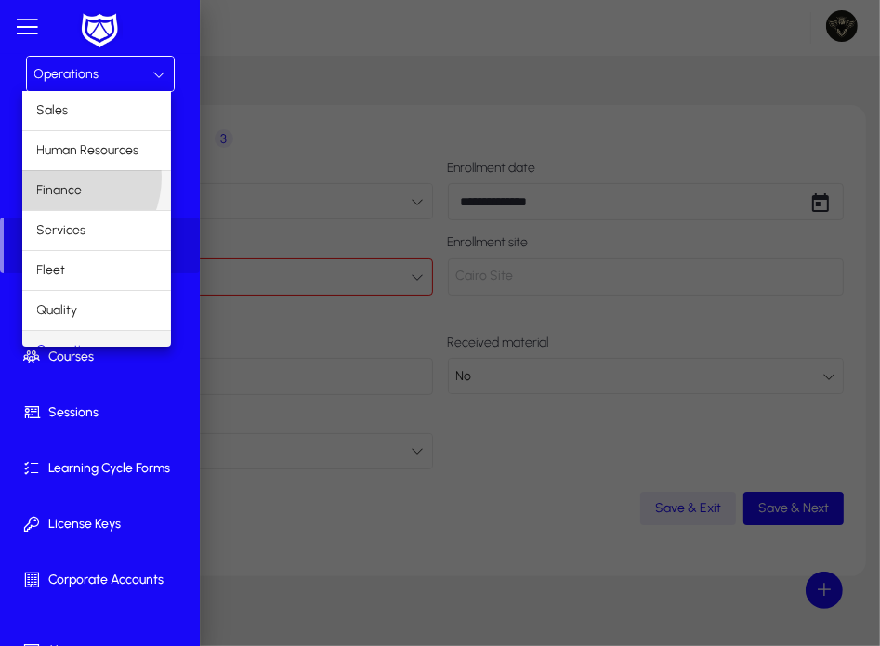
click at [62, 177] on mat-option "Finance" at bounding box center [96, 190] width 149 height 39
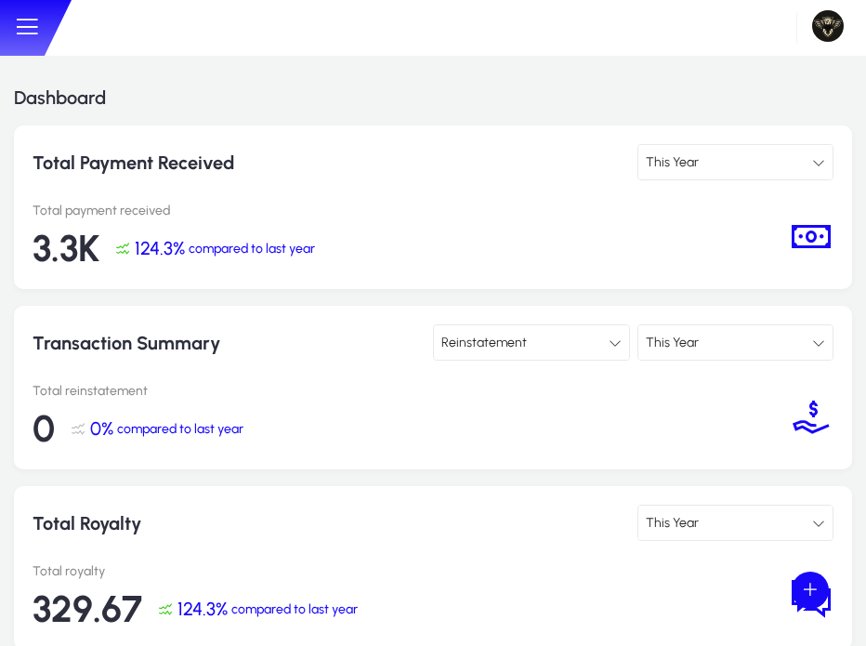
click at [26, 27] on icon at bounding box center [27, 27] width 28 height 28
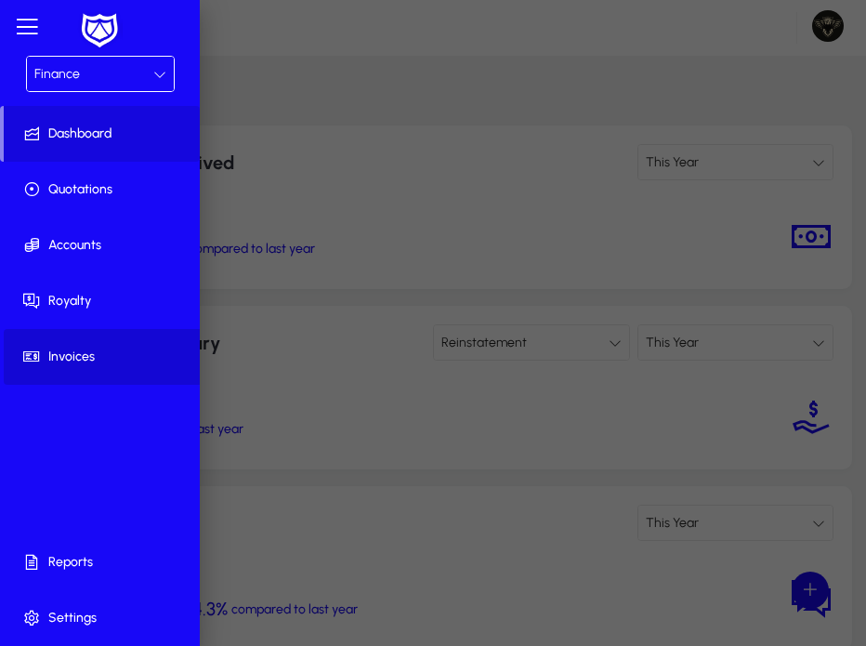
click at [78, 361] on span "Invoices" at bounding box center [104, 356] width 200 height 19
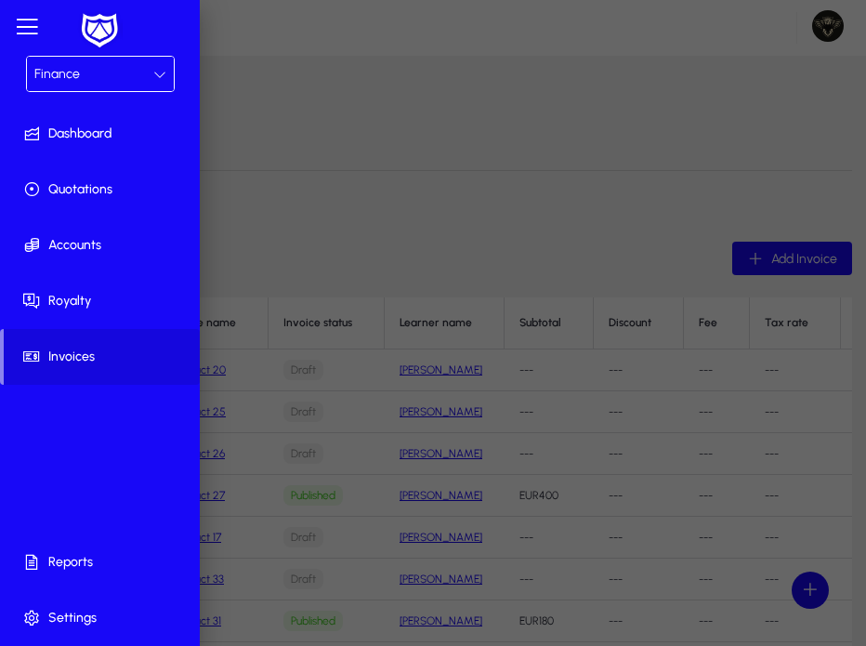
click at [653, 192] on div at bounding box center [433, 442] width 866 height 884
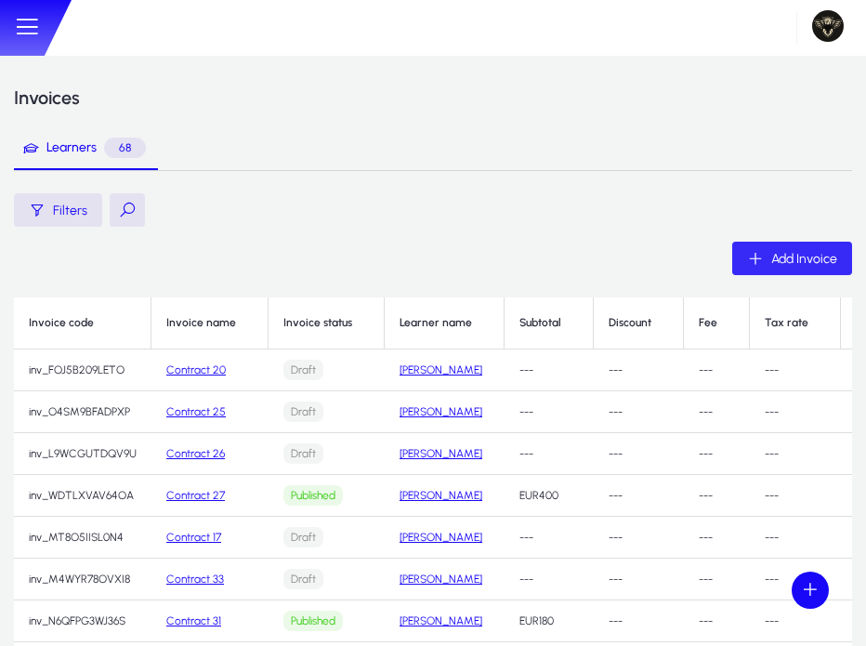
click at [780, 256] on span "Add Invoice" at bounding box center [804, 259] width 66 height 16
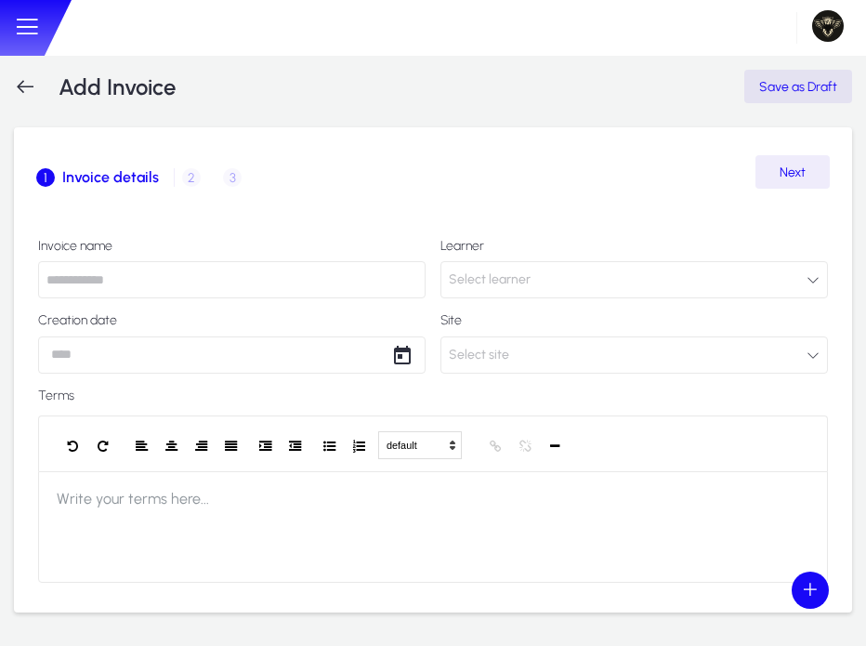
click at [175, 280] on input "text" at bounding box center [231, 279] width 387 height 37
type input "********"
click at [580, 297] on button "Select learner" at bounding box center [633, 279] width 387 height 37
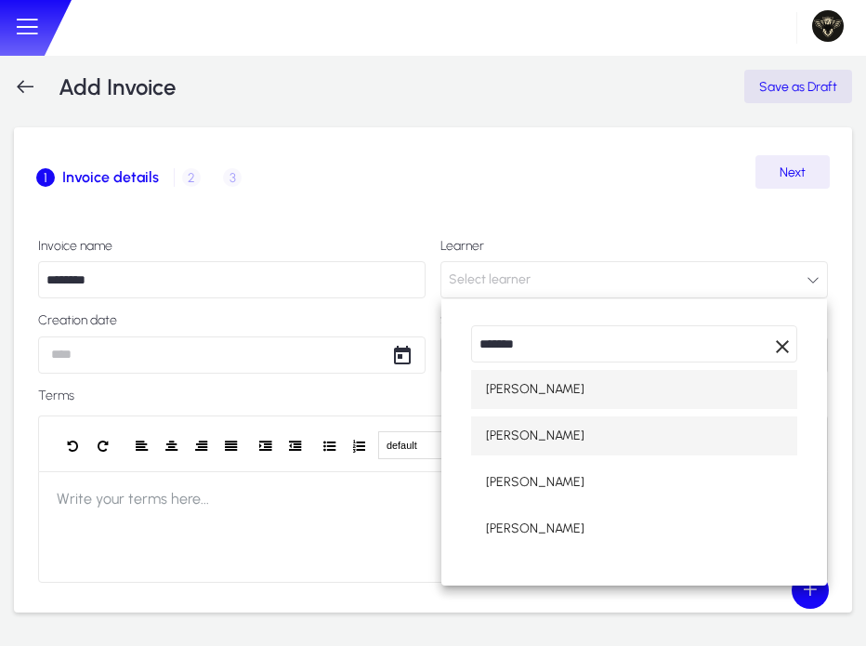
type input "*******"
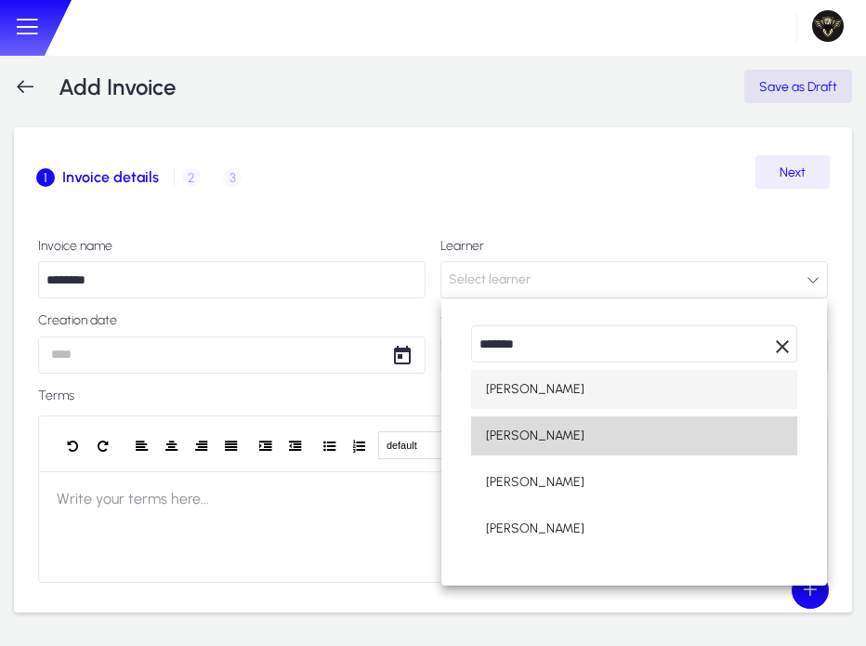
click at [550, 454] on mat-option "Hazem Mourad" at bounding box center [634, 435] width 326 height 39
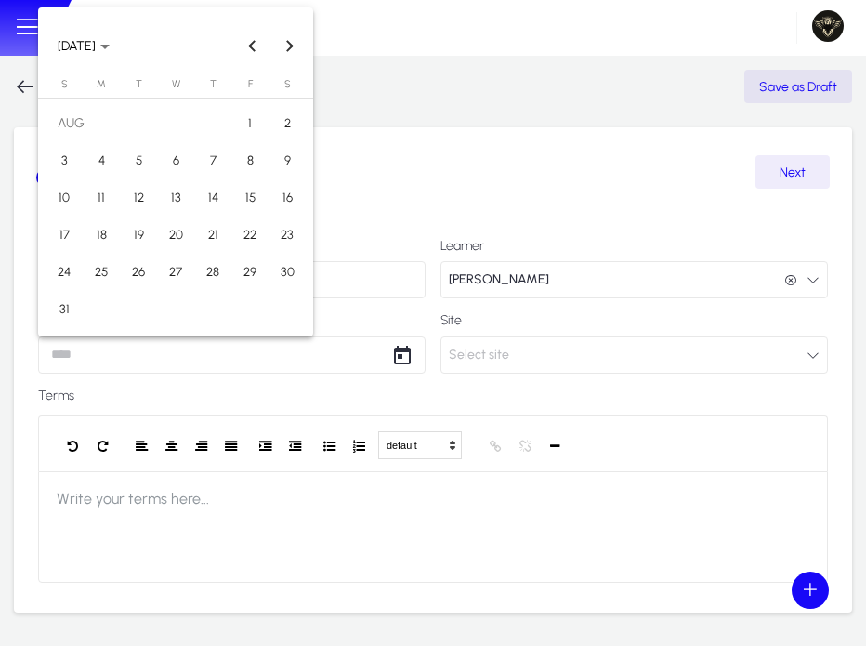
click at [139, 359] on body "Finance Dashboard Quotations Accounts Royalty Invoices Reports Settings GENNIE …" at bounding box center [433, 323] width 866 height 646
click at [49, 310] on span "31" at bounding box center [63, 309] width 33 height 33
type input "**********"
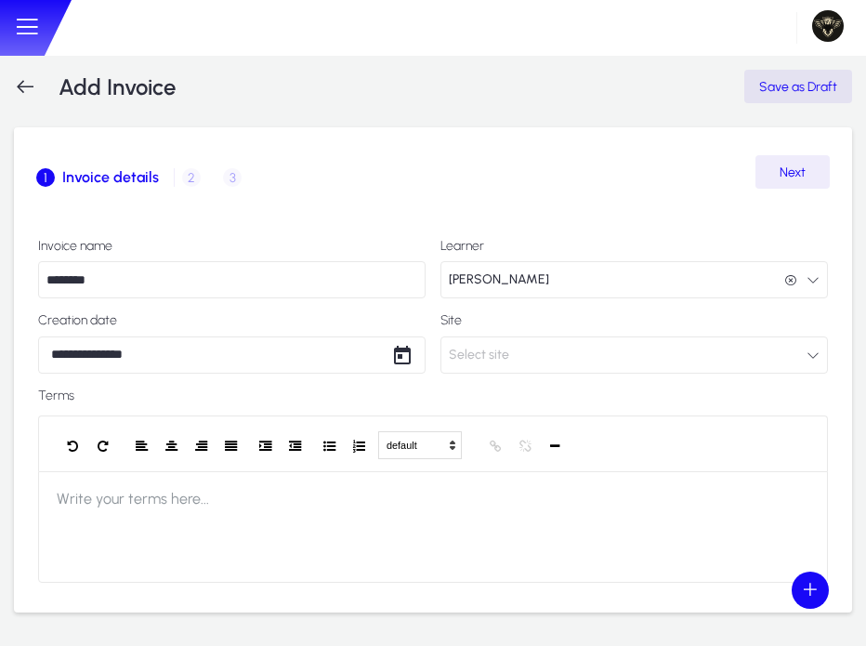
click at [499, 352] on span "Select site" at bounding box center [479, 354] width 60 height 37
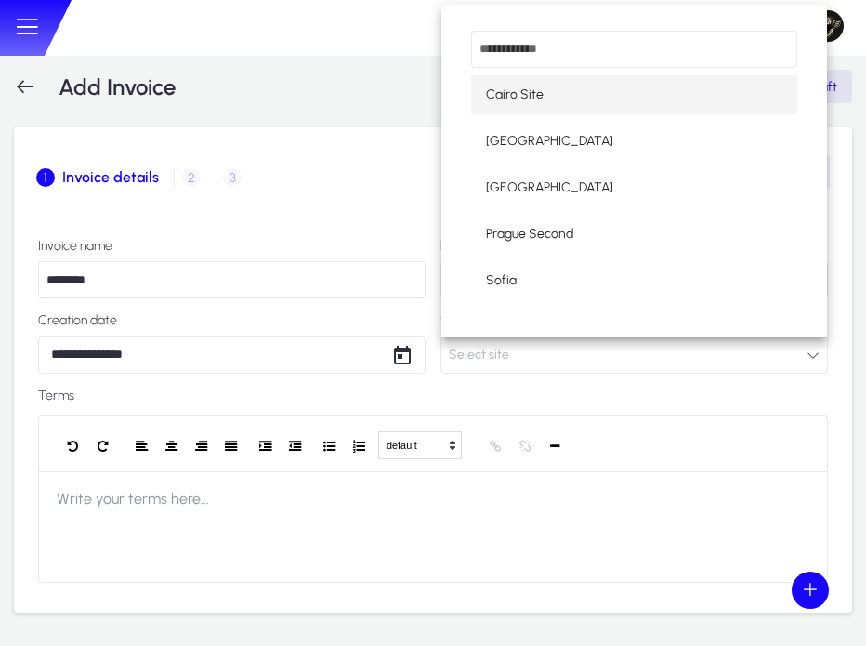
click at [561, 85] on mat-option "Cairo Site" at bounding box center [634, 94] width 326 height 39
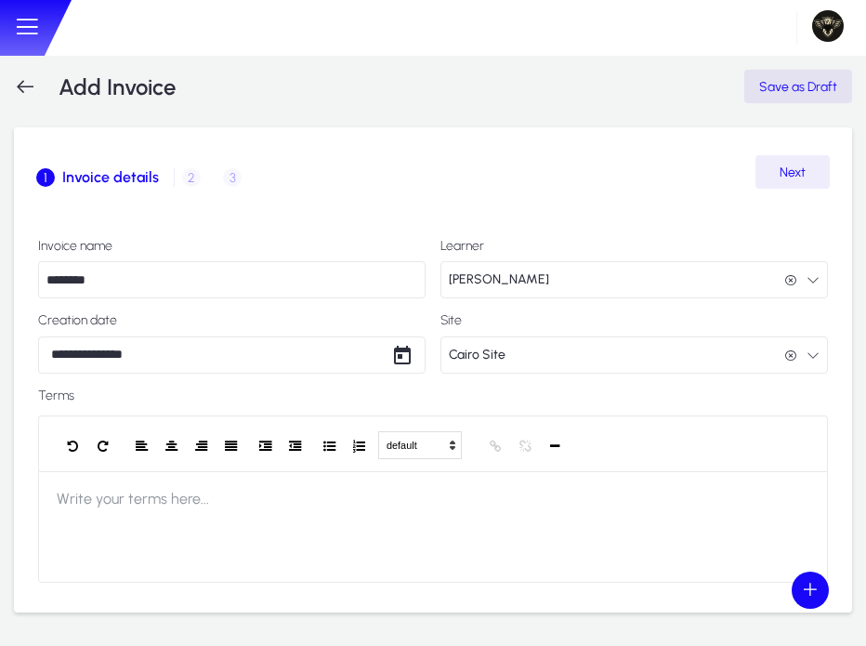
click at [789, 185] on div "1 Invoice details 2 Product / Service details 3 Record payment" at bounding box center [432, 177] width 793 height 45
drag, startPoint x: 804, startPoint y: 159, endPoint x: 797, endPoint y: 169, distance: 12.1
click at [797, 169] on div "**********" at bounding box center [432, 369] width 793 height 429
click at [797, 169] on span "Next" at bounding box center [792, 172] width 26 height 16
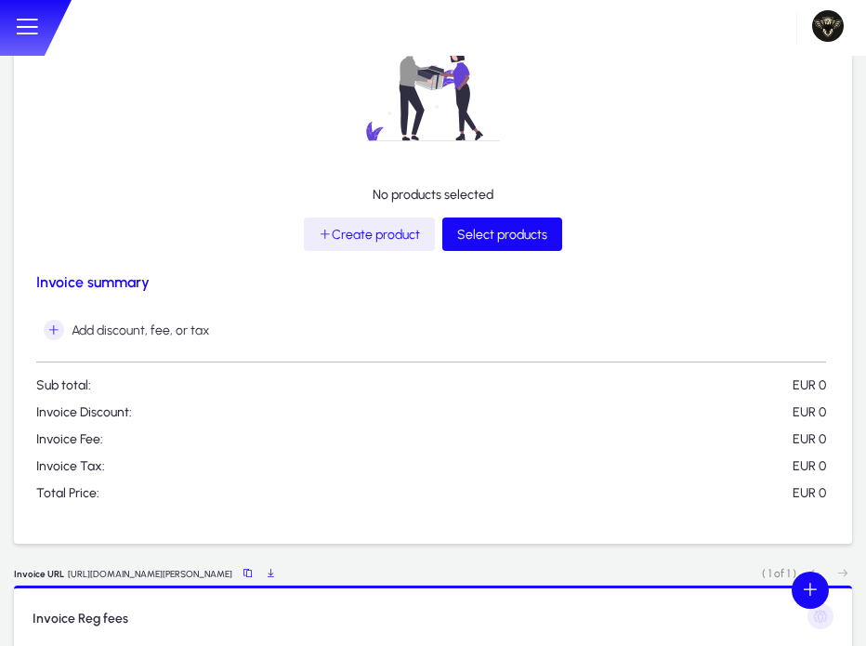
scroll to position [229, 0]
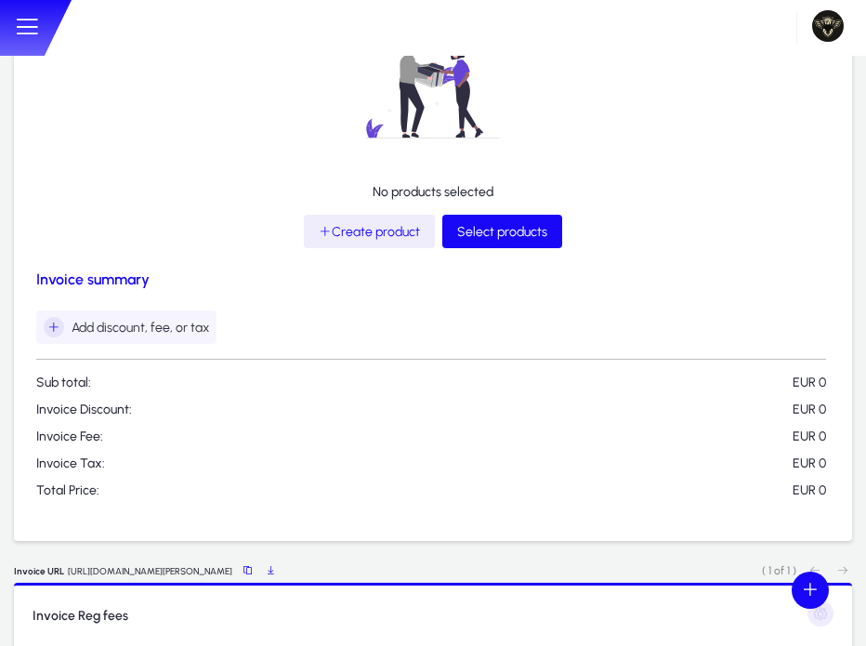
click at [53, 326] on icon "button" at bounding box center [54, 327] width 20 height 20
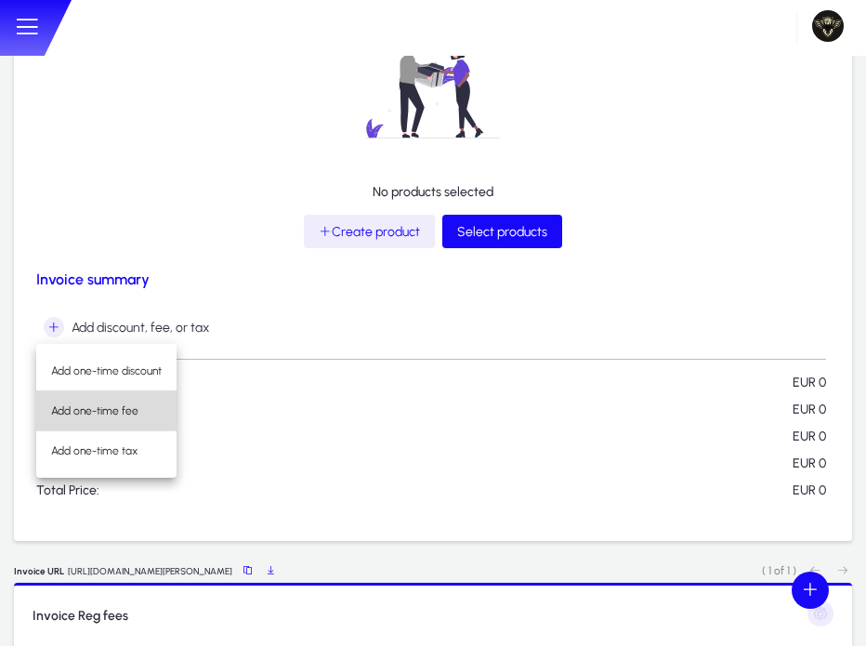
click at [136, 408] on span "Add one-time fee" at bounding box center [106, 410] width 111 height 17
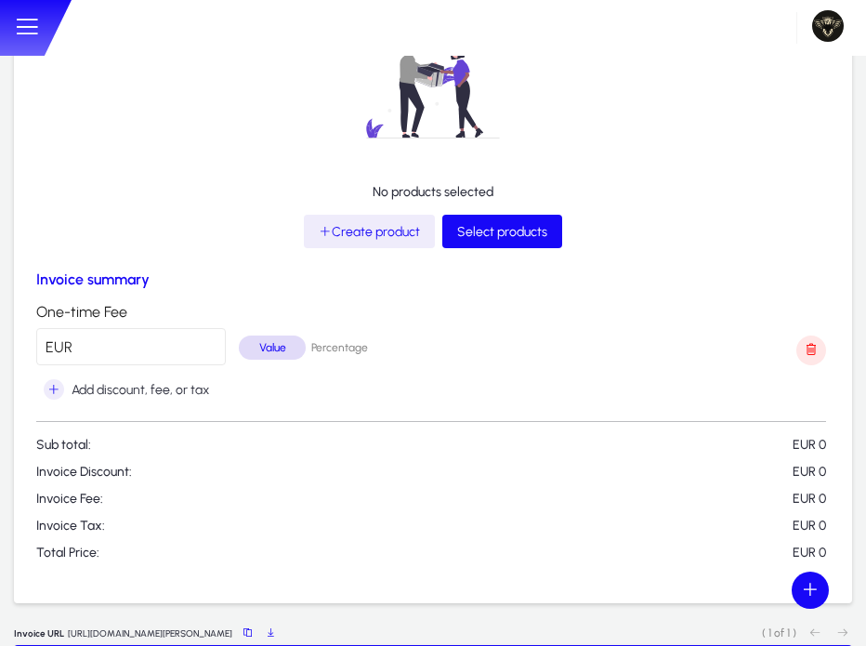
click at [154, 354] on input "*" at bounding box center [131, 346] width 190 height 37
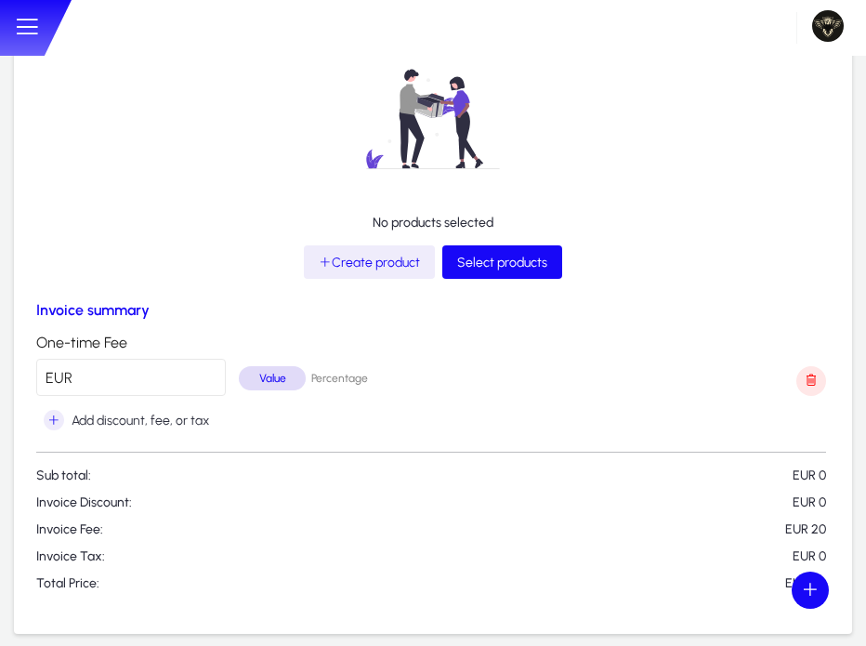
scroll to position [197, 0]
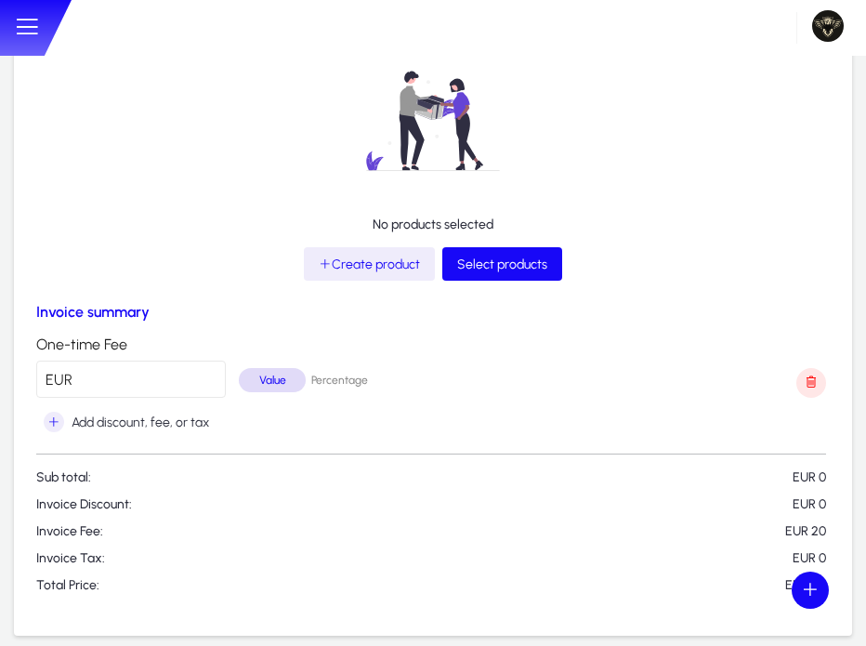
click at [268, 382] on div "Value" at bounding box center [272, 380] width 67 height 24
type input "*"
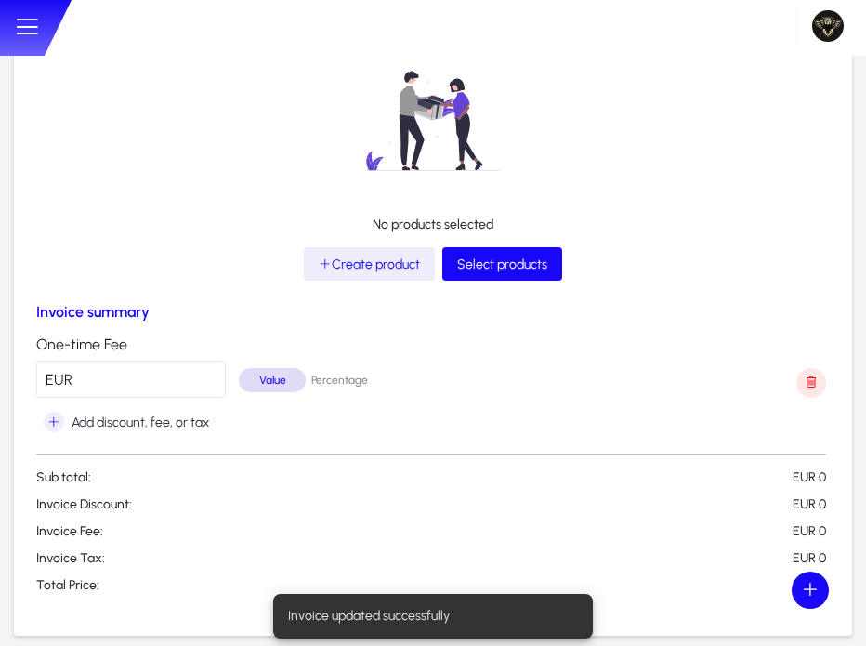
click at [152, 386] on input "*" at bounding box center [131, 378] width 190 height 37
type input "*"
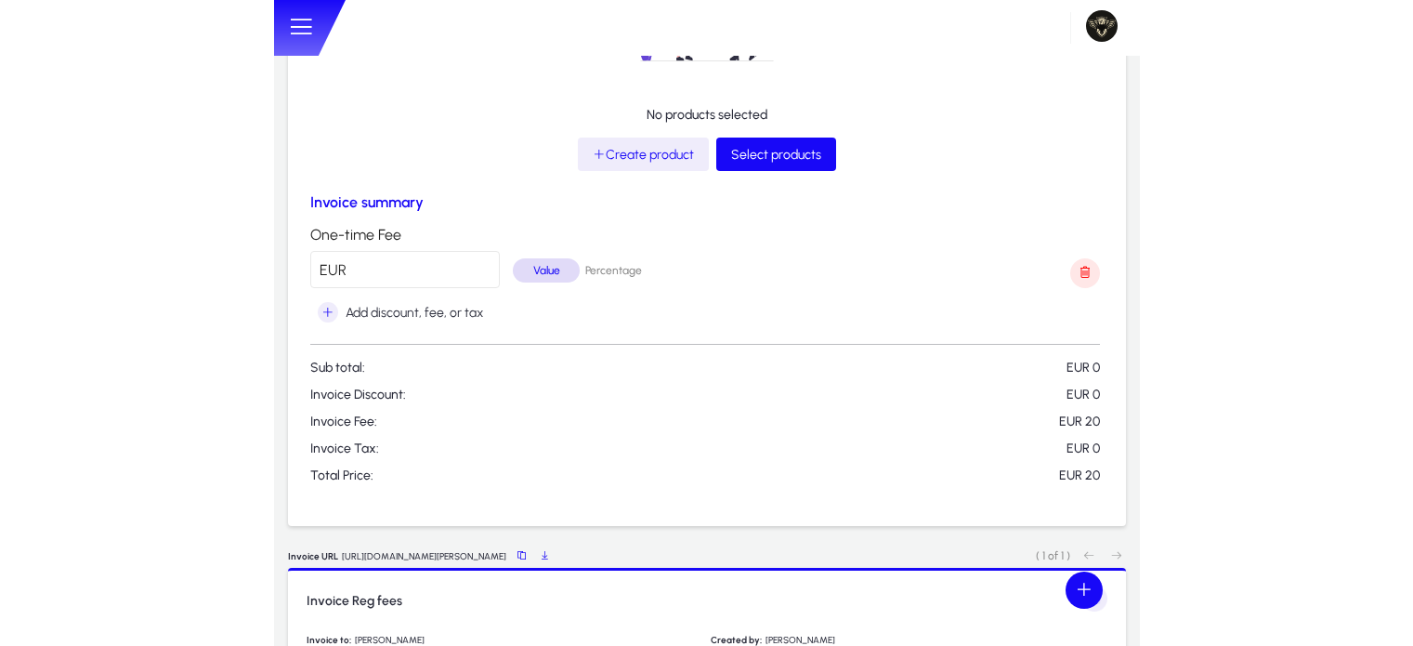
scroll to position [0, 0]
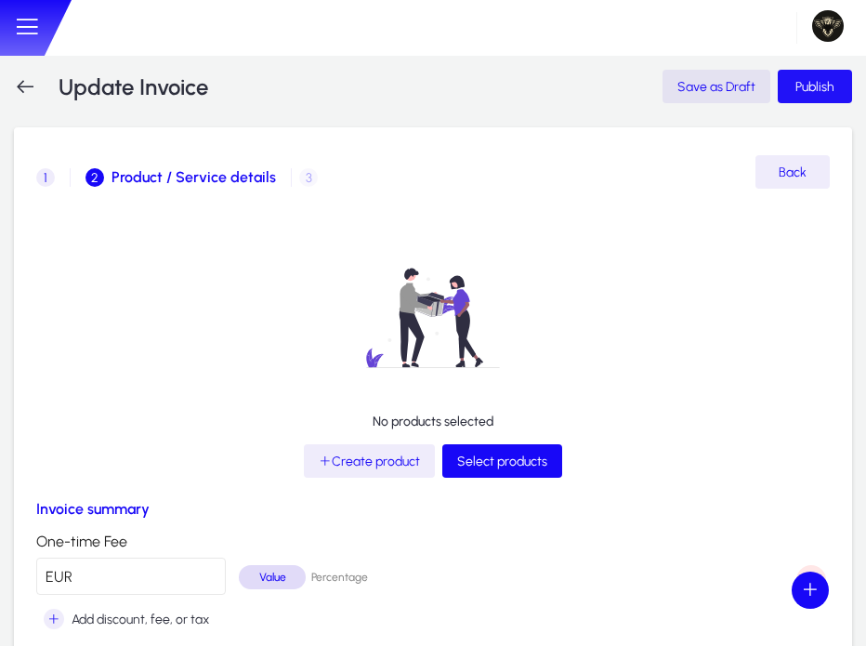
type input "**"
click at [801, 80] on span "Publish" at bounding box center [814, 87] width 39 height 16
click at [48, 178] on span "1" at bounding box center [45, 177] width 19 height 19
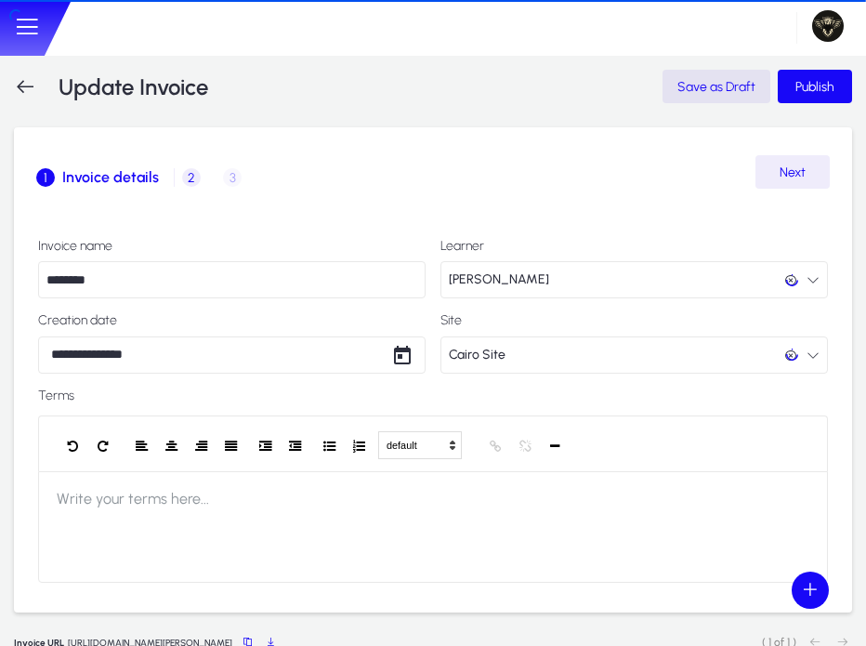
click at [36, 85] on div "Update Invoice" at bounding box center [111, 86] width 194 height 27
click at [32, 85] on icon at bounding box center [25, 86] width 22 height 22
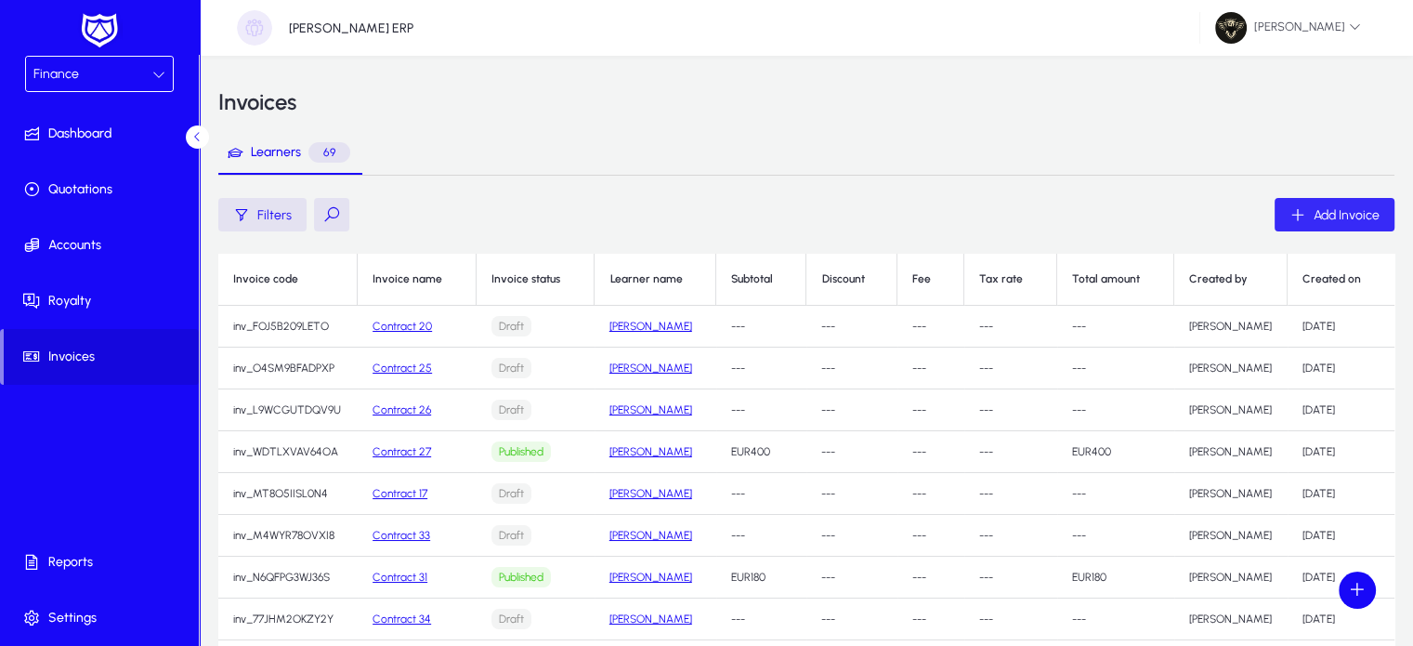
click at [1336, 222] on span "Add Invoice" at bounding box center [1347, 215] width 66 height 16
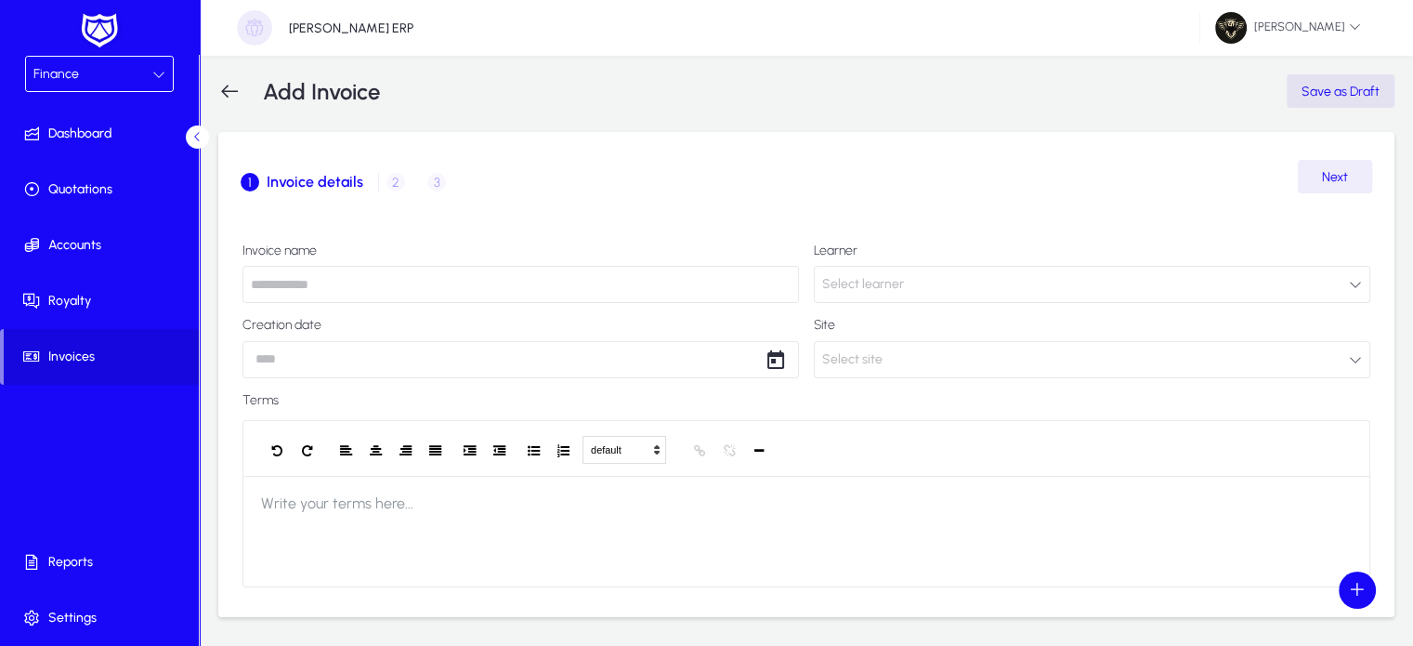
click at [334, 299] on input "text" at bounding box center [520, 284] width 557 height 37
type input "********"
click at [937, 289] on button "Select learner" at bounding box center [1092, 284] width 557 height 37
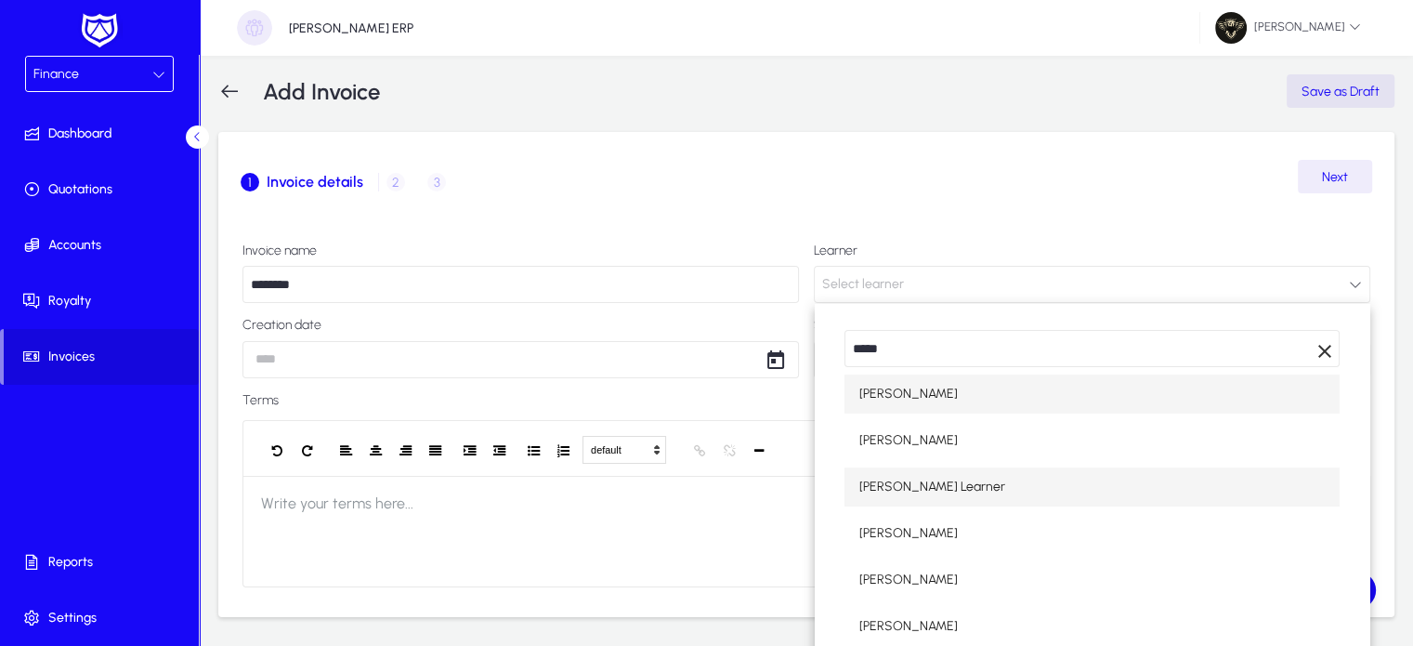
type input "*****"
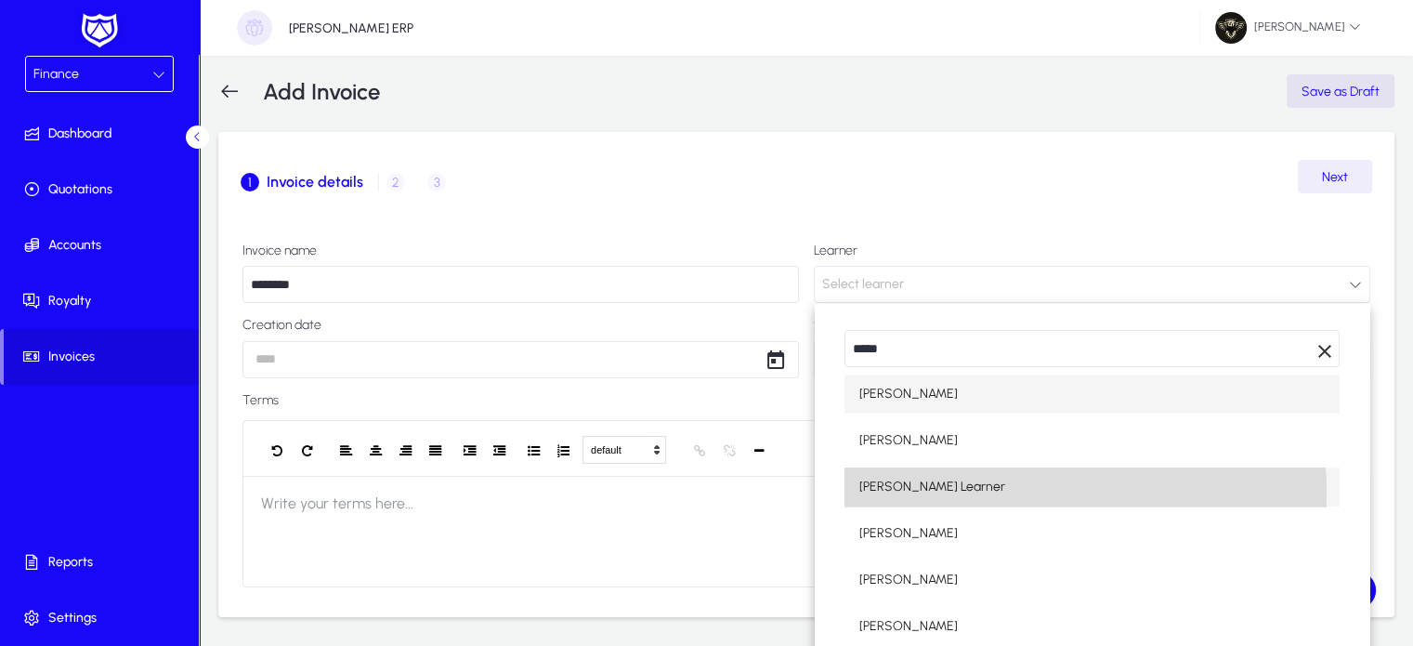
click at [972, 493] on span "Hazem Mourad Learner" at bounding box center [932, 487] width 146 height 22
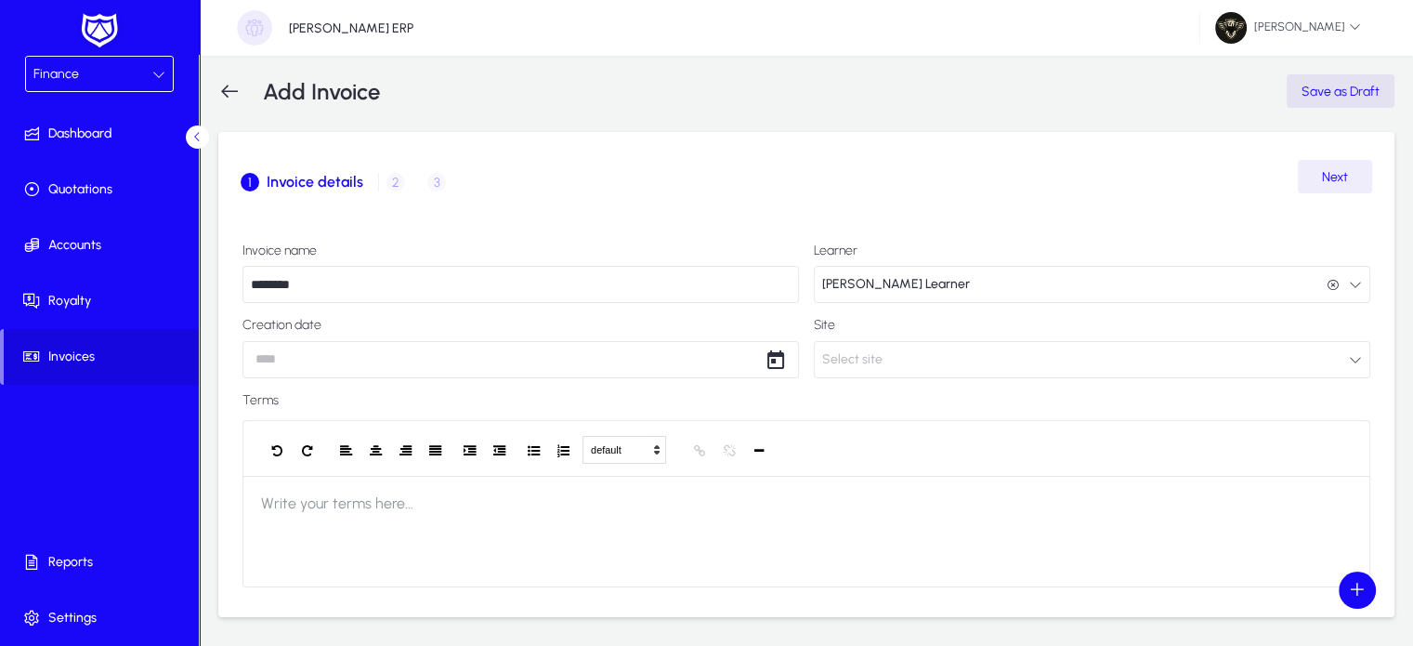
click at [389, 371] on body "Finance Dashboard Quotations Accounts Royalty Invoices Reports Settings GENNIE …" at bounding box center [706, 323] width 1413 height 646
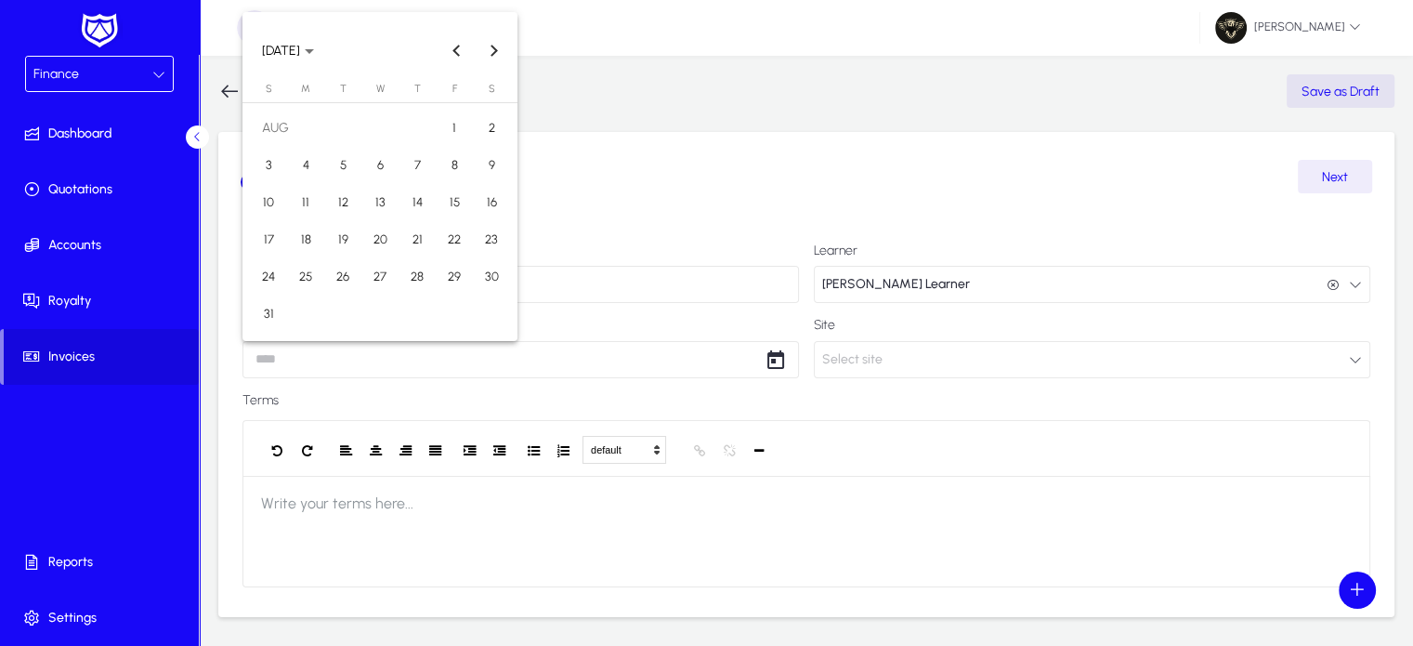
click at [273, 315] on span "31" at bounding box center [268, 313] width 33 height 33
type input "**********"
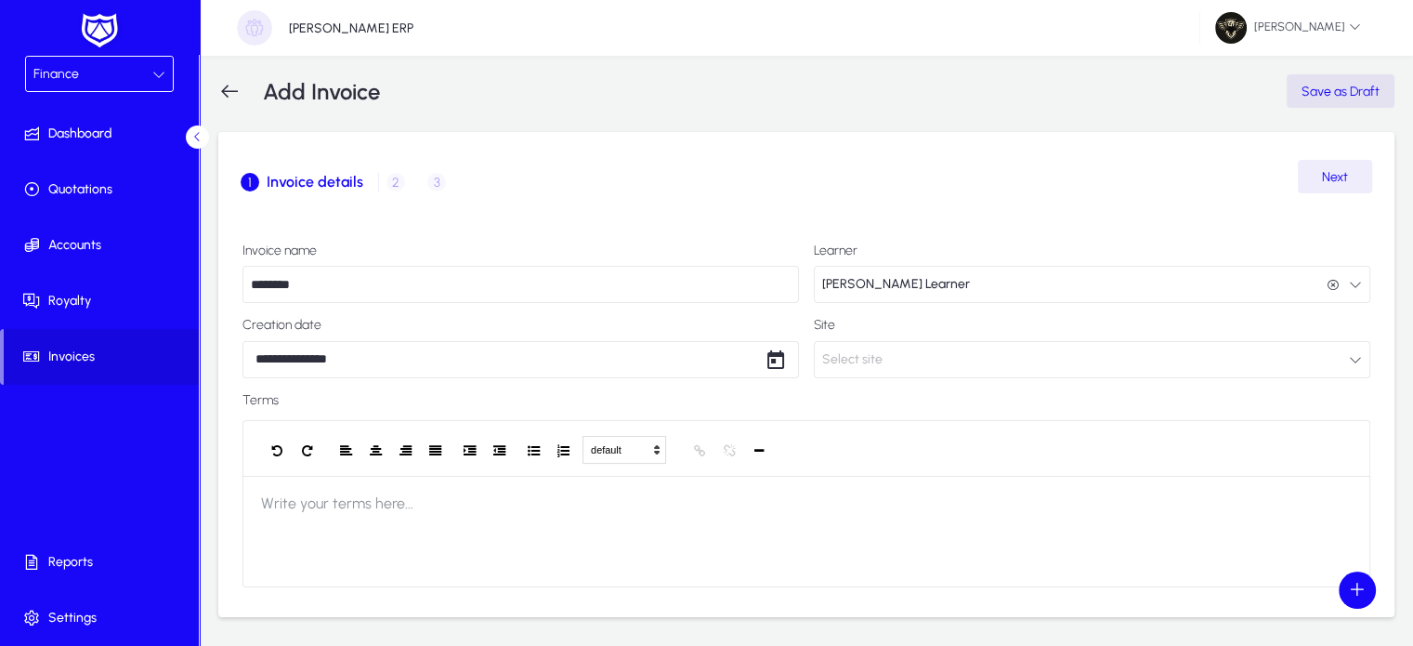
click at [914, 352] on button "Select site" at bounding box center [1092, 359] width 557 height 37
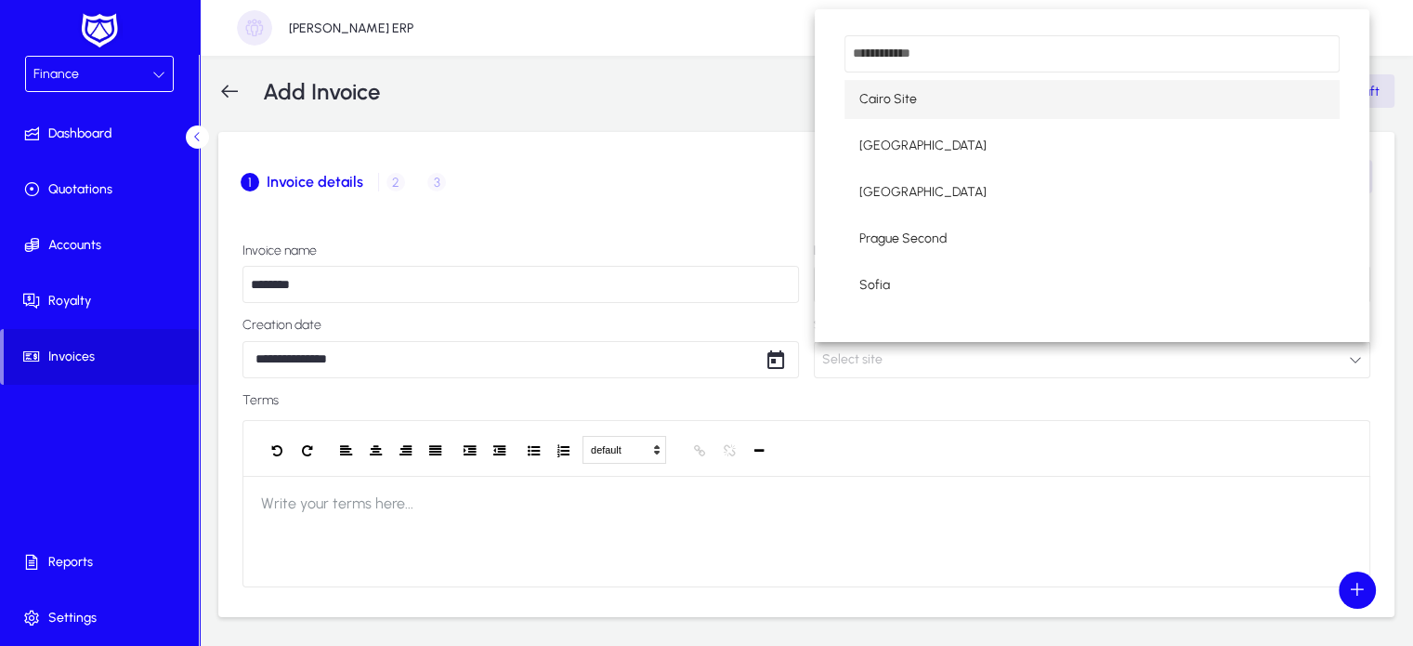
click at [908, 113] on mat-option "Cairo Site" at bounding box center [1092, 99] width 495 height 39
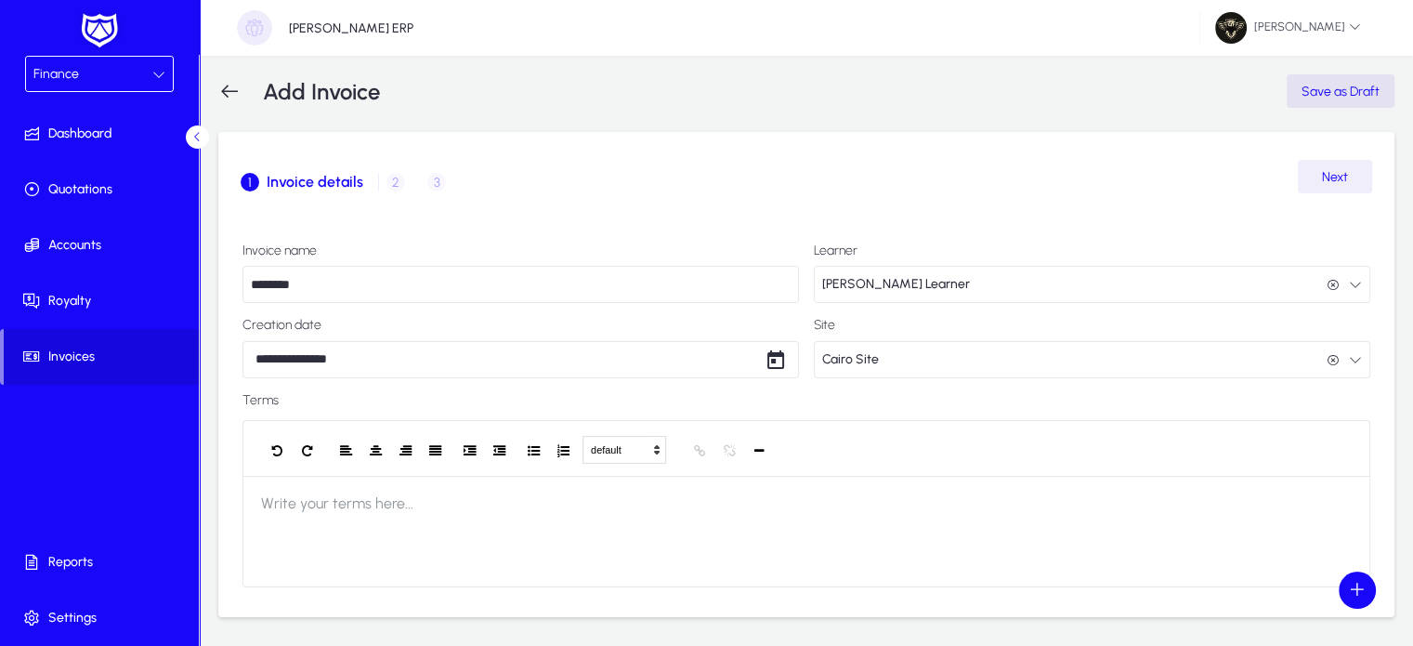
click at [1323, 157] on span "button" at bounding box center [1335, 176] width 74 height 45
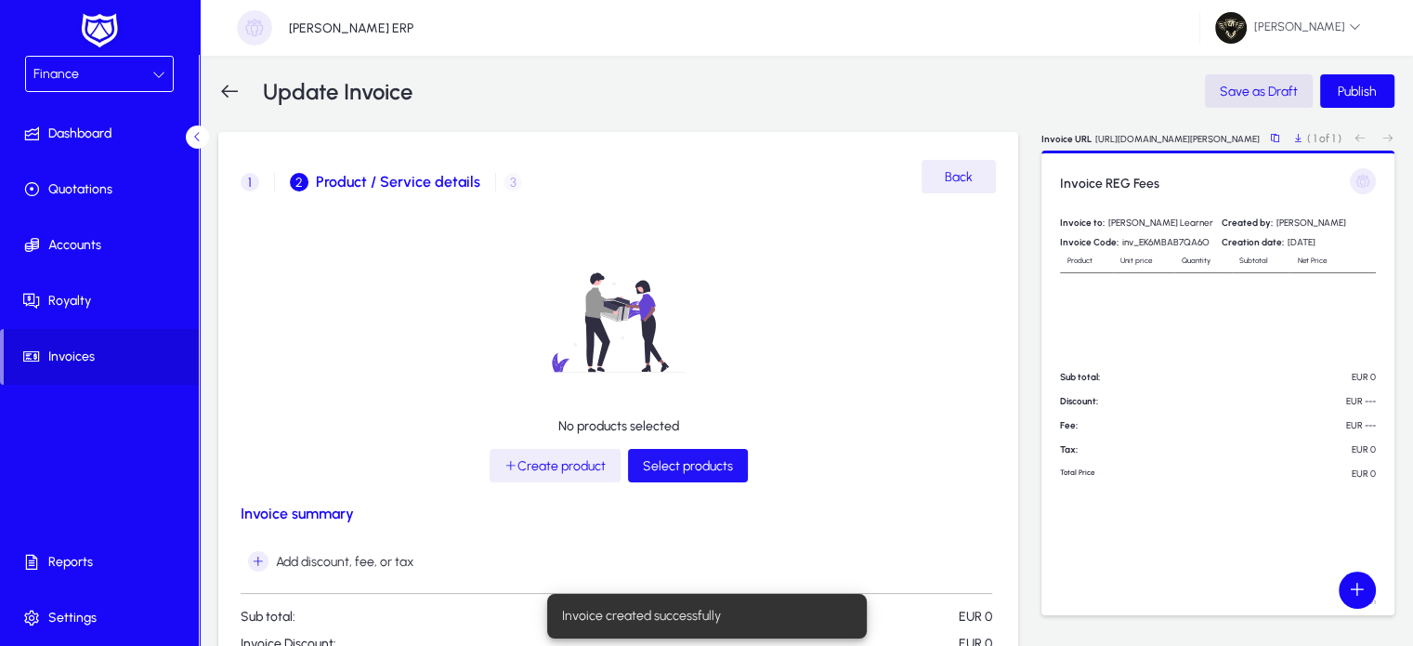
click at [682, 465] on span "Select products" at bounding box center [688, 466] width 90 height 16
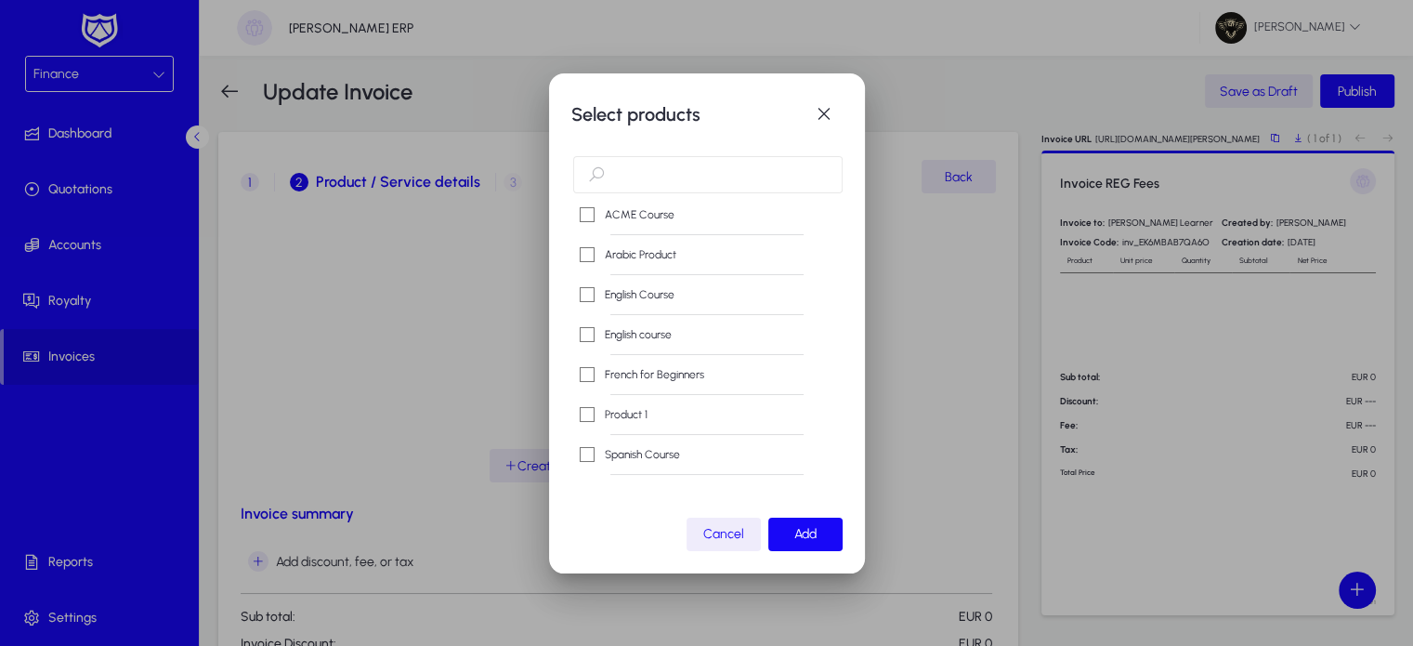
scroll to position [30, 0]
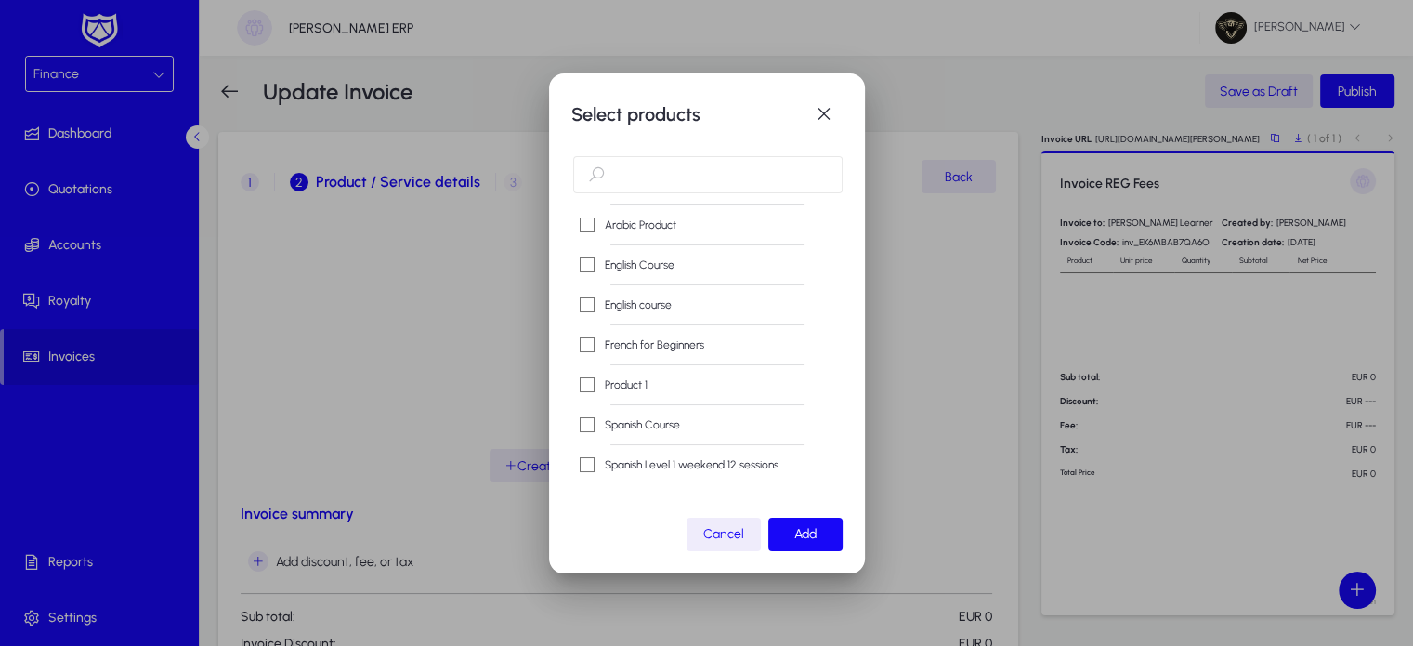
click at [609, 375] on label "Product 1" at bounding box center [624, 384] width 46 height 19
click at [461, 363] on div at bounding box center [706, 323] width 1413 height 646
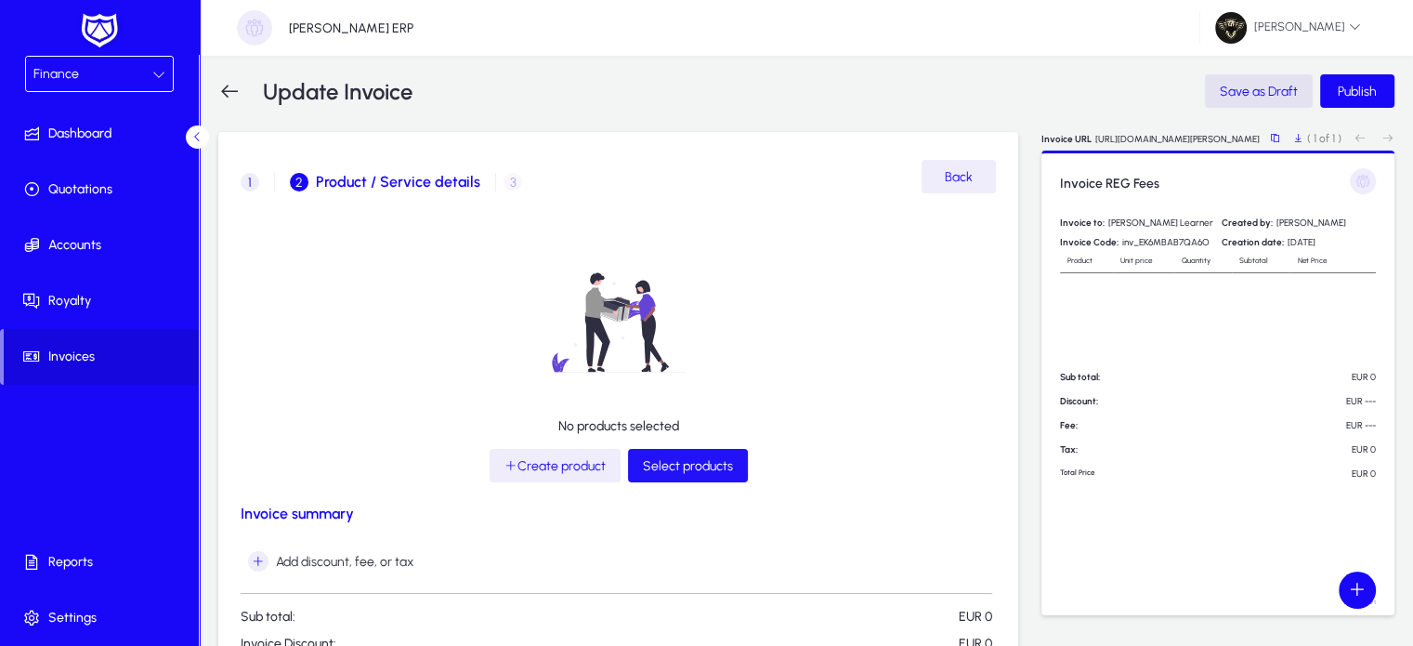
click at [690, 464] on span "Select products" at bounding box center [688, 466] width 90 height 16
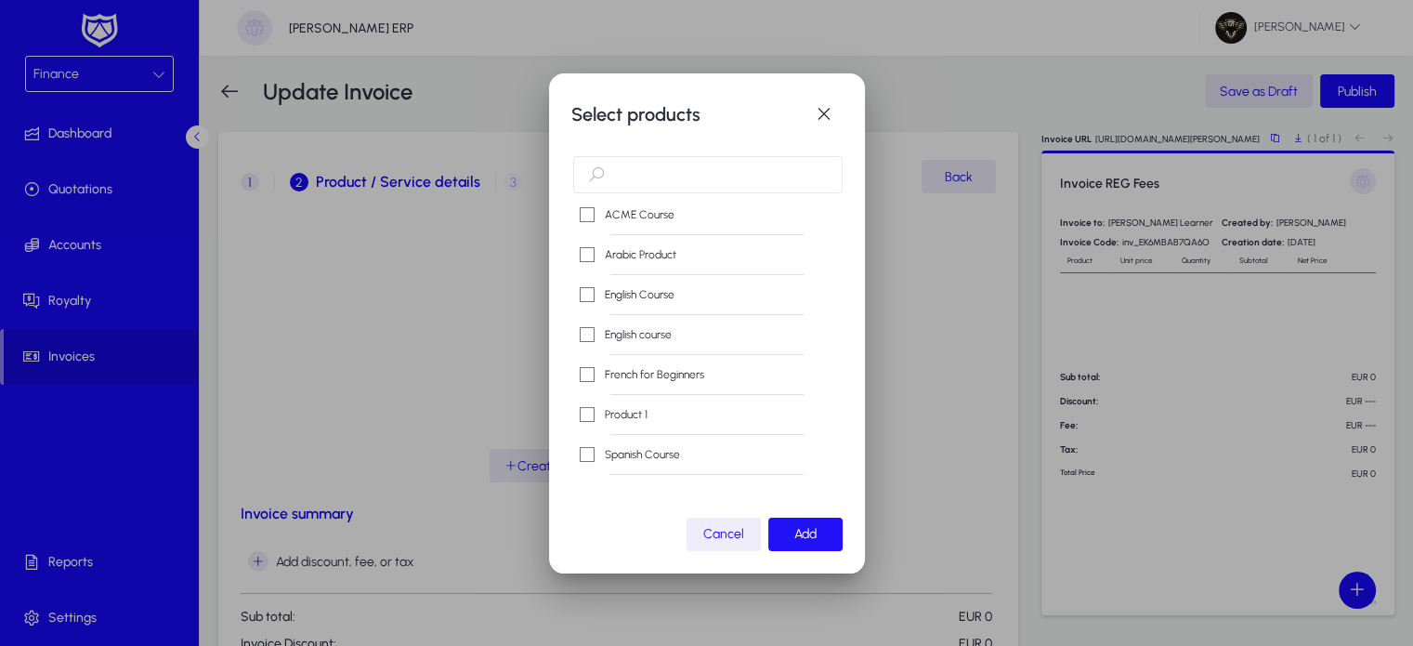
click at [796, 539] on span "Add" at bounding box center [805, 534] width 22 height 16
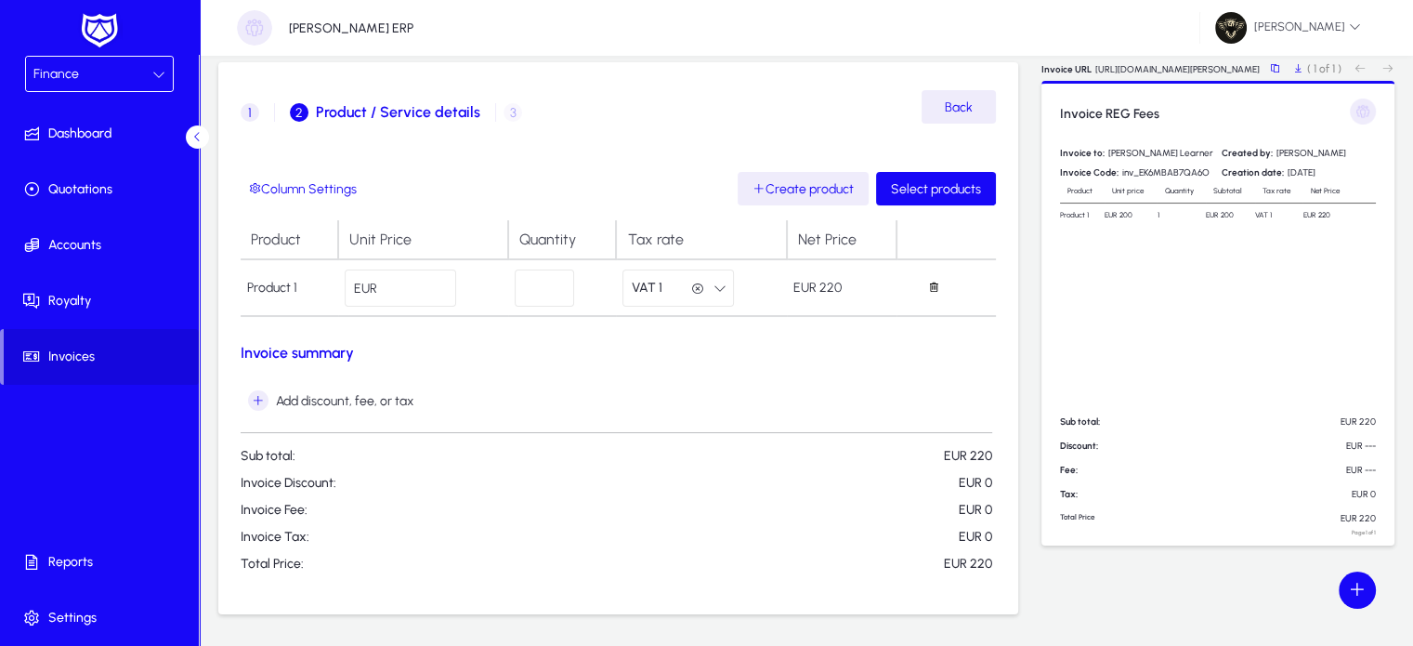
scroll to position [0, 0]
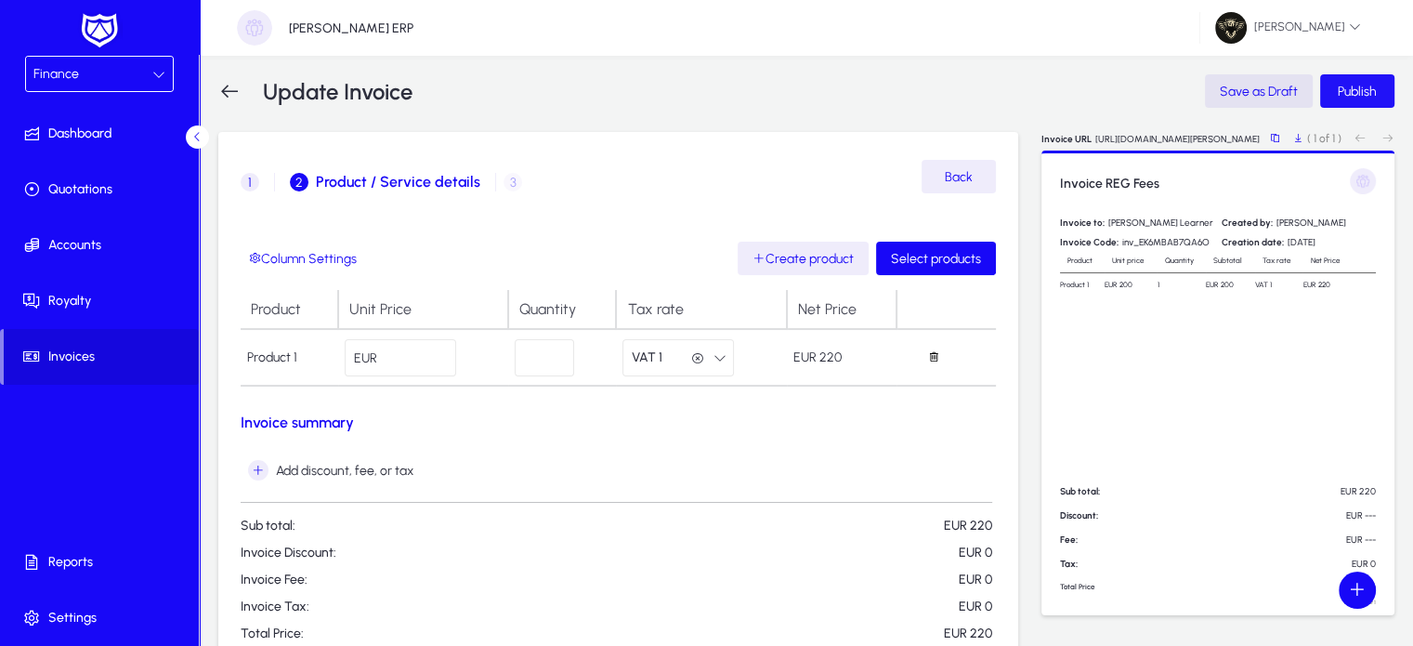
click at [1369, 85] on span "Publish" at bounding box center [1357, 92] width 39 height 16
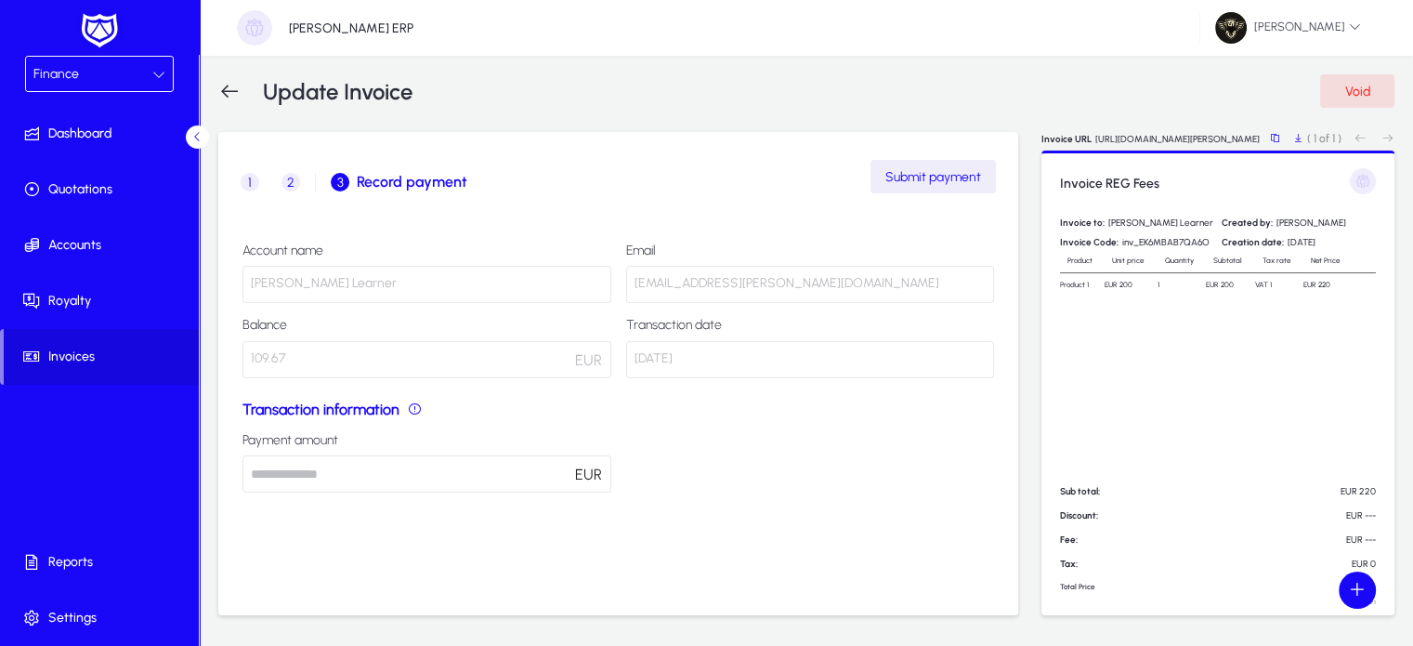
click at [918, 180] on span "Submit payment" at bounding box center [933, 177] width 96 height 16
